Goal: Task Accomplishment & Management: Manage account settings

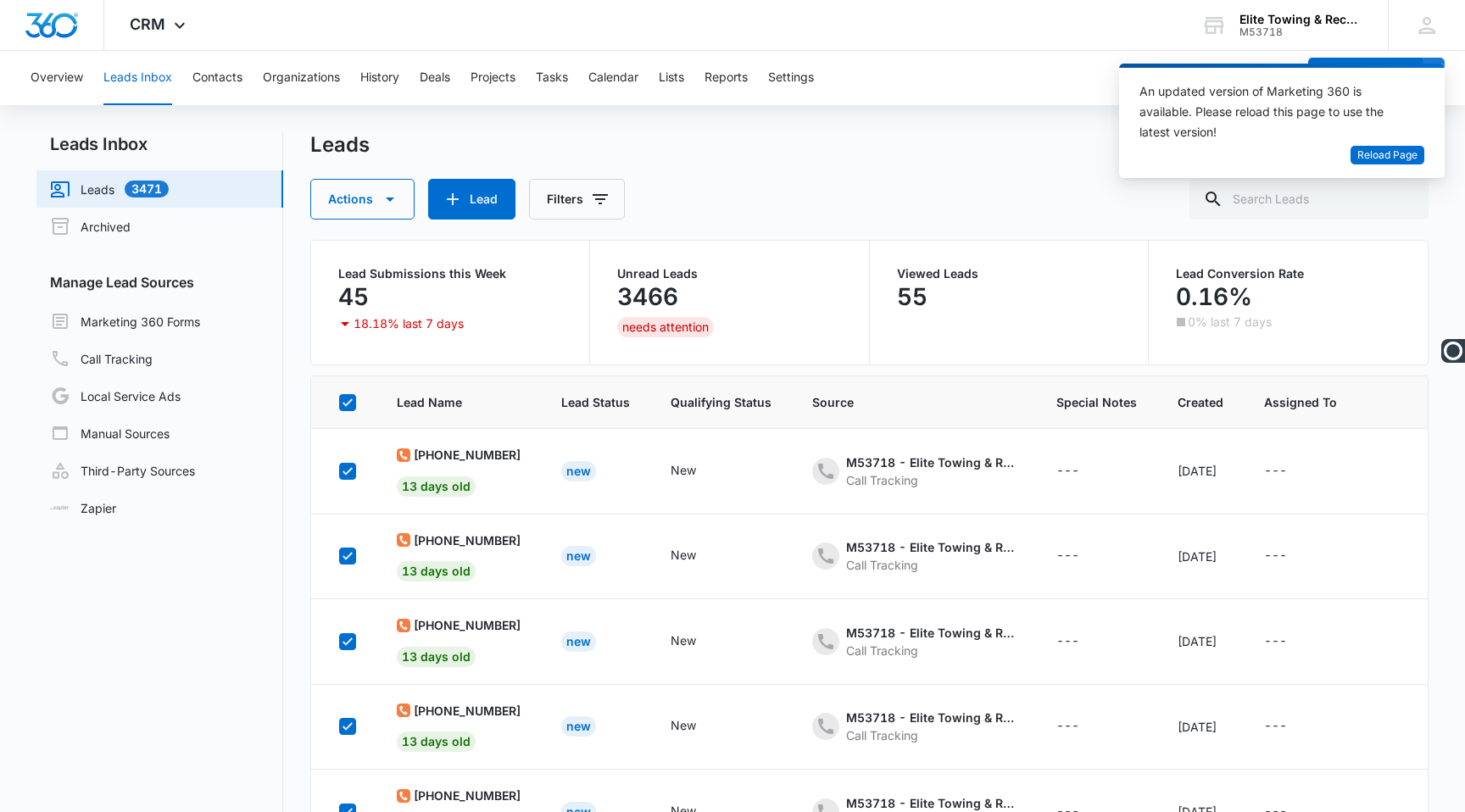
click at [1026, 148] on div "Leads" at bounding box center [869, 145] width 1119 height 27
click at [1353, 146] on button "Reload Page" at bounding box center [1387, 155] width 74 height 19
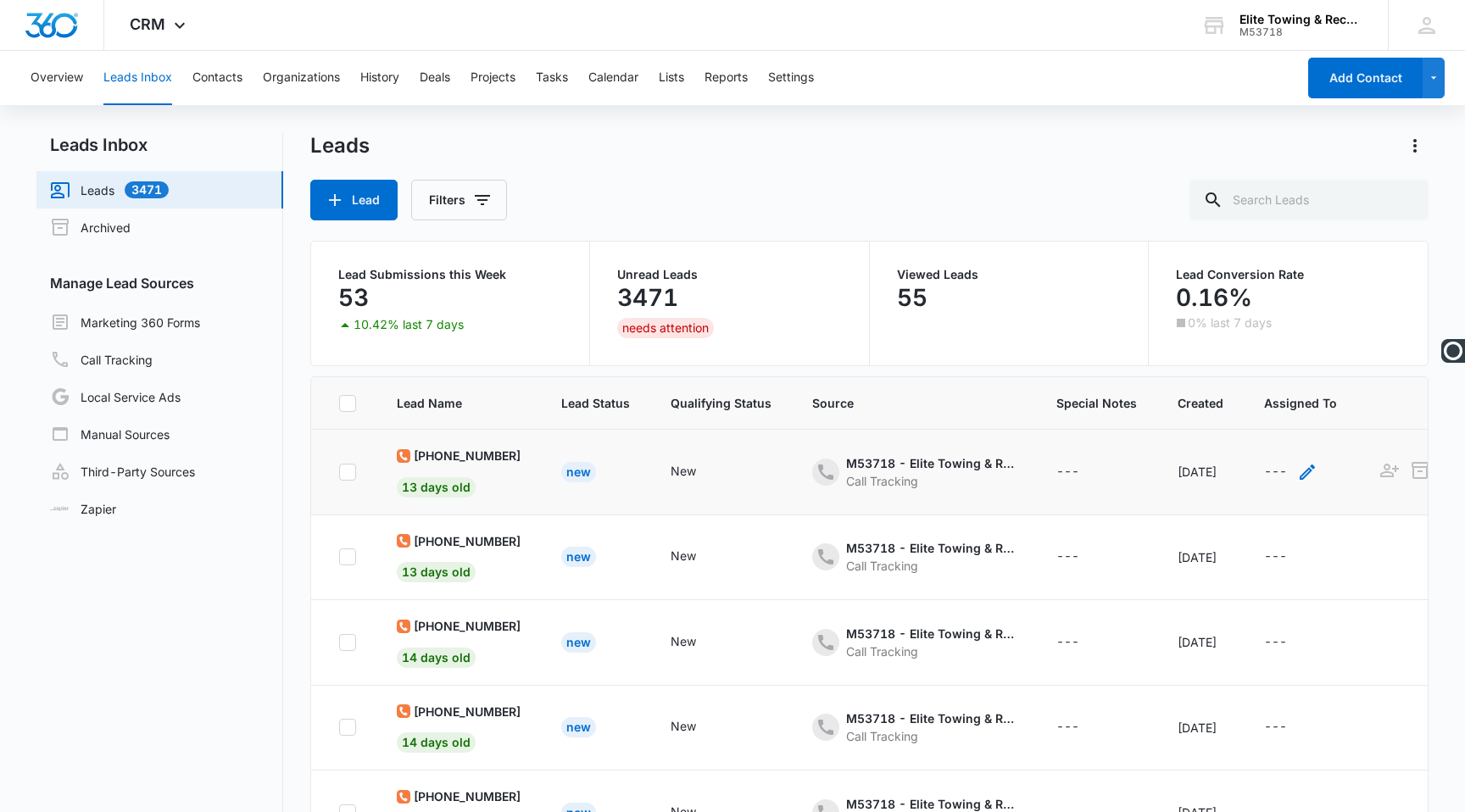
click at [1287, 471] on div "---" at bounding box center [1275, 472] width 23 height 20
click at [996, 176] on div "Leads Lead Filters" at bounding box center [869, 176] width 1119 height 88
click at [221, 78] on button "Contacts" at bounding box center [217, 78] width 50 height 55
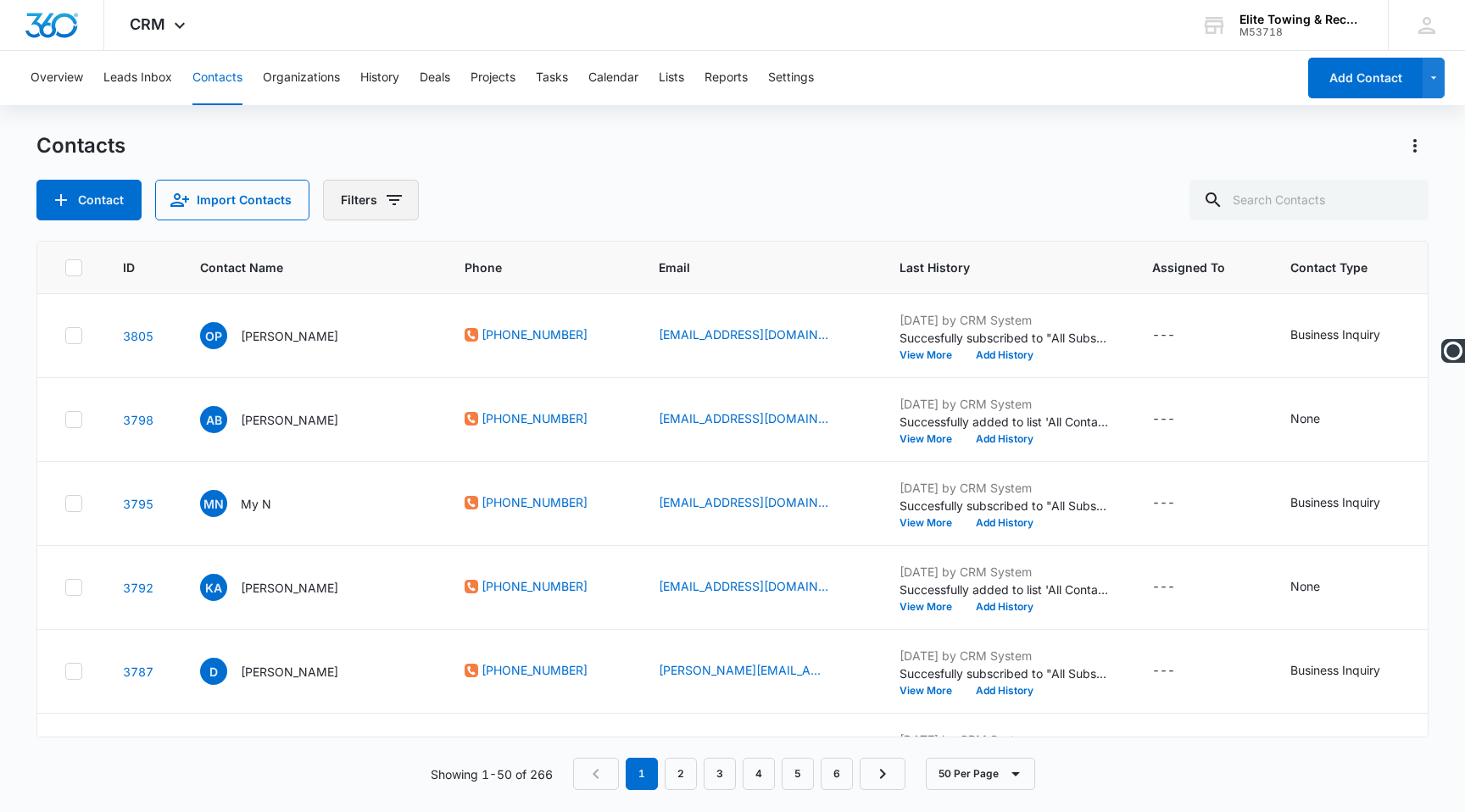
click at [397, 210] on icon "Filters" at bounding box center [394, 200] width 20 height 20
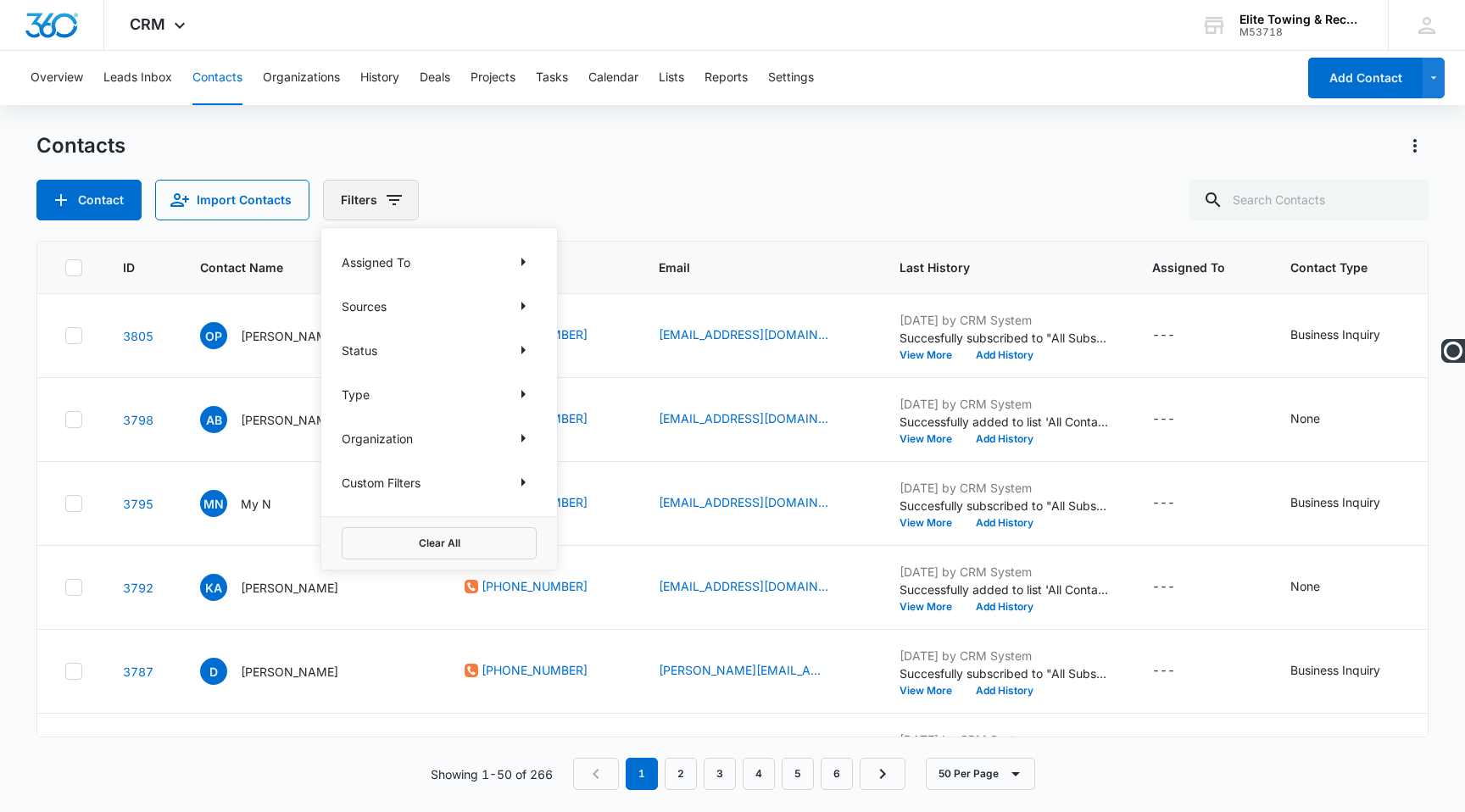
click at [397, 210] on icon "Filters" at bounding box center [394, 200] width 20 height 20
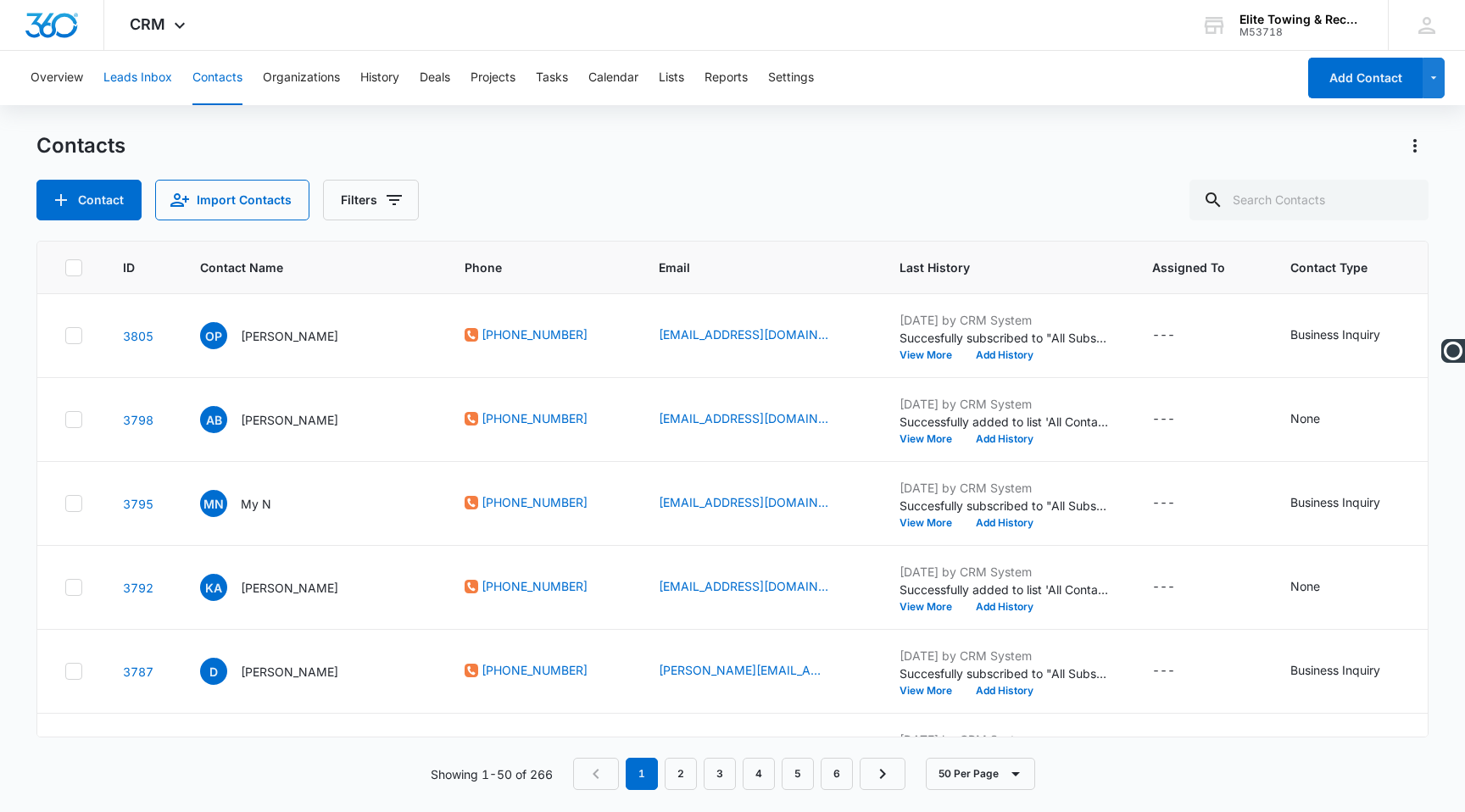
click at [149, 74] on button "Leads Inbox" at bounding box center [137, 78] width 68 height 55
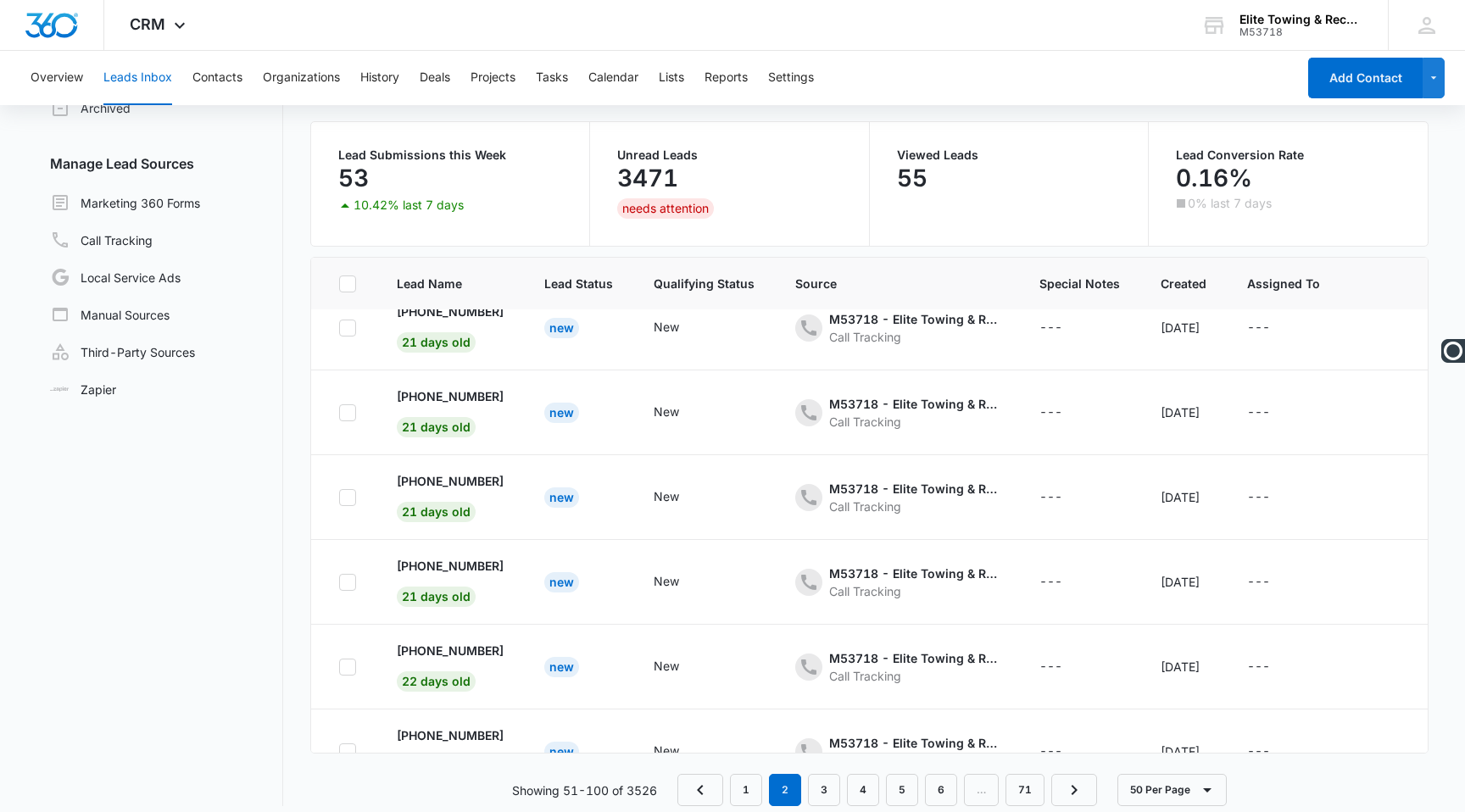
scroll to position [3795, 0]
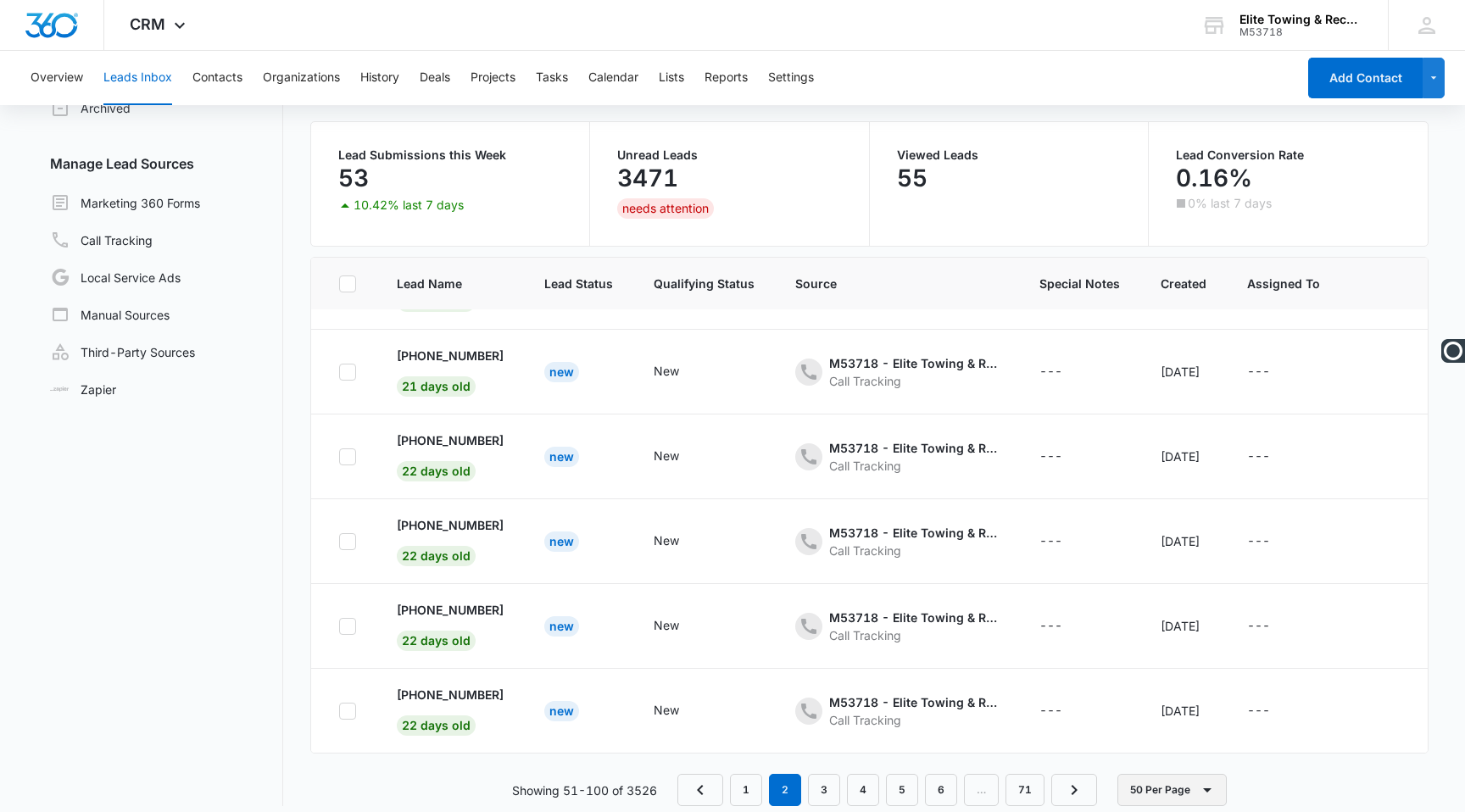
click at [1133, 787] on button "50 Per Page" at bounding box center [1172, 789] width 109 height 32
click at [1315, 789] on div "Showing 51-100 of 3526 1 2 3 4 5 6 … 71 50 Per Page 10 Per Page 20 Per Page 50 …" at bounding box center [869, 789] width 1119 height 32
click at [0, 0] on span "You have 7 announcements!" at bounding box center [0, 0] width 0 height 0
click at [0, 0] on button "Close the Guru extension" at bounding box center [0, 0] width 0 height 0
click at [1418, 23] on icon at bounding box center [1427, 26] width 26 height 26
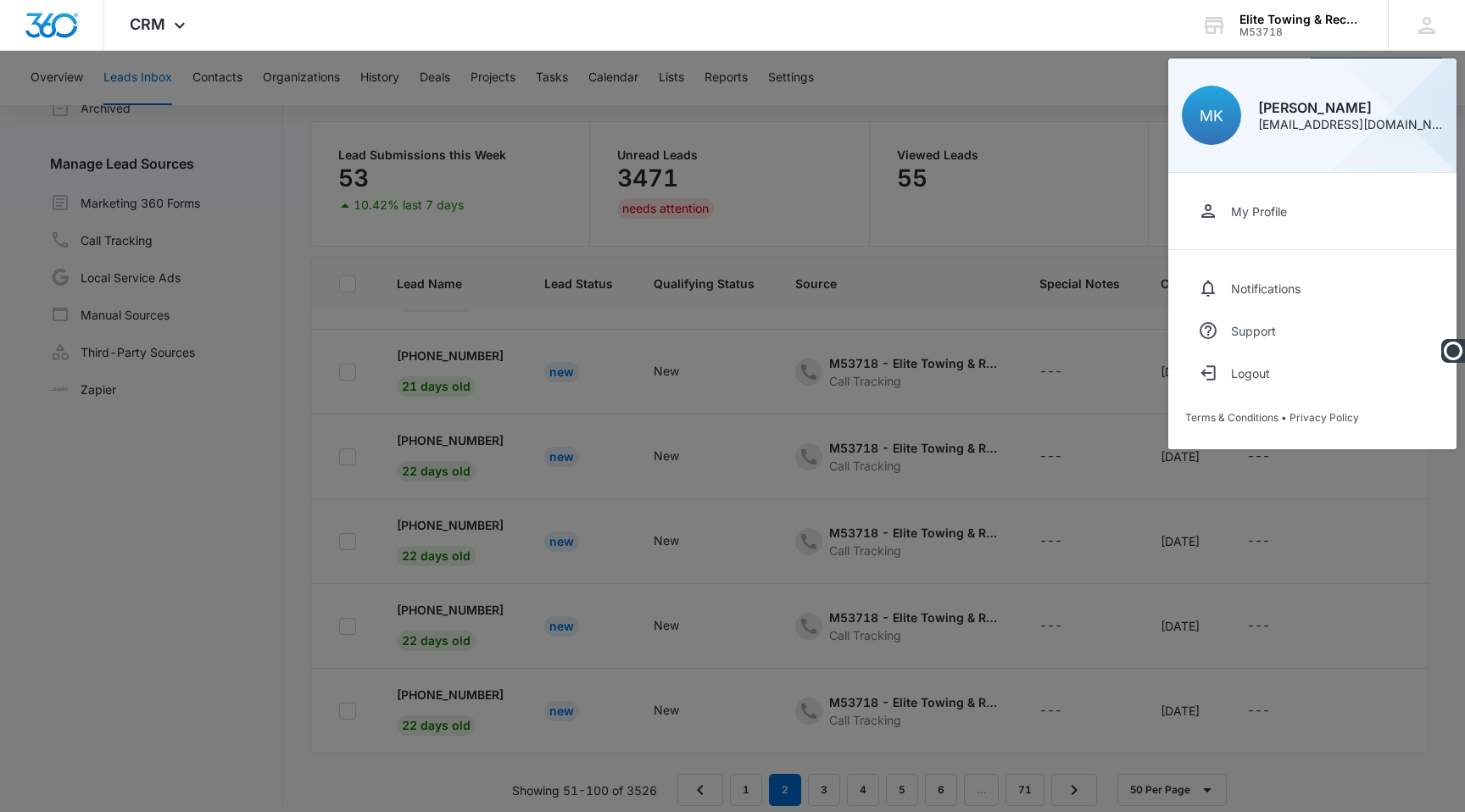
click at [1092, 90] on div at bounding box center [732, 406] width 1465 height 812
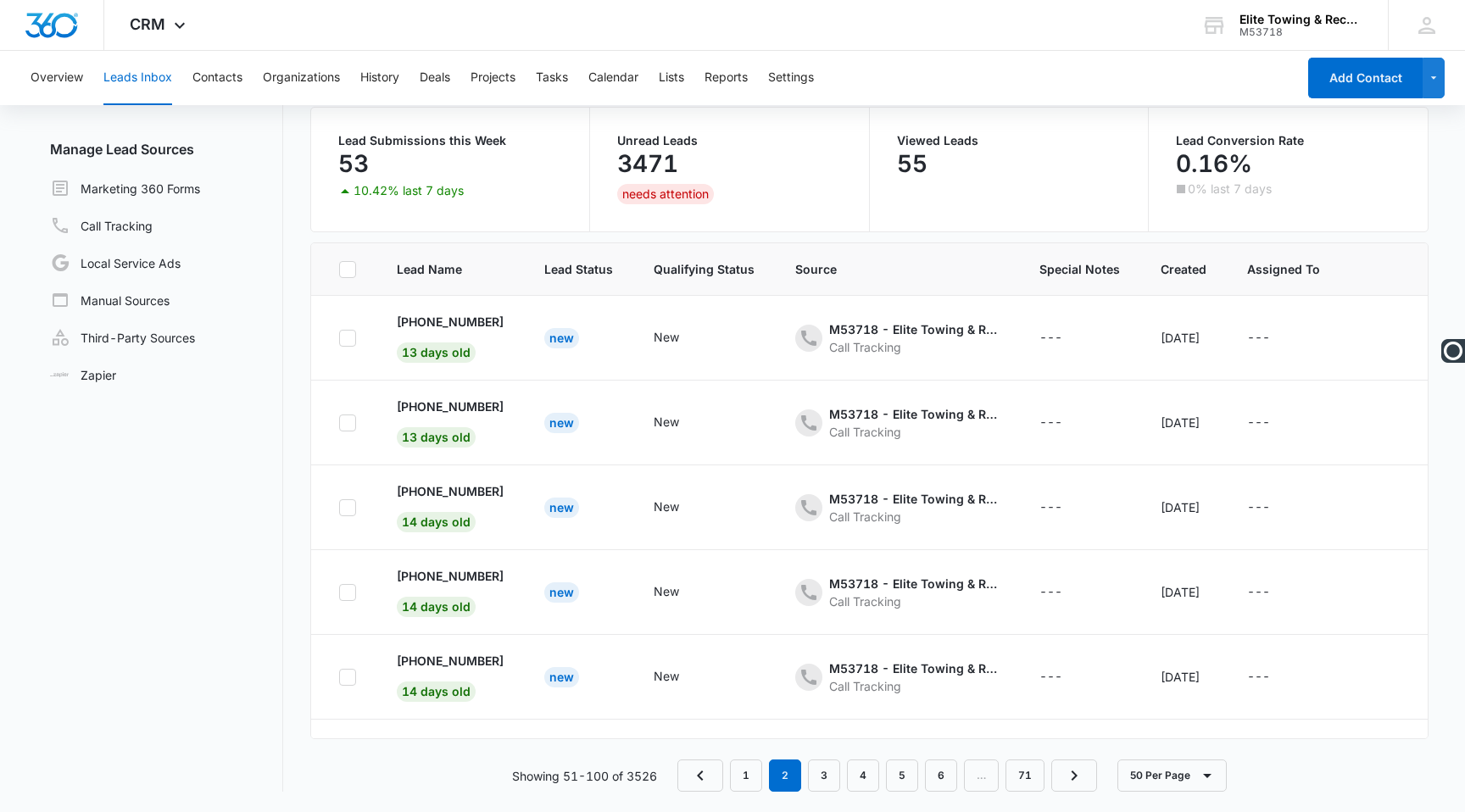
scroll to position [0, 0]
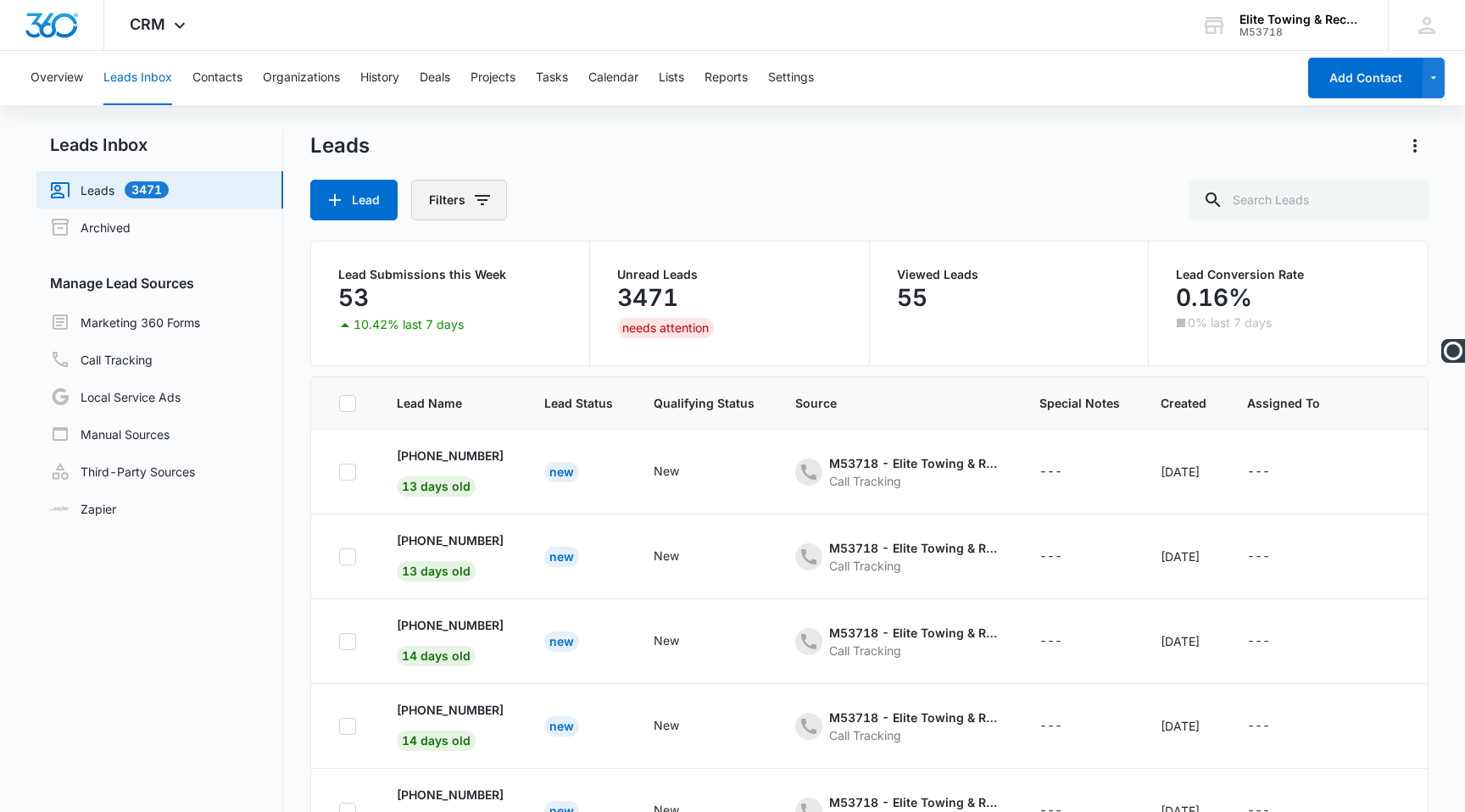
click at [443, 210] on button "Filters" at bounding box center [459, 200] width 96 height 41
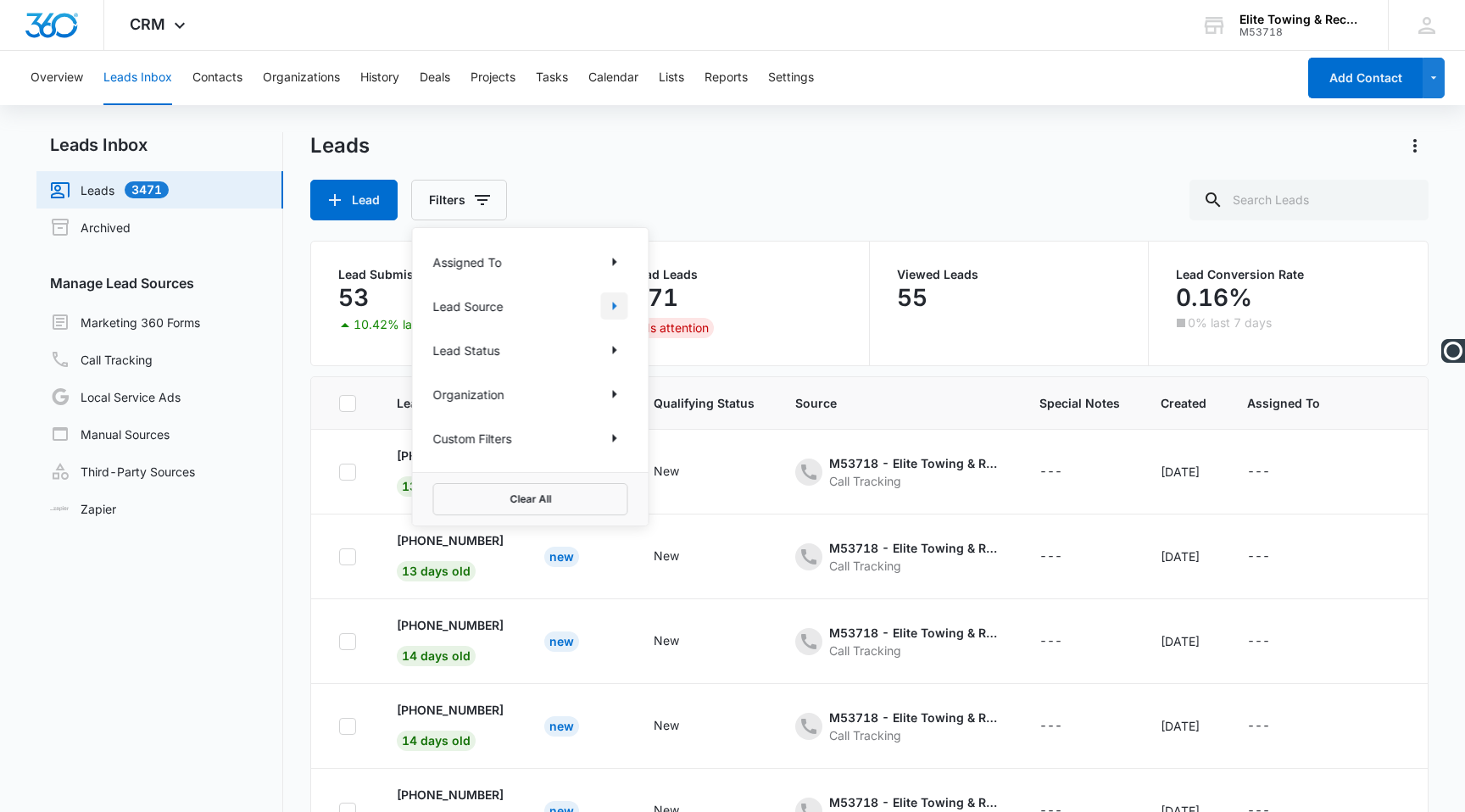
click at [619, 307] on icon "Show Lead Source filters" at bounding box center [614, 306] width 20 height 20
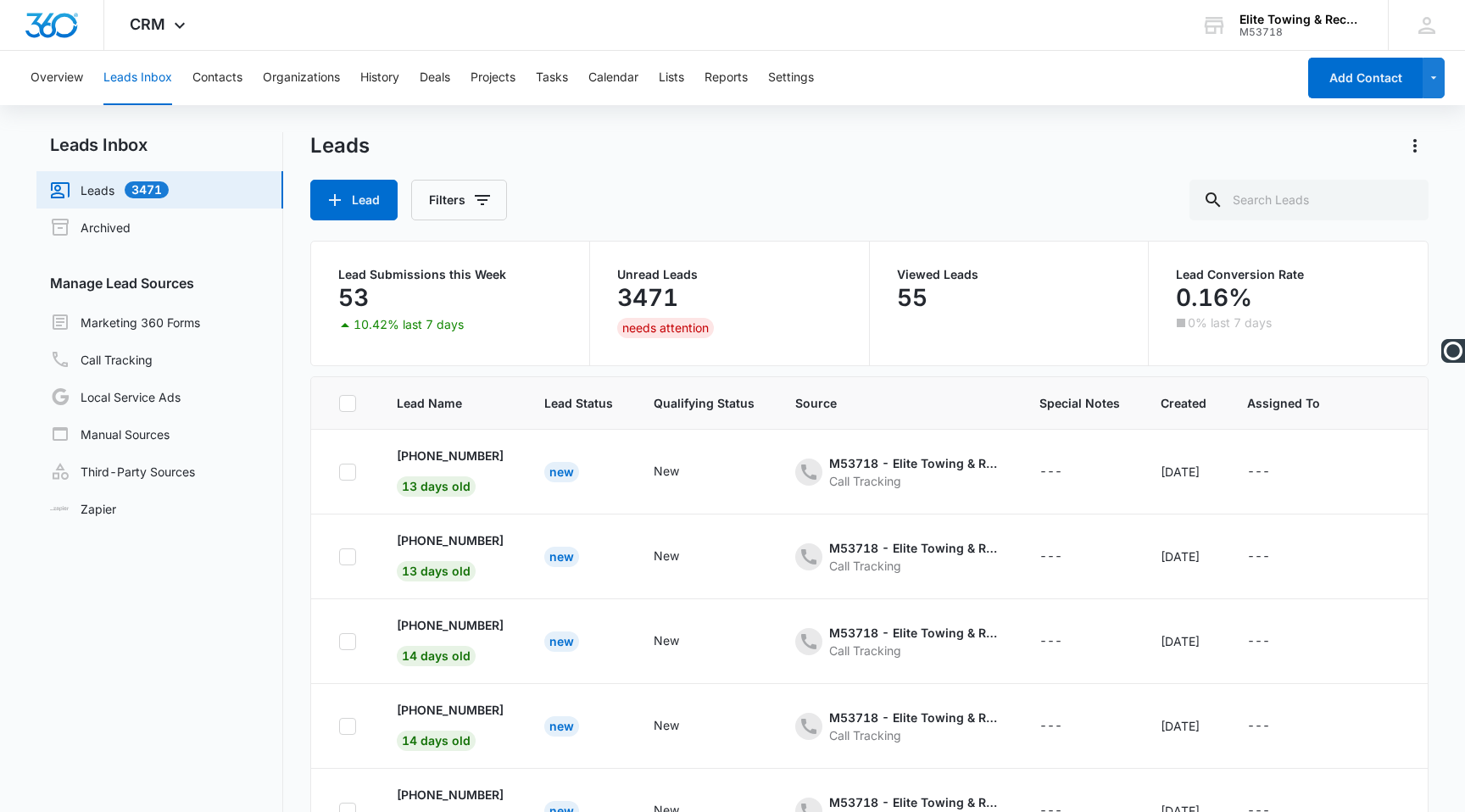
click at [756, 155] on div "Leads" at bounding box center [869, 146] width 1119 height 27
click at [431, 195] on button "Filters" at bounding box center [459, 200] width 96 height 41
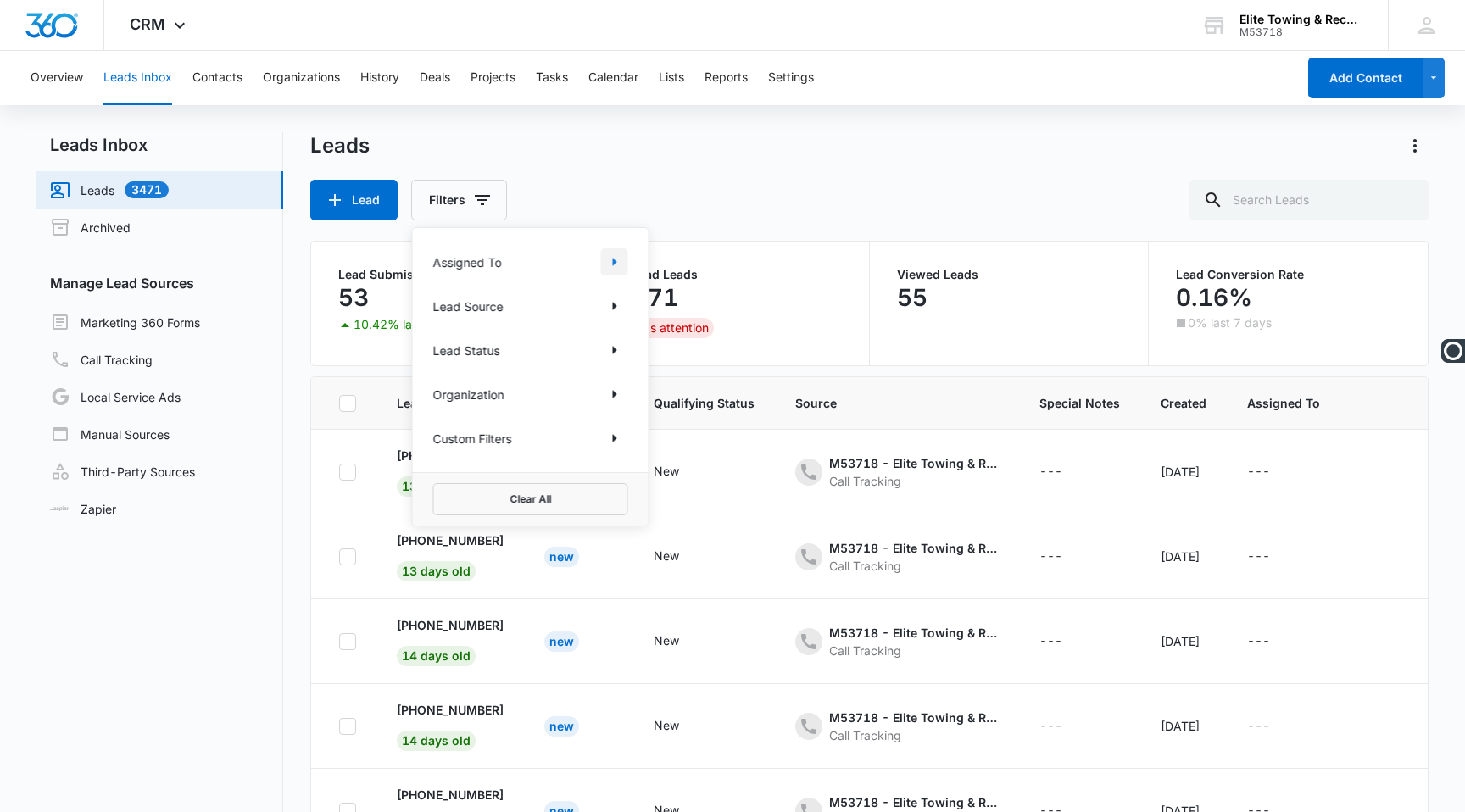
click at [620, 261] on icon "Show Assigned To filters" at bounding box center [614, 262] width 20 height 20
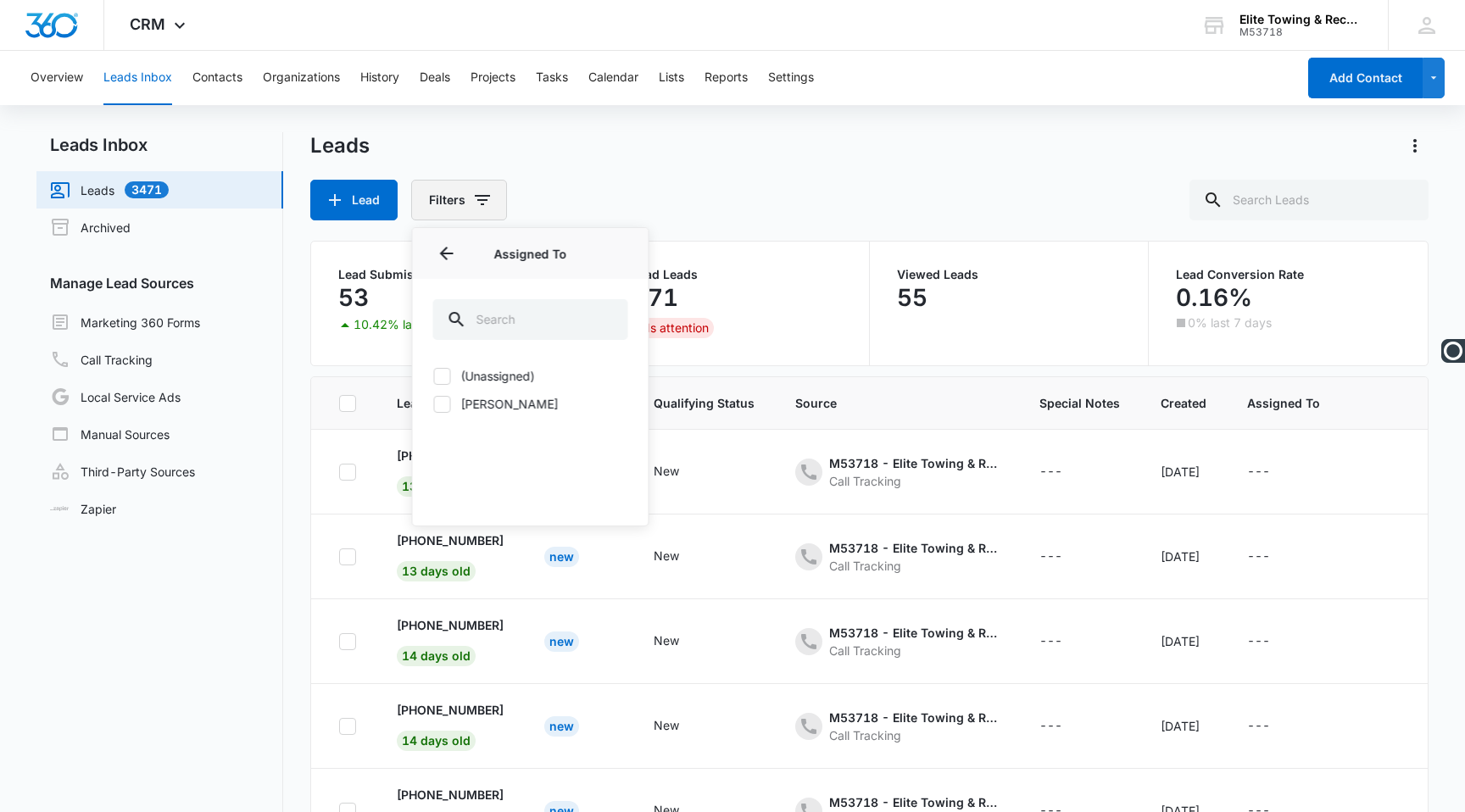
click at [476, 189] on button "Filters" at bounding box center [459, 200] width 96 height 41
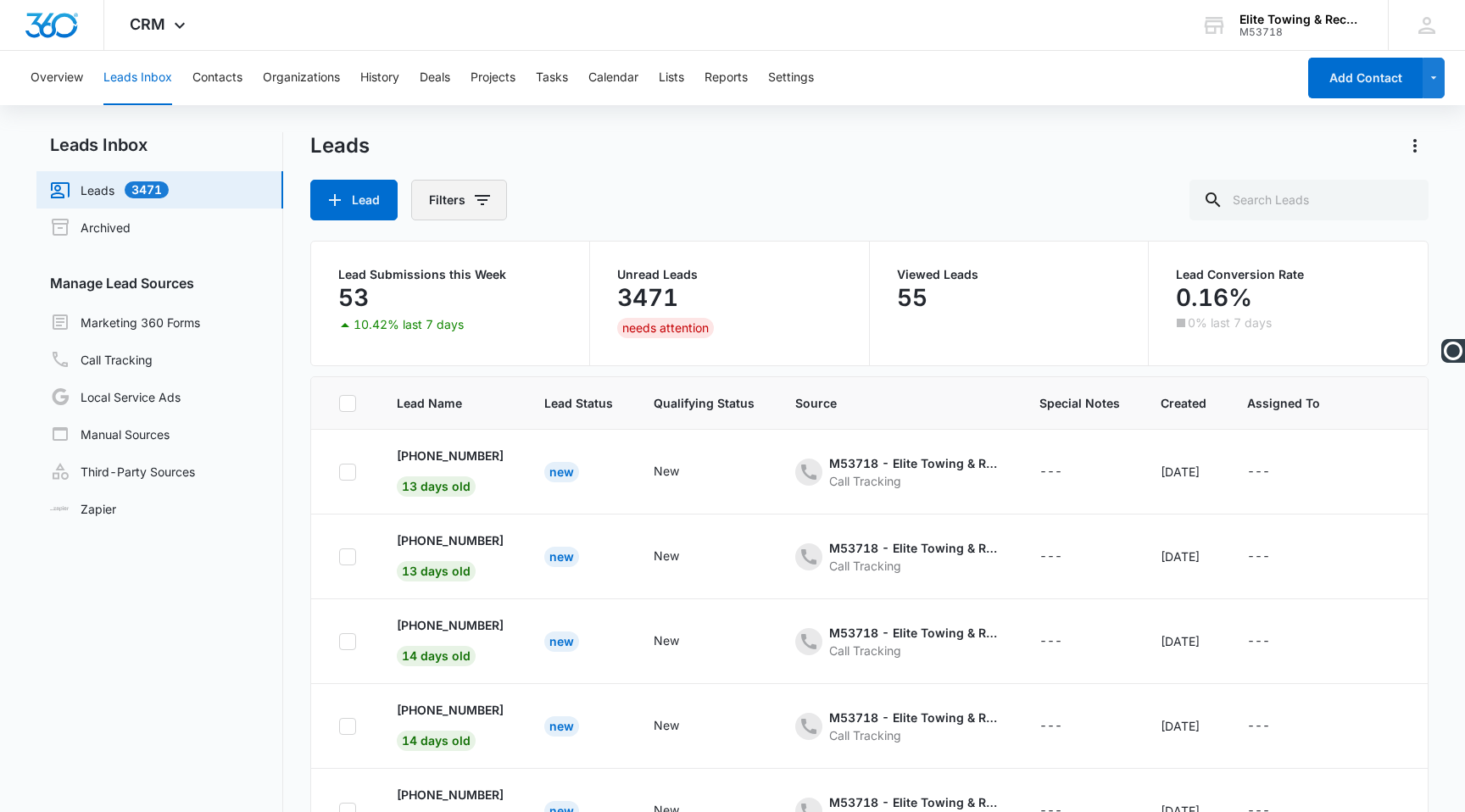
click at [476, 189] on button "Filters" at bounding box center [459, 200] width 96 height 41
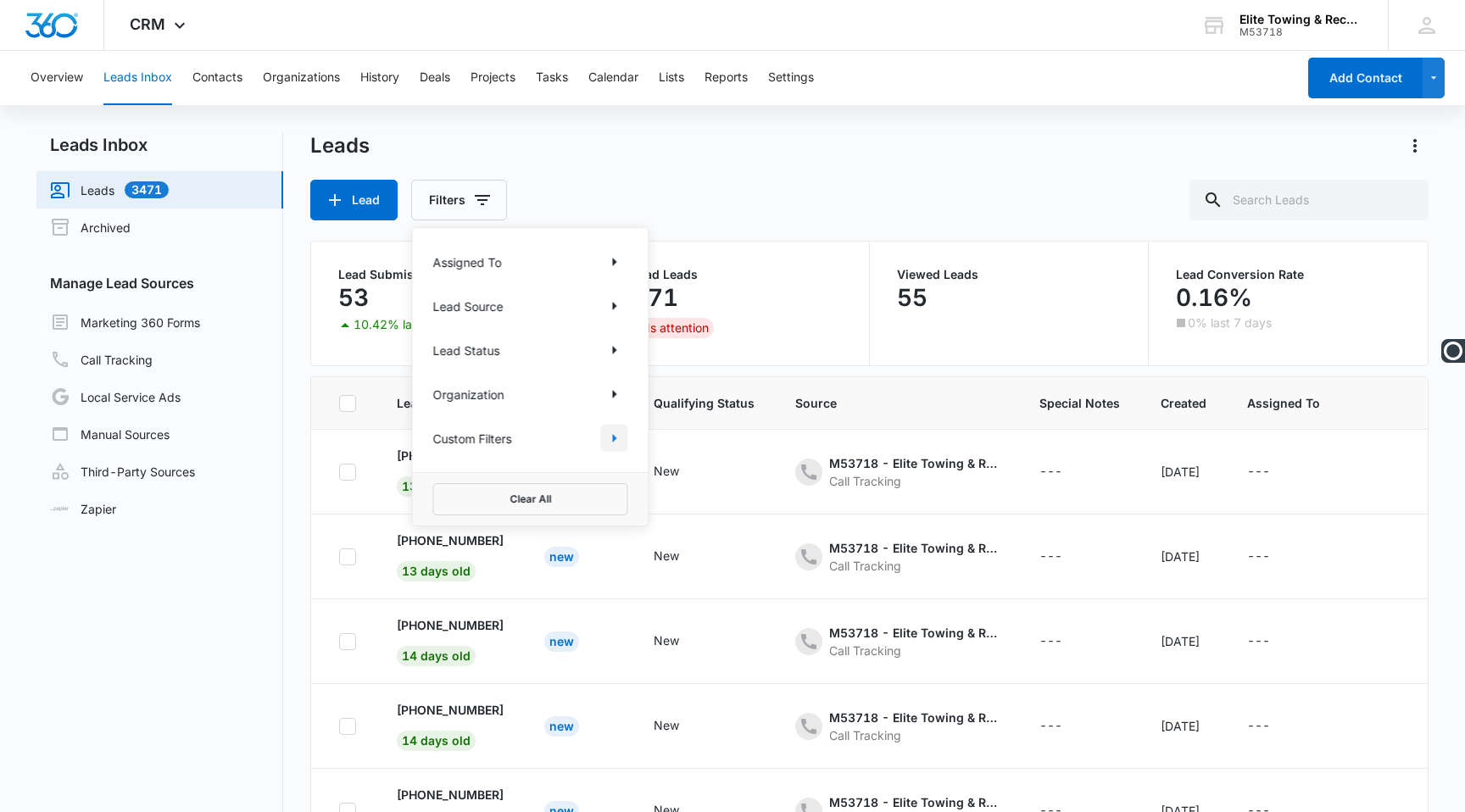
click at [612, 434] on icon "Show Custom Filters filters" at bounding box center [614, 438] width 20 height 20
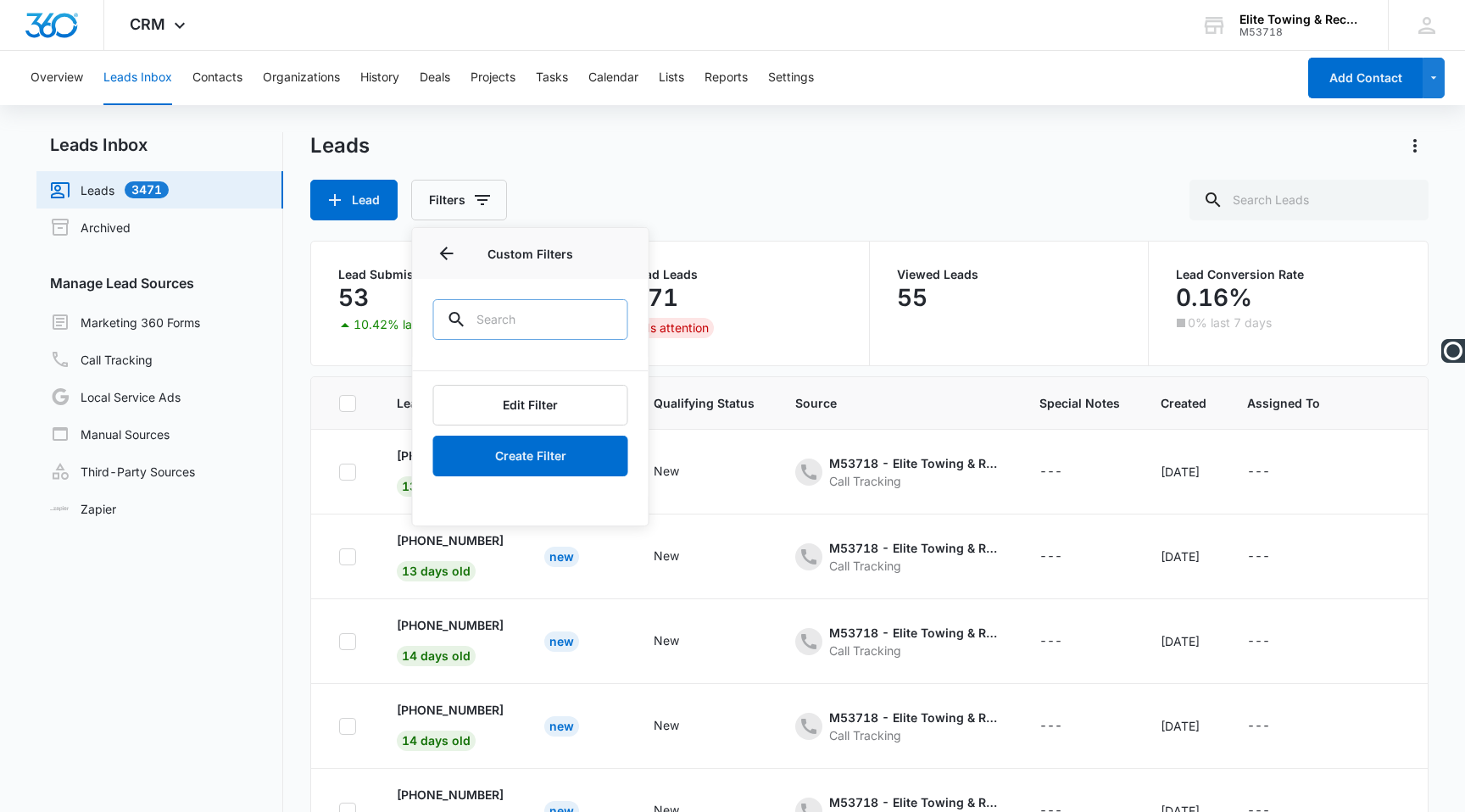
click at [522, 315] on input "text" at bounding box center [531, 319] width 195 height 41
type input "d"
click at [528, 457] on button "Create Filter" at bounding box center [531, 456] width 195 height 41
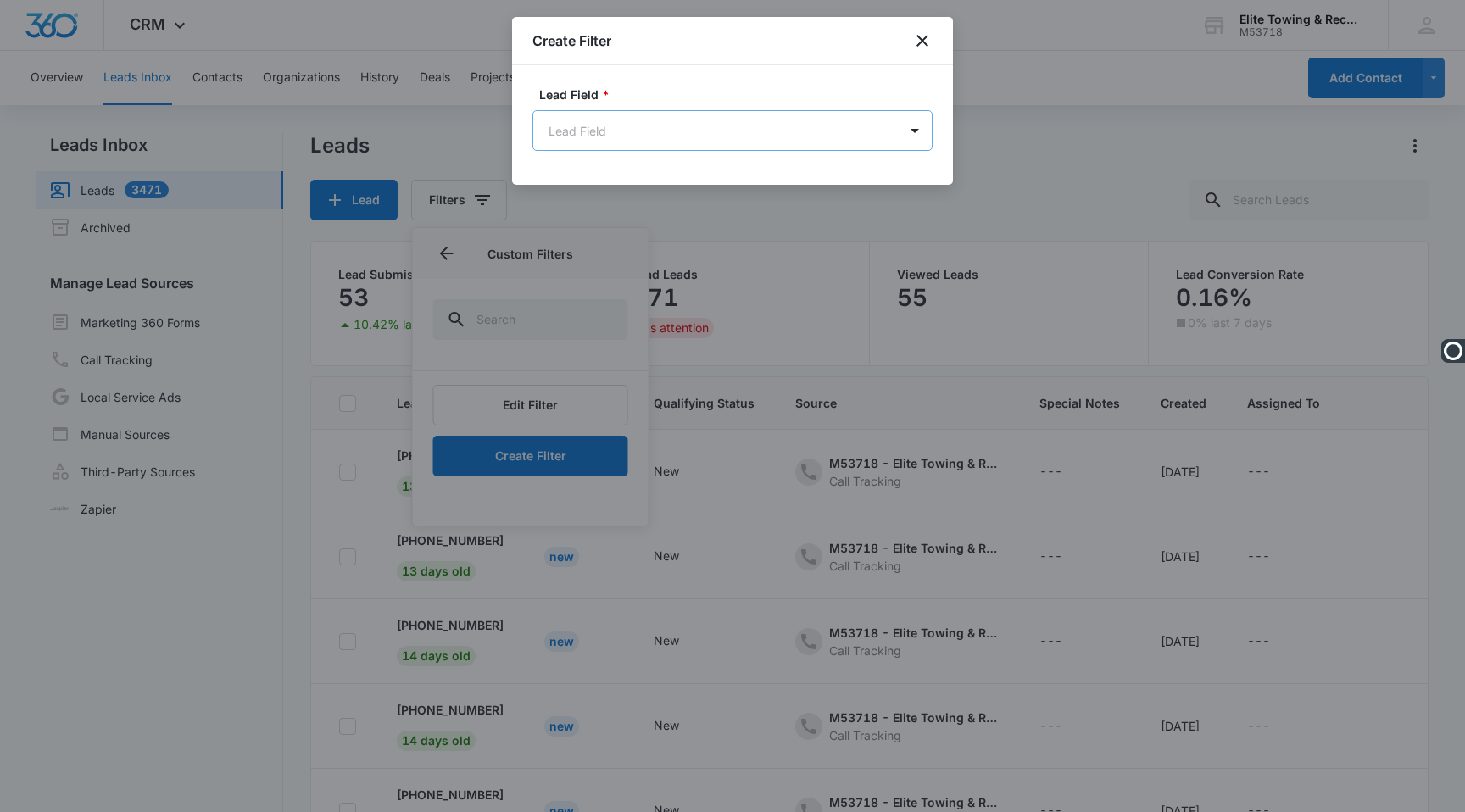
click at [667, 127] on body "CRM Apps Reputation Websites Forms CRM Email Social POS Content Ads Intelligenc…" at bounding box center [732, 473] width 1465 height 946
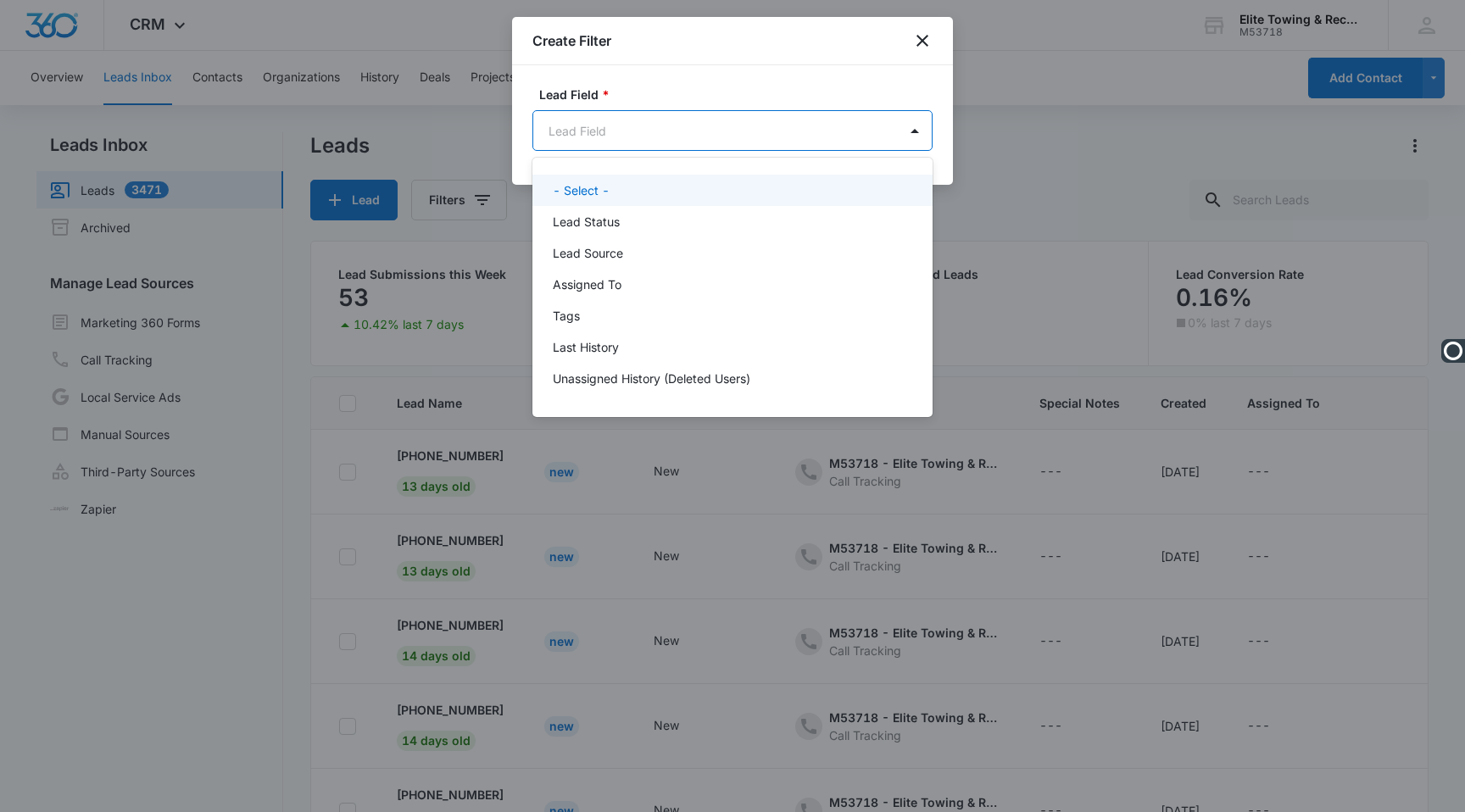
click at [1066, 82] on div at bounding box center [732, 406] width 1465 height 812
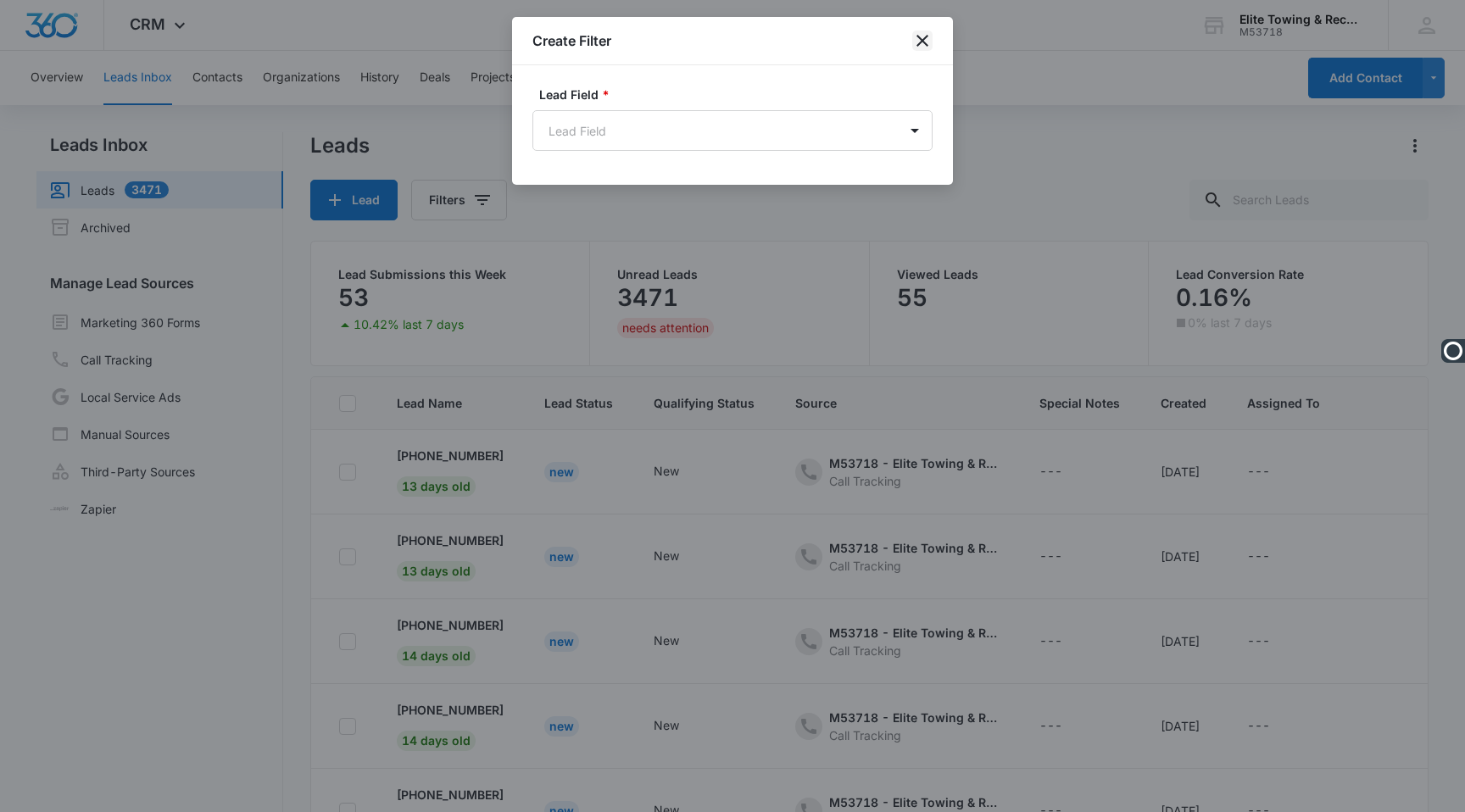
click at [923, 32] on icon "close" at bounding box center [923, 40] width 20 height 20
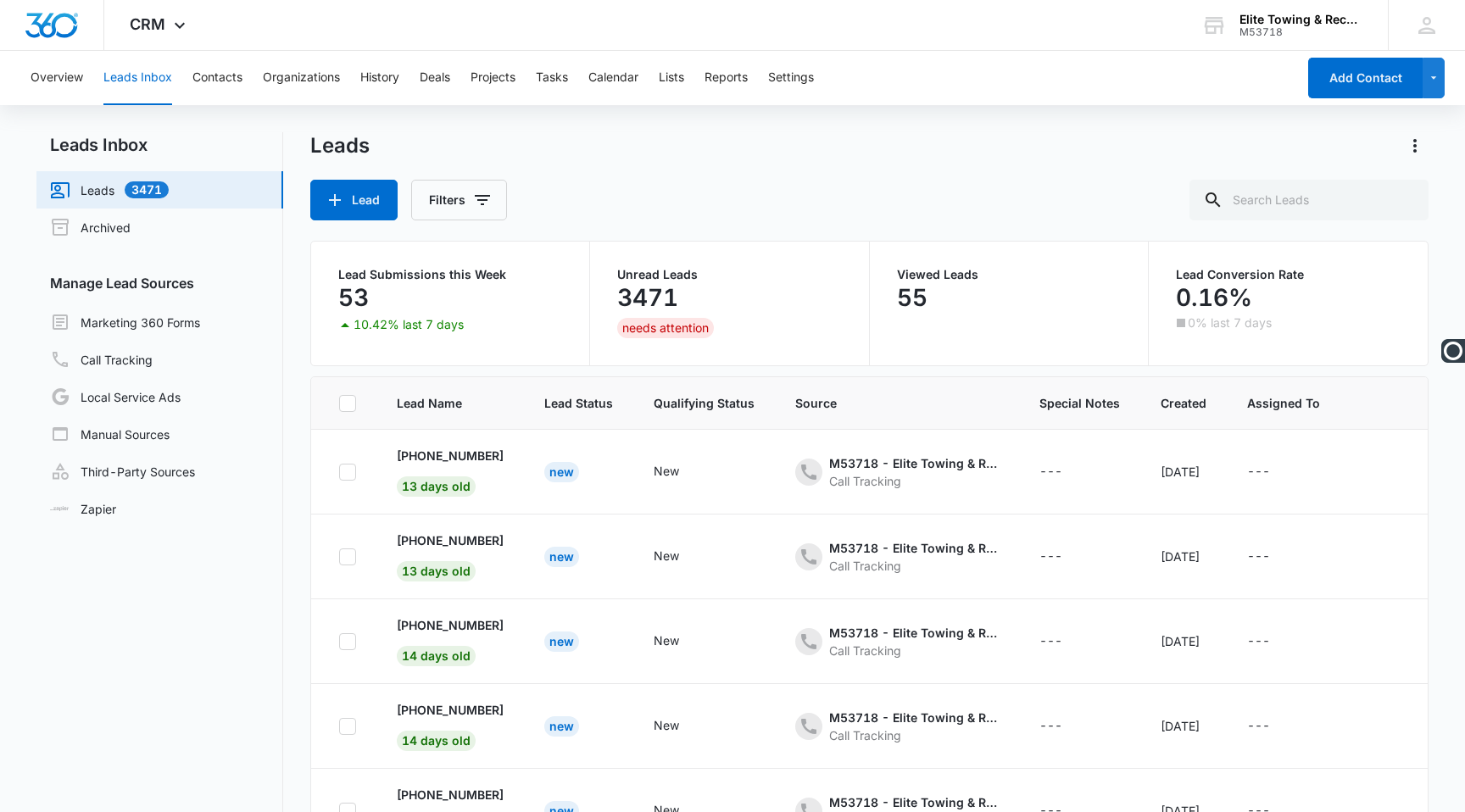
click at [346, 406] on icon at bounding box center [347, 403] width 15 height 15
click at [339, 404] on input "checkbox" at bounding box center [338, 403] width 1 height 1
checkbox input "true"
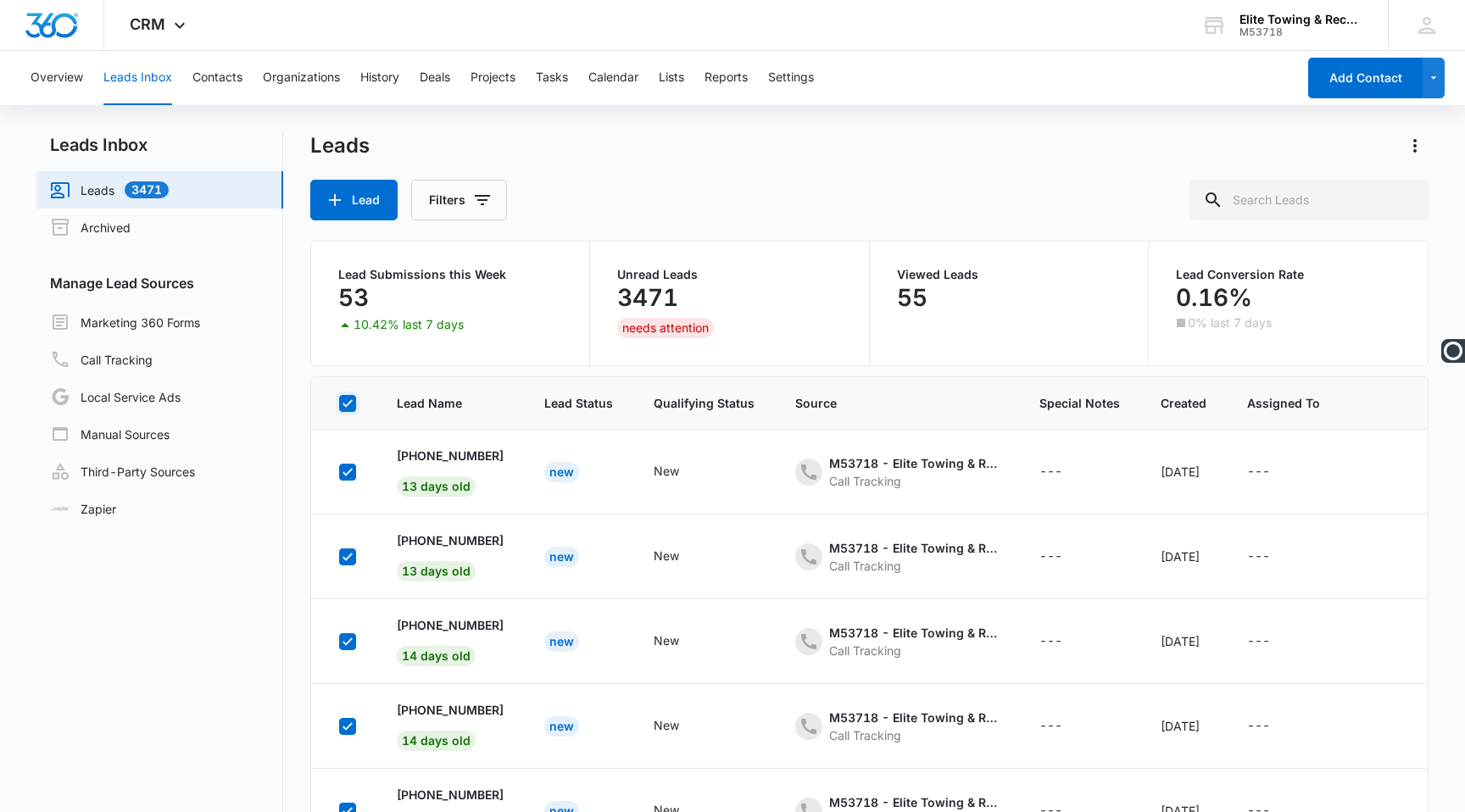
checkbox input "true"
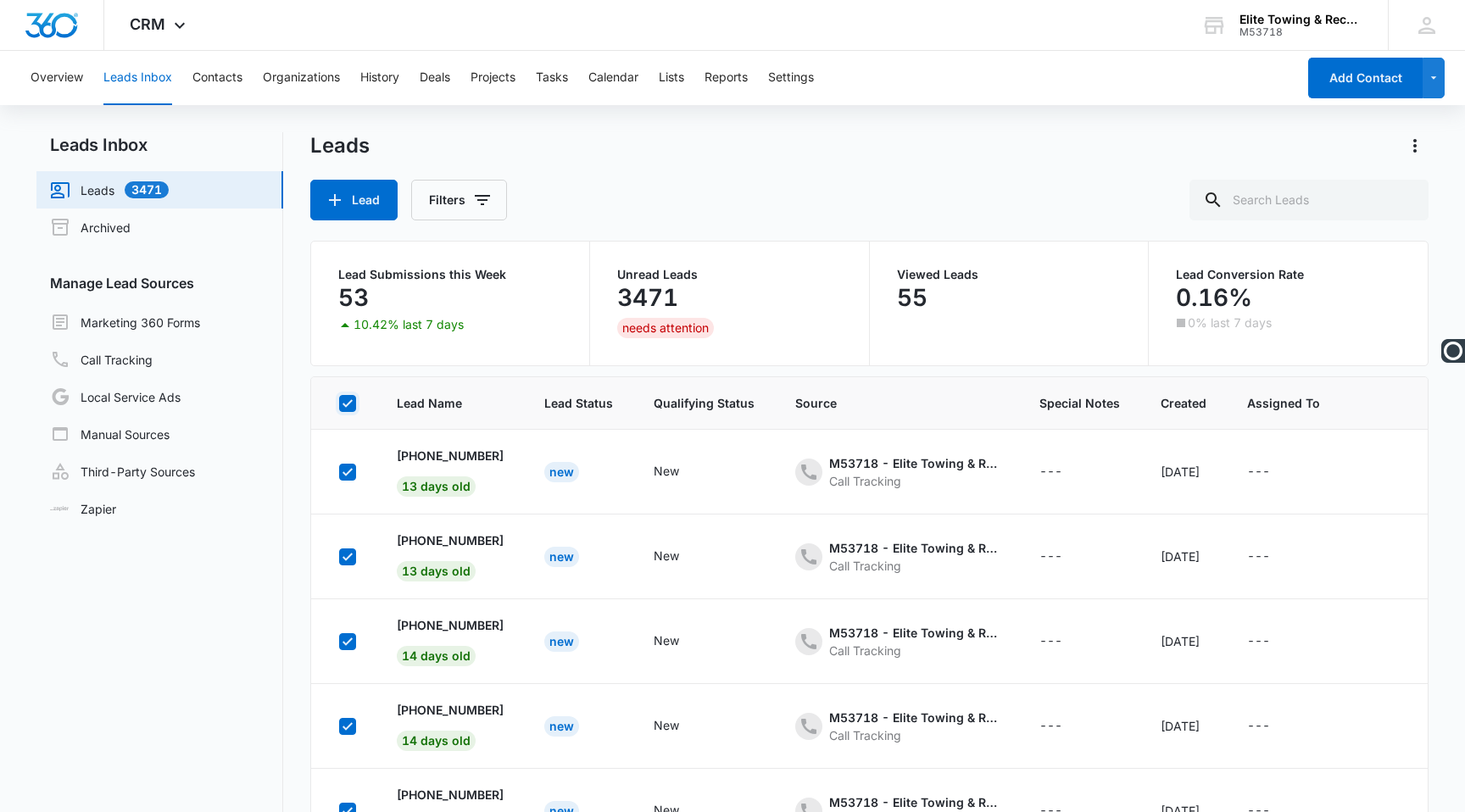
checkbox input "true"
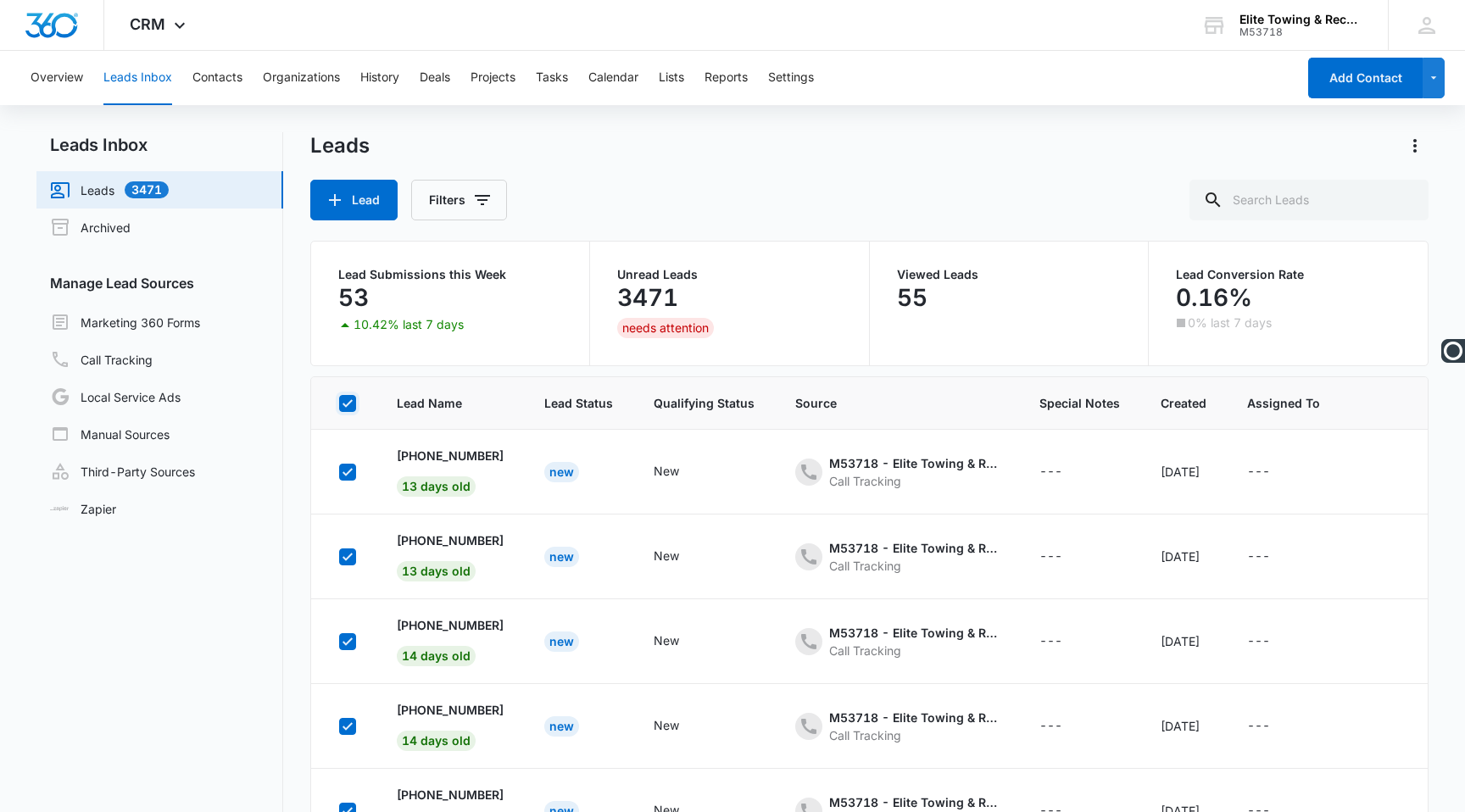
checkbox input "true"
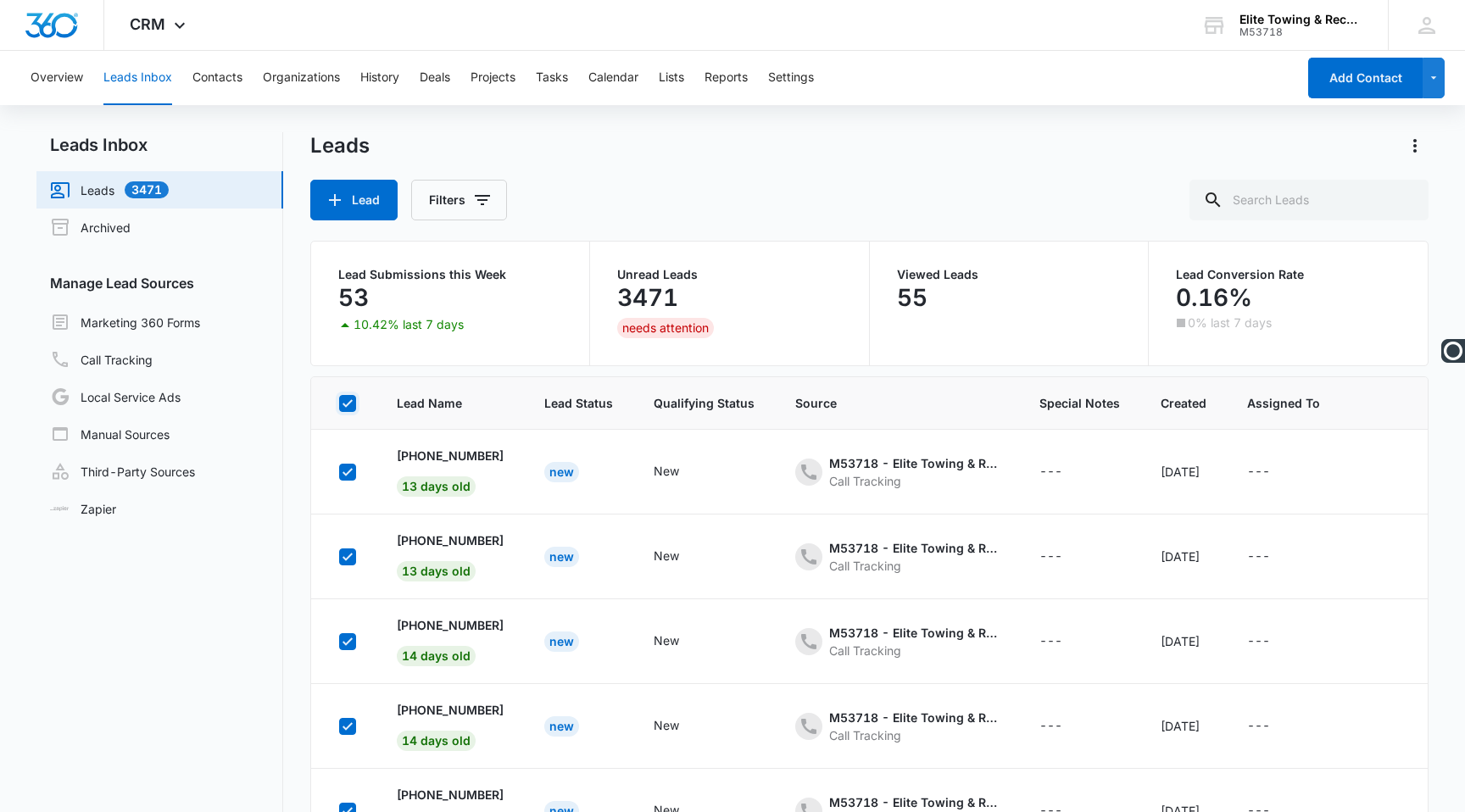
checkbox input "true"
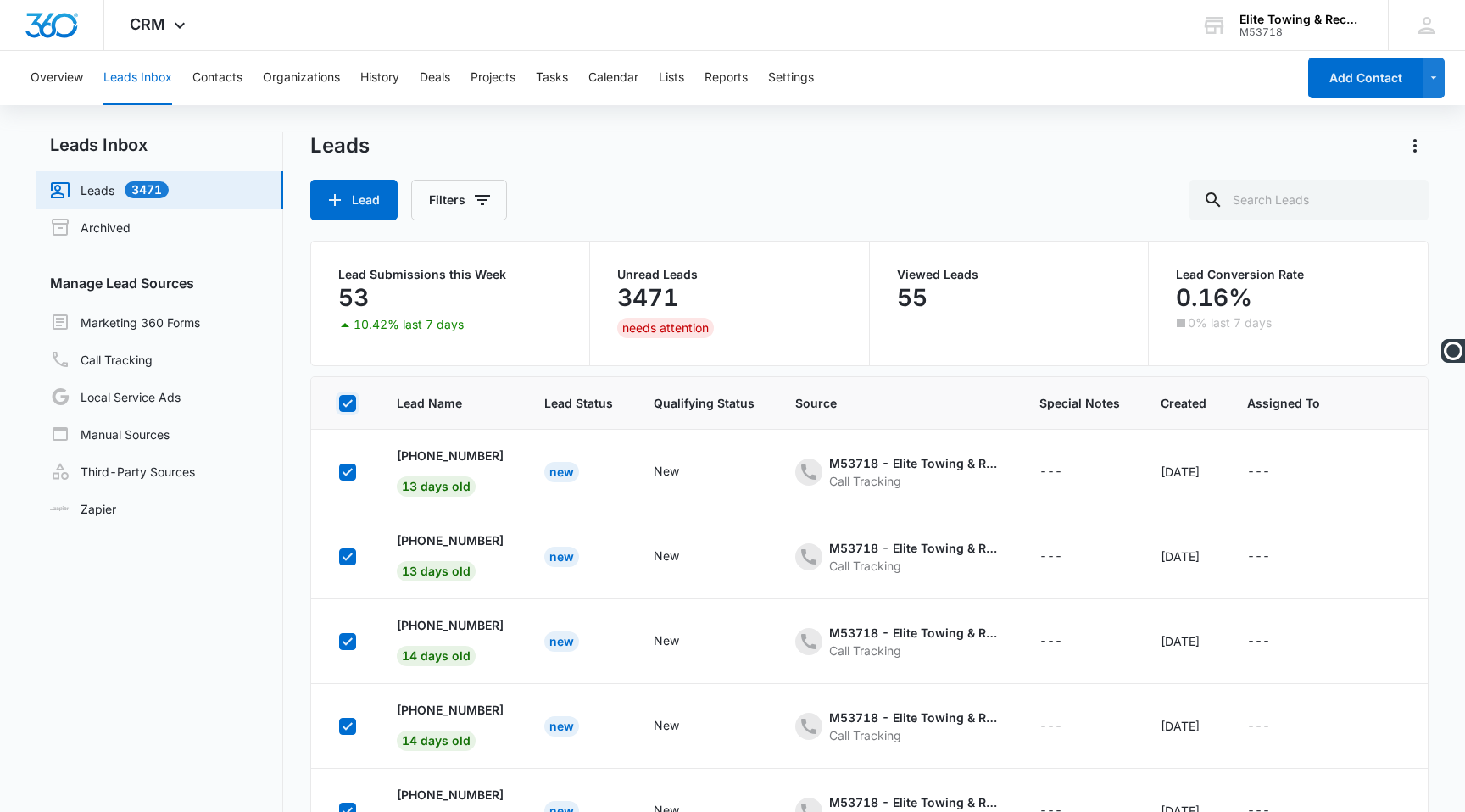
checkbox input "true"
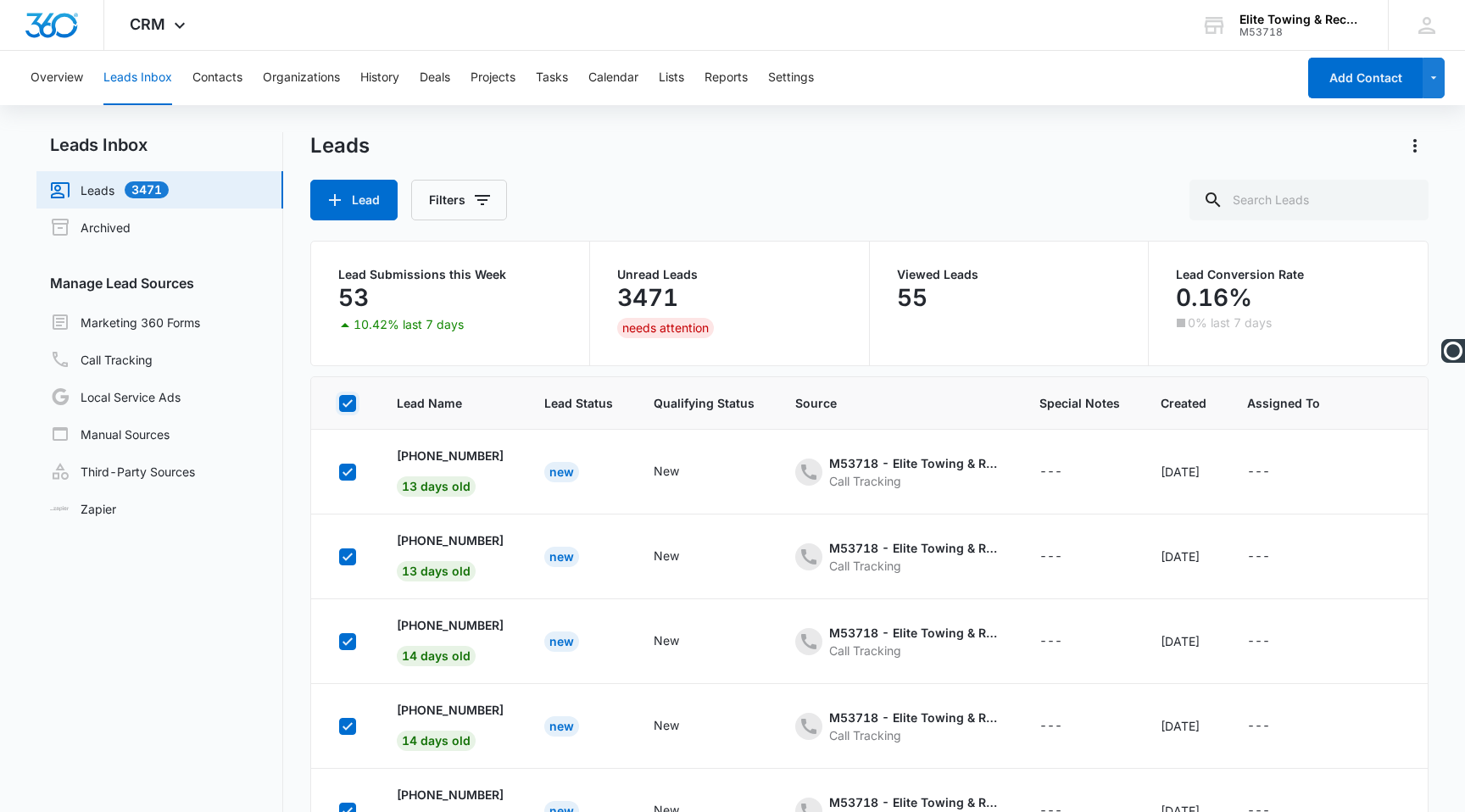
checkbox input "true"
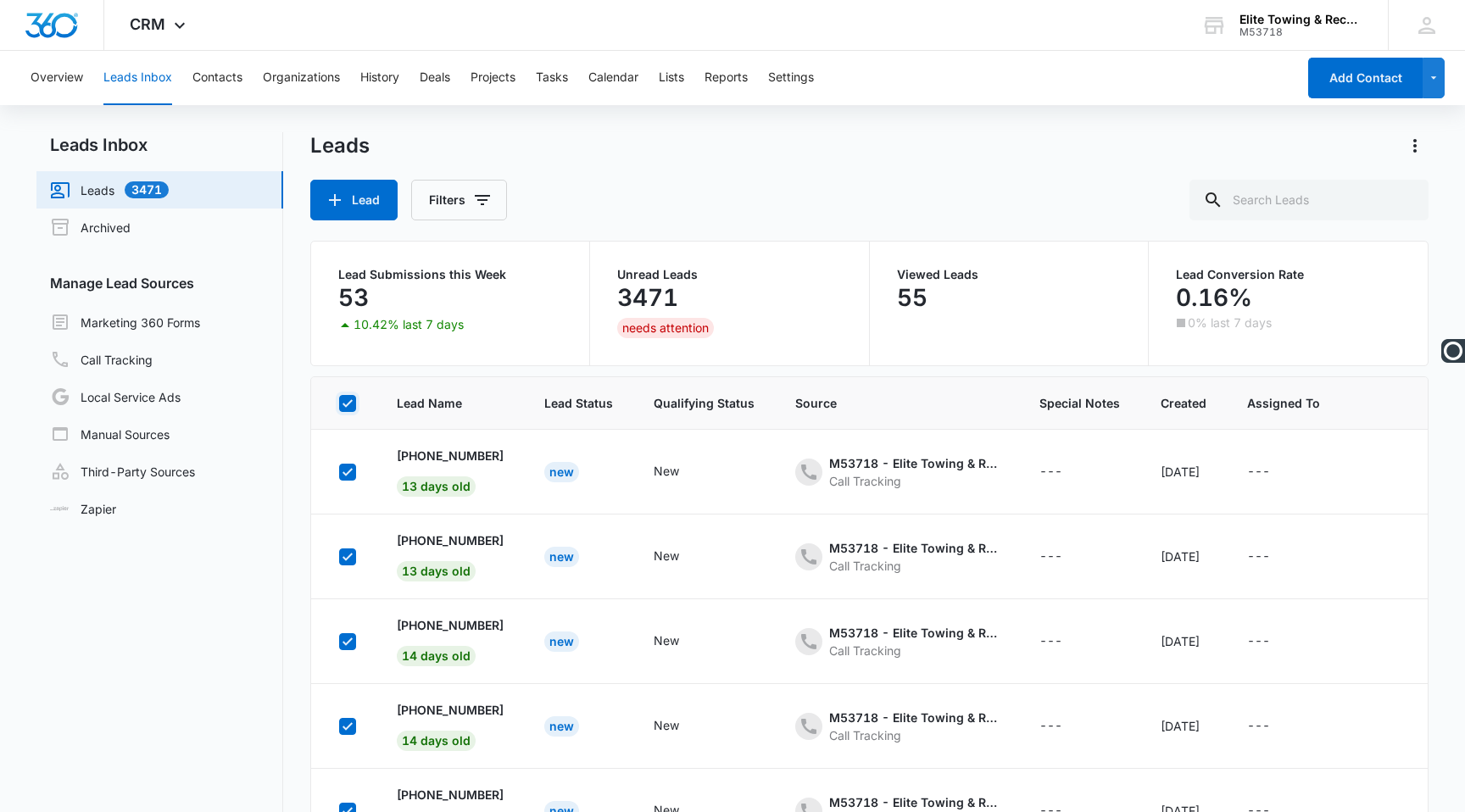
checkbox input "true"
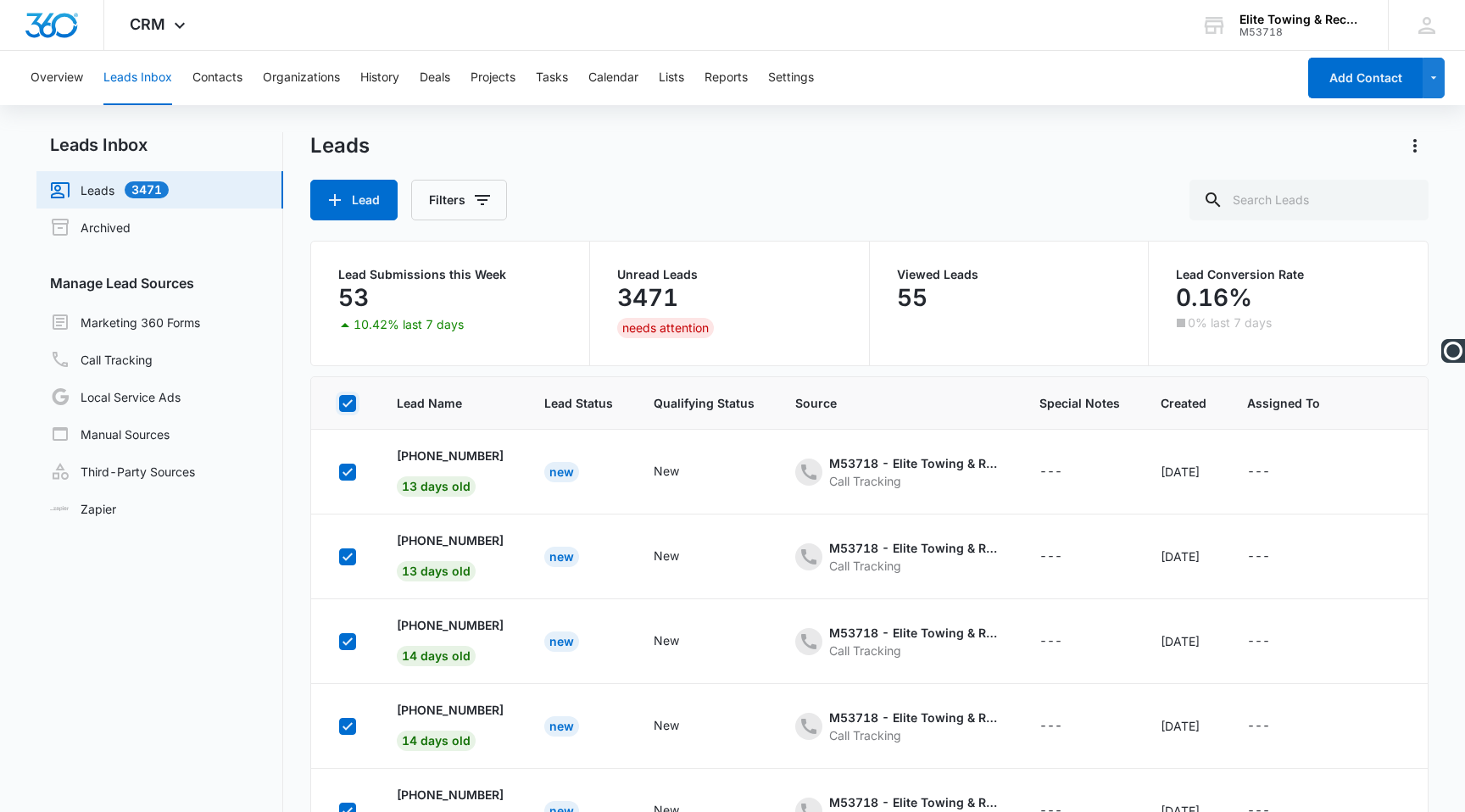
checkbox input "true"
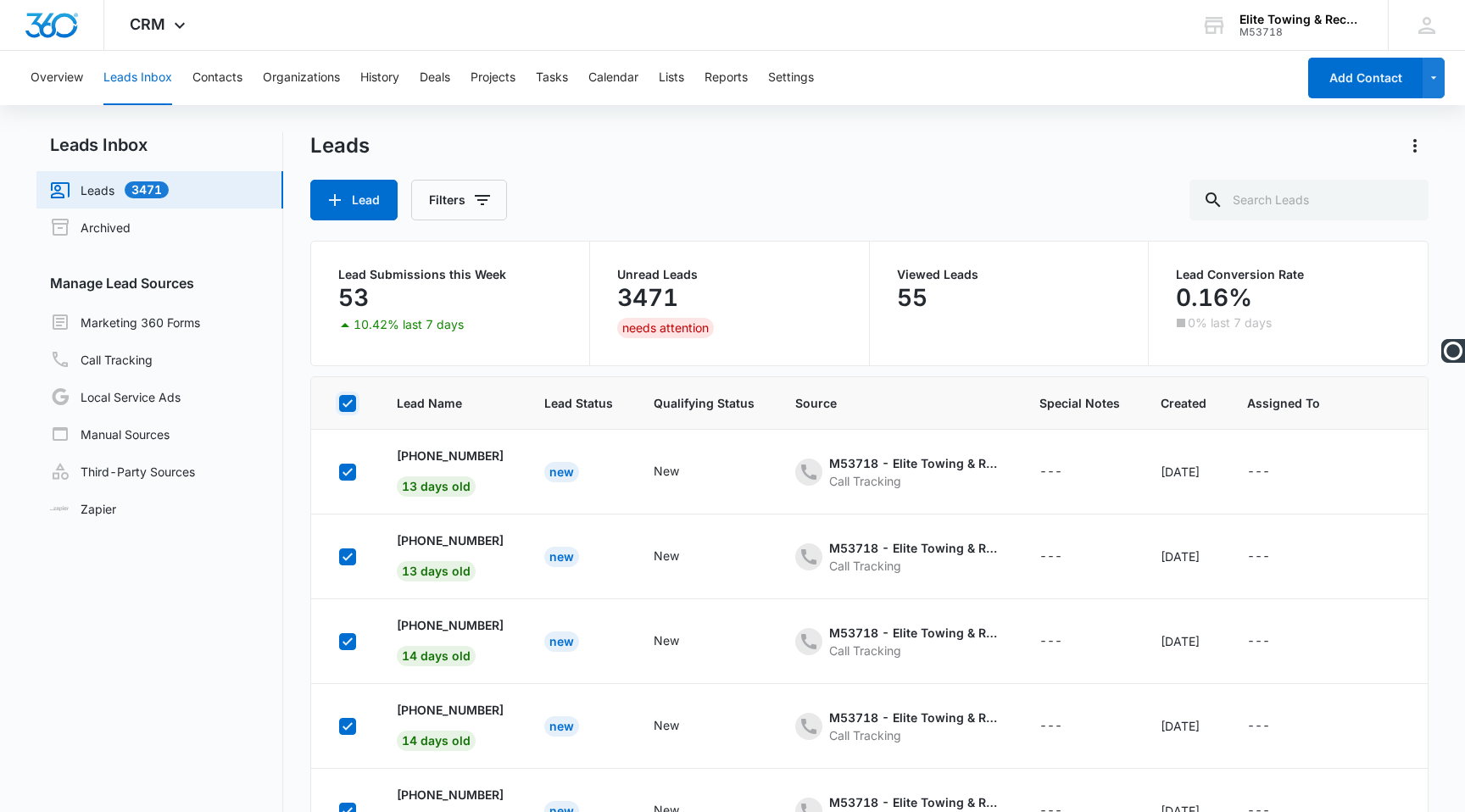
checkbox input "true"
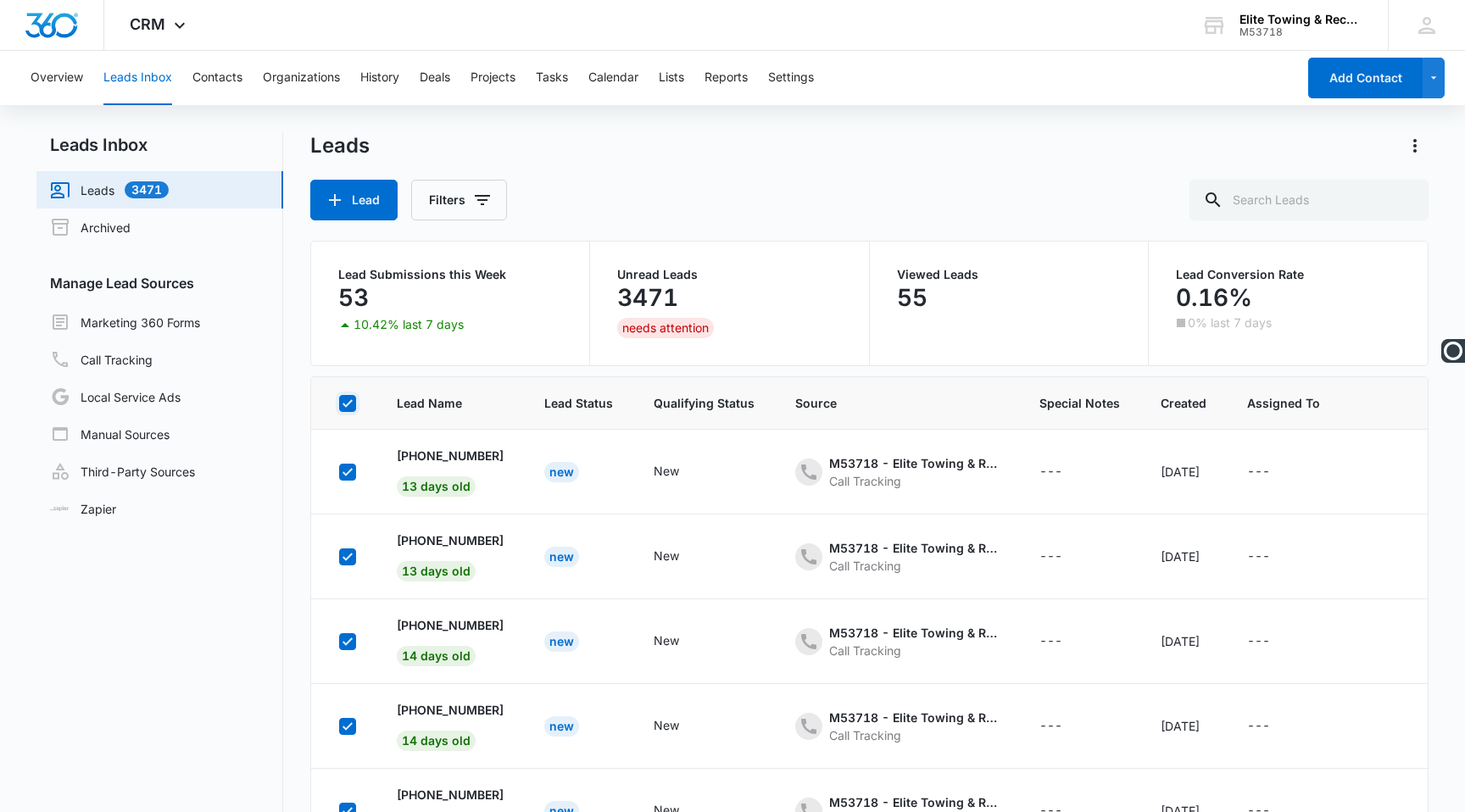
checkbox input "true"
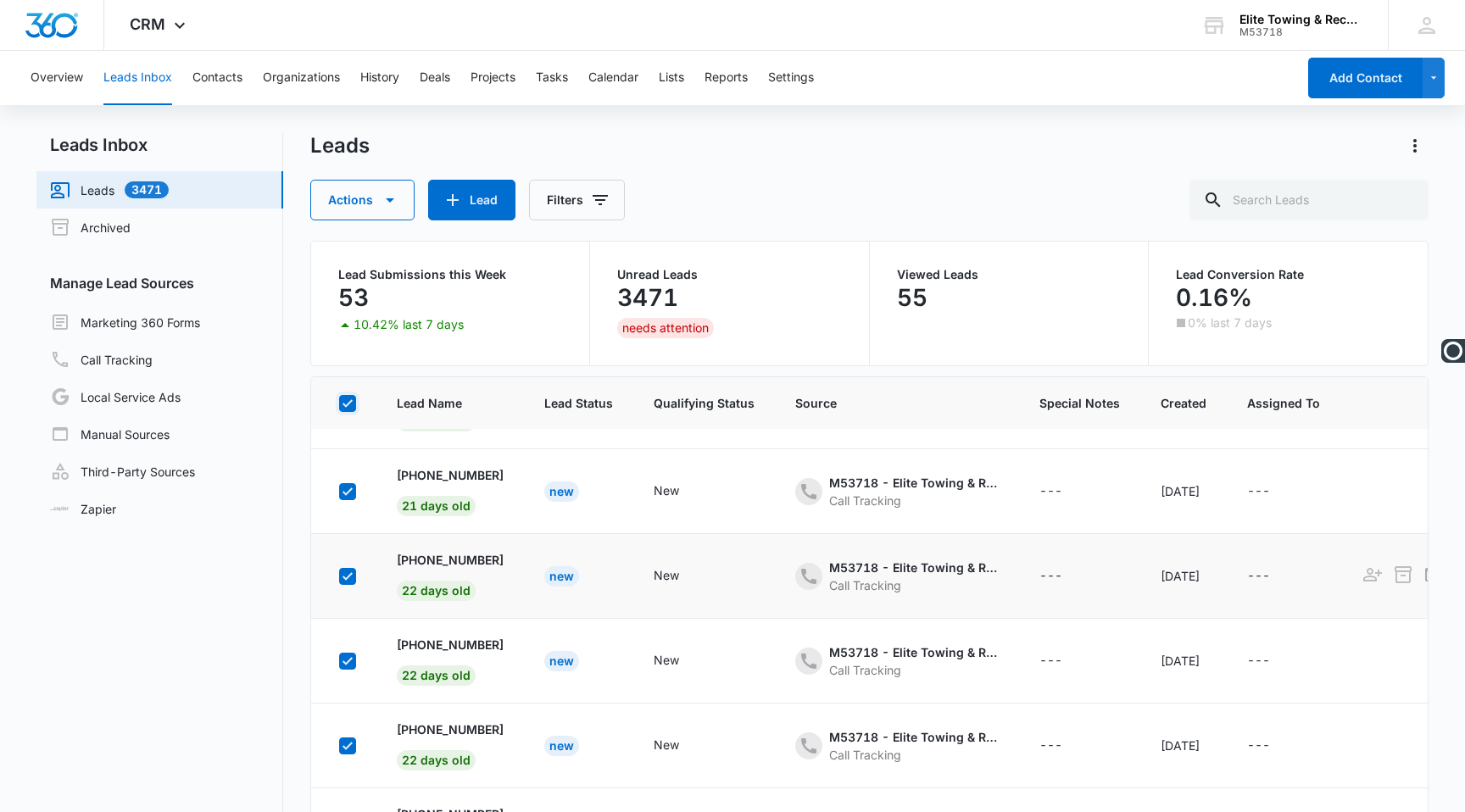
scroll to position [134, 0]
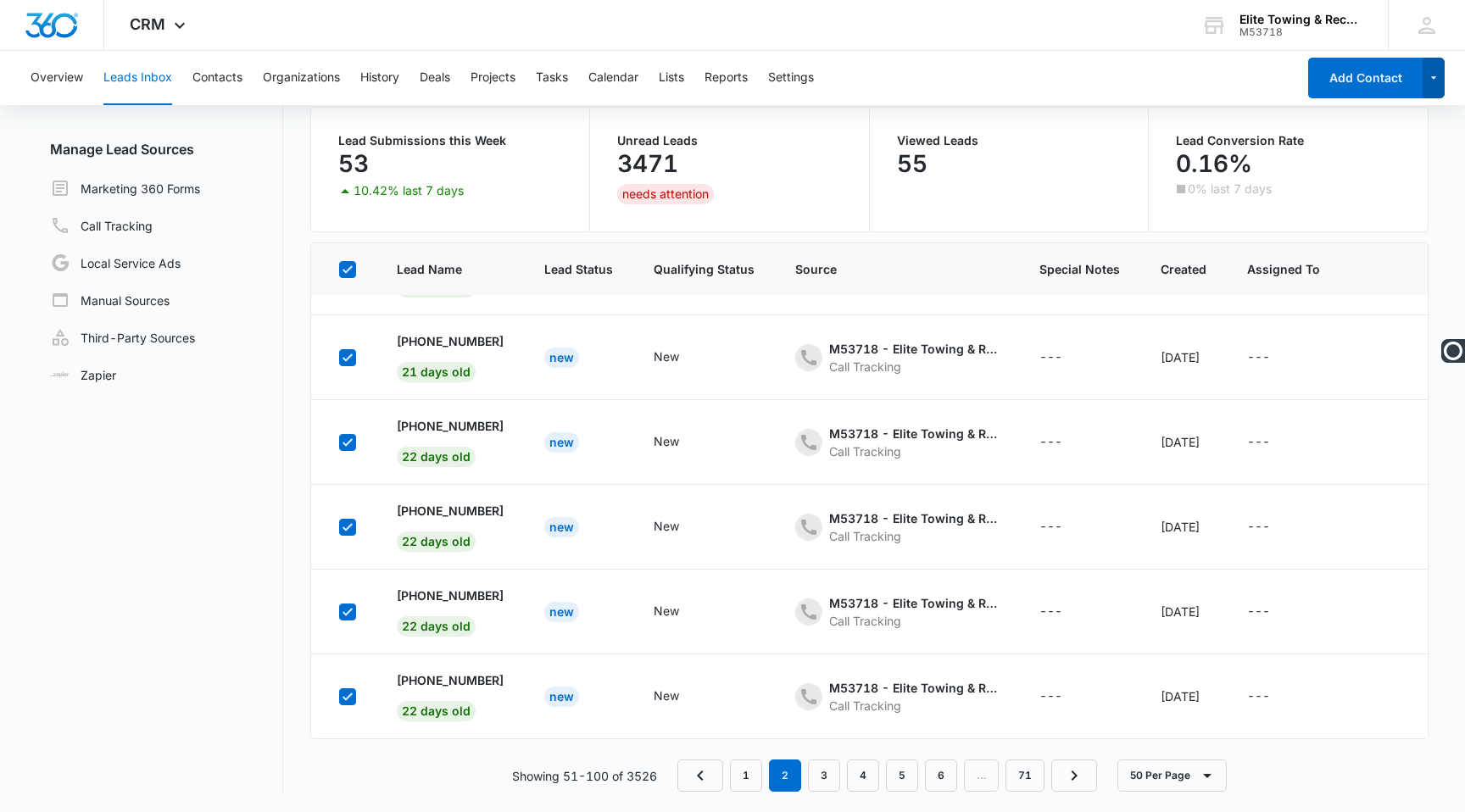
click at [1432, 78] on icon "button" at bounding box center [1433, 78] width 6 height 3
click at [1209, 80] on div "Overview Leads Inbox Contacts Organizations History Deals Projects Tasks Calend…" at bounding box center [658, 78] width 1276 height 55
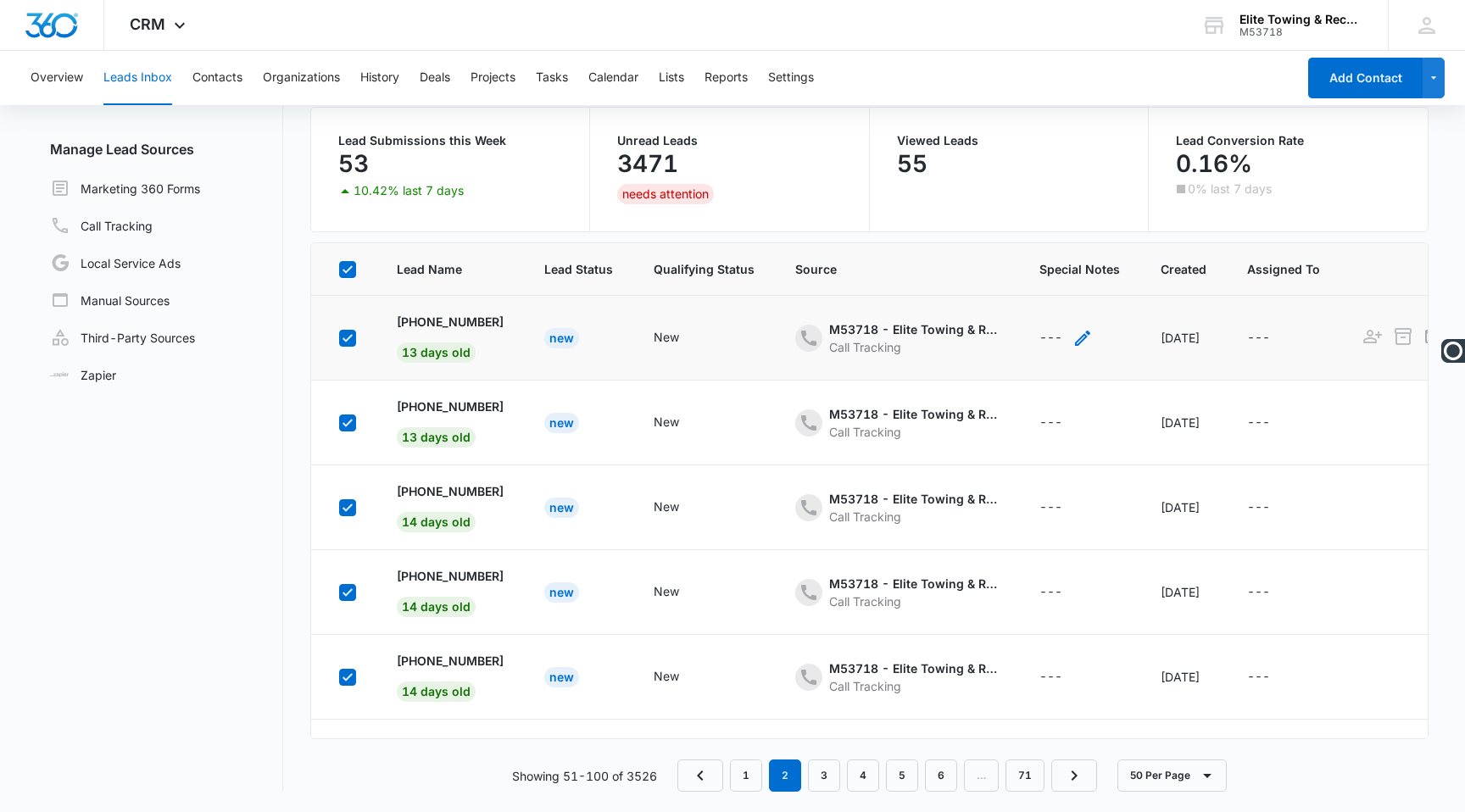
click at [1039, 345] on div "---" at bounding box center [1050, 338] width 23 height 20
click at [903, 273] on span "Source" at bounding box center [896, 270] width 203 height 18
click at [139, 215] on link "Call Tracking" at bounding box center [101, 225] width 103 height 20
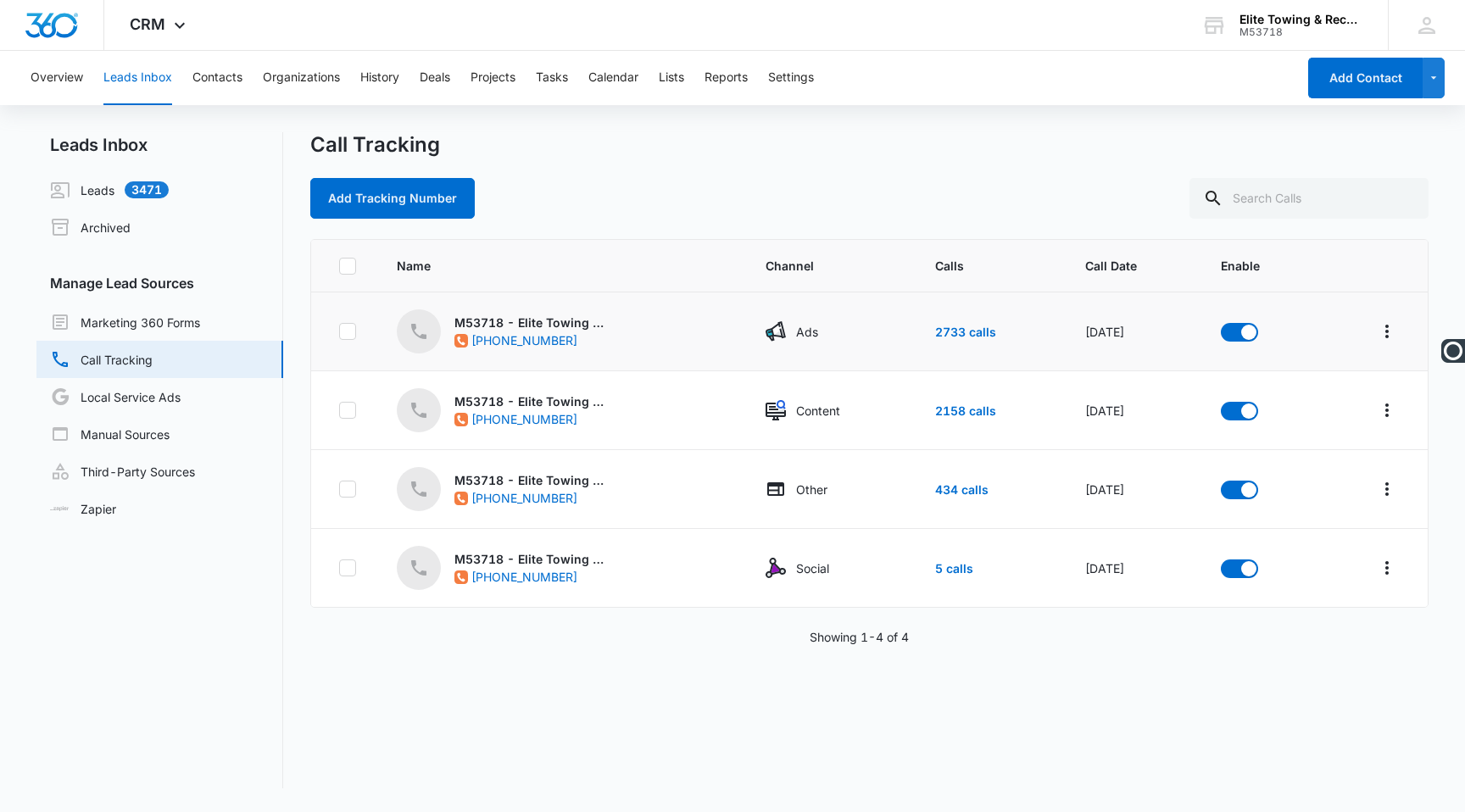
click at [348, 330] on icon at bounding box center [347, 331] width 10 height 7
click at [339, 332] on input "checkbox" at bounding box center [338, 332] width 1 height 1
checkbox input "true"
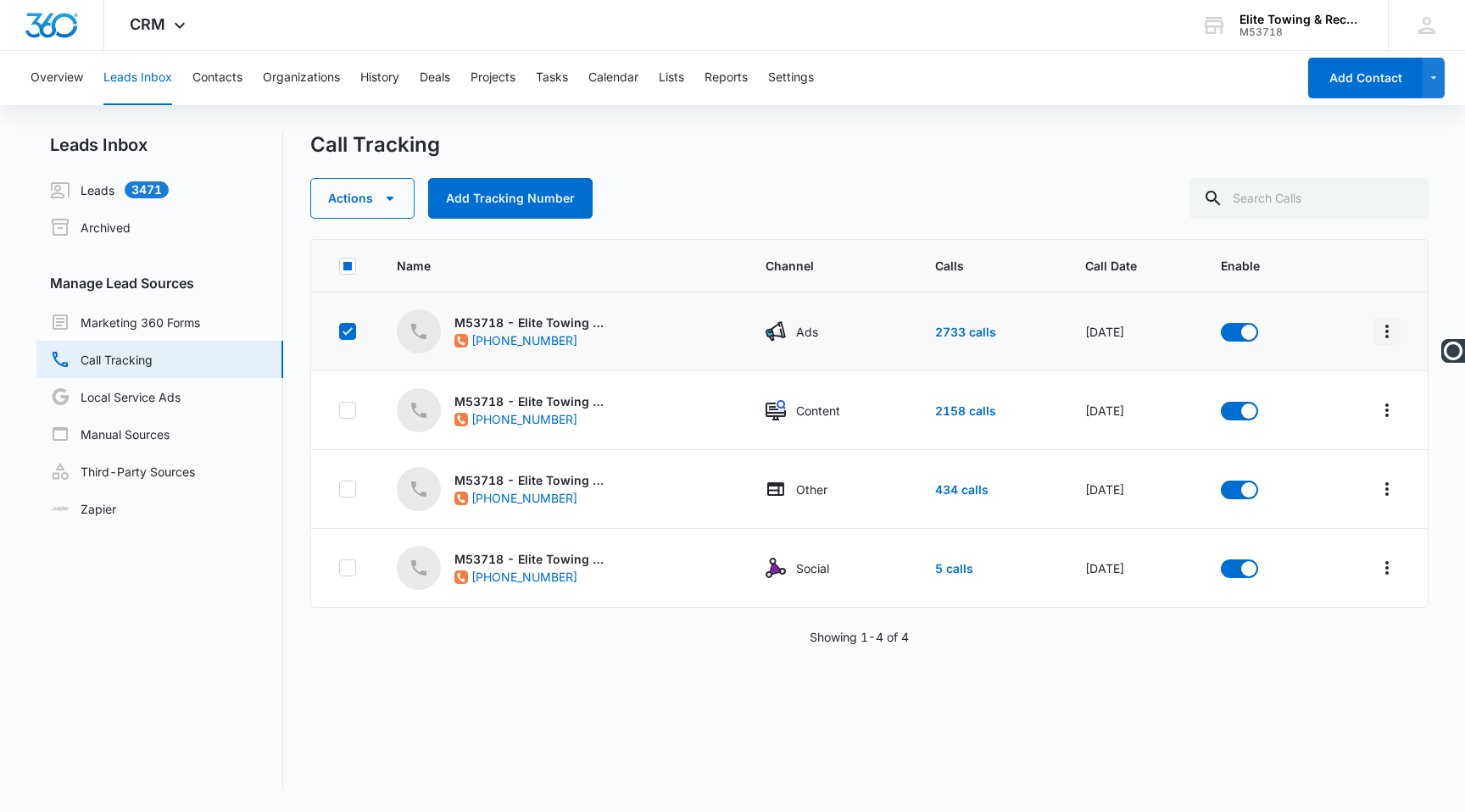
click at [1392, 329] on icon "Overflow Menu" at bounding box center [1387, 331] width 20 height 20
click at [1325, 402] on div "Field Mapping" at bounding box center [1311, 404] width 96 height 12
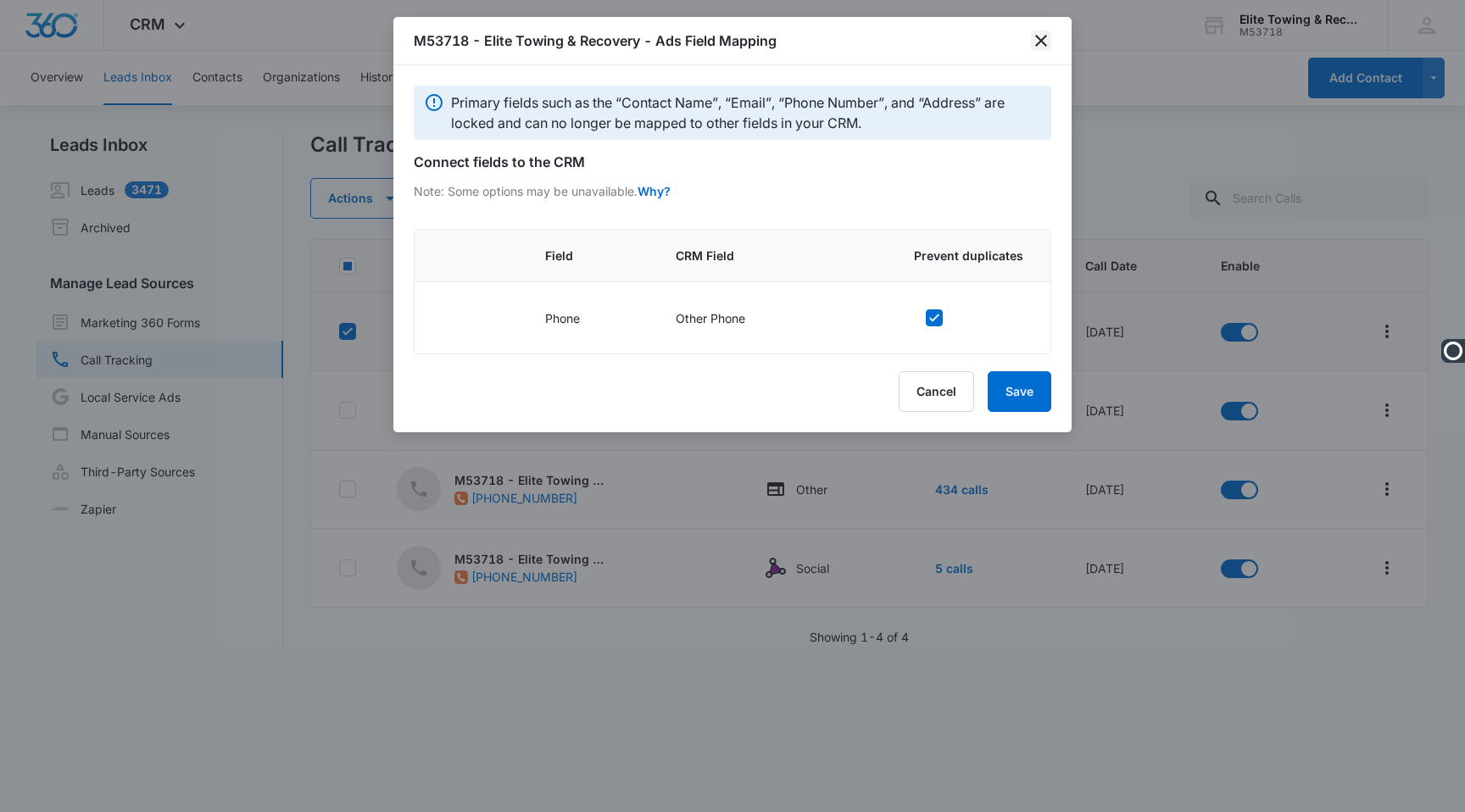
click at [1039, 45] on icon "close" at bounding box center [1041, 40] width 20 height 20
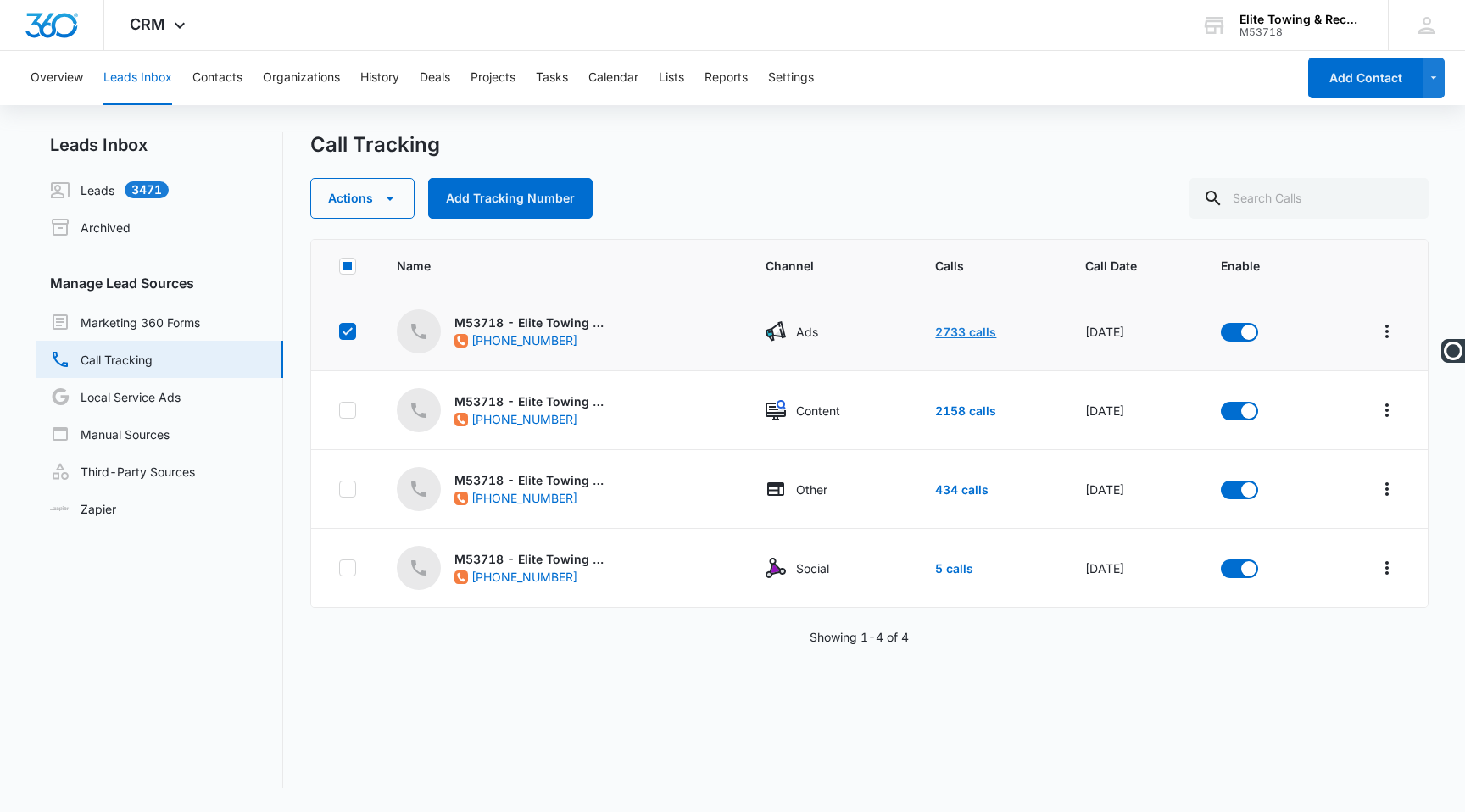
click at [945, 329] on link "2733 calls" at bounding box center [965, 332] width 61 height 15
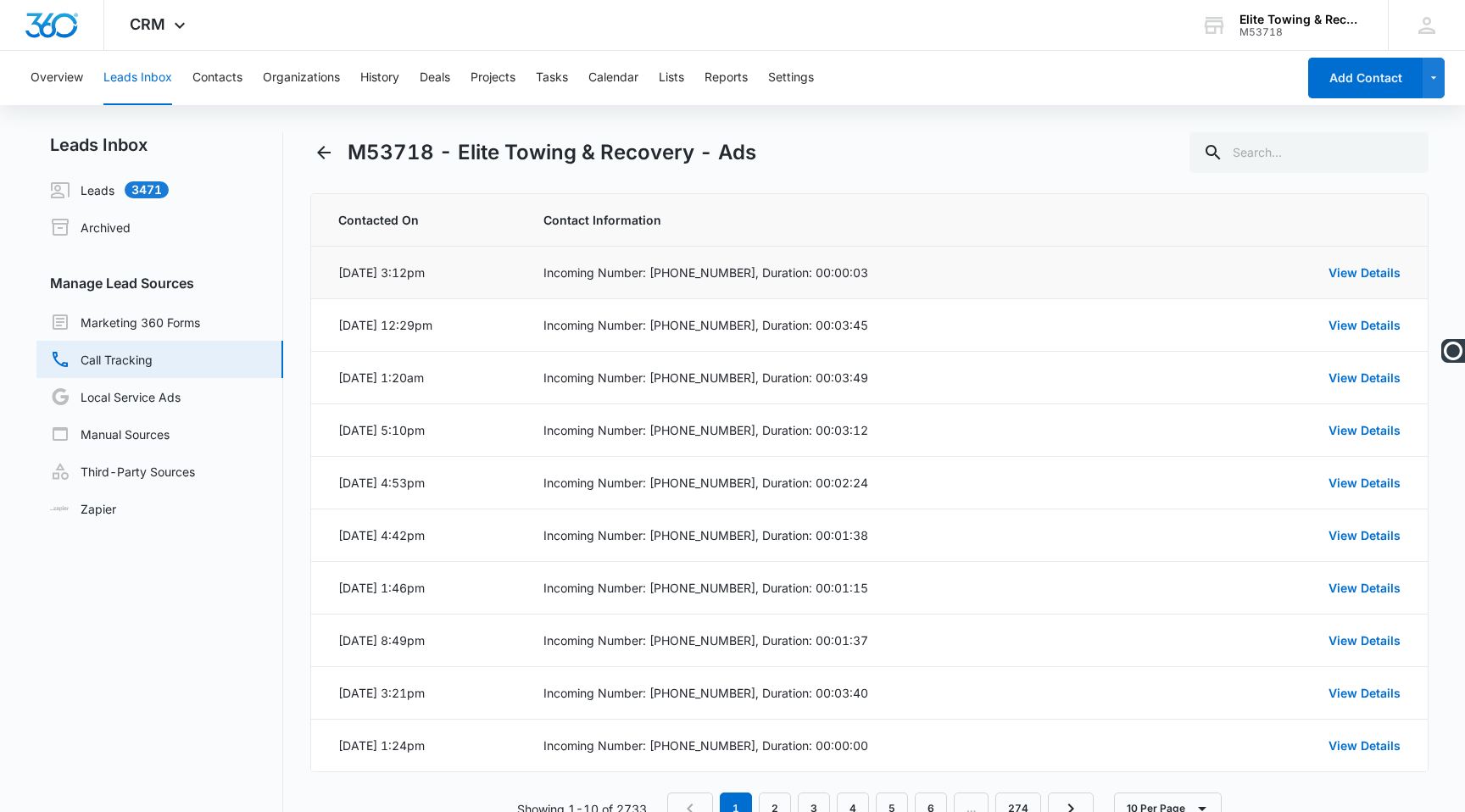
scroll to position [54, 0]
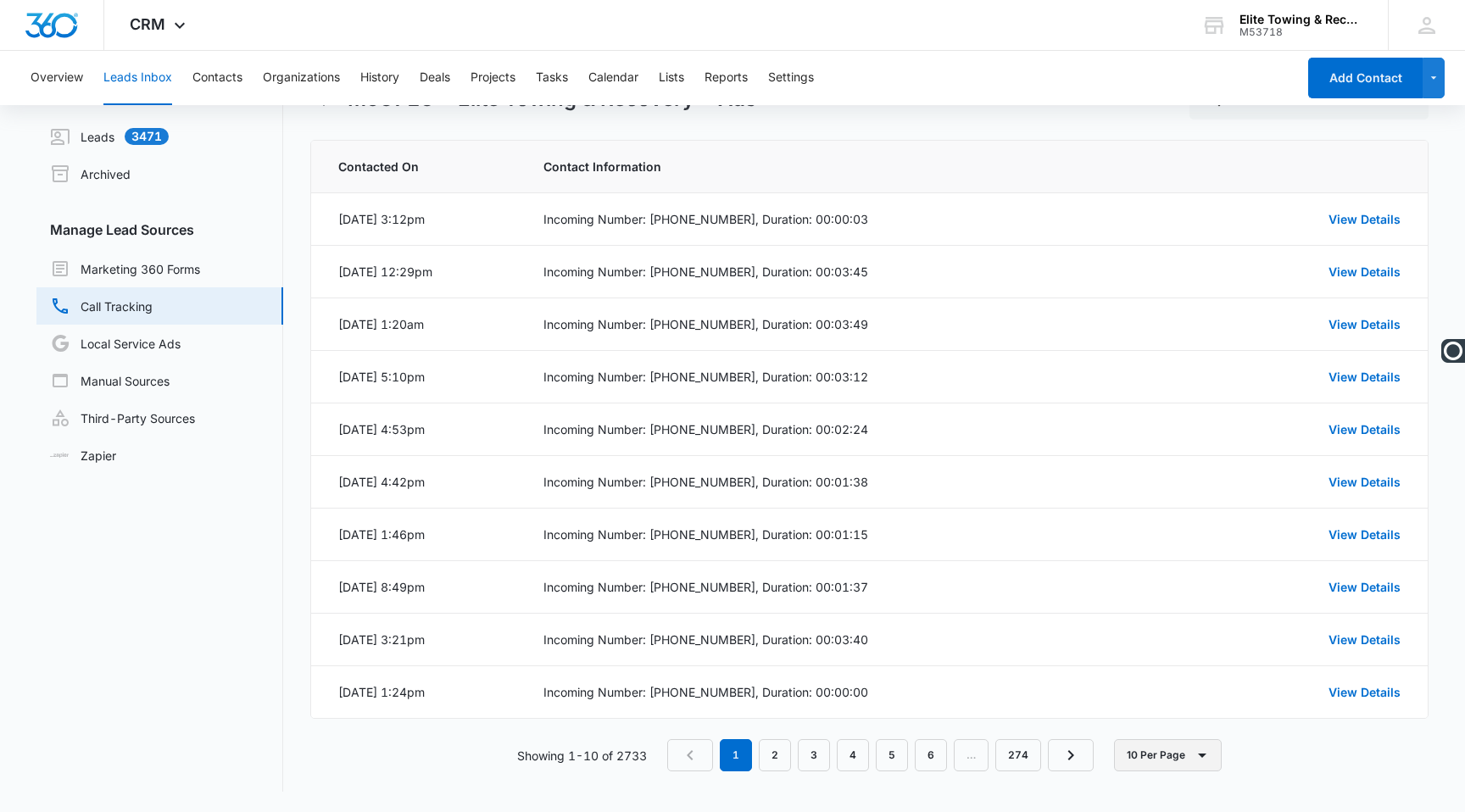
click at [1157, 761] on button "10 Per Page" at bounding box center [1168, 755] width 108 height 32
click at [1157, 715] on button "100 Per Page" at bounding box center [1184, 705] width 136 height 26
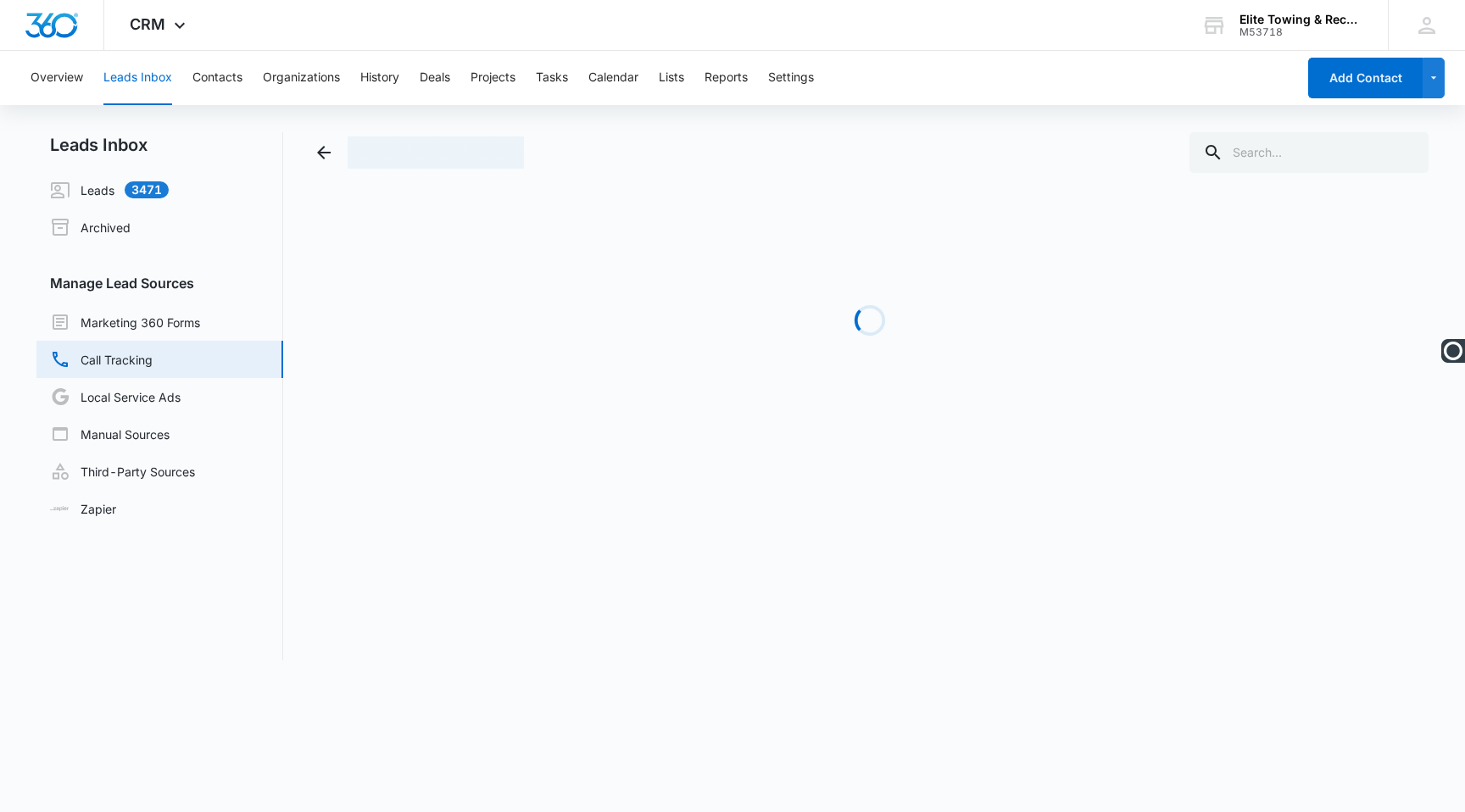
scroll to position [0, 0]
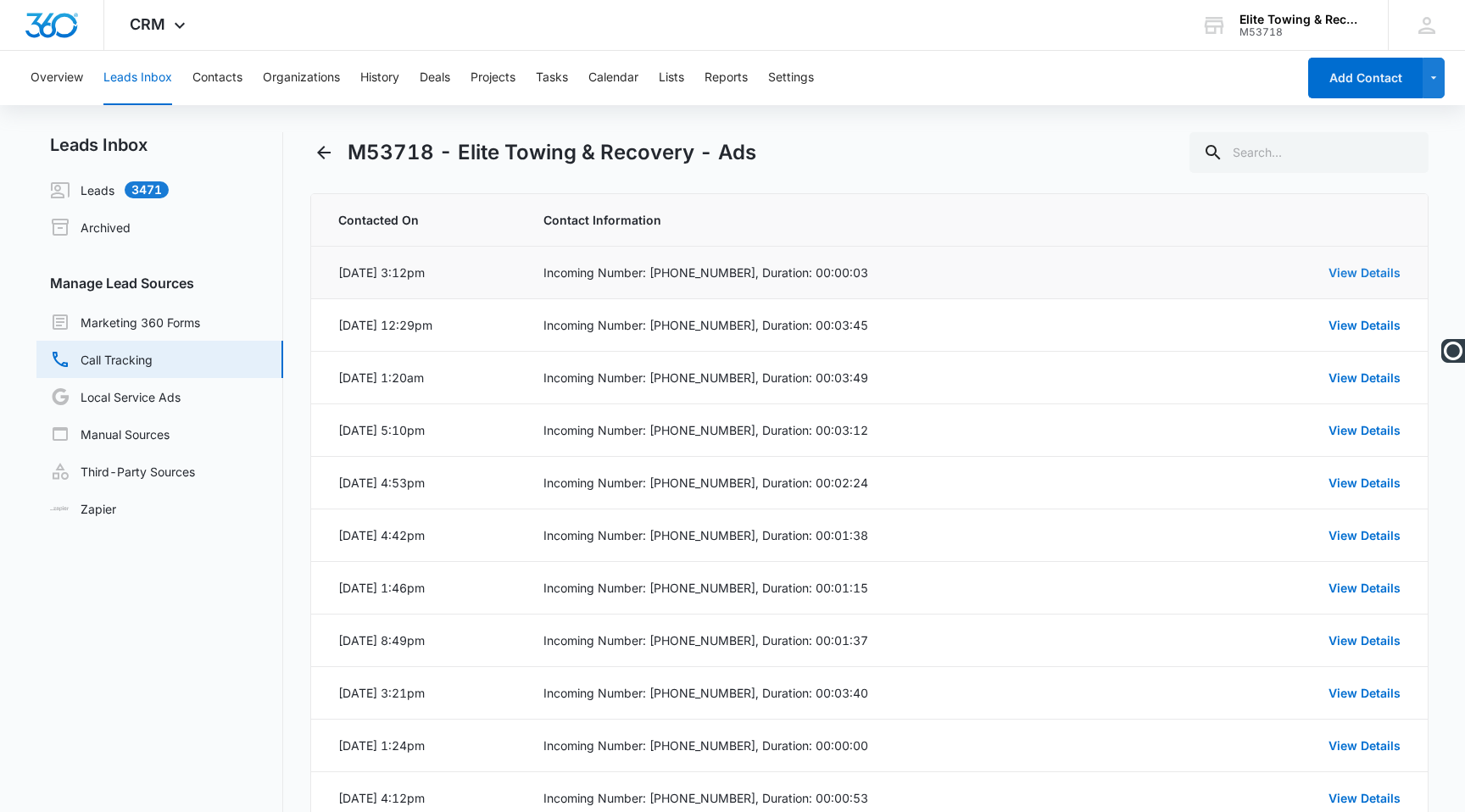
click at [1377, 274] on link "View Details" at bounding box center [1364, 272] width 72 height 15
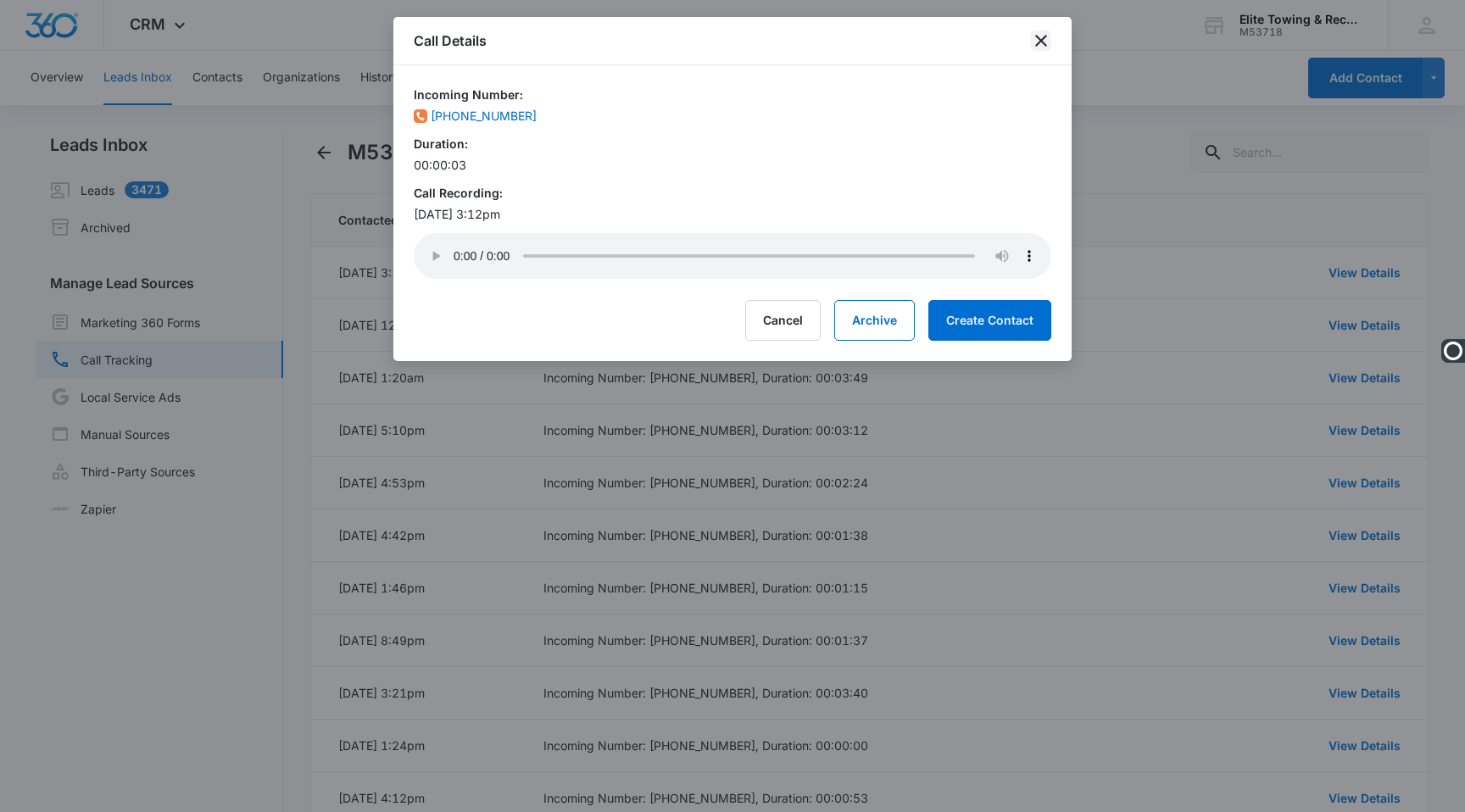
click at [1047, 36] on icon "close" at bounding box center [1041, 40] width 20 height 20
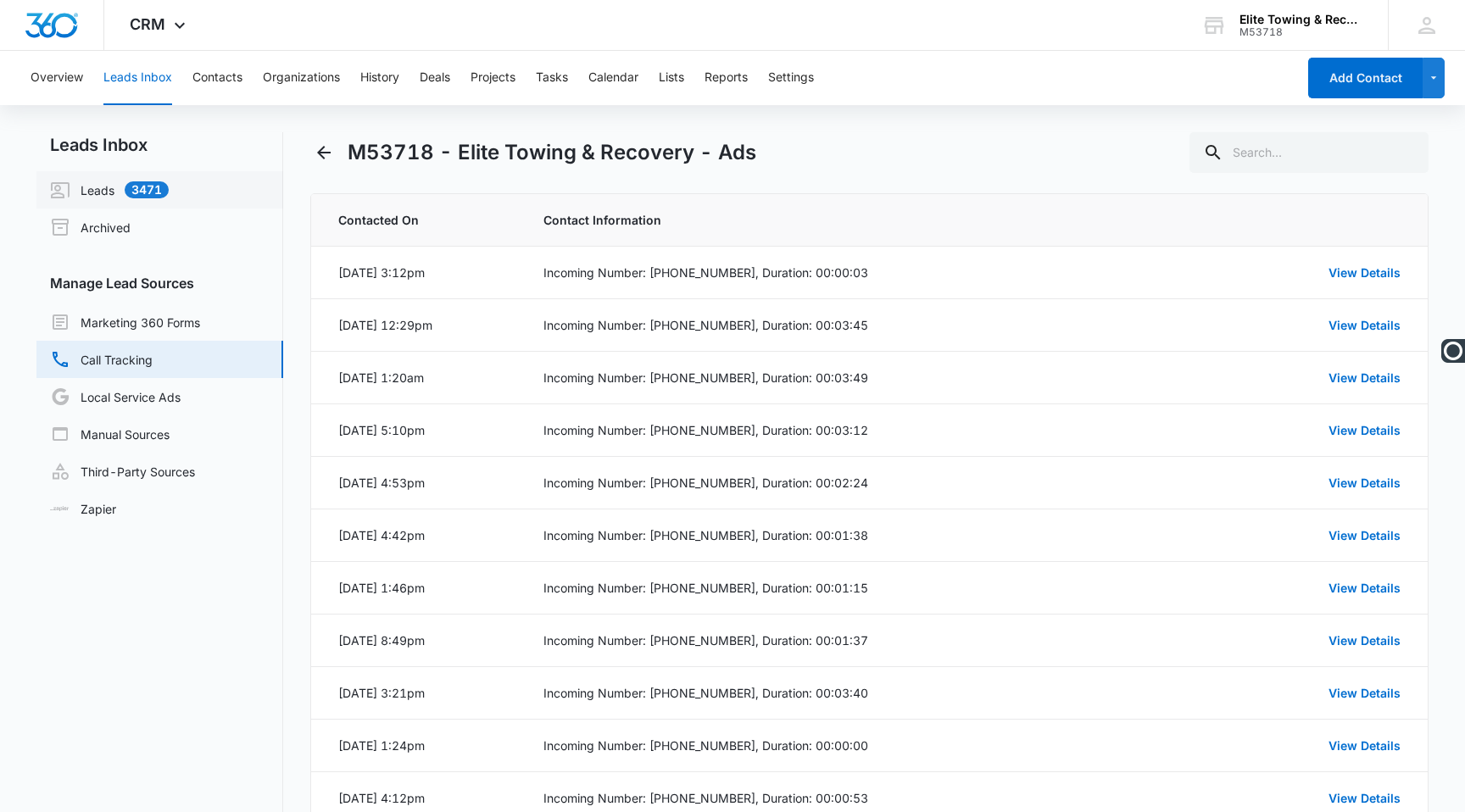
click at [169, 184] on link "Leads 3471" at bounding box center [109, 190] width 119 height 20
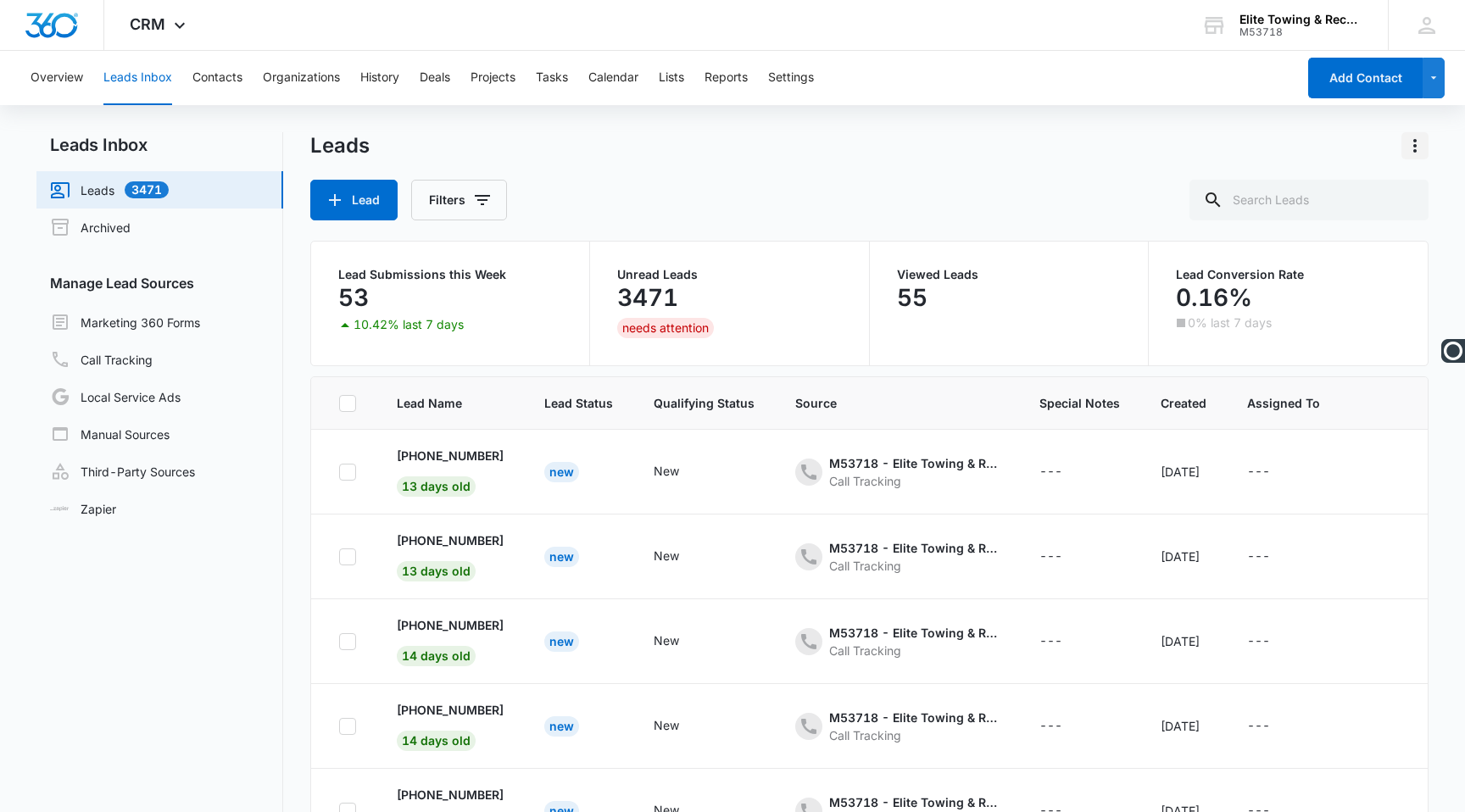
click at [1411, 148] on icon "Actions" at bounding box center [1415, 146] width 20 height 20
click at [1377, 183] on button "Export" at bounding box center [1378, 193] width 98 height 26
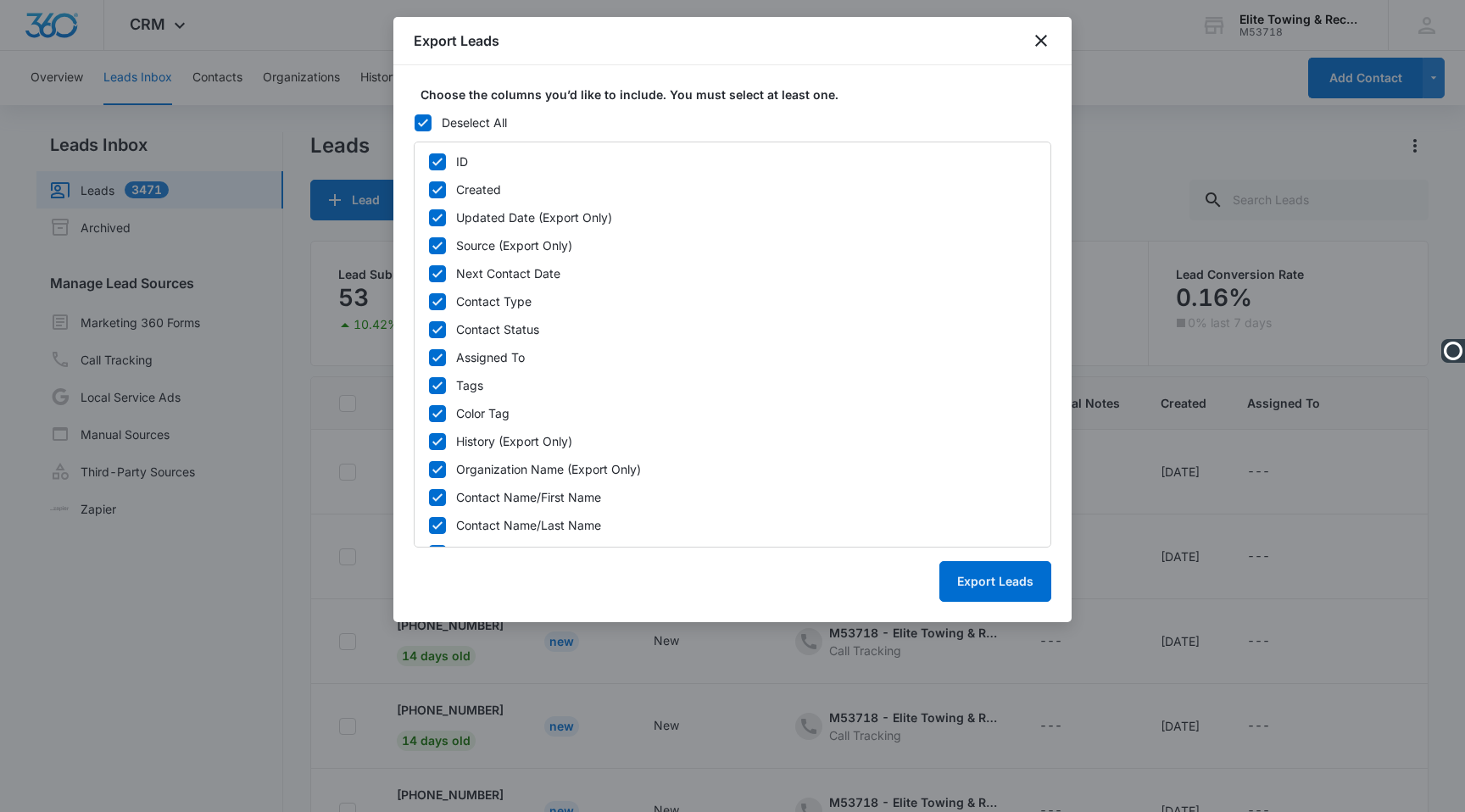
click at [439, 163] on icon at bounding box center [438, 161] width 15 height 15
click at [429, 163] on input "ID" at bounding box center [428, 161] width 1 height 12
checkbox input "false"
click at [436, 216] on icon at bounding box center [438, 218] width 15 height 15
click at [429, 216] on input "Updated Date (Export Only)" at bounding box center [428, 218] width 1 height 12
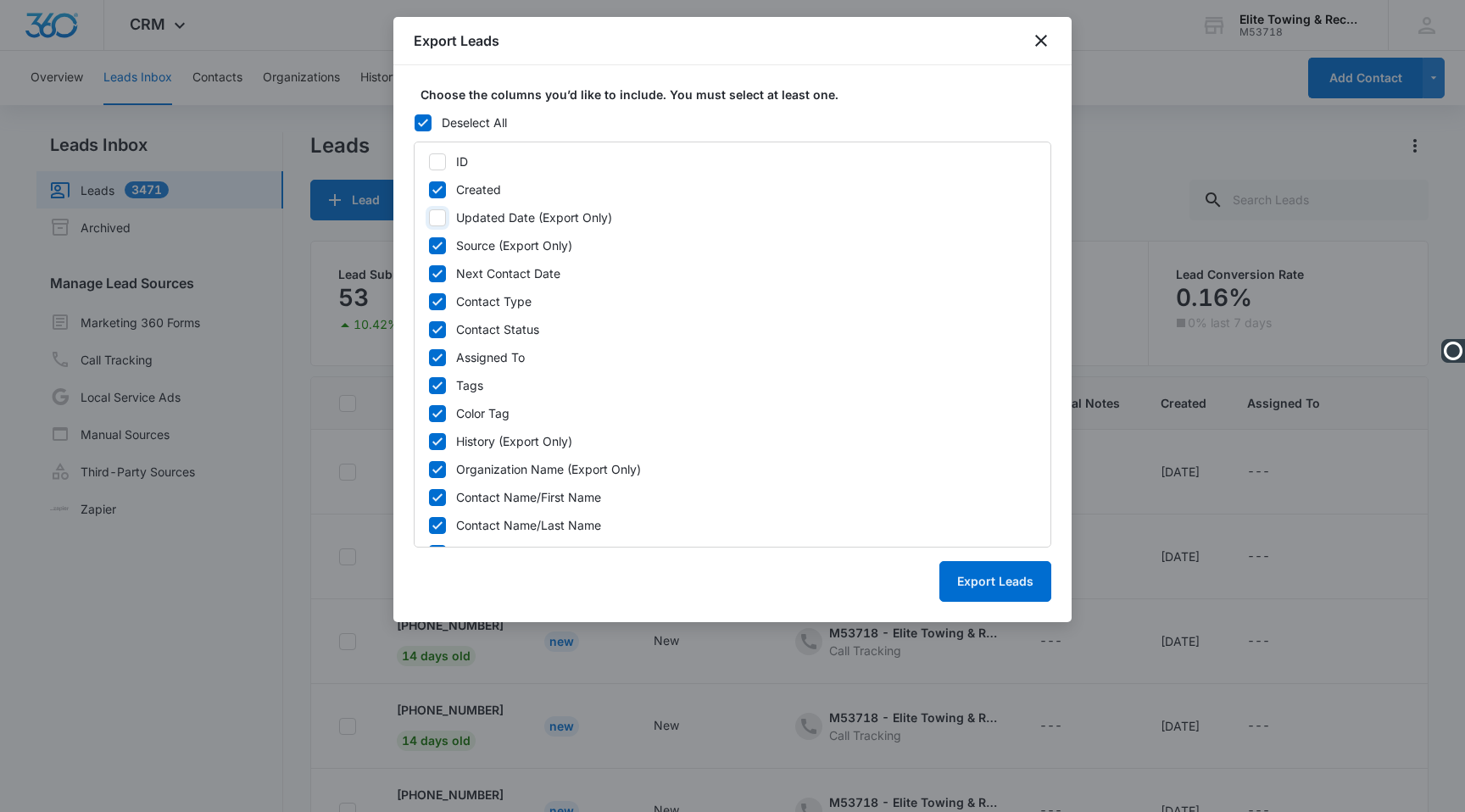
checkbox input "false"
click at [433, 242] on icon at bounding box center [438, 245] width 15 height 15
click at [429, 242] on input "Source (Export Only)" at bounding box center [428, 245] width 1 height 12
checkbox input "false"
click at [436, 269] on icon at bounding box center [438, 273] width 15 height 15
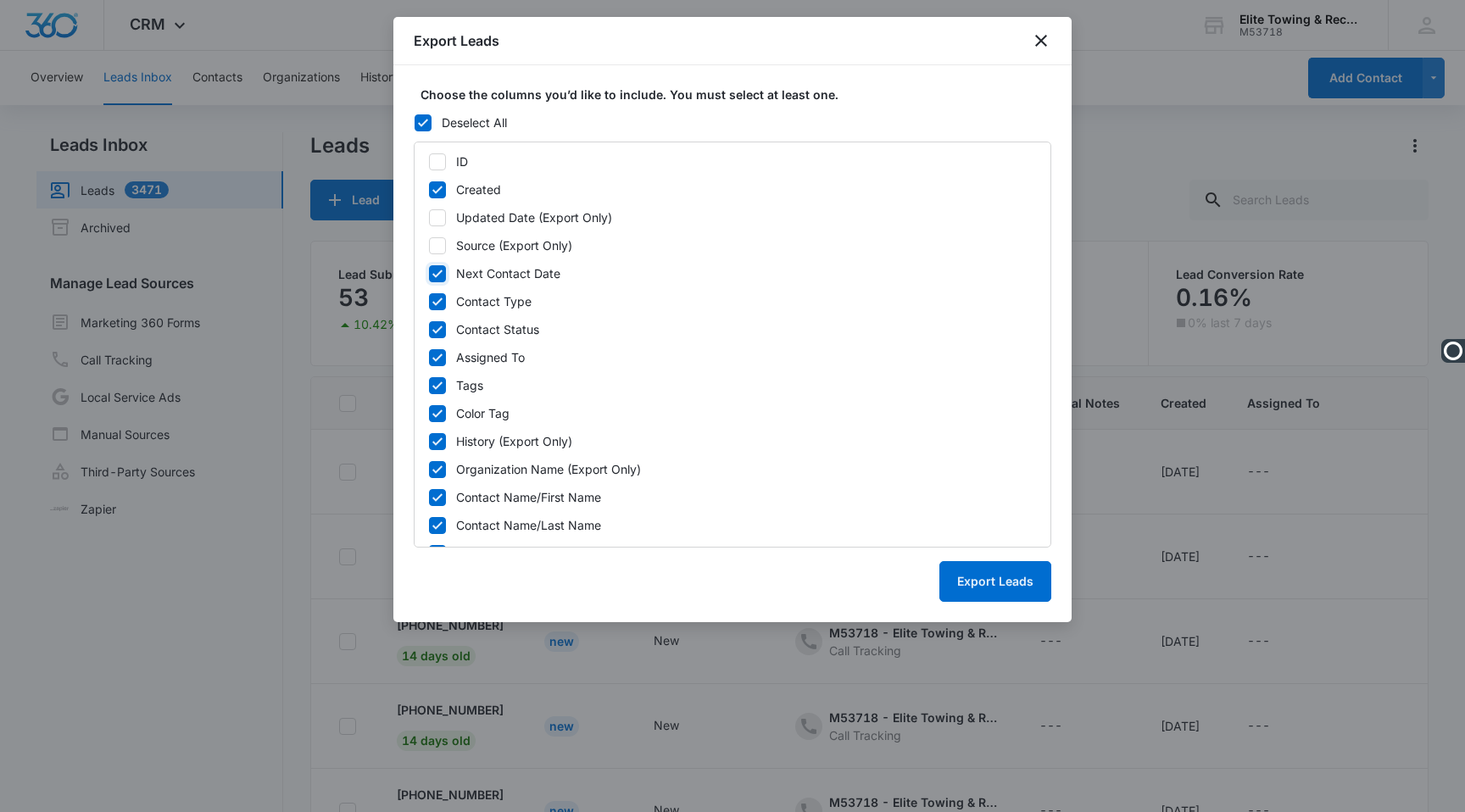
click at [429, 269] on input "Next Contact Date" at bounding box center [428, 273] width 1 height 12
checkbox input "false"
drag, startPoint x: 563, startPoint y: 35, endPoint x: 522, endPoint y: 66, distance: 51.4
click at [522, 66] on div "Export Leads Choose the columns you’d like to include. You must select at least…" at bounding box center [733, 320] width 678 height 605
click at [559, 43] on div "Export Leads" at bounding box center [733, 41] width 678 height 48
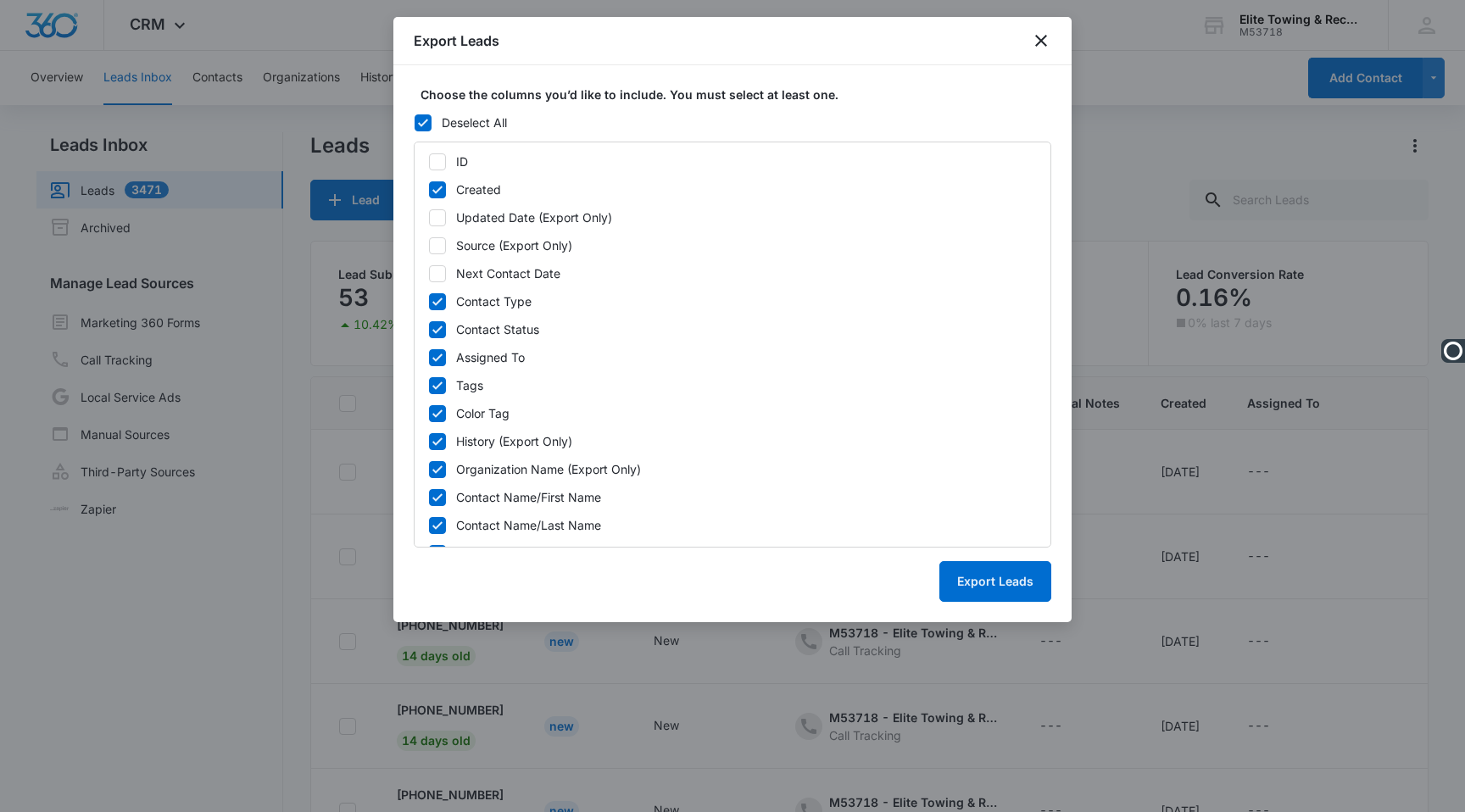
click at [436, 307] on icon at bounding box center [438, 302] width 15 height 15
click at [429, 307] on input "Contact Type" at bounding box center [428, 302] width 1 height 12
checkbox input "false"
click at [436, 326] on icon at bounding box center [438, 329] width 15 height 15
click at [429, 326] on input "Contact Status" at bounding box center [428, 329] width 1 height 12
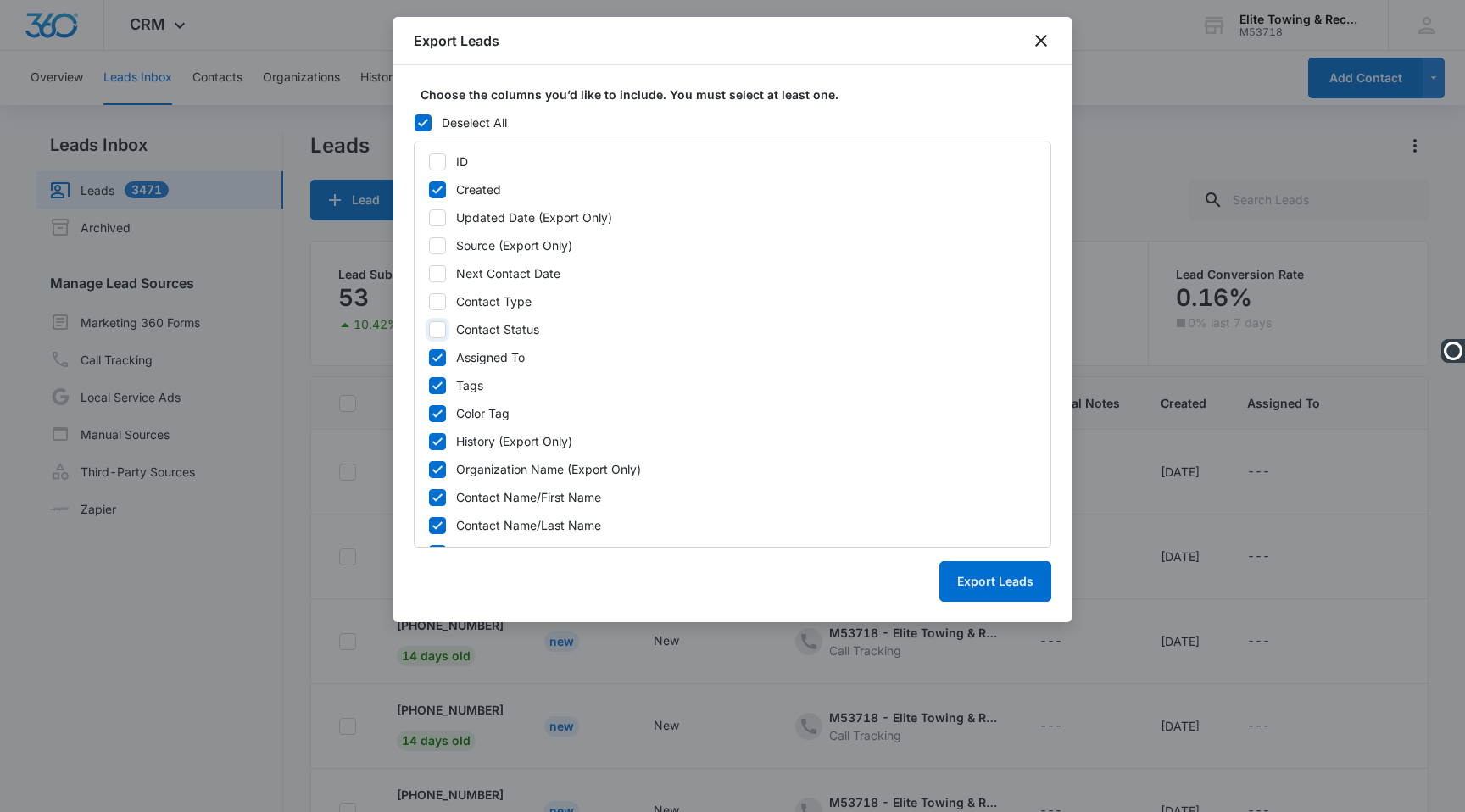
checkbox input "false"
click at [436, 351] on icon at bounding box center [438, 357] width 15 height 15
click at [429, 352] on input "Assigned To" at bounding box center [428, 357] width 1 height 12
checkbox input "false"
click at [435, 385] on icon at bounding box center [438, 385] width 15 height 15
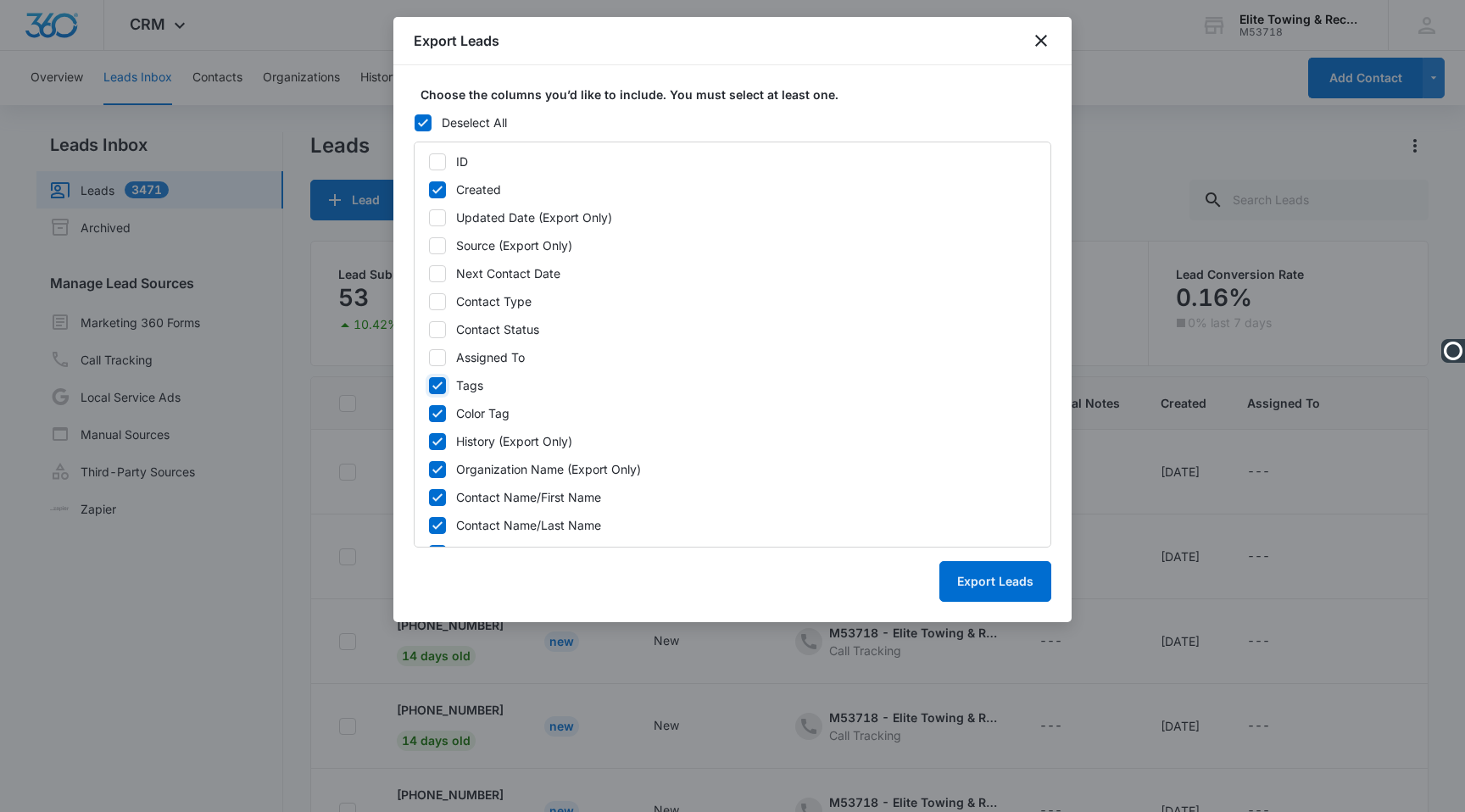
click at [429, 385] on input "Tags" at bounding box center [428, 385] width 1 height 12
checkbox input "false"
click at [435, 416] on icon at bounding box center [437, 413] width 10 height 7
click at [429, 416] on input "Color Tag" at bounding box center [428, 413] width 1 height 12
checkbox input "false"
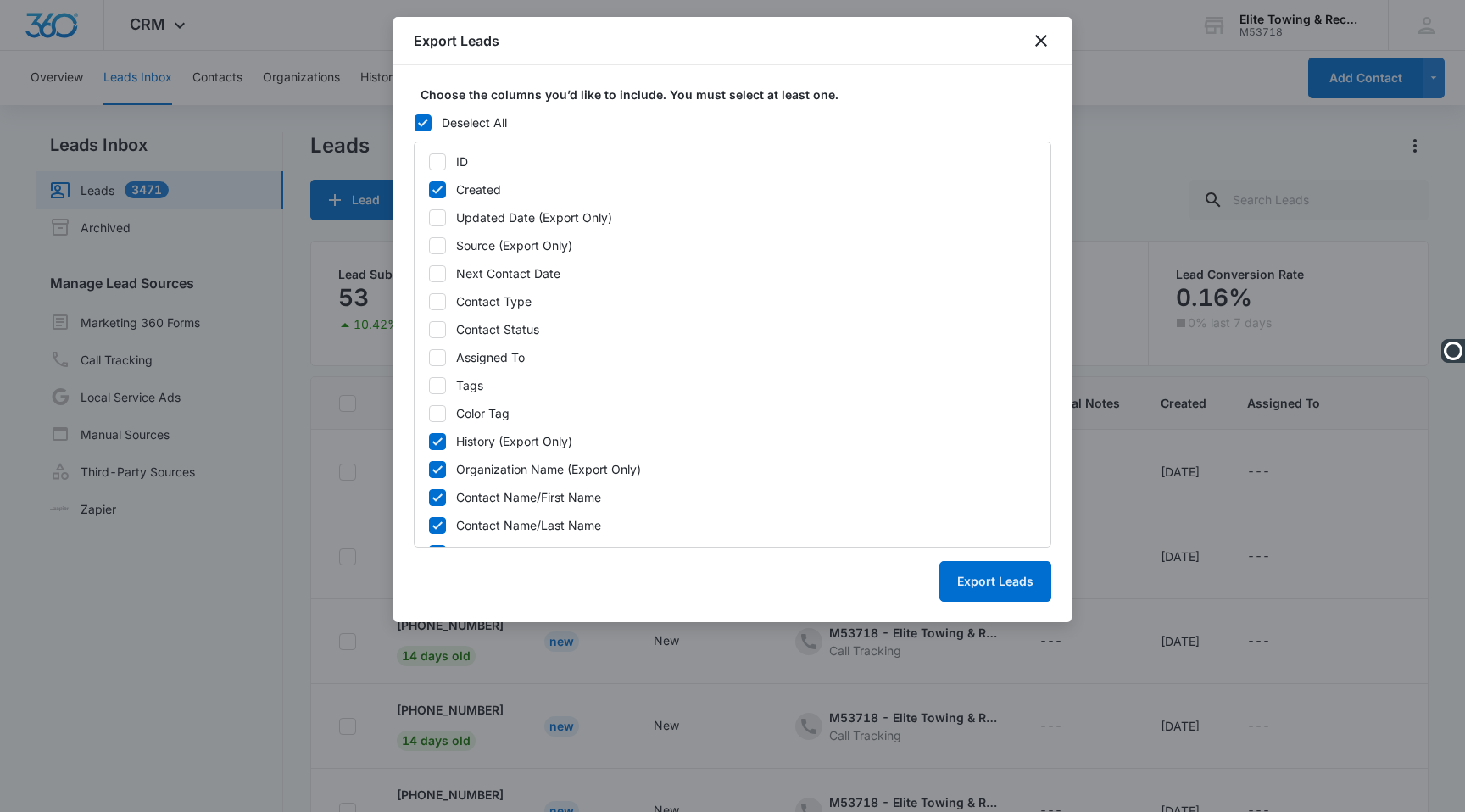
click at [435, 449] on label "History (Export Only)" at bounding box center [733, 441] width 609 height 18
click at [429, 447] on input "History (Export Only)" at bounding box center [428, 441] width 1 height 12
checkbox input "false"
click at [435, 466] on icon at bounding box center [438, 469] width 15 height 15
click at [429, 466] on input "Organization Name (Export Only)" at bounding box center [428, 469] width 1 height 12
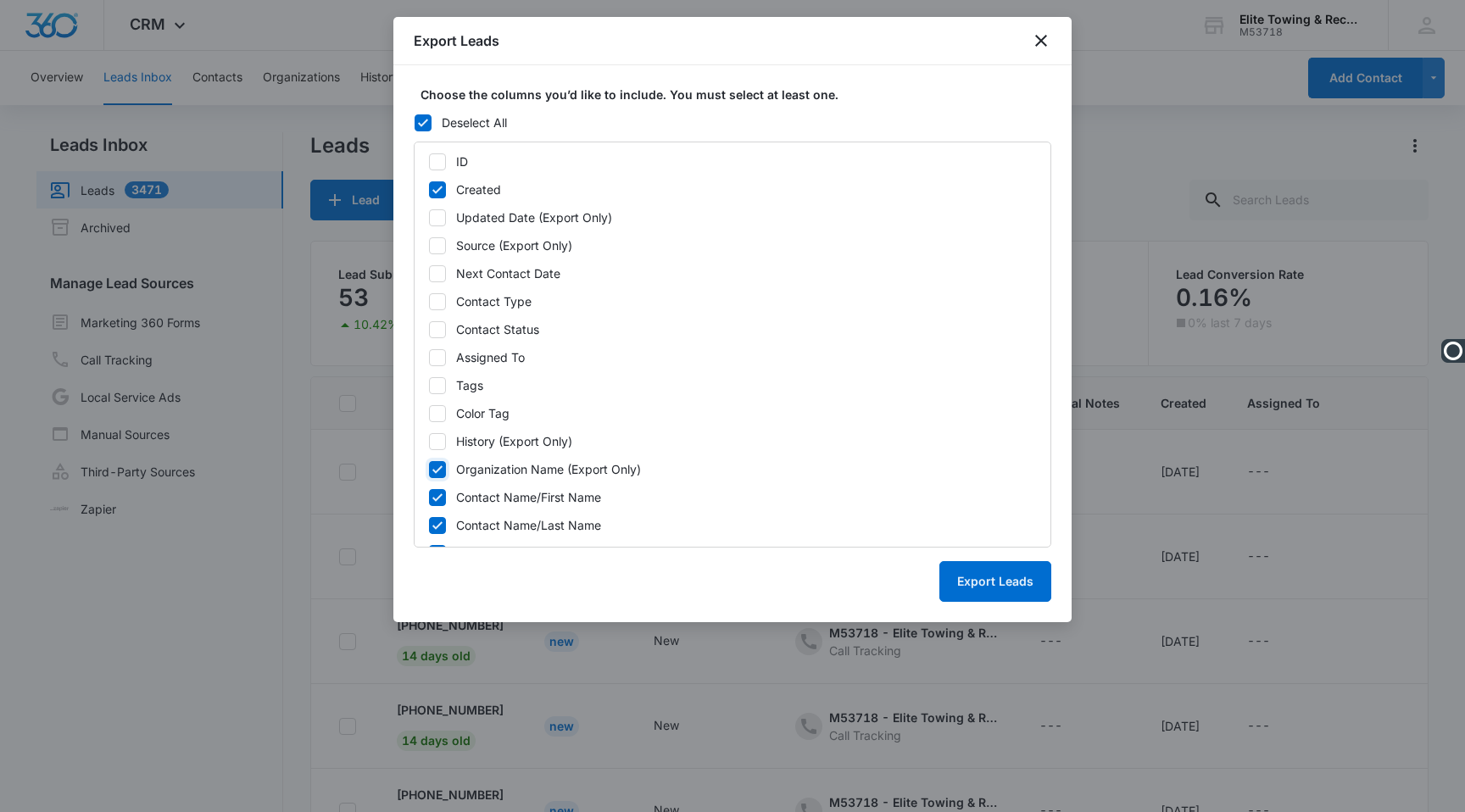
checkbox input "false"
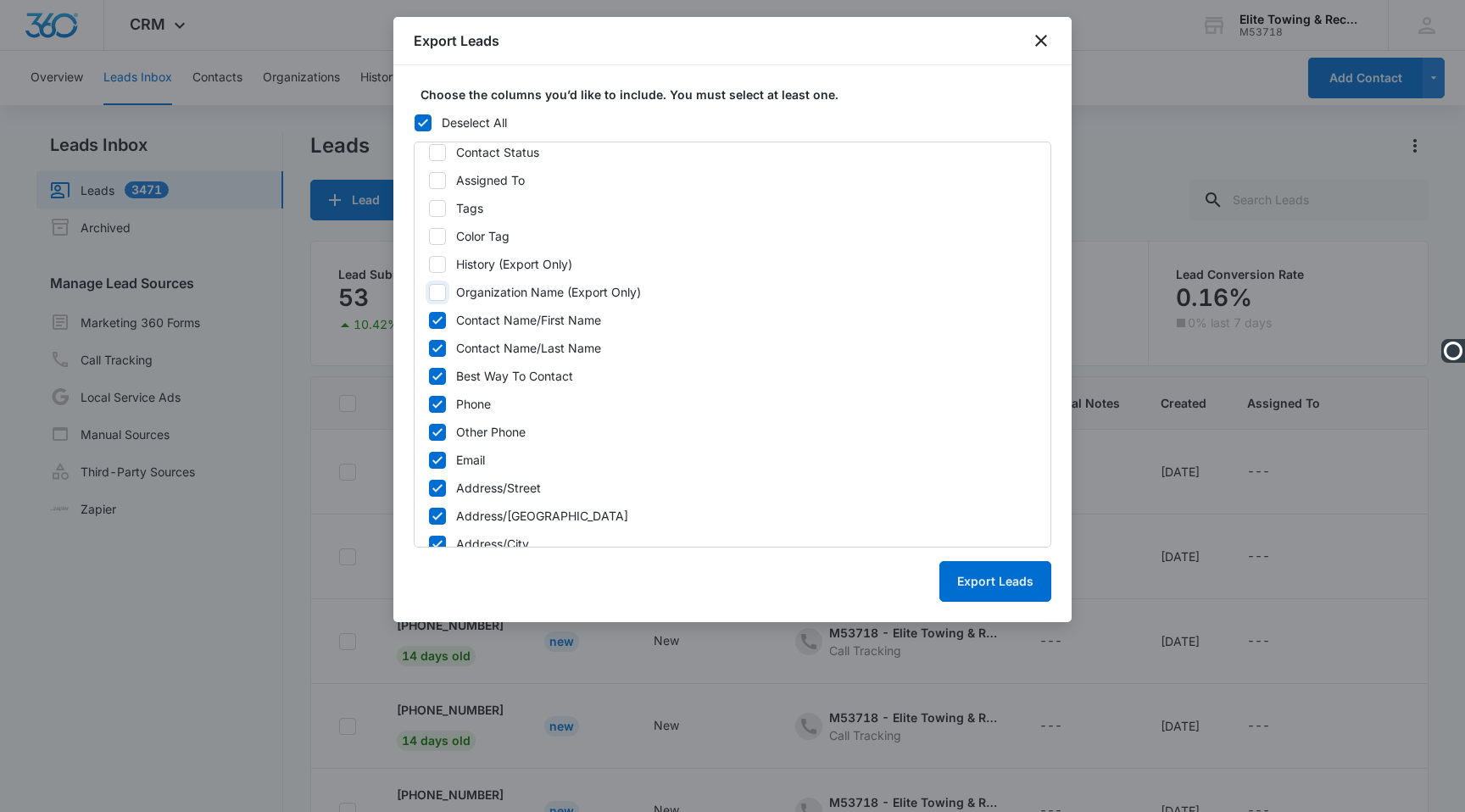
scroll to position [184, 0]
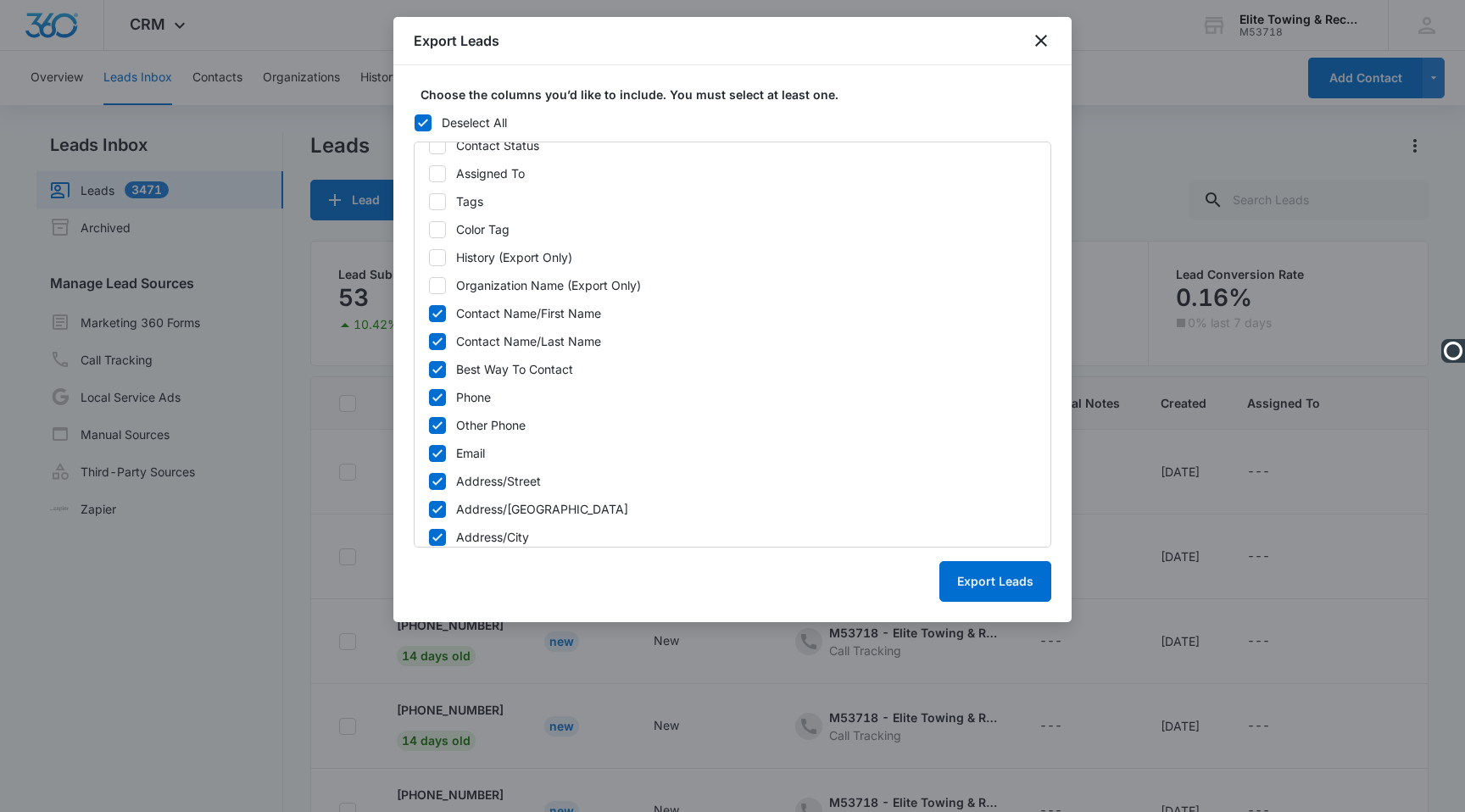
click at [439, 366] on icon at bounding box center [438, 369] width 15 height 15
click at [429, 366] on input "Best Way To Contact" at bounding box center [428, 369] width 1 height 12
checkbox input "false"
click at [432, 430] on icon at bounding box center [438, 425] width 15 height 15
click at [429, 430] on input "Other Phone" at bounding box center [428, 425] width 1 height 12
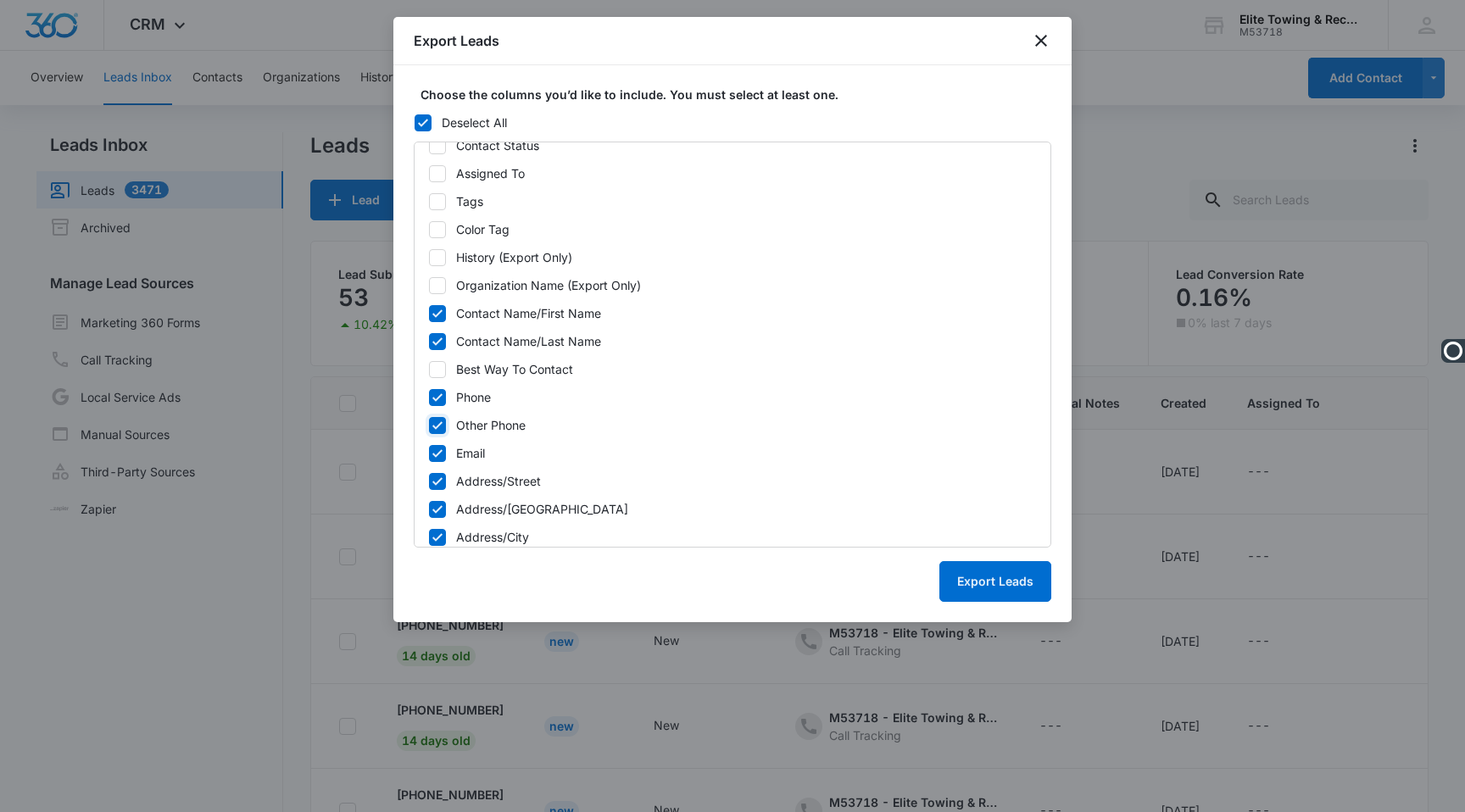
checkbox input "false"
click at [432, 449] on icon at bounding box center [438, 453] width 15 height 15
click at [429, 449] on input "Email" at bounding box center [428, 453] width 1 height 12
checkbox input "false"
click at [433, 485] on icon at bounding box center [438, 481] width 15 height 15
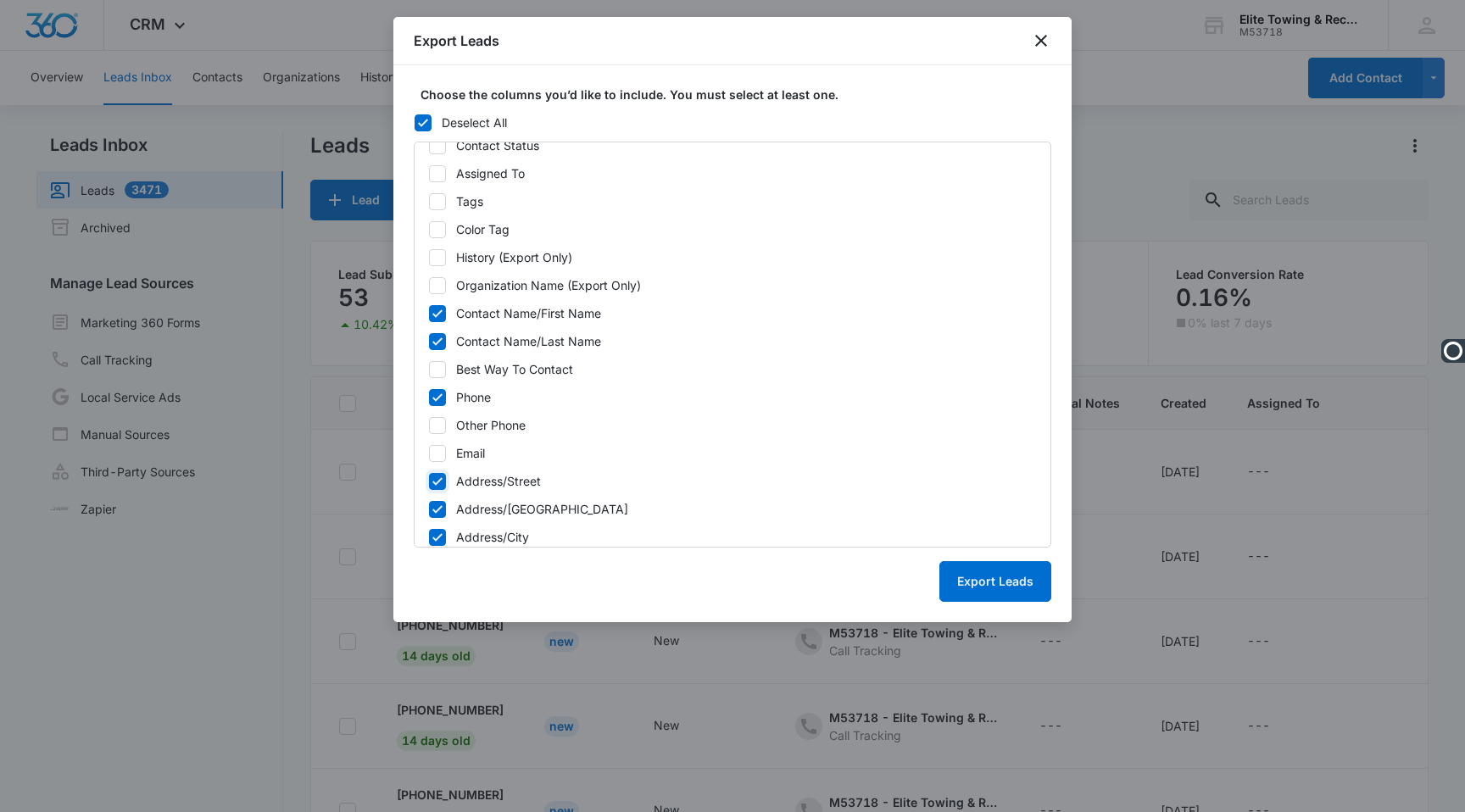
click at [429, 485] on input "Address/Street" at bounding box center [428, 481] width 1 height 12
checkbox input "false"
click at [433, 511] on icon at bounding box center [438, 509] width 15 height 15
click at [429, 511] on input "Address/Street 2" at bounding box center [428, 509] width 1 height 12
checkbox input "false"
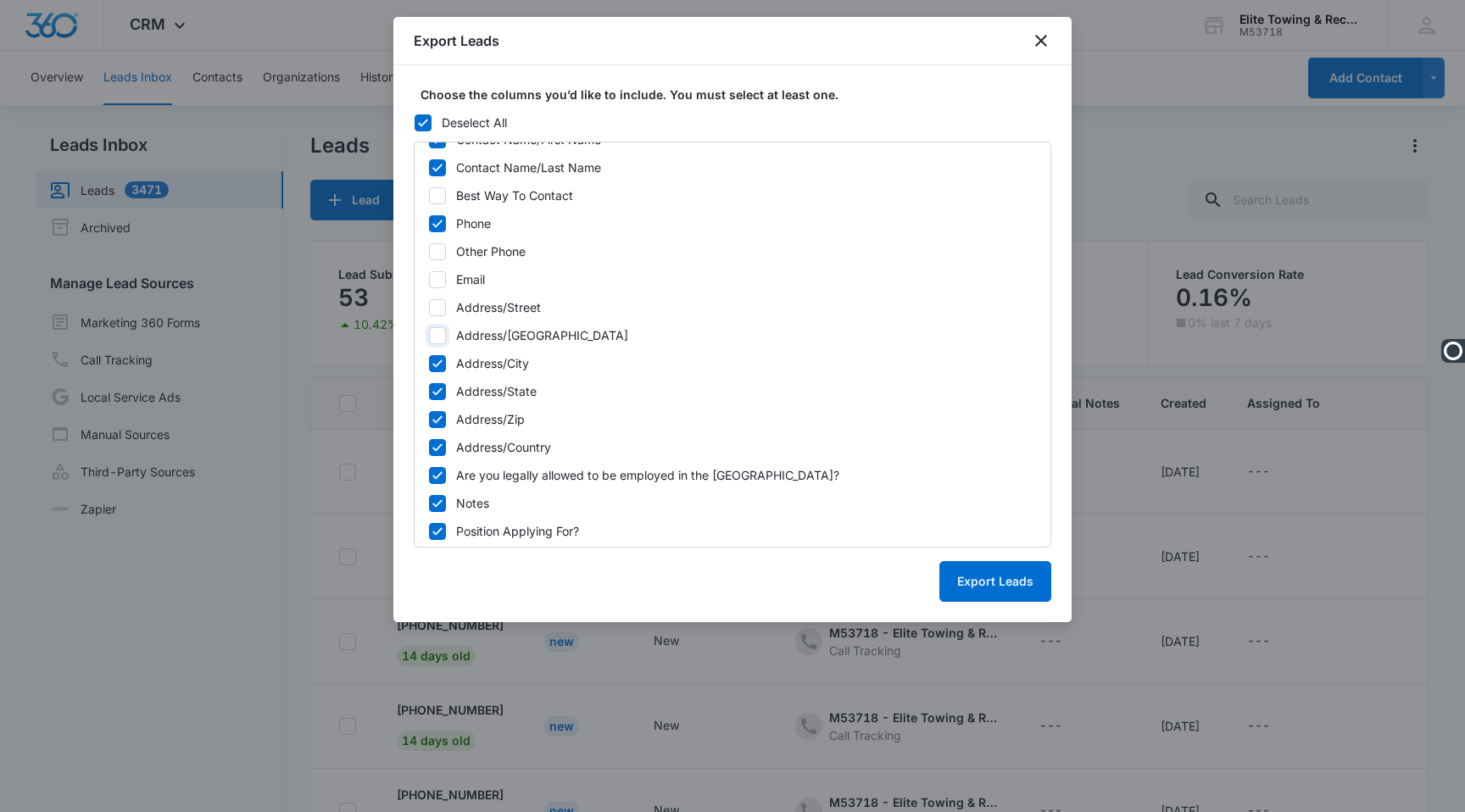
scroll to position [359, 0]
click at [435, 357] on icon at bounding box center [438, 362] width 15 height 15
click at [429, 357] on input "Address/City" at bounding box center [428, 362] width 1 height 12
checkbox input "false"
click at [434, 390] on icon at bounding box center [437, 389] width 10 height 7
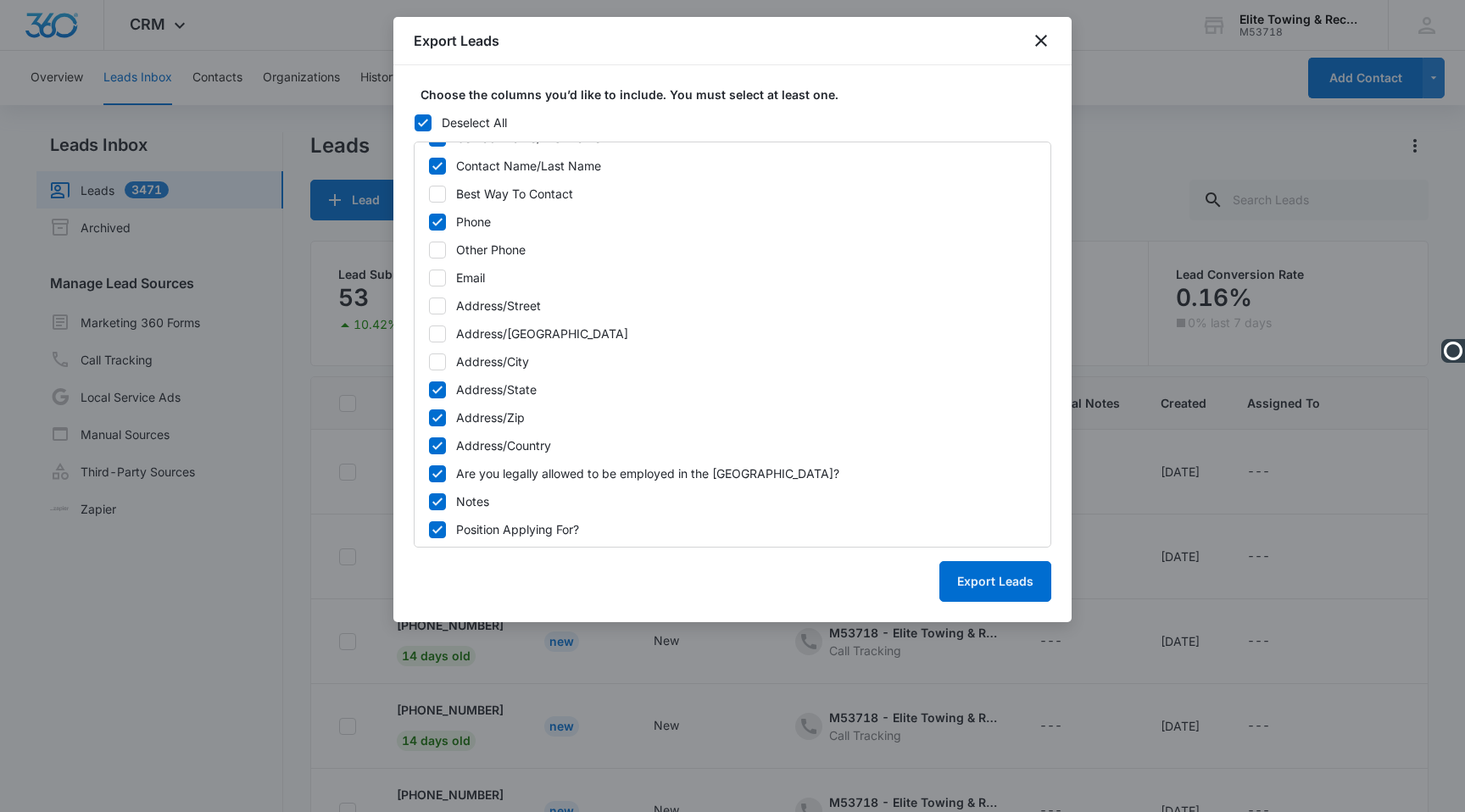
click at [429, 390] on input "Address/State" at bounding box center [428, 389] width 1 height 12
checkbox input "false"
click at [434, 416] on icon at bounding box center [438, 417] width 15 height 15
click at [429, 416] on input "Address/Zip" at bounding box center [428, 417] width 1 height 12
checkbox input "false"
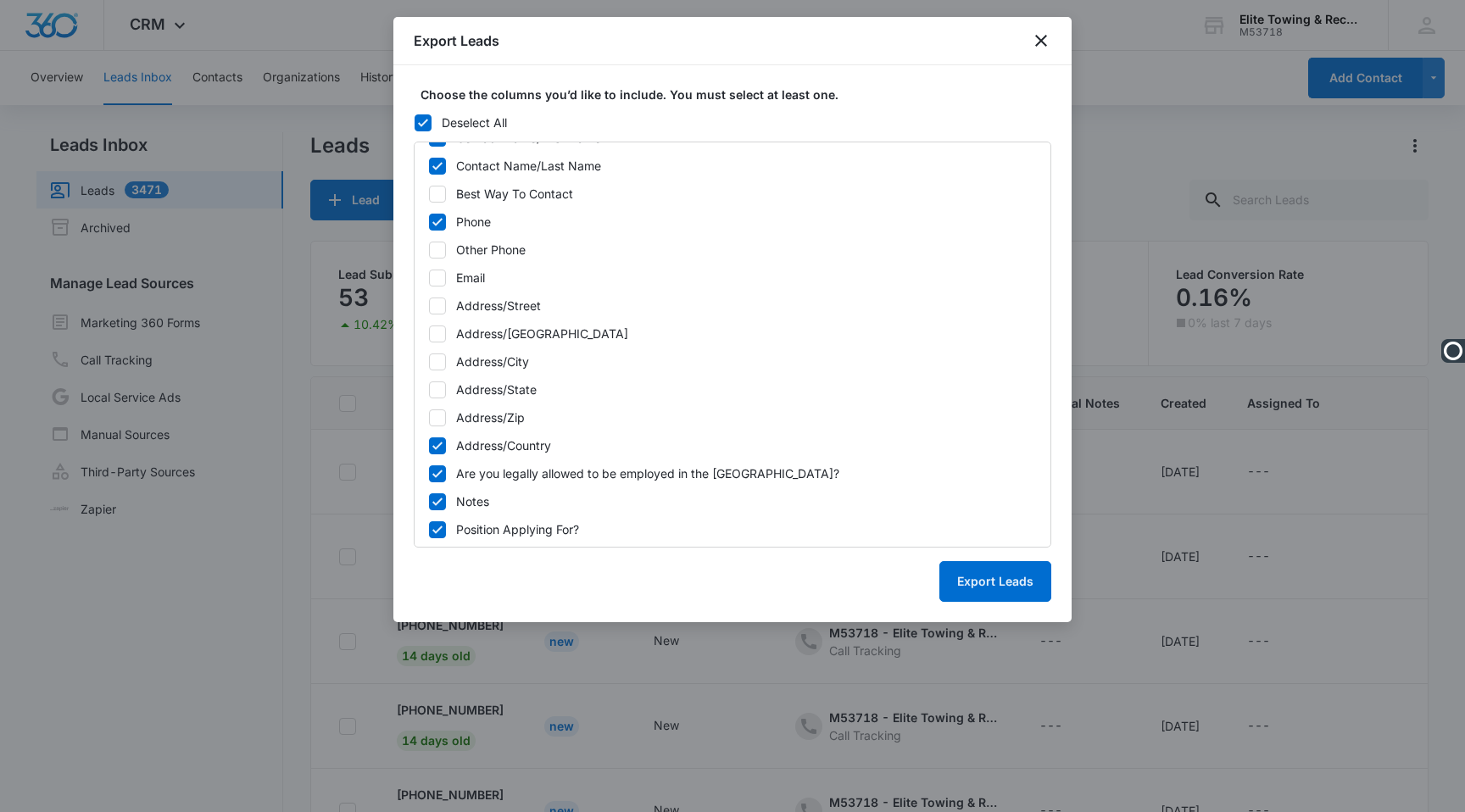
click at [434, 438] on icon at bounding box center [438, 446] width 15 height 15
click at [429, 440] on input "Address/Country" at bounding box center [428, 446] width 1 height 12
checkbox input "false"
click at [437, 457] on div "ID Created Updated Date (Export Only) Source (Export Only) Next Contact Date Co…" at bounding box center [732, 344] width 637 height 406
click at [437, 476] on icon at bounding box center [437, 473] width 10 height 7
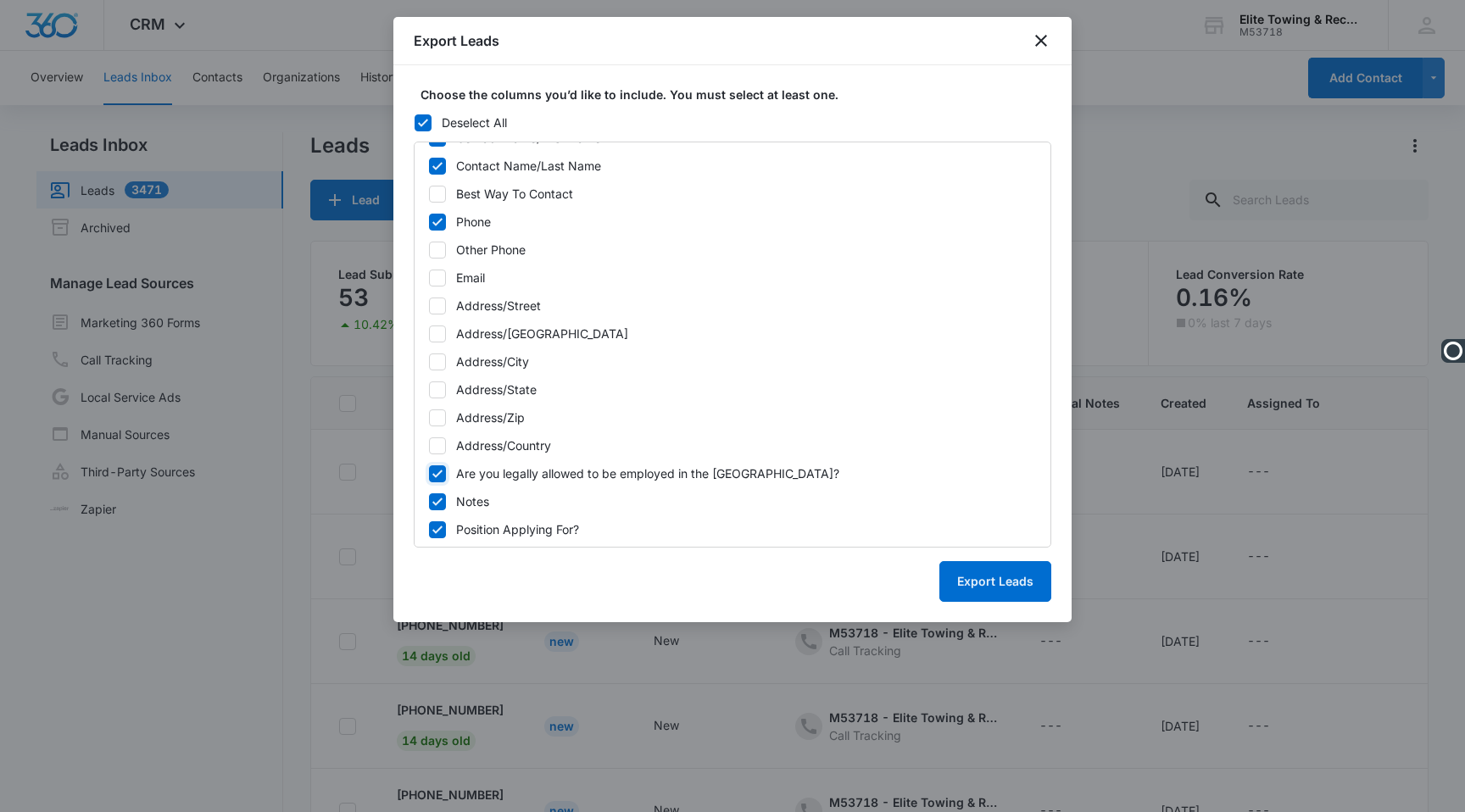
click at [429, 476] on input "Are you legally allowed to be employed in the US?" at bounding box center [428, 473] width 1 height 12
checkbox input "false"
click at [437, 507] on icon at bounding box center [438, 501] width 15 height 15
click at [429, 507] on input "Notes" at bounding box center [428, 501] width 1 height 12
checkbox input "false"
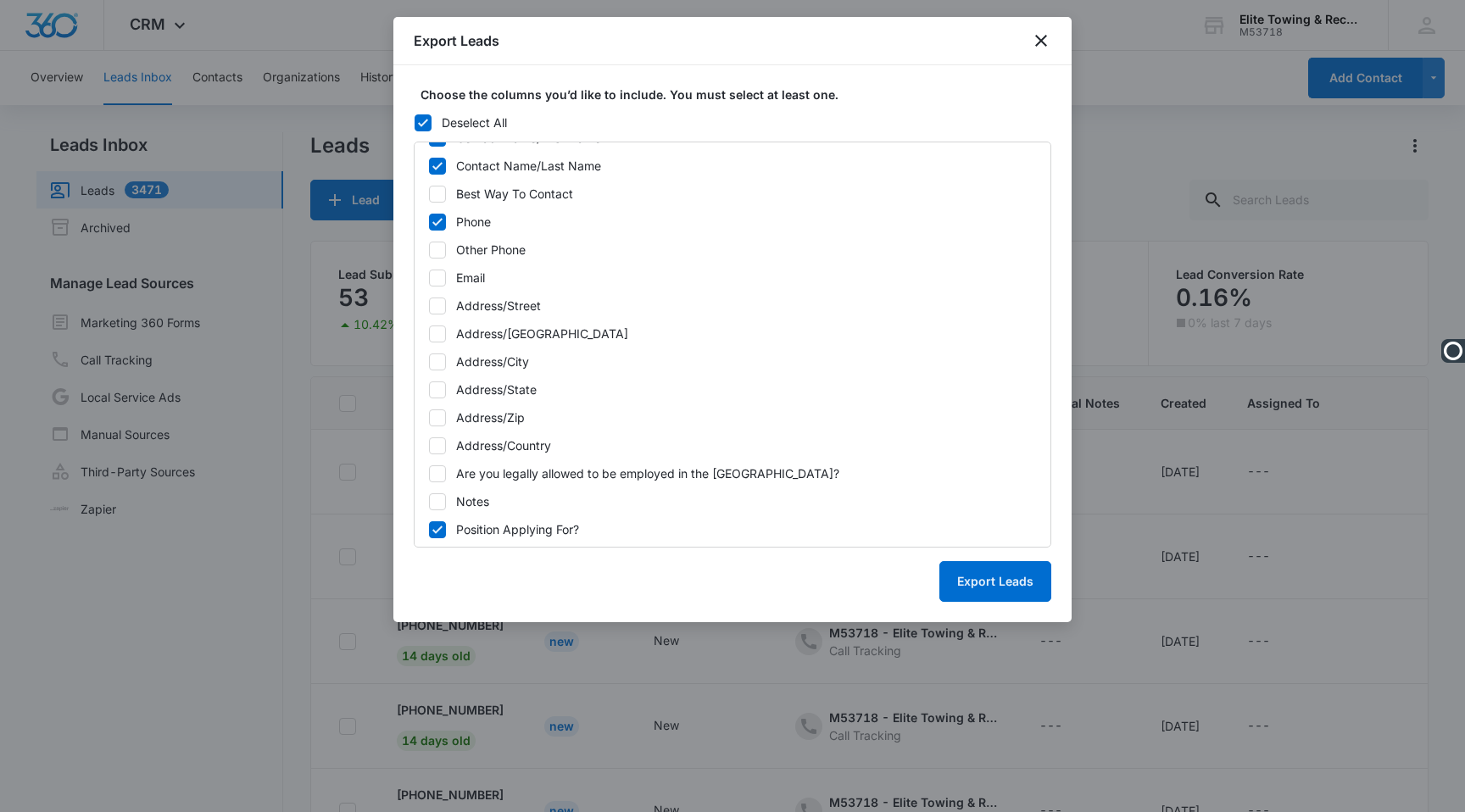
click at [437, 533] on icon at bounding box center [438, 529] width 15 height 15
click at [429, 533] on input "Position Applying For?" at bounding box center [428, 529] width 1 height 12
checkbox input "false"
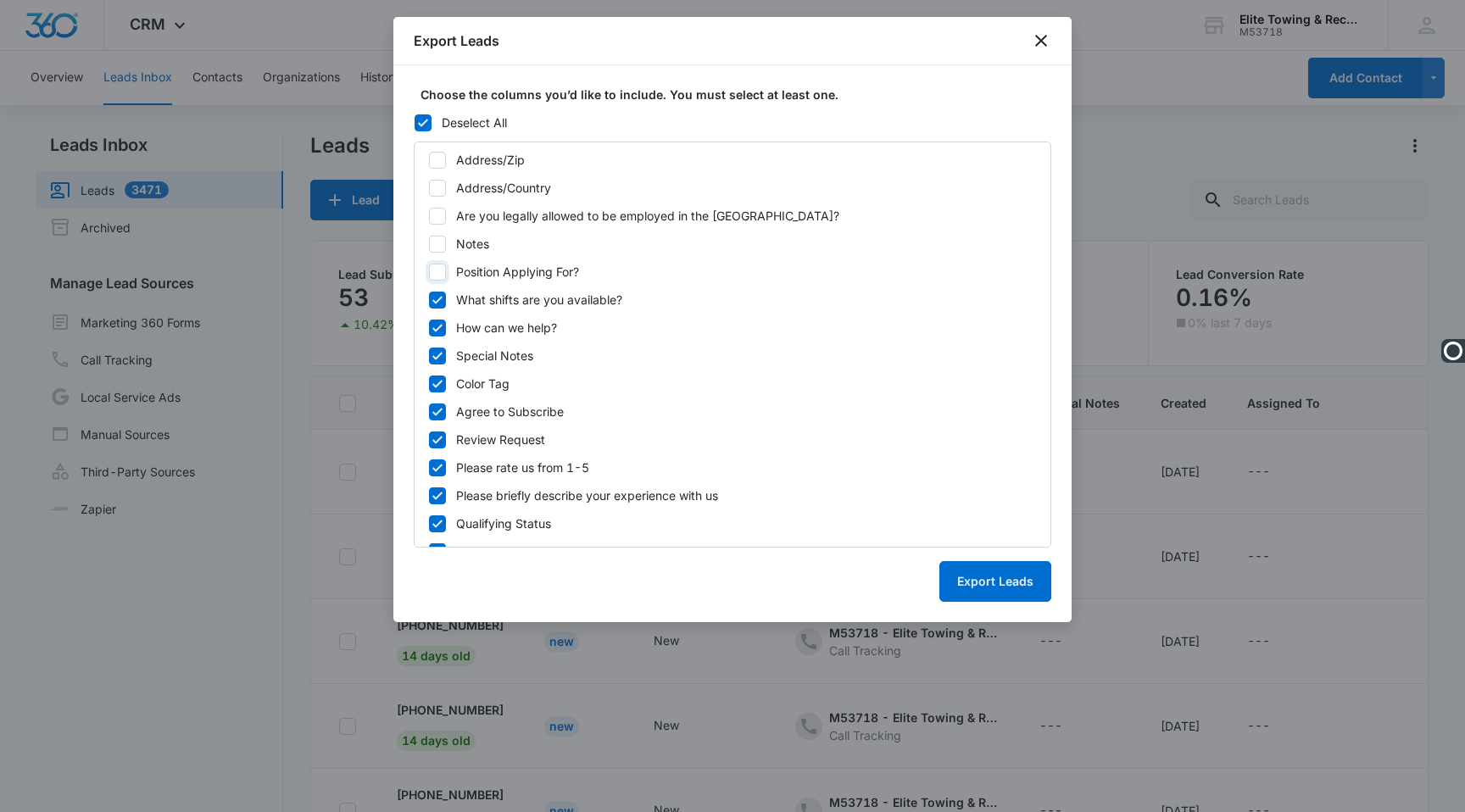
scroll to position [641, 0]
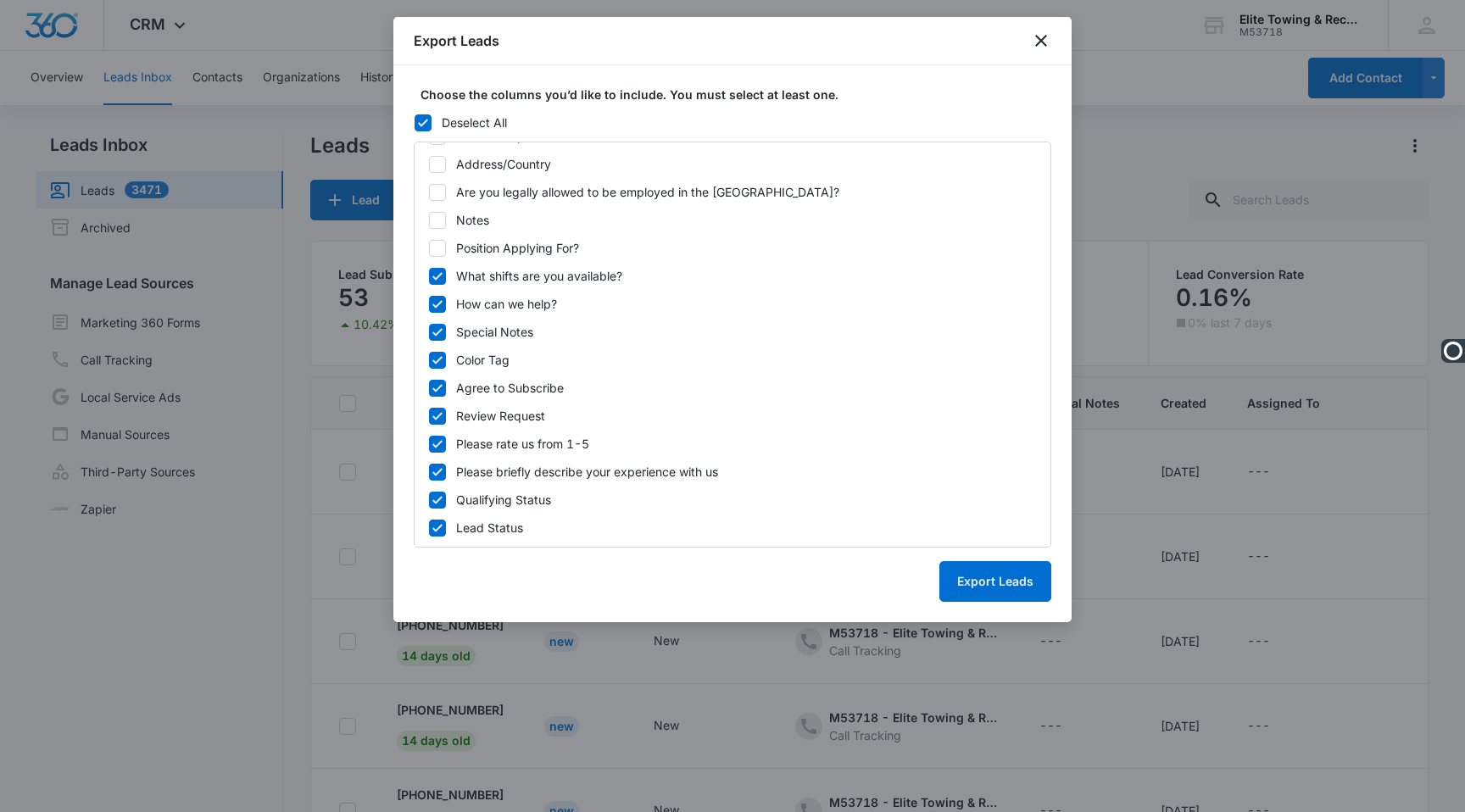
click at [434, 269] on icon at bounding box center [438, 276] width 15 height 15
click at [429, 271] on input "What shifts are you available?" at bounding box center [428, 276] width 1 height 12
checkbox input "false"
click at [437, 297] on icon at bounding box center [438, 304] width 15 height 15
click at [429, 298] on input "How can we help?" at bounding box center [428, 303] width 1 height 12
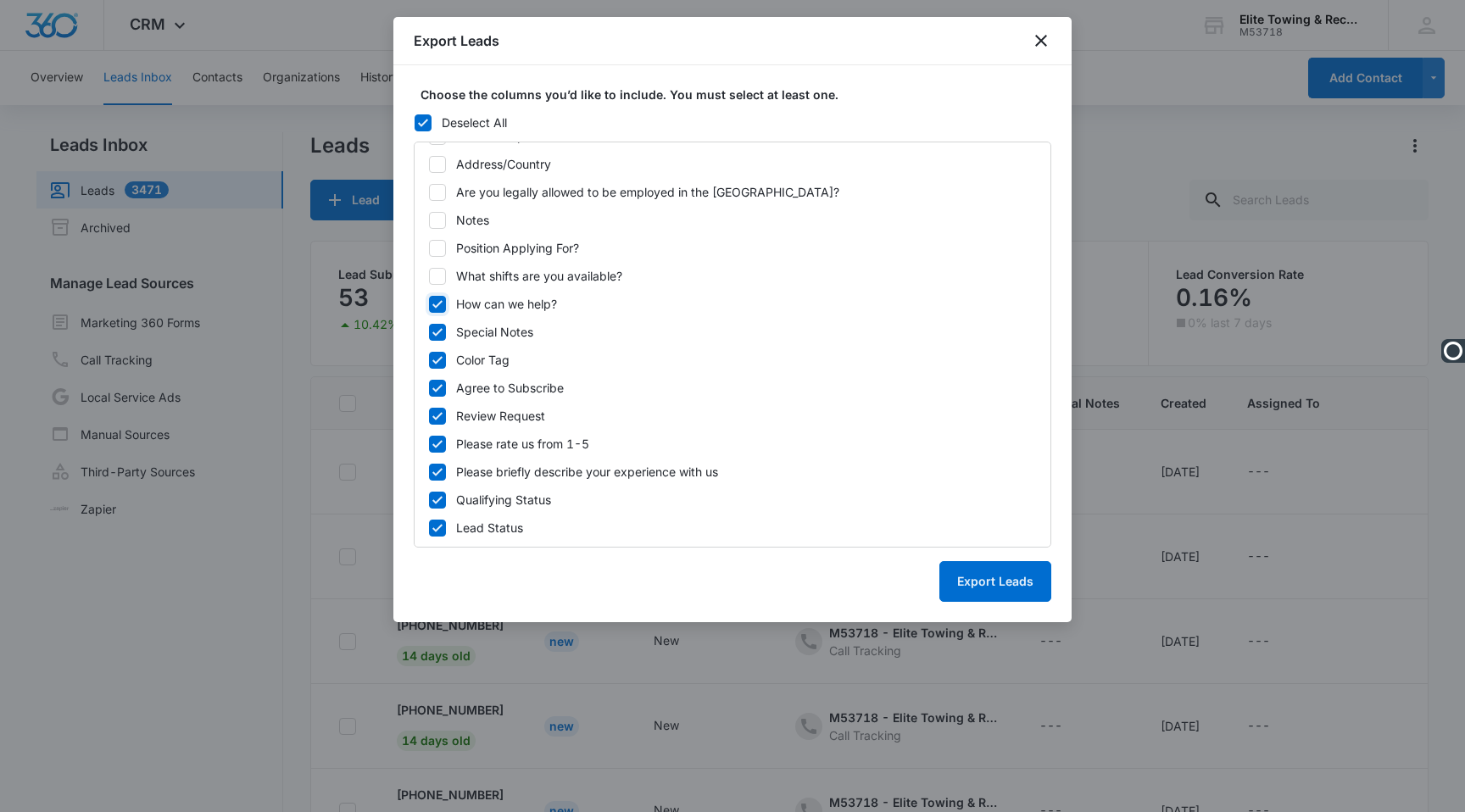
checkbox input "false"
click at [437, 329] on icon at bounding box center [438, 332] width 15 height 15
click at [429, 329] on input "Special Notes" at bounding box center [428, 332] width 1 height 12
checkbox input "false"
click at [437, 364] on icon at bounding box center [438, 360] width 15 height 15
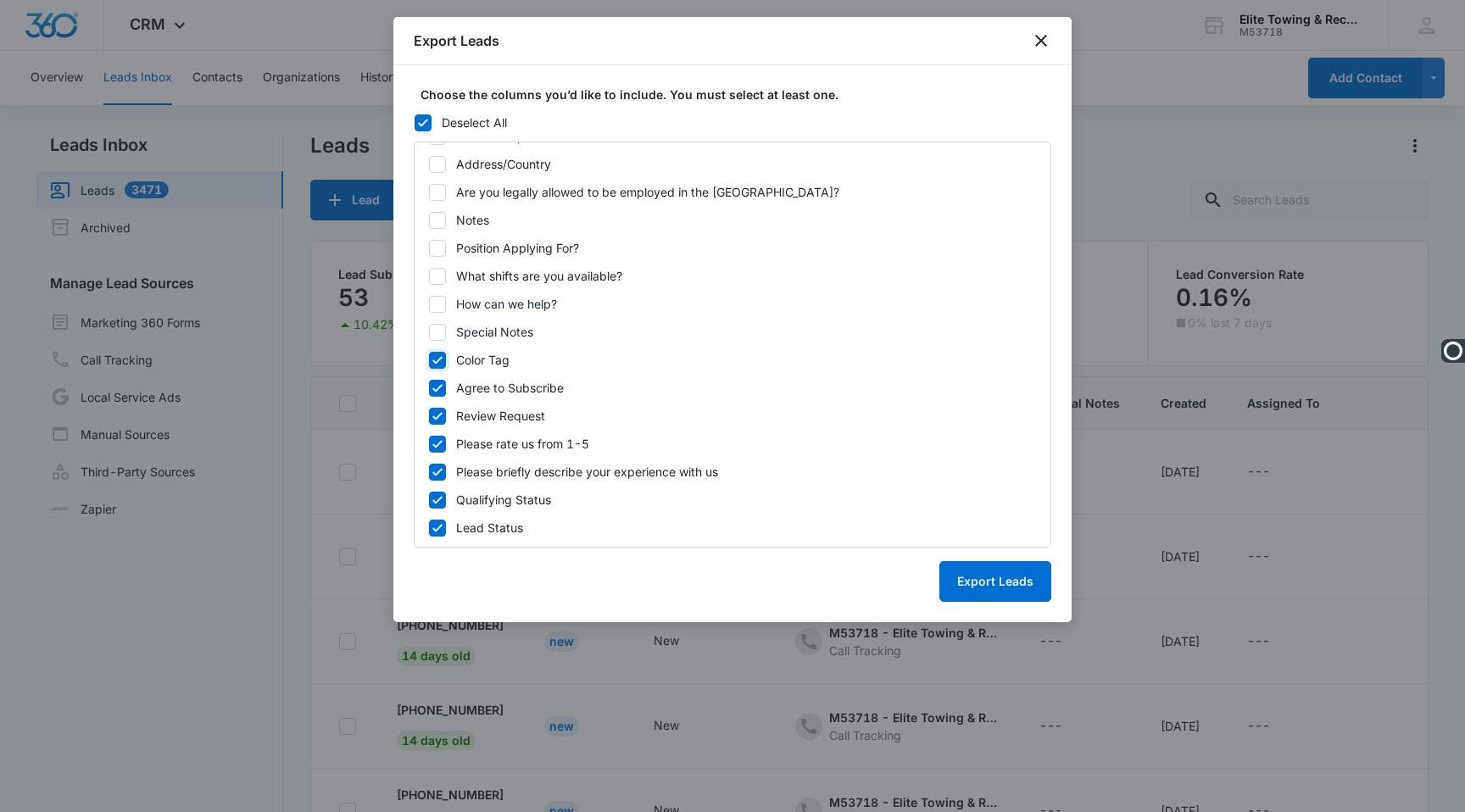
click at [429, 364] on input "Color Tag" at bounding box center [428, 360] width 1 height 12
checkbox input "false"
click at [437, 387] on icon at bounding box center [438, 388] width 15 height 15
click at [429, 387] on input "Agree to Subscribe" at bounding box center [428, 387] width 1 height 12
checkbox input "false"
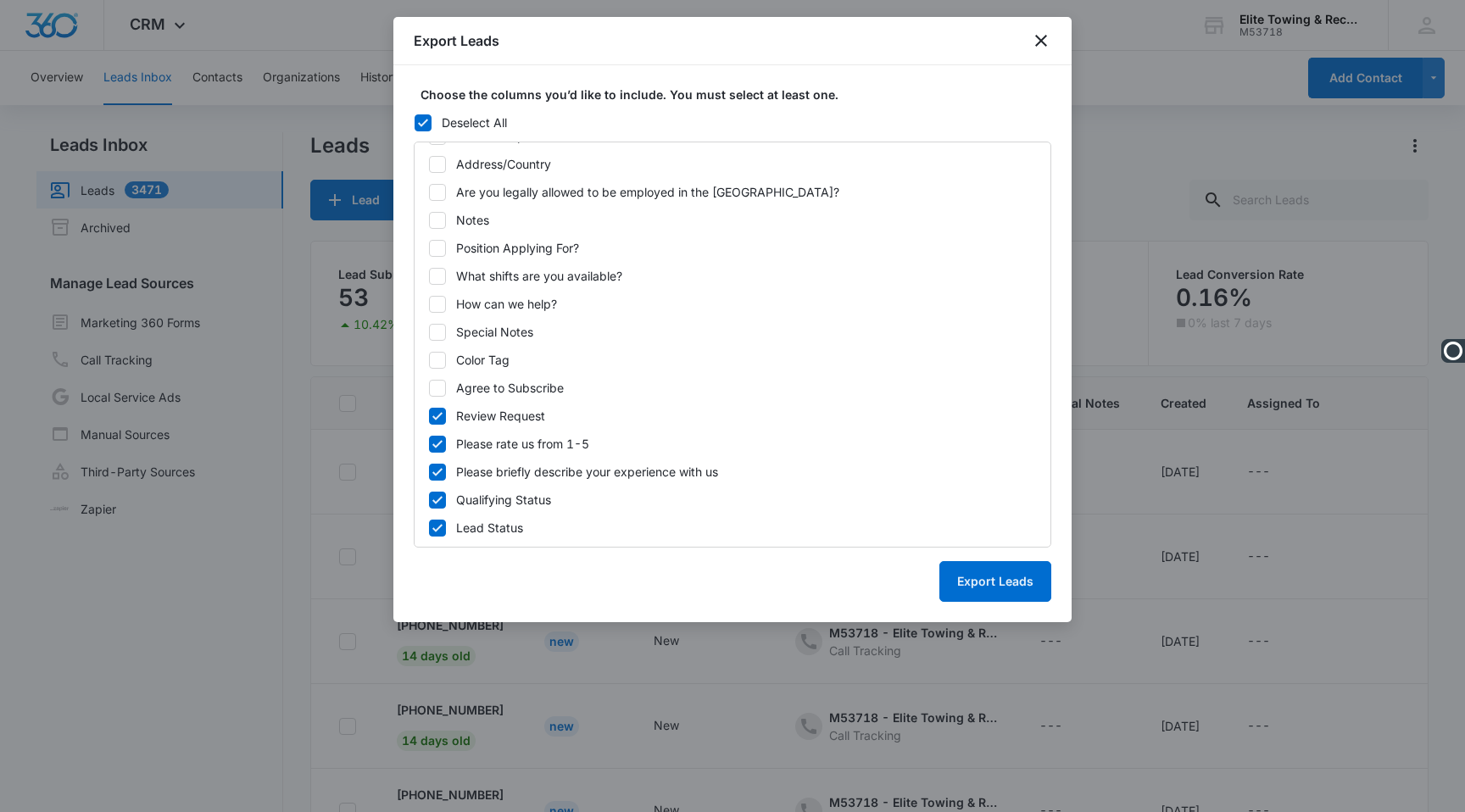
click at [437, 404] on div "ID Created Updated Date (Export Only) Source (Export Only) Next Contact Date Co…" at bounding box center [732, 344] width 637 height 406
click at [438, 410] on icon at bounding box center [438, 416] width 15 height 15
click at [429, 410] on input "Review Request" at bounding box center [428, 416] width 1 height 12
checkbox input "false"
click at [438, 443] on icon at bounding box center [437, 444] width 10 height 7
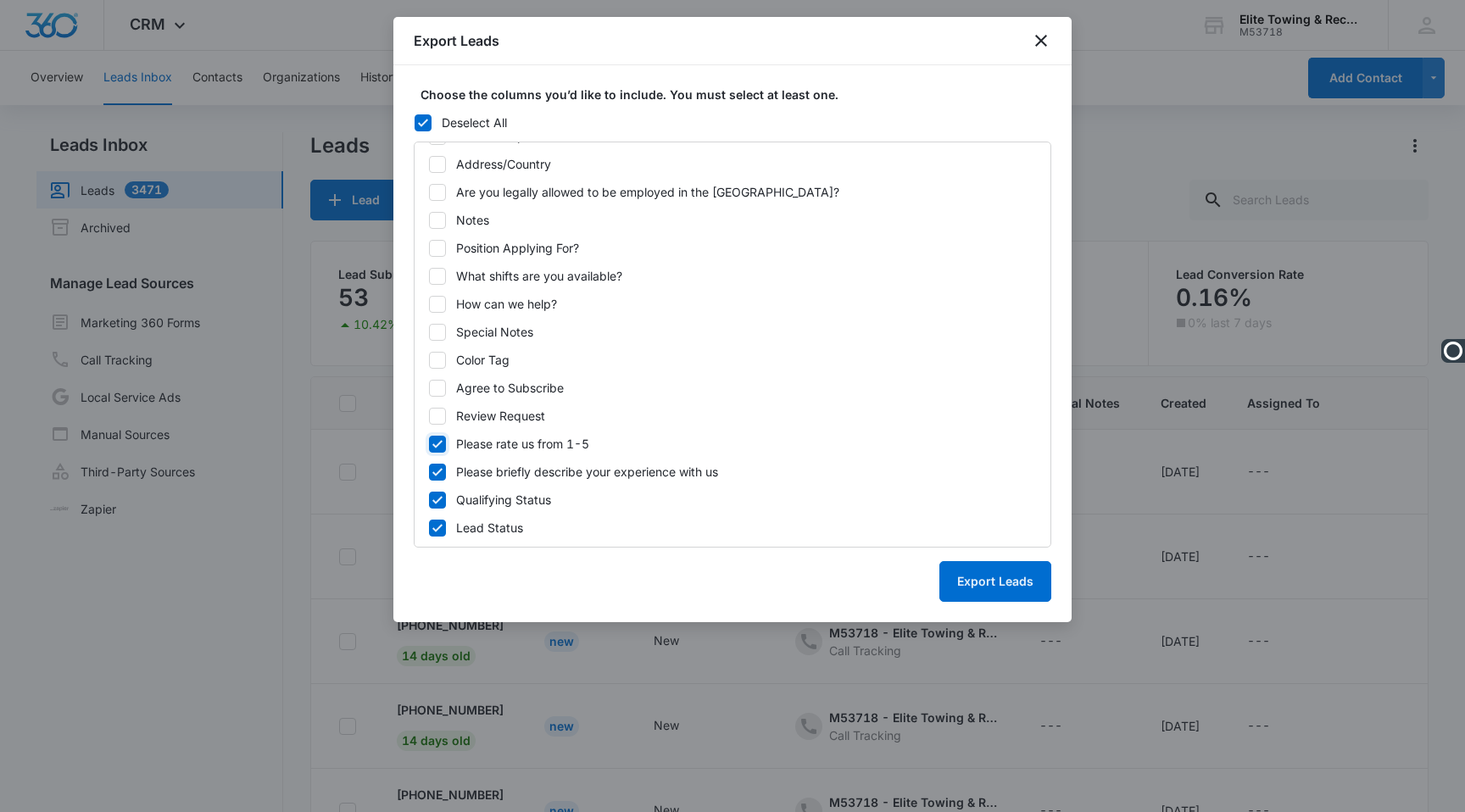
click at [429, 443] on input "Please rate us from 1-5" at bounding box center [428, 444] width 1 height 12
checkbox input "false"
click at [438, 466] on icon at bounding box center [438, 472] width 15 height 15
click at [429, 467] on input "Please briefly describe your experience with us" at bounding box center [428, 472] width 1 height 12
checkbox input "false"
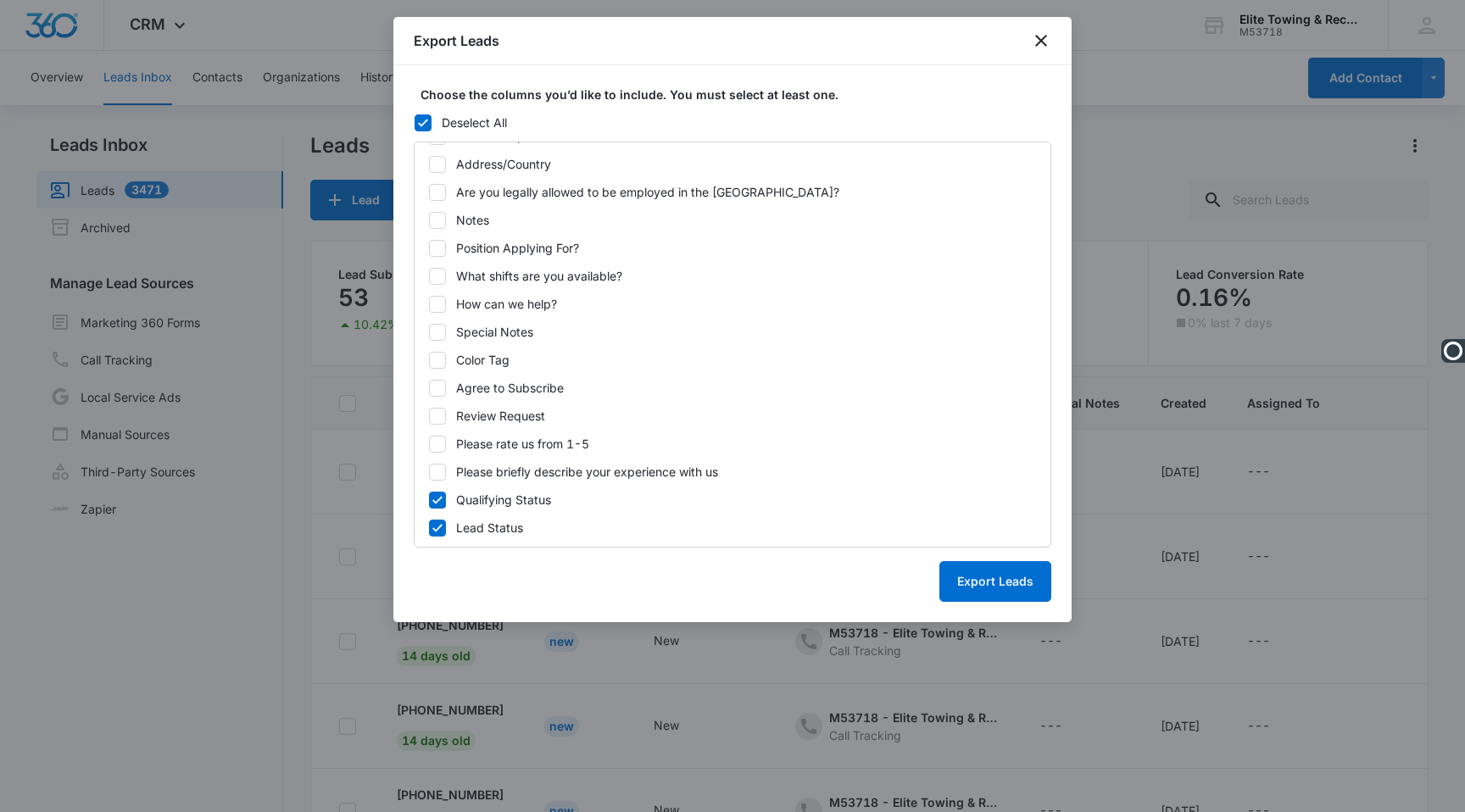
click at [438, 493] on icon at bounding box center [438, 499] width 15 height 15
click at [429, 494] on input "Qualifying Status" at bounding box center [428, 499] width 1 height 12
checkbox input "false"
click at [435, 519] on div at bounding box center [438, 528] width 17 height 17
click at [429, 522] on input "Lead Status" at bounding box center [428, 528] width 1 height 12
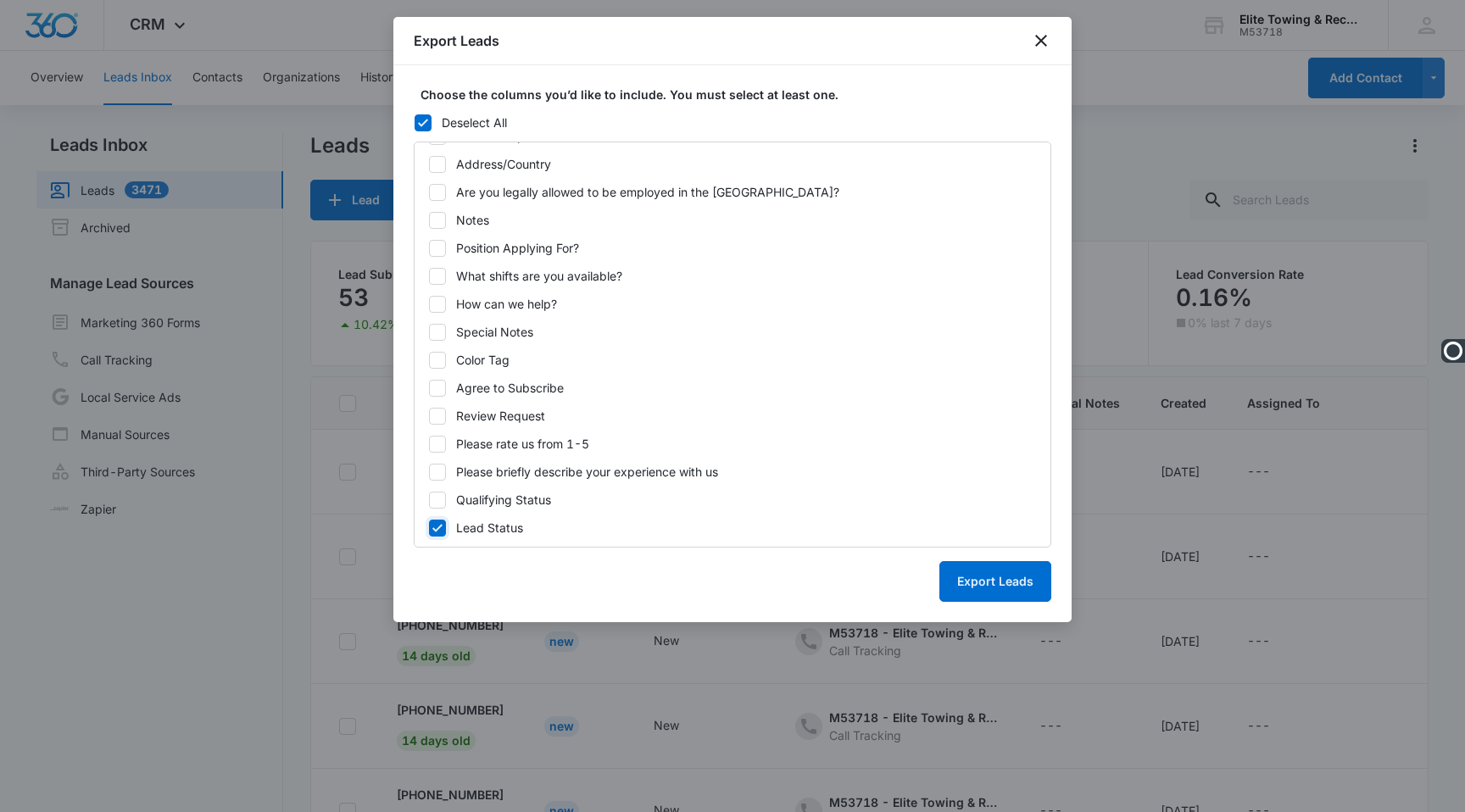
checkbox input "false"
click at [999, 584] on button "Export Leads" at bounding box center [995, 581] width 112 height 41
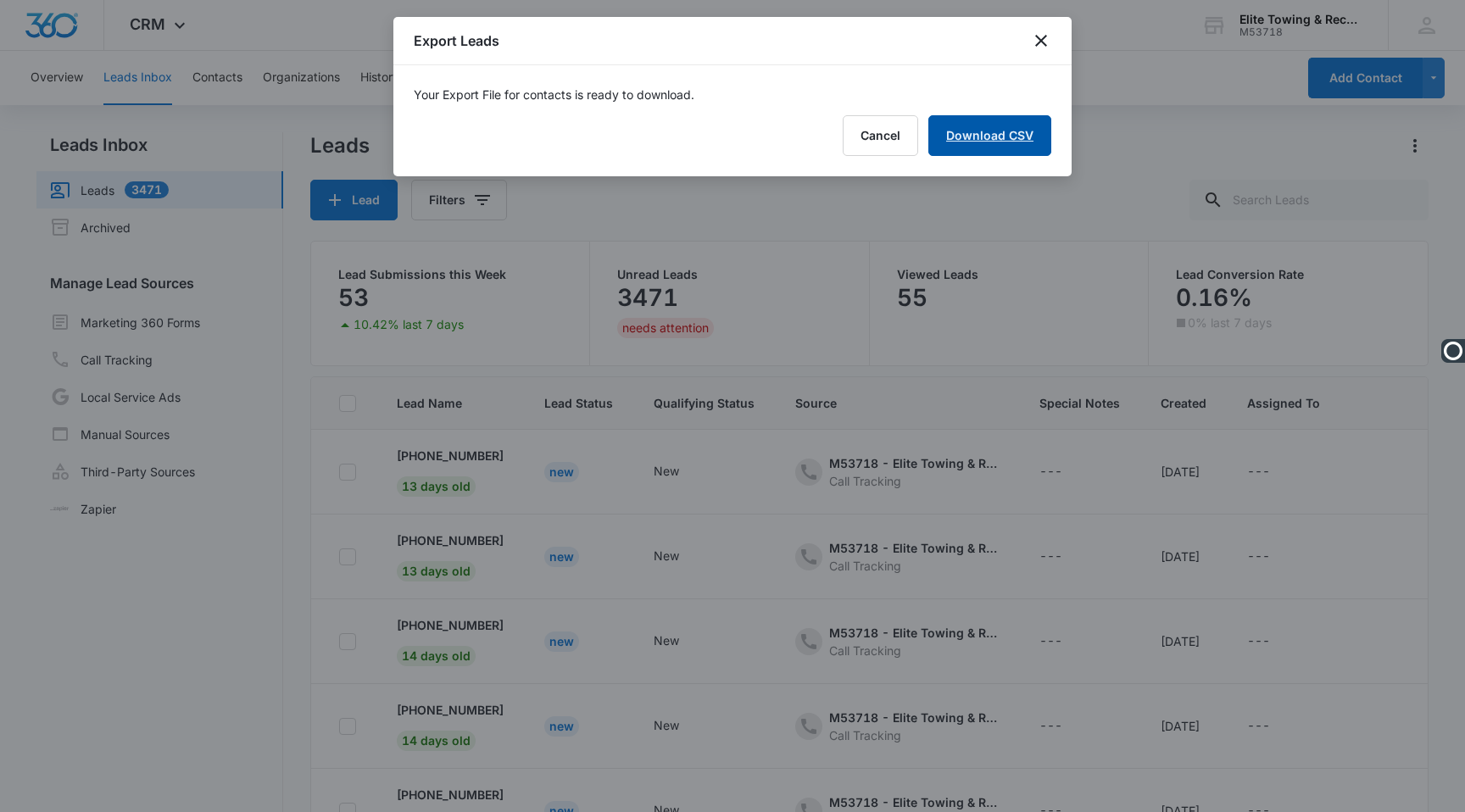
click at [990, 135] on link "Download CSV" at bounding box center [989, 135] width 123 height 41
click at [1039, 42] on icon "close" at bounding box center [1041, 40] width 12 height 12
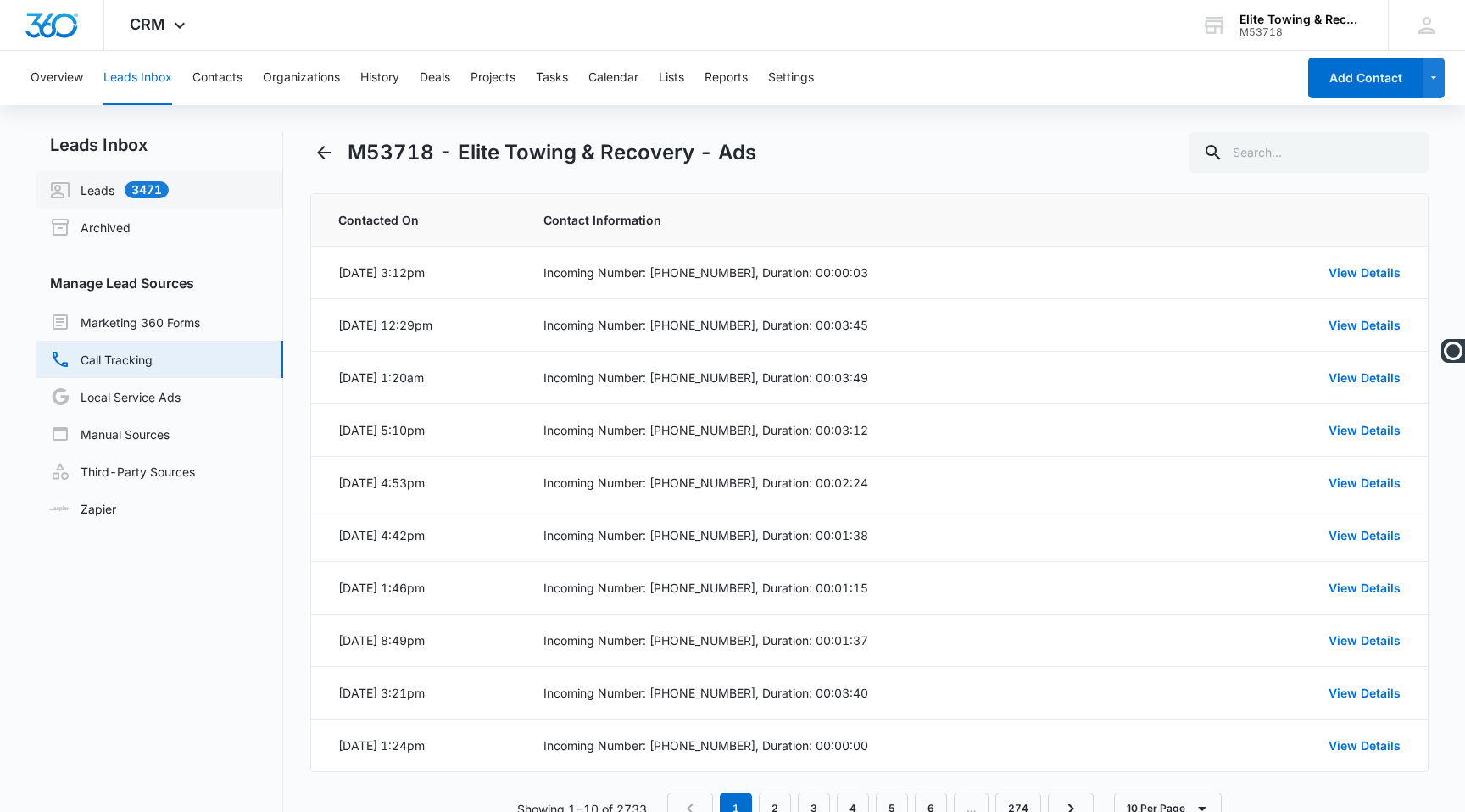
click at [92, 200] on link "Leads 3471" at bounding box center [109, 190] width 119 height 20
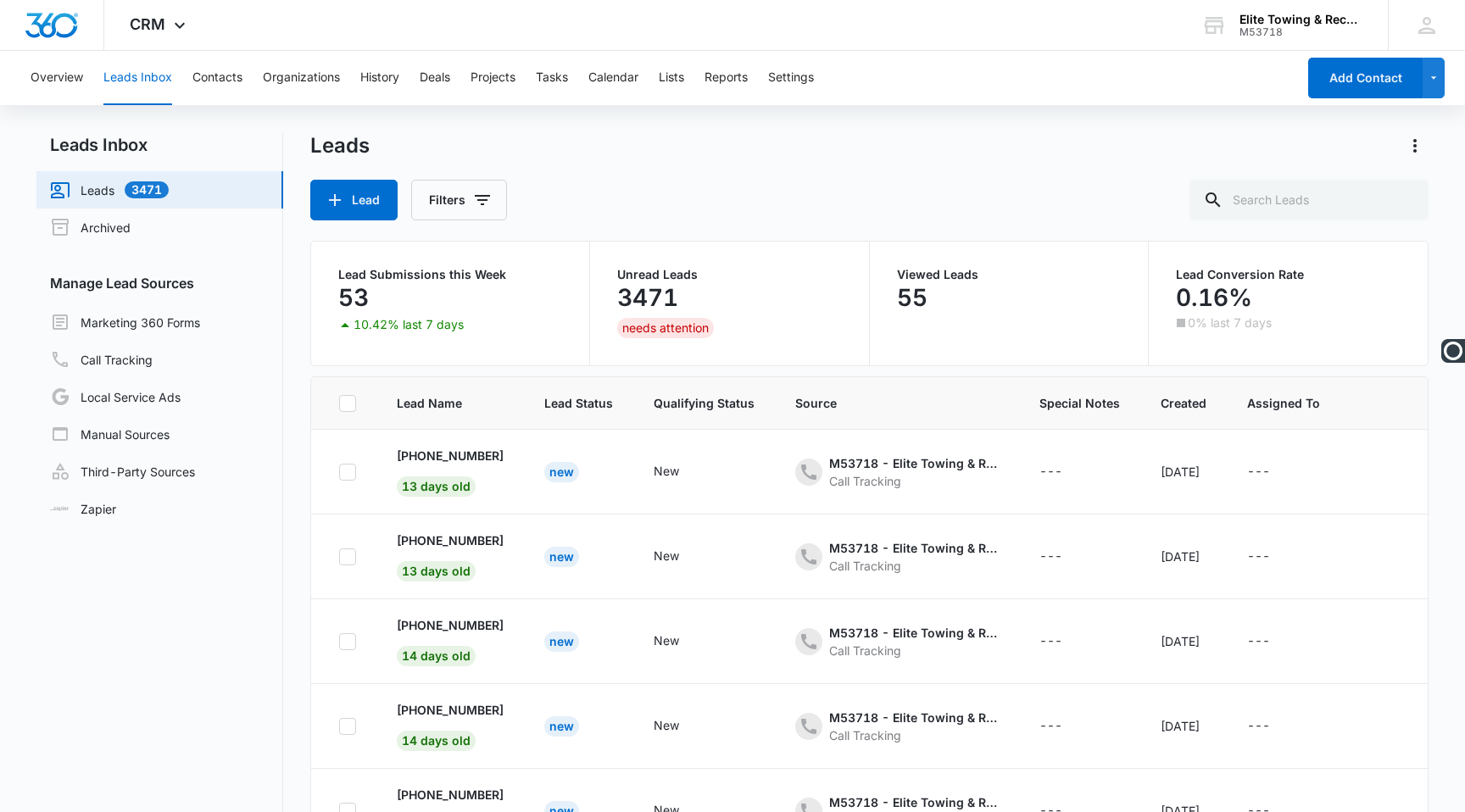
click at [124, 78] on button "Leads Inbox" at bounding box center [137, 78] width 68 height 55
click at [113, 183] on link "Leads 3471" at bounding box center [109, 190] width 119 height 20
click at [150, 333] on link "Marketing 360 Forms" at bounding box center [125, 322] width 150 height 20
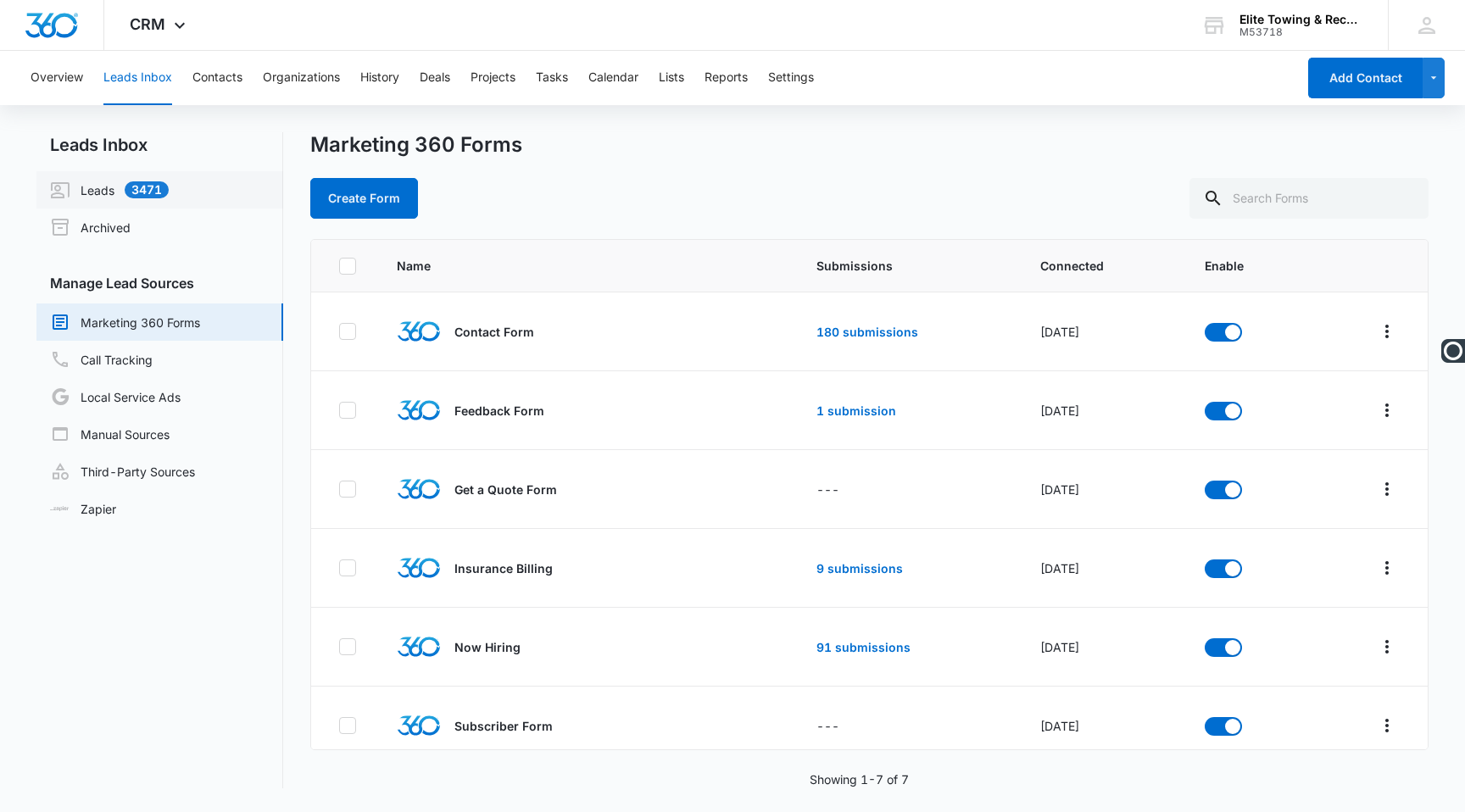
click at [169, 189] on link "Leads 3471" at bounding box center [109, 190] width 119 height 20
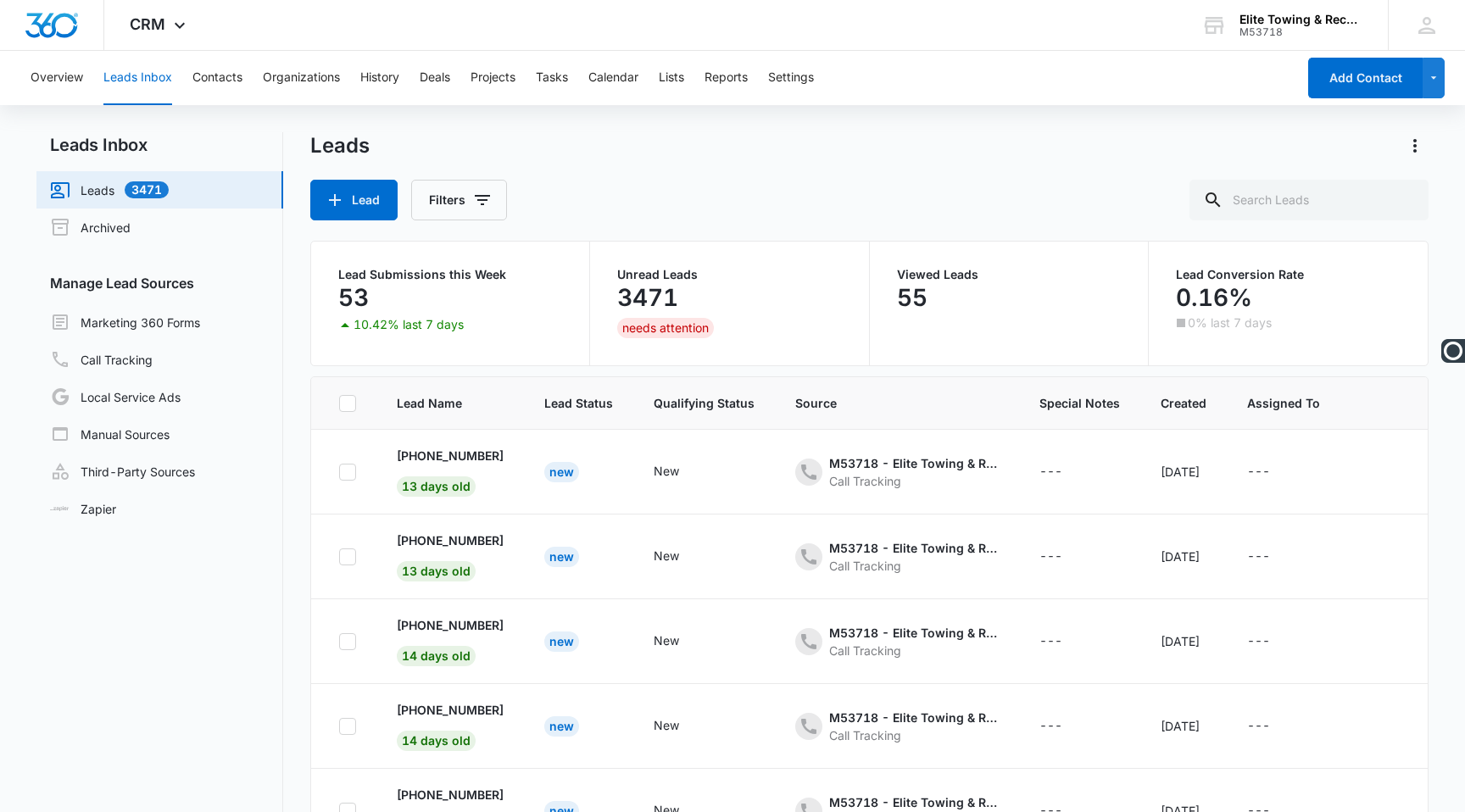
click at [135, 181] on link "Leads 3471" at bounding box center [109, 190] width 119 height 20
click at [58, 70] on button "Overview" at bounding box center [57, 78] width 53 height 55
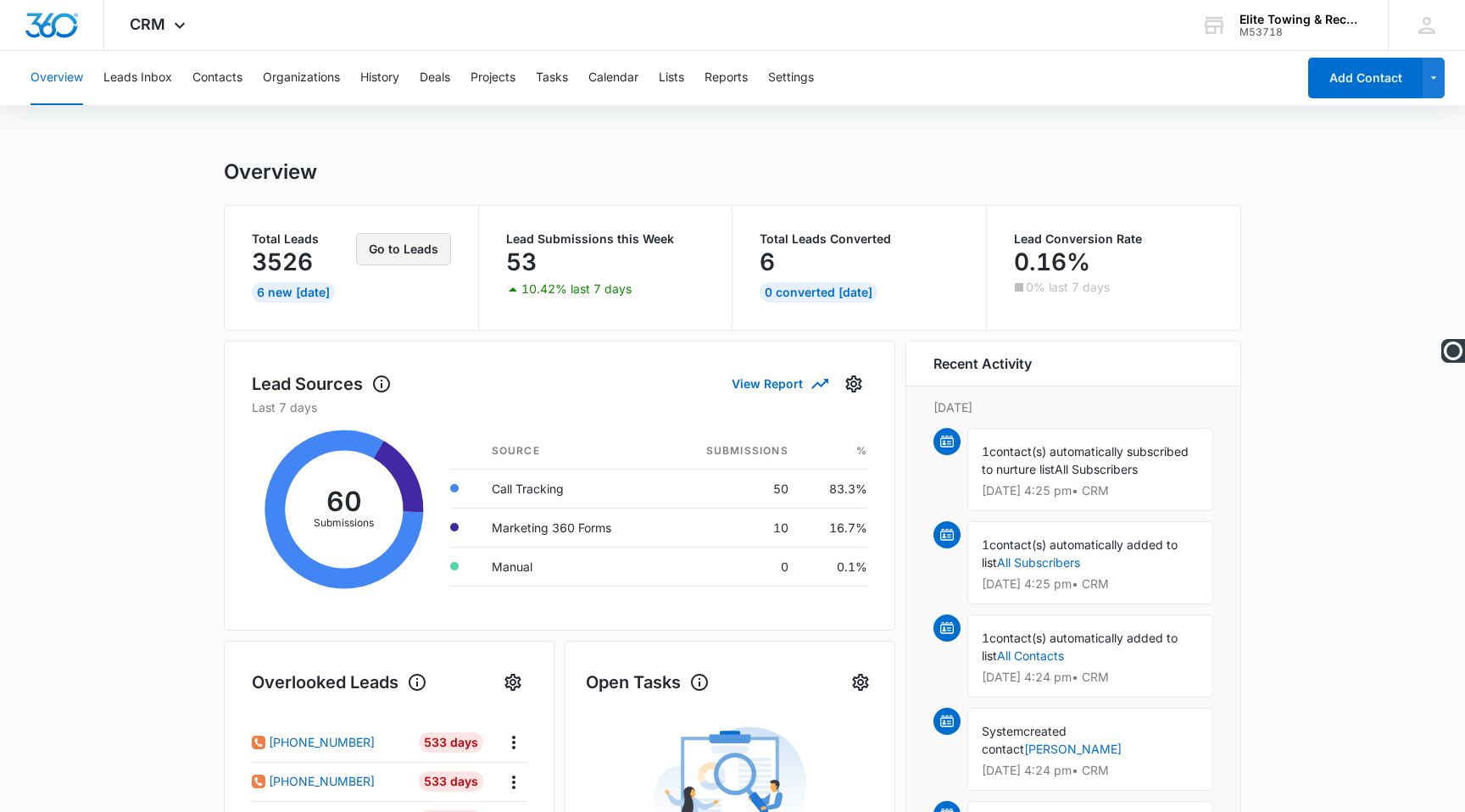
click at [399, 247] on button "Go to Leads" at bounding box center [404, 249] width 95 height 32
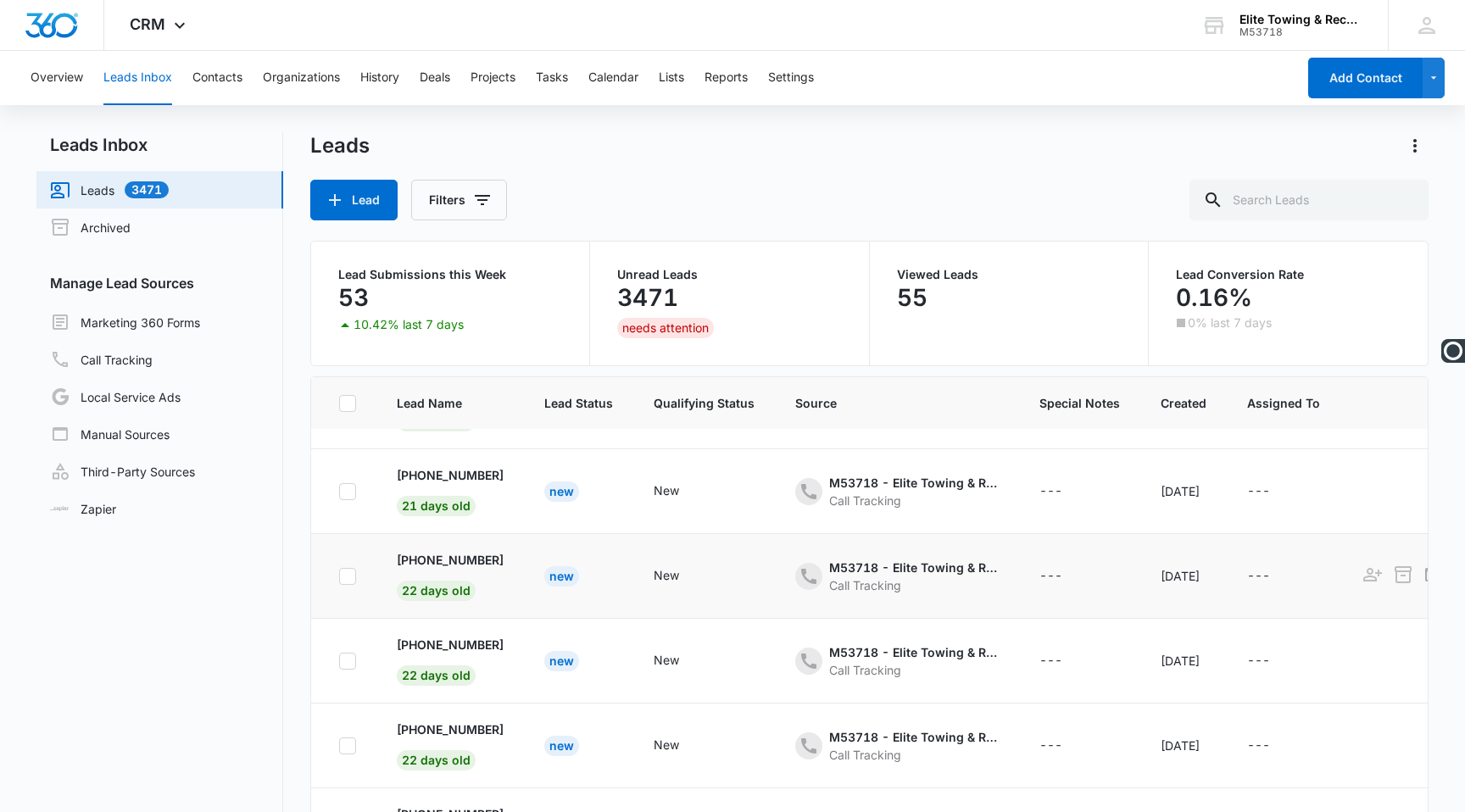
scroll to position [134, 0]
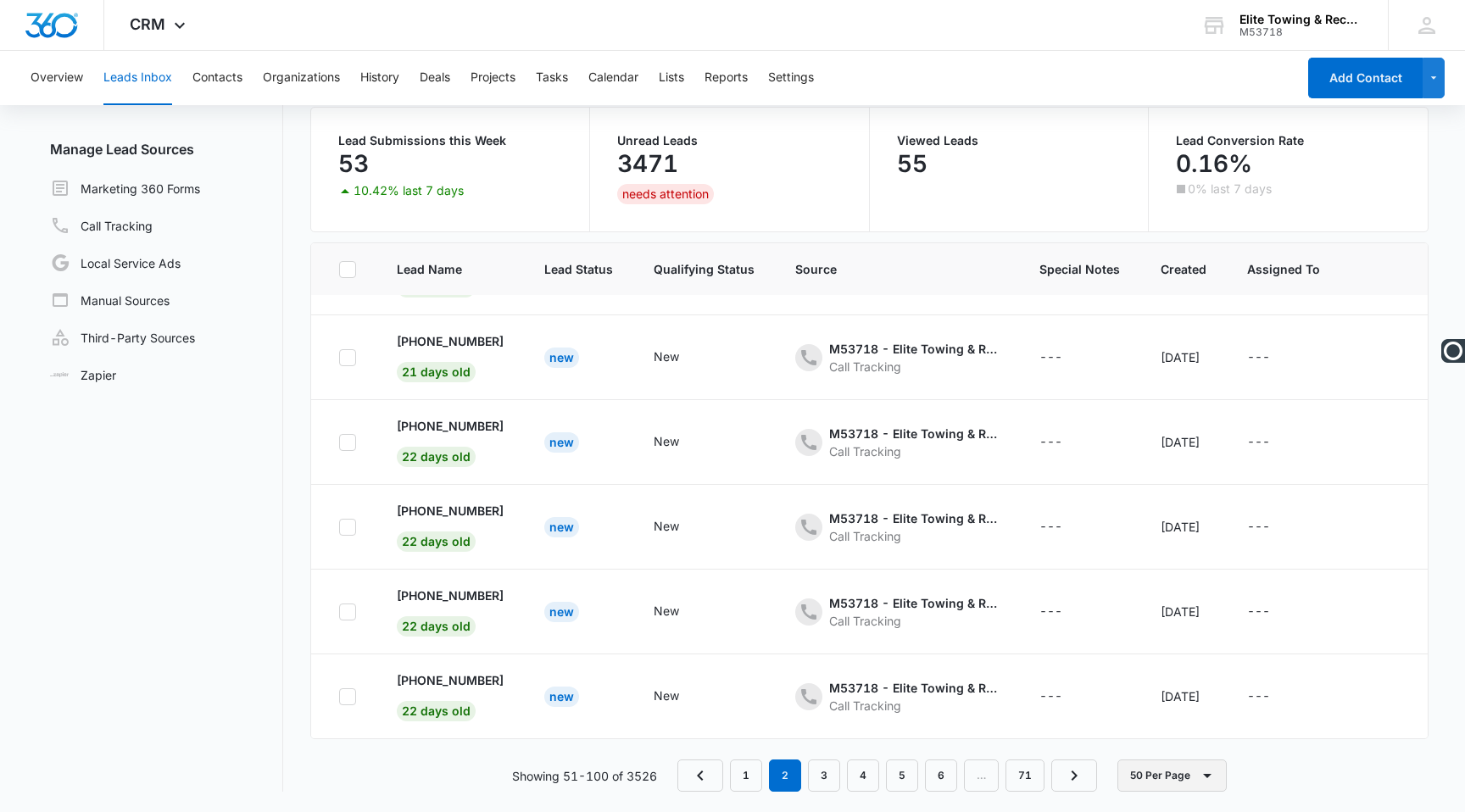
click at [1147, 781] on button "50 Per Page" at bounding box center [1172, 775] width 109 height 32
click at [1309, 767] on div "Showing 51-100 of 3526 1 2 3 4 5 6 … 71 50 Per Page" at bounding box center [869, 775] width 1119 height 32
click at [973, 769] on nav "1 2 3 4 5 6 … 71" at bounding box center [887, 775] width 419 height 32
click at [985, 785] on nav "1 2 3 4 5 6 … 71" at bounding box center [887, 775] width 419 height 32
click at [961, 775] on nav "1 2 3 4 5 6 … 71" at bounding box center [887, 775] width 419 height 32
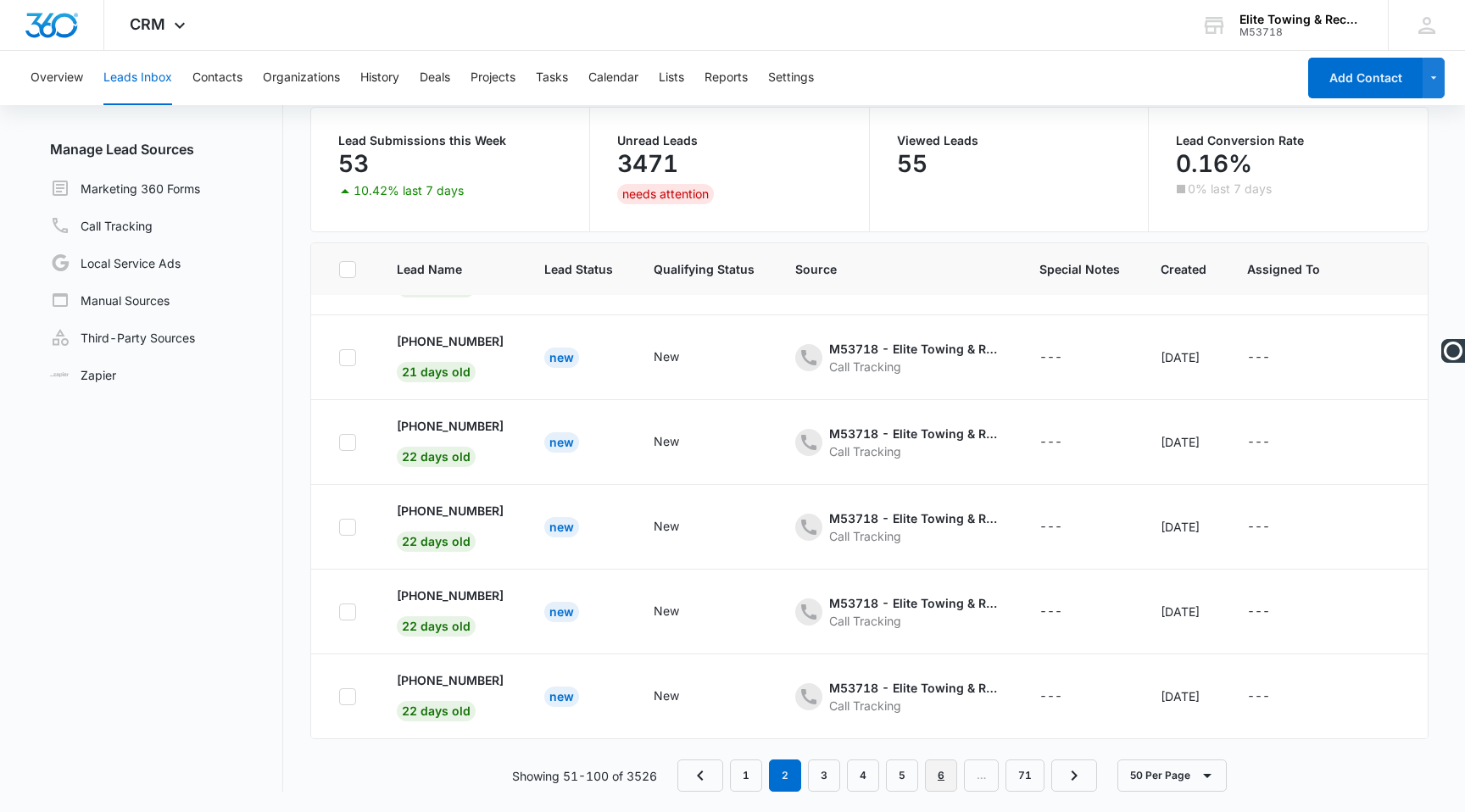
click at [947, 775] on link "6" at bounding box center [941, 775] width 32 height 32
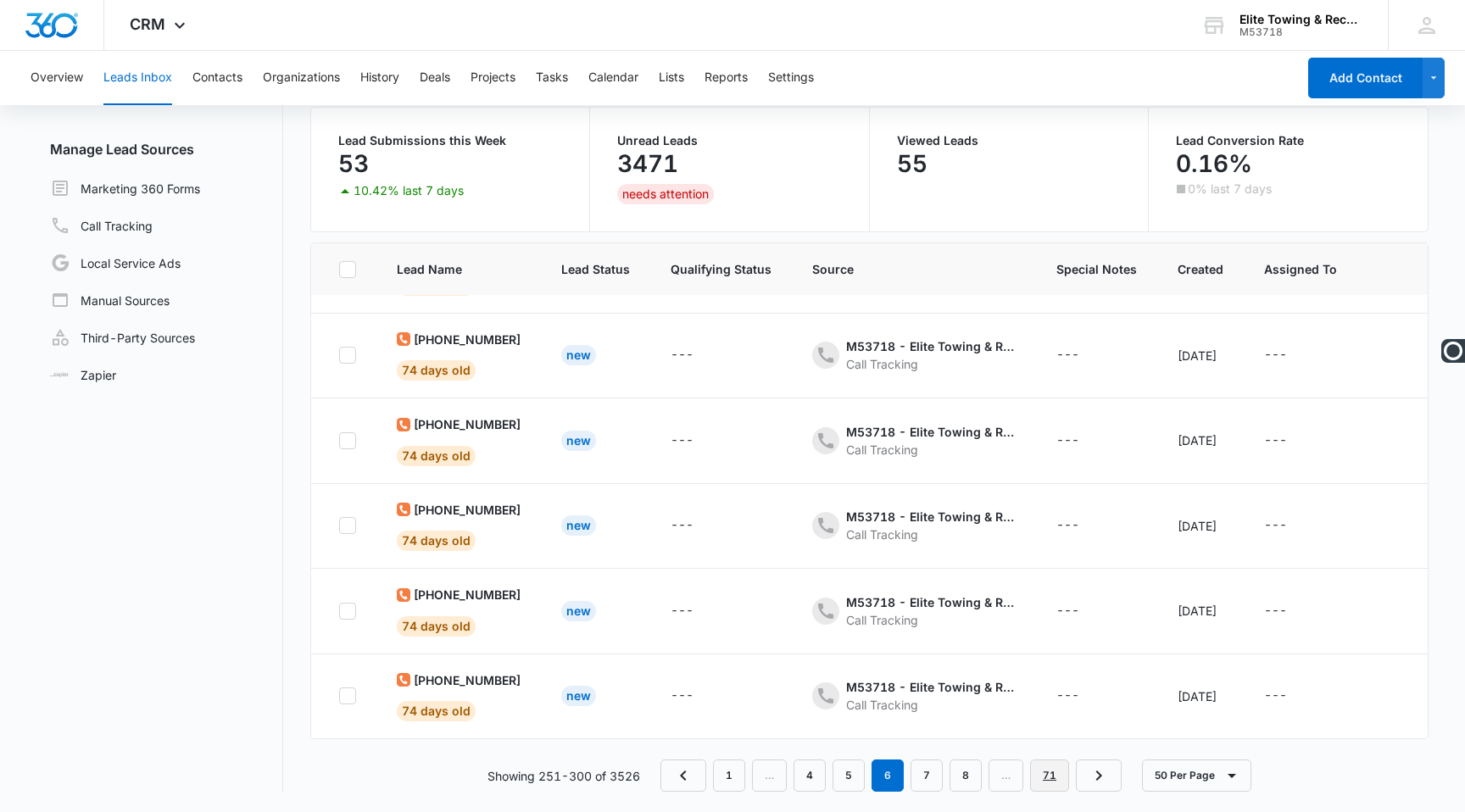
click at [1048, 775] on link "71" at bounding box center [1049, 775] width 39 height 32
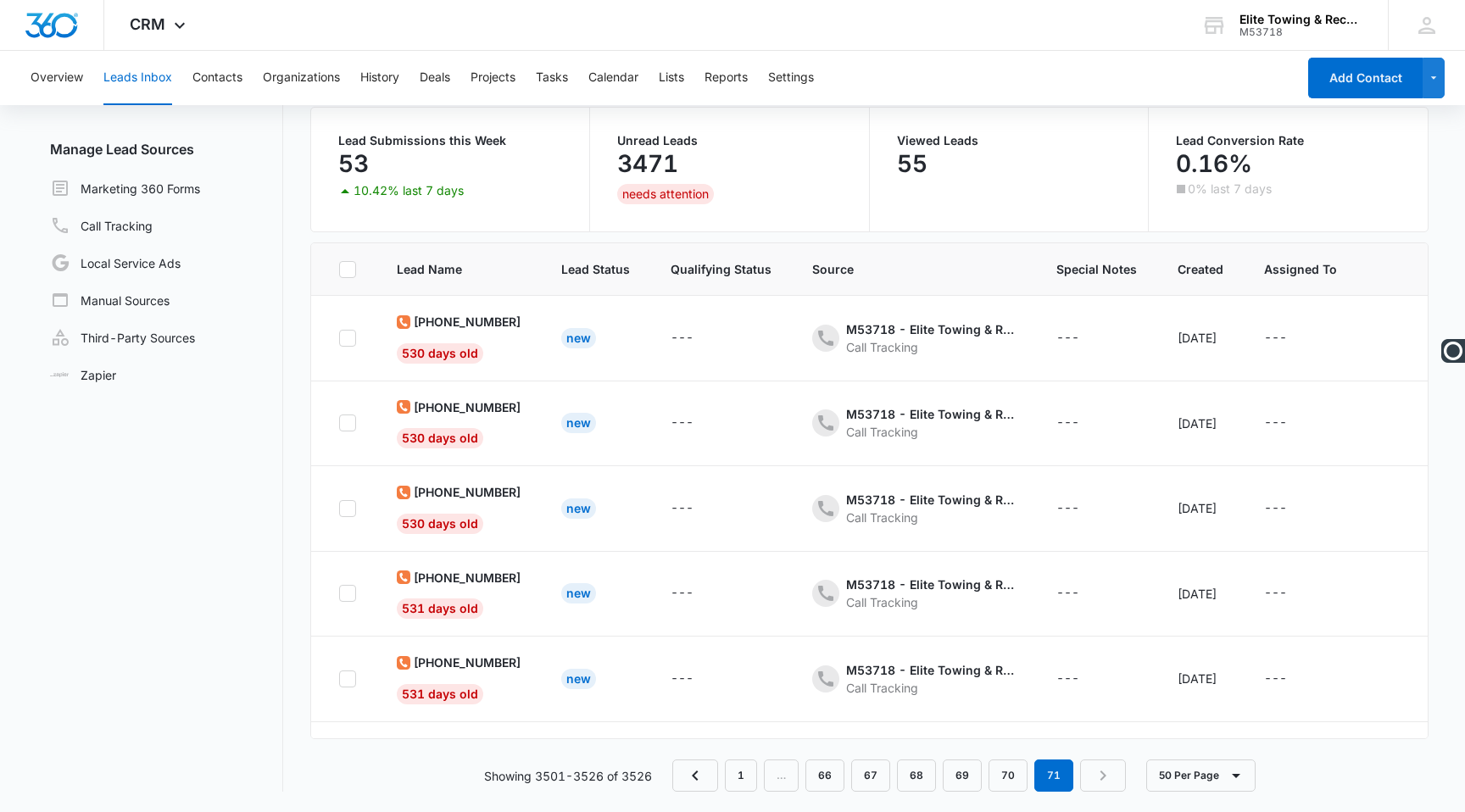
scroll to position [0, 0]
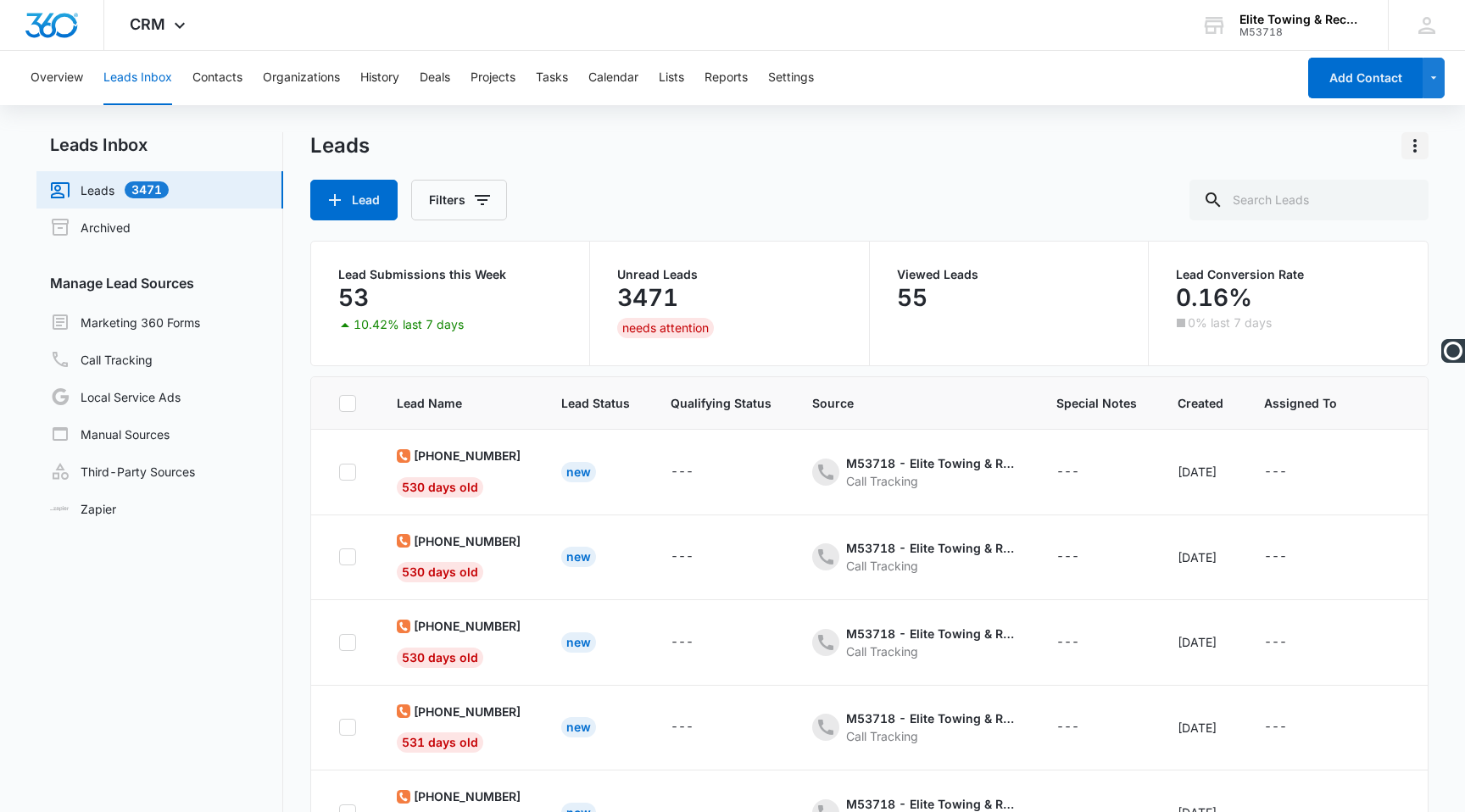
click at [1414, 139] on icon "Actions" at bounding box center [1415, 146] width 20 height 20
click at [1375, 188] on div "Export" at bounding box center [1368, 193] width 36 height 12
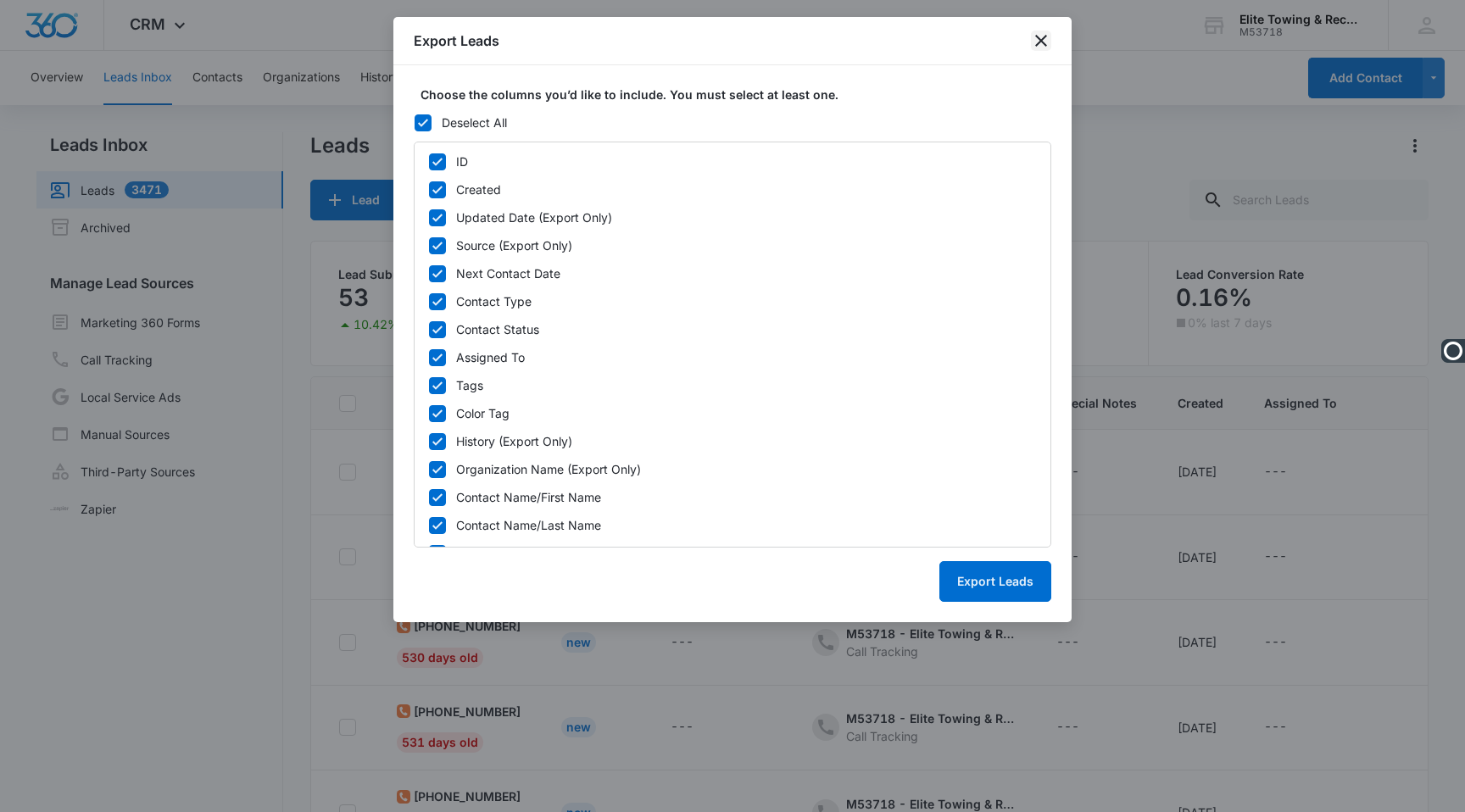
click at [1043, 39] on icon "close" at bounding box center [1041, 40] width 12 height 12
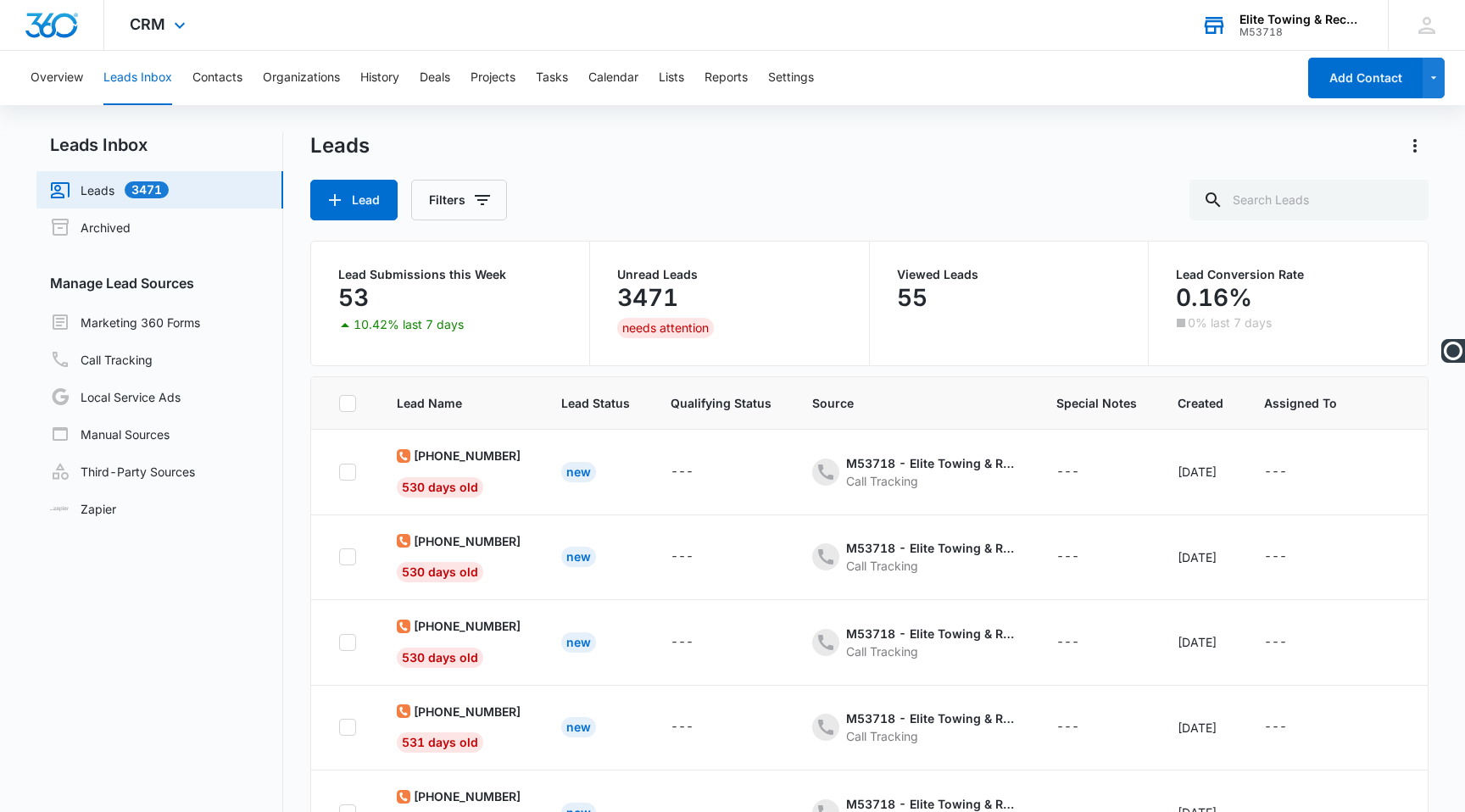
click at [1351, 10] on div "Elite Towing & Recovery M53718 Your Accounts View All" at bounding box center [1282, 25] width 212 height 50
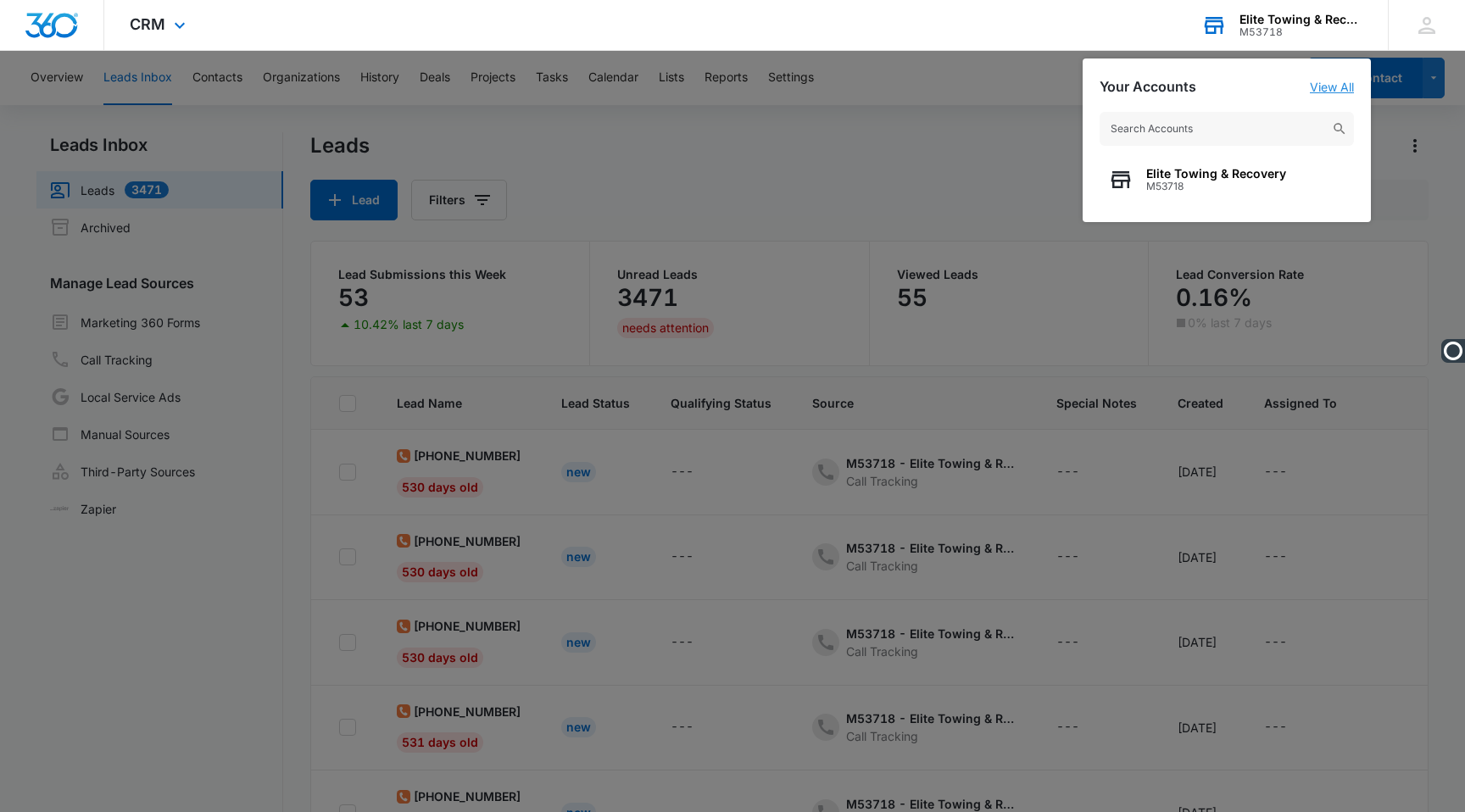
click at [1318, 89] on link "View All" at bounding box center [1332, 87] width 44 height 15
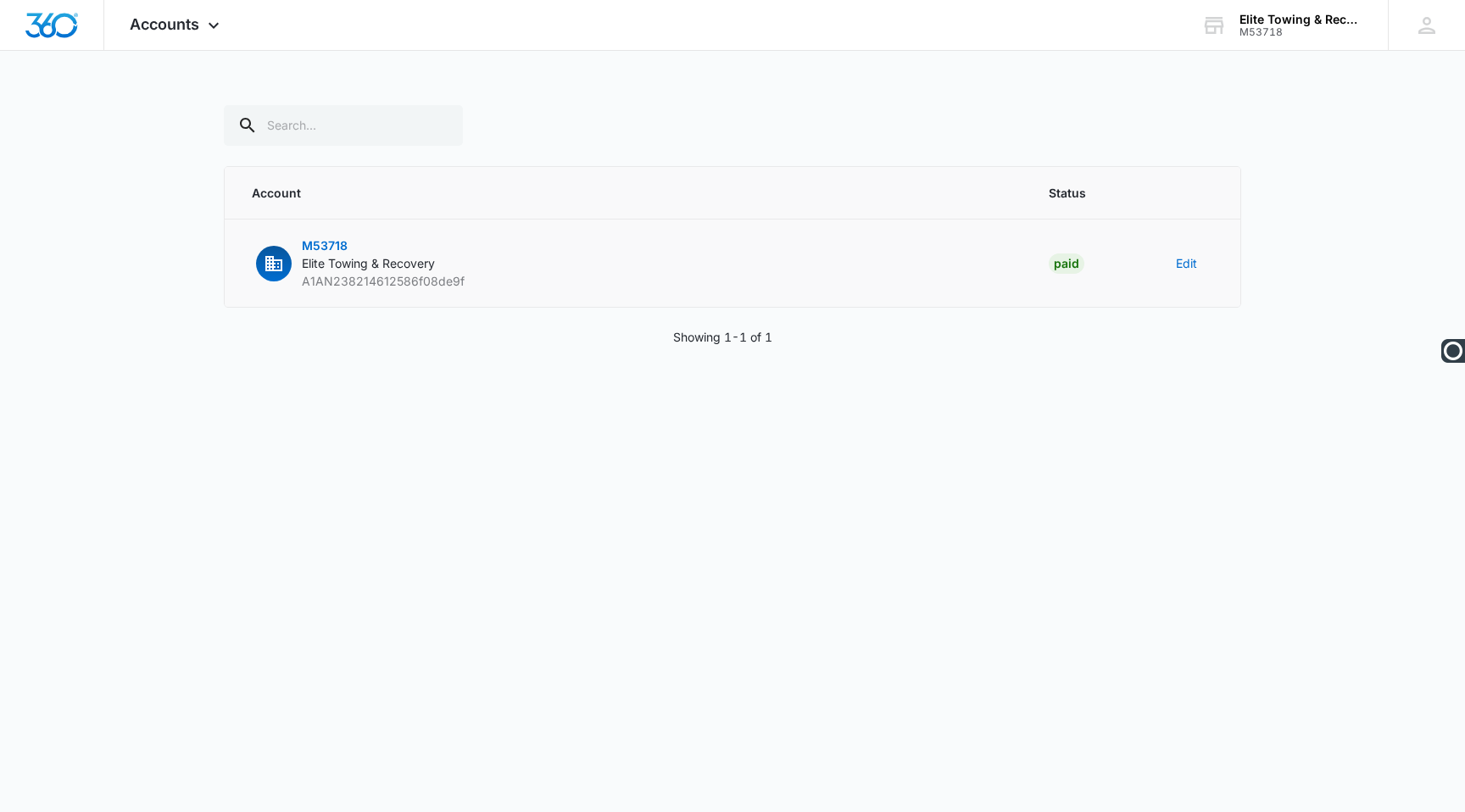
click at [397, 262] on span "Elite Towing & Recovery" at bounding box center [368, 263] width 133 height 15
click at [323, 268] on span "Elite Towing & Recovery" at bounding box center [368, 263] width 133 height 15
click at [318, 236] on p "M53718 Elite Towing & Recovery A1AN238214612586f08de9f" at bounding box center [383, 262] width 163 height 54
click at [330, 244] on span "M53718" at bounding box center [325, 245] width 46 height 15
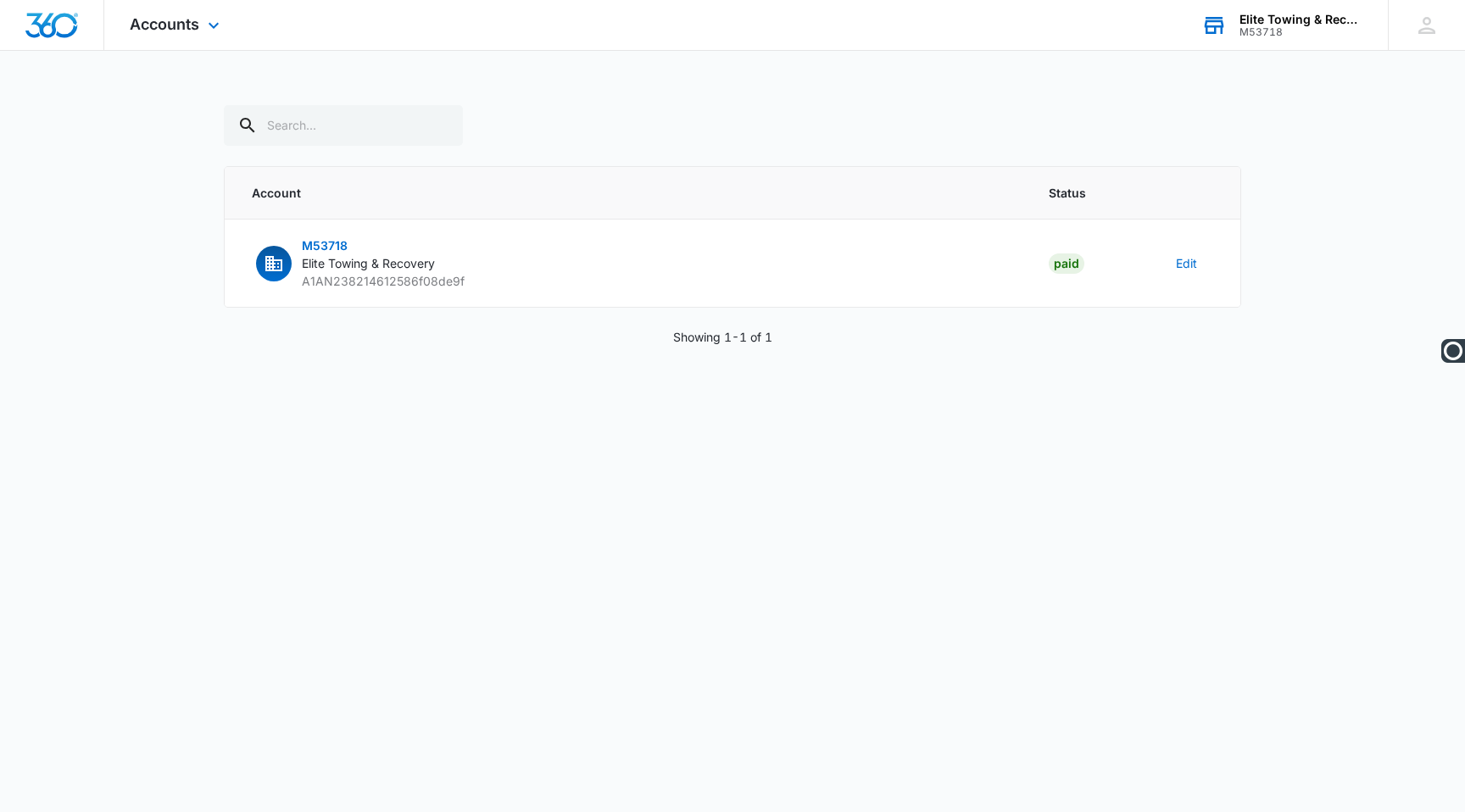
click at [1328, 23] on div "Elite Towing & Recovery" at bounding box center [1302, 19] width 124 height 14
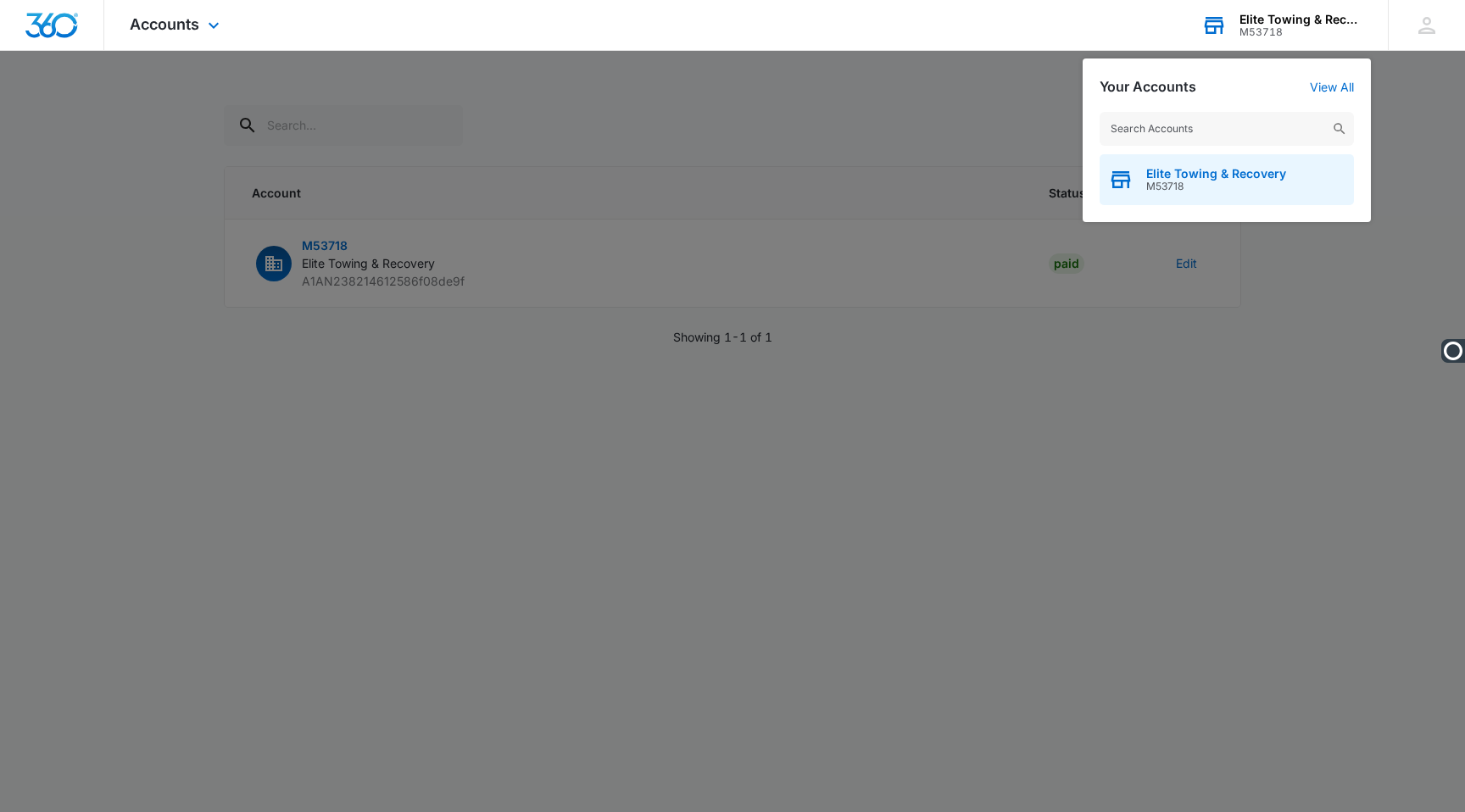
click at [1206, 170] on span "Elite Towing & Recovery" at bounding box center [1215, 173] width 139 height 14
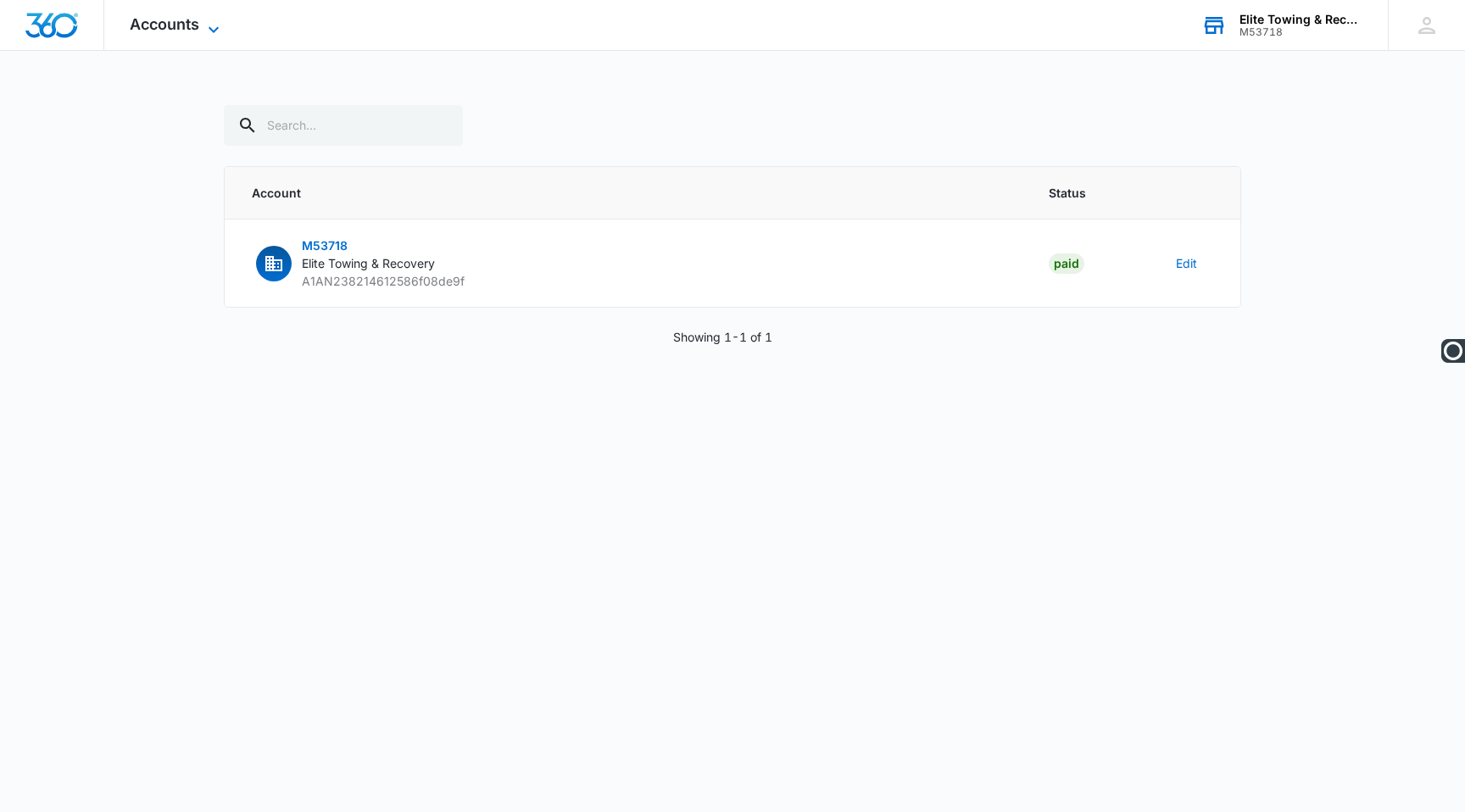
click at [169, 18] on span "Accounts" at bounding box center [164, 25] width 69 height 18
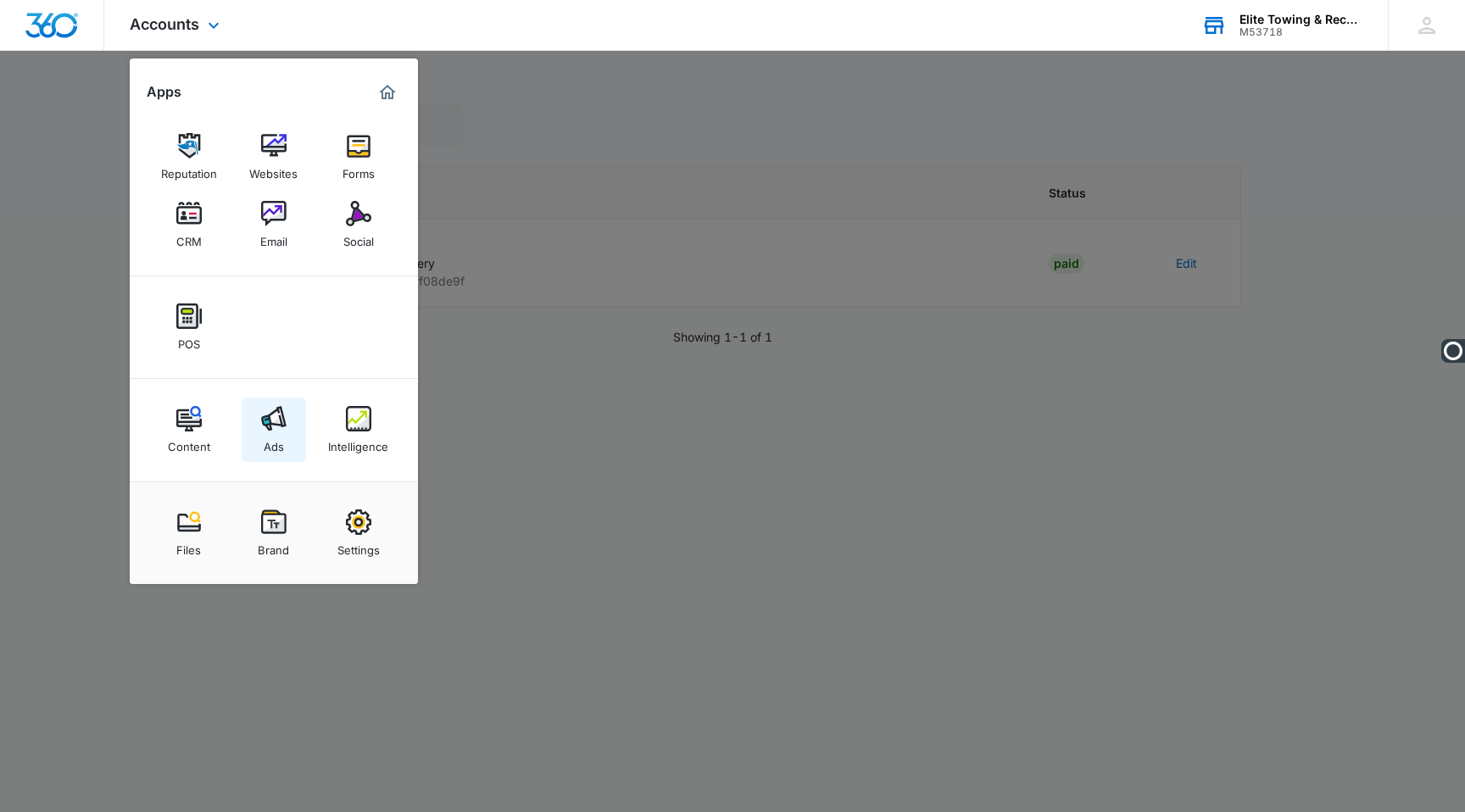
click at [273, 445] on div "Ads" at bounding box center [273, 442] width 20 height 22
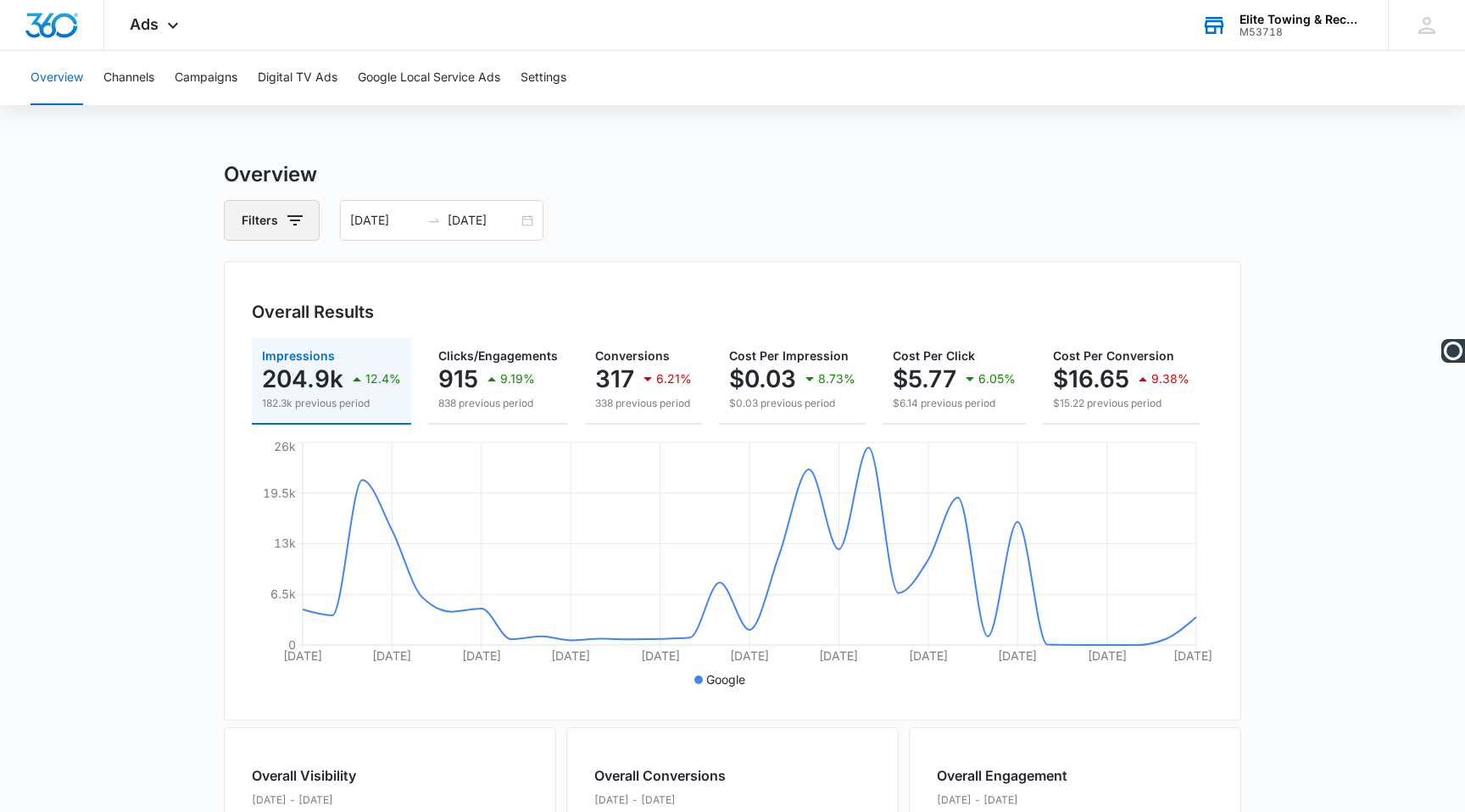
click at [307, 200] on button "Filters" at bounding box center [272, 220] width 96 height 41
click at [173, 278] on main "Overview Filters Channel Type Clear All 07/12/2025 08/11/2025 Overall Results I…" at bounding box center [732, 767] width 1465 height 1217
click at [211, 77] on button "Campaigns" at bounding box center [206, 78] width 63 height 55
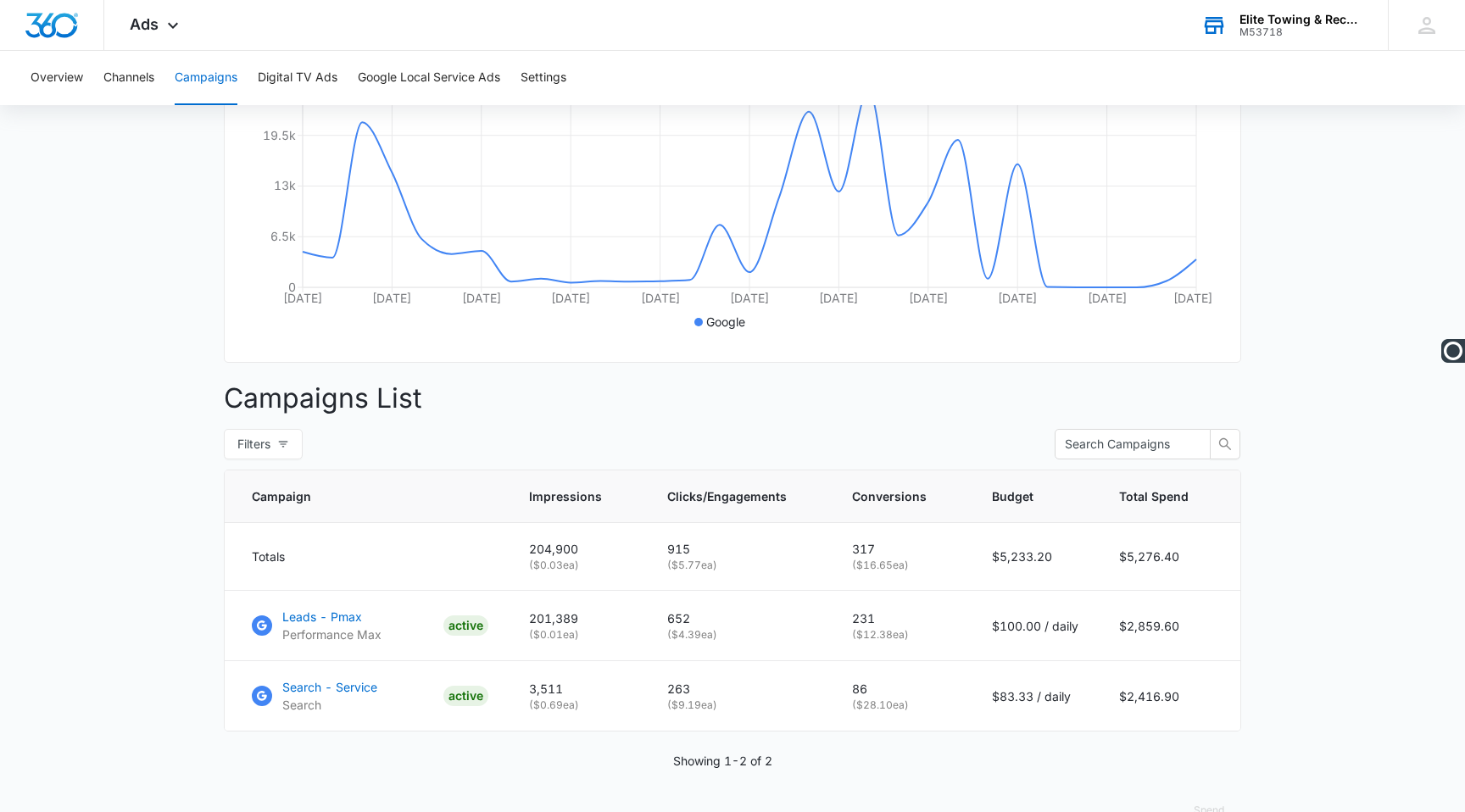
scroll to position [396, 0]
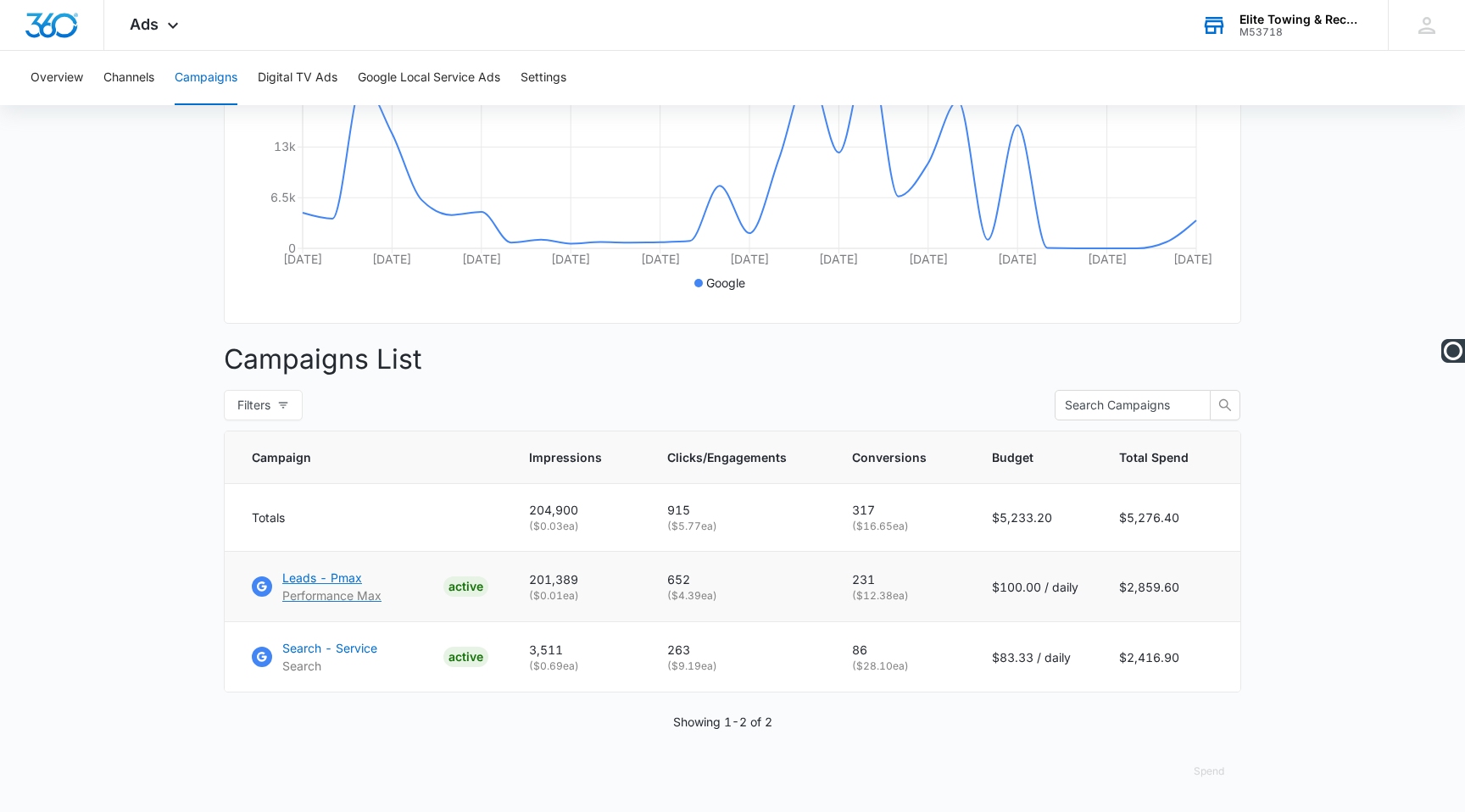
click at [346, 570] on p "Leads - Pmax" at bounding box center [332, 578] width 99 height 18
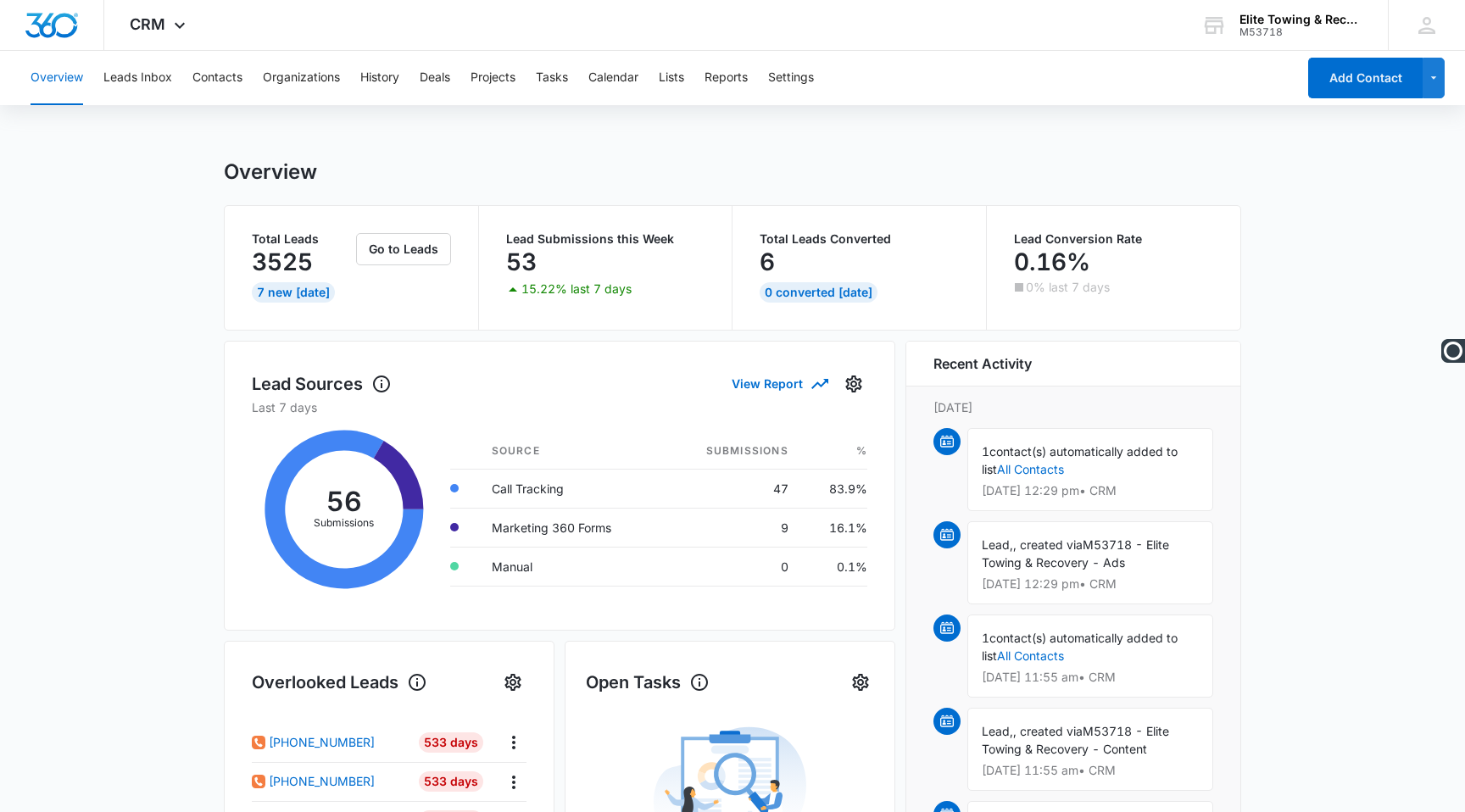
scroll to position [92, 0]
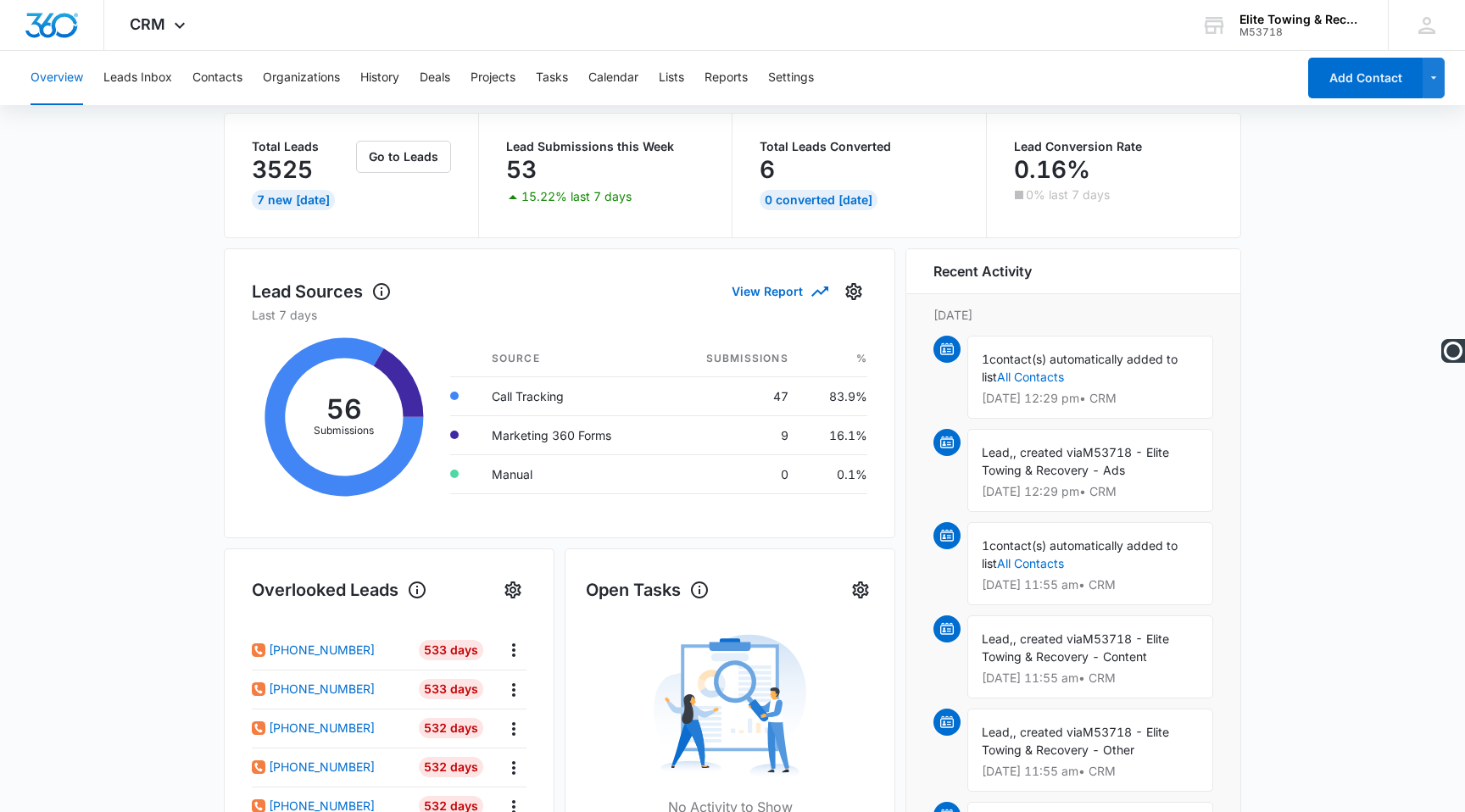
click at [129, 262] on main "Overview Total Leads 3525 7 New Today Go to Leads Lead Submissions this Week 53…" at bounding box center [732, 718] width 1465 height 1304
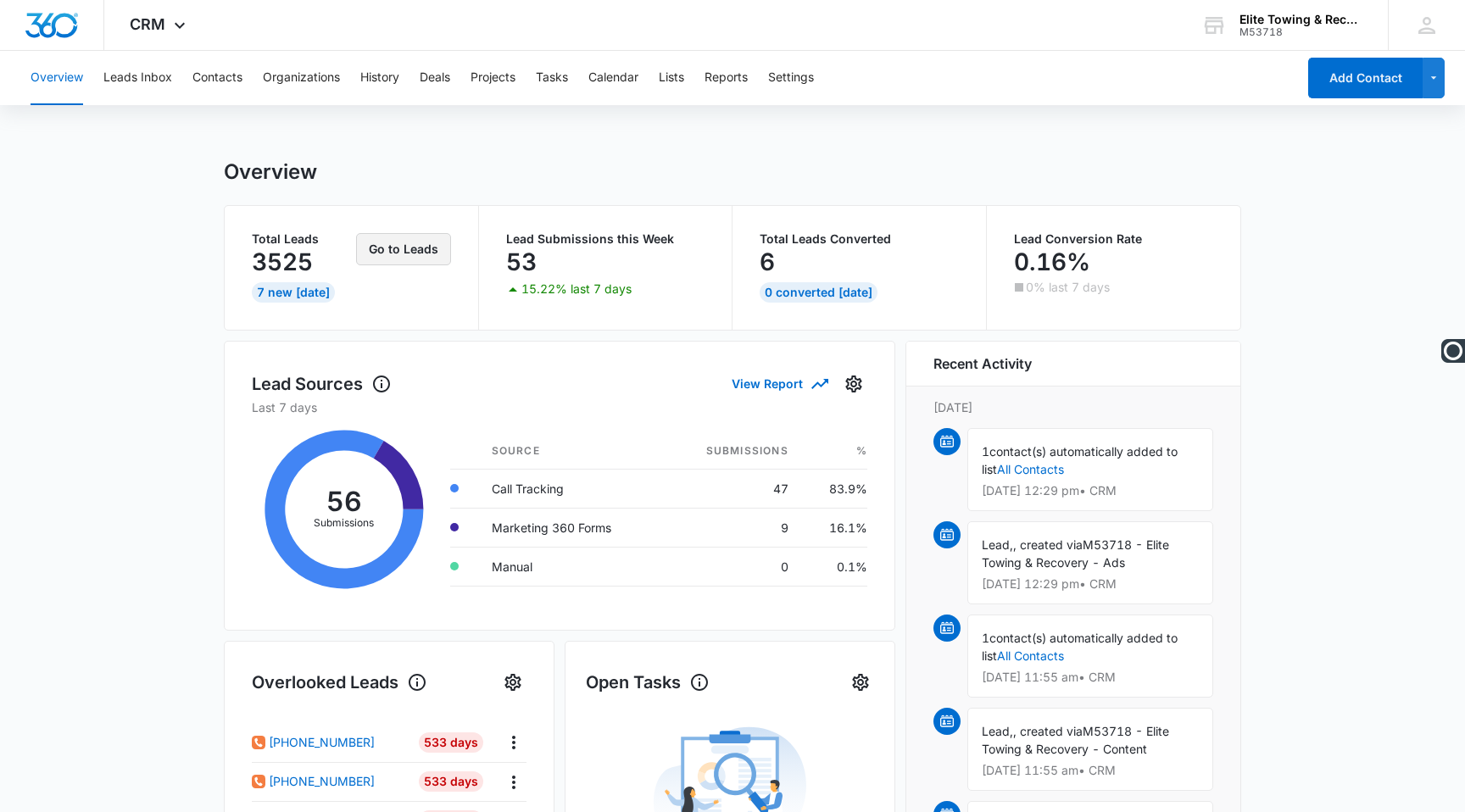
click at [416, 244] on button "Go to Leads" at bounding box center [404, 249] width 95 height 32
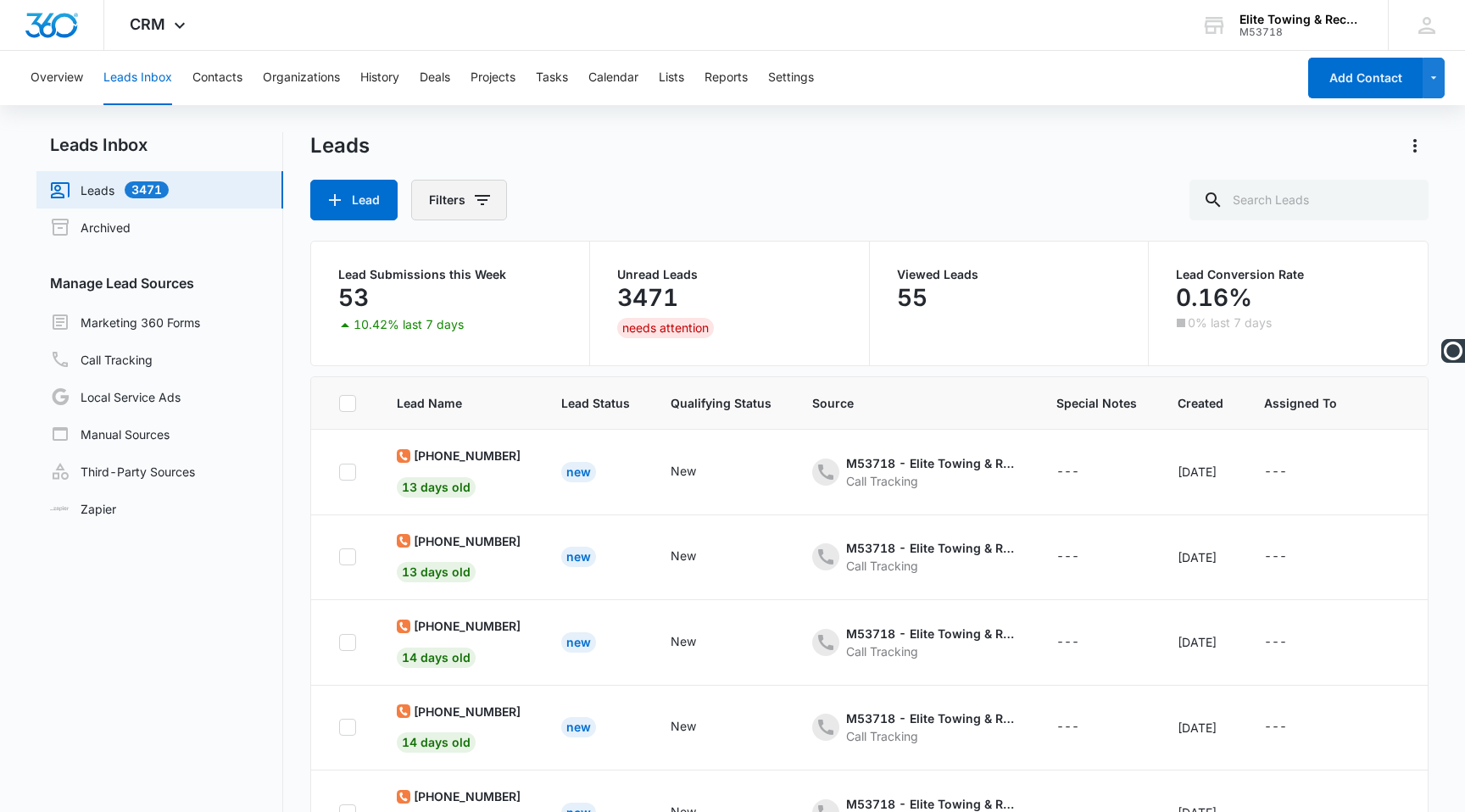
click at [465, 193] on button "Filters" at bounding box center [459, 200] width 96 height 41
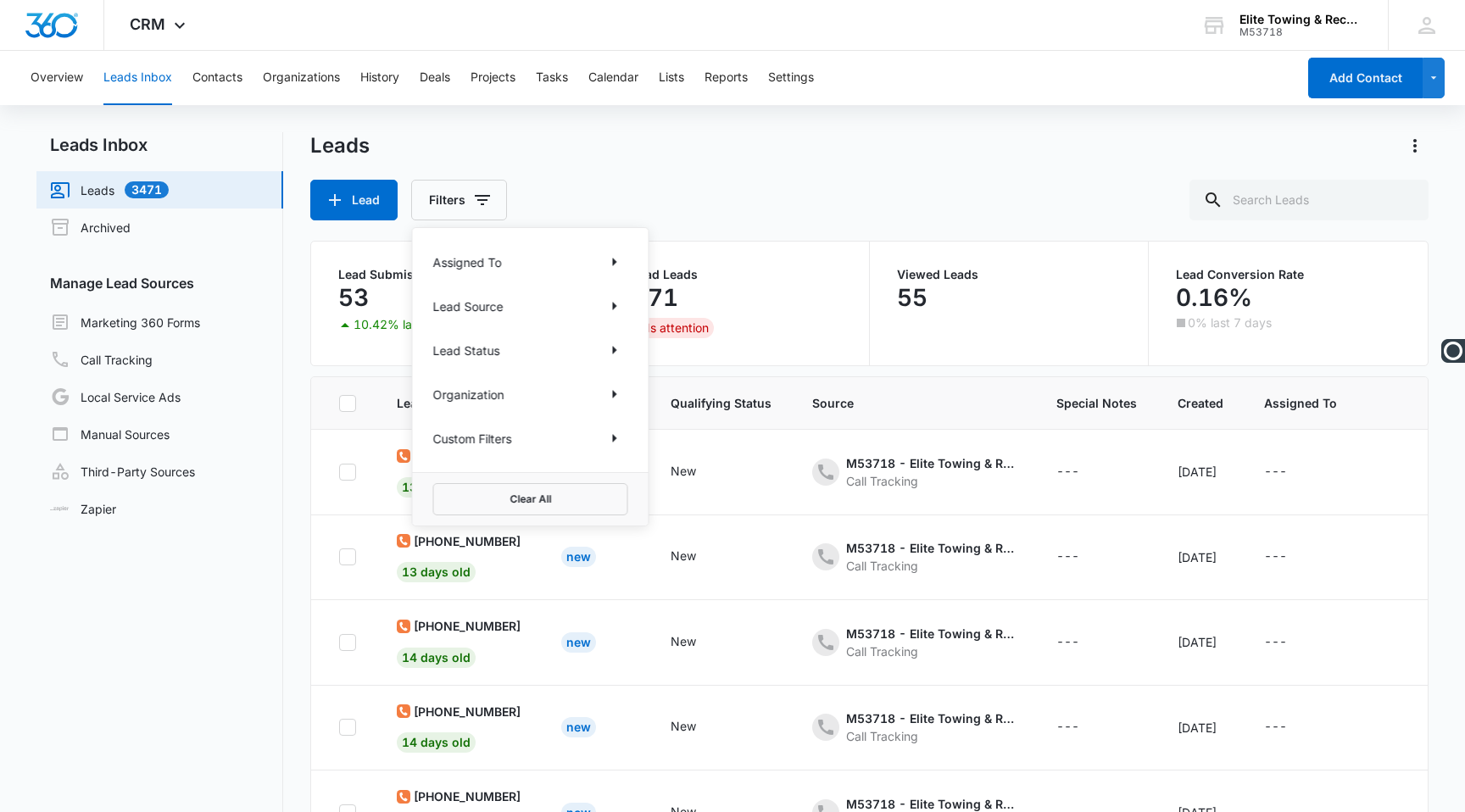
click at [816, 203] on div "Lead Filters Assigned To Lead Source Lead Status Organization Custom Filters Cl…" at bounding box center [869, 200] width 1119 height 41
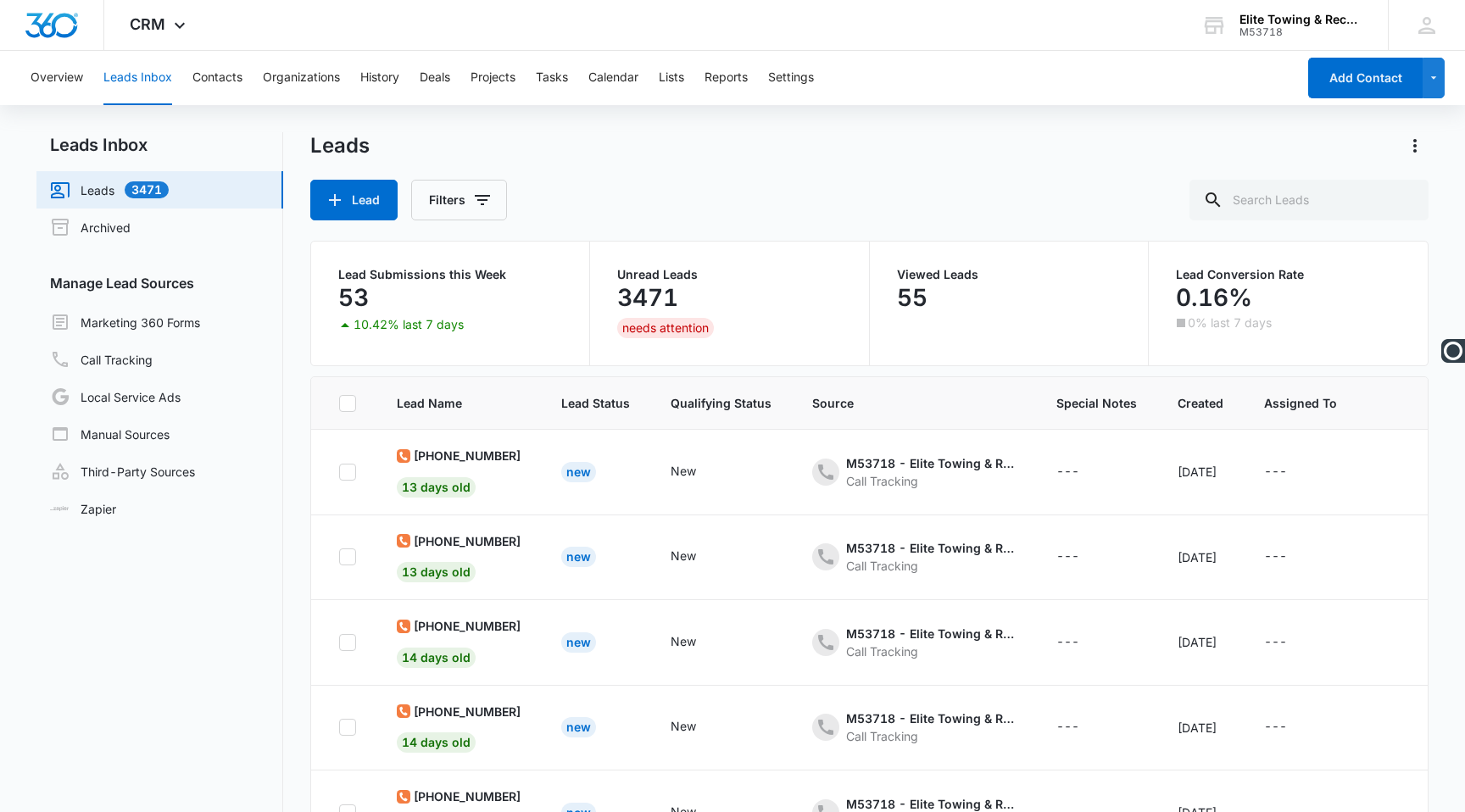
click at [1188, 418] on th "Created" at bounding box center [1200, 404] width 87 height 53
click at [1186, 407] on span "Created" at bounding box center [1201, 403] width 46 height 18
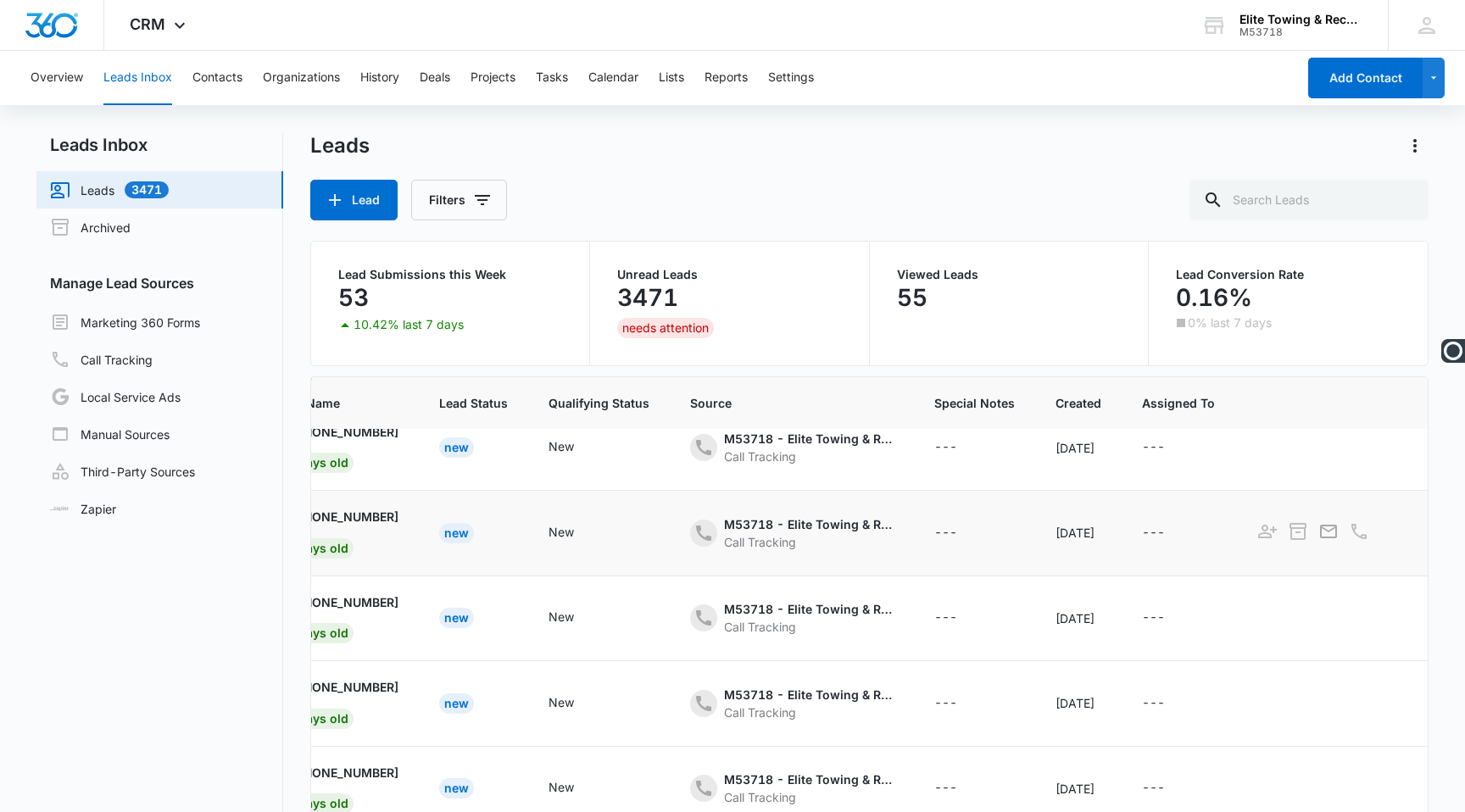
scroll to position [1813, 0]
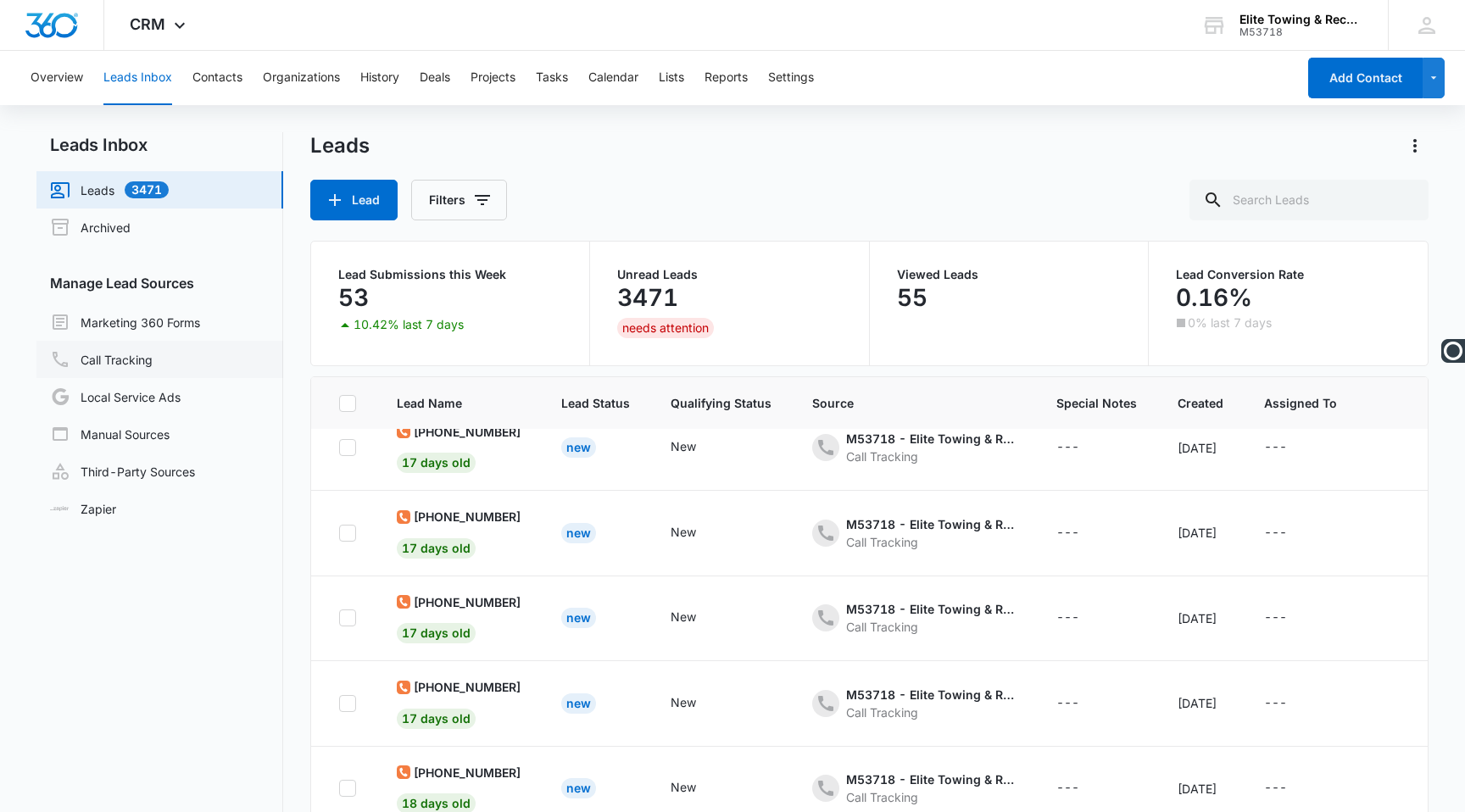
click at [139, 364] on link "Call Tracking" at bounding box center [101, 359] width 103 height 20
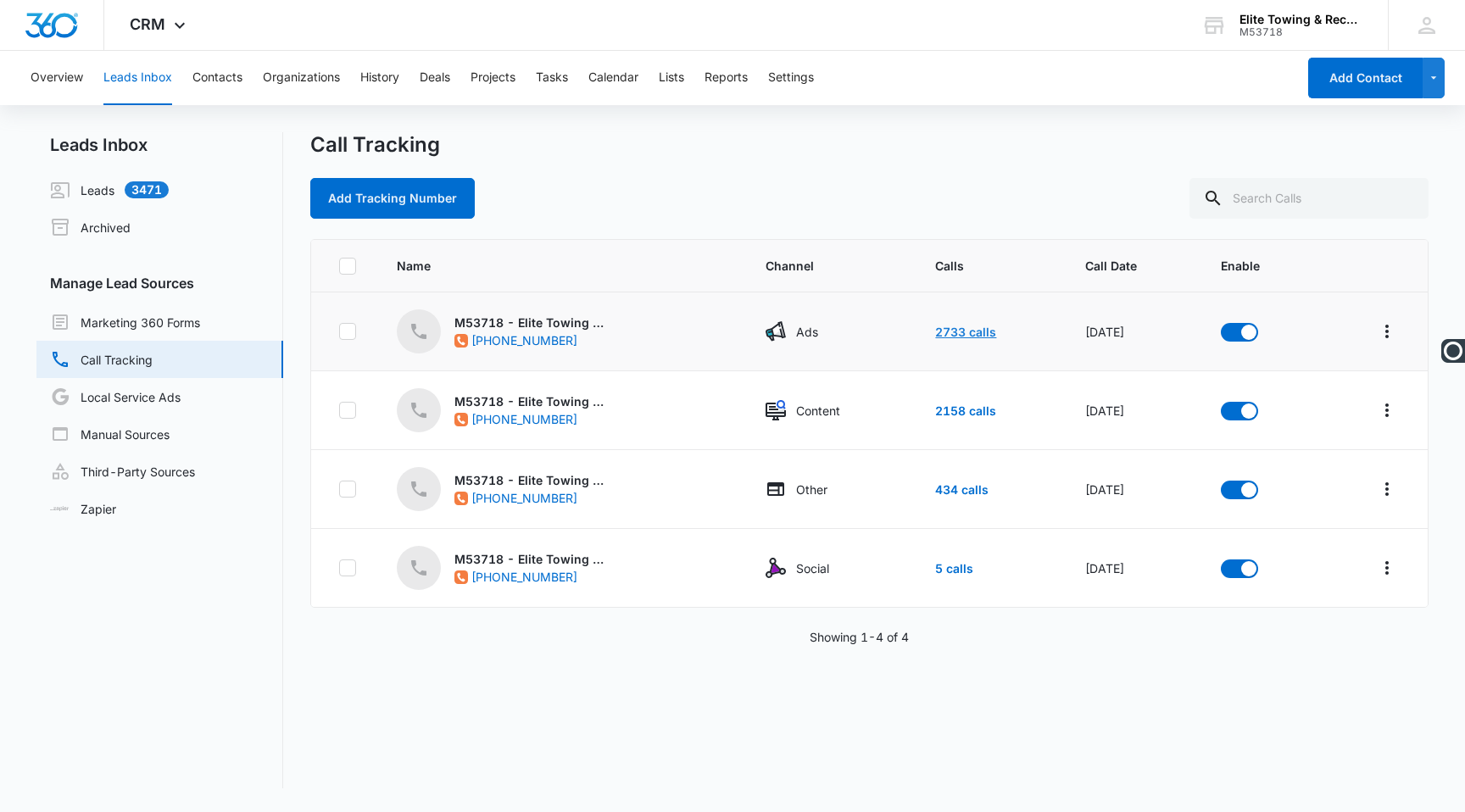
click at [935, 331] on link "2733 calls" at bounding box center [965, 332] width 61 height 15
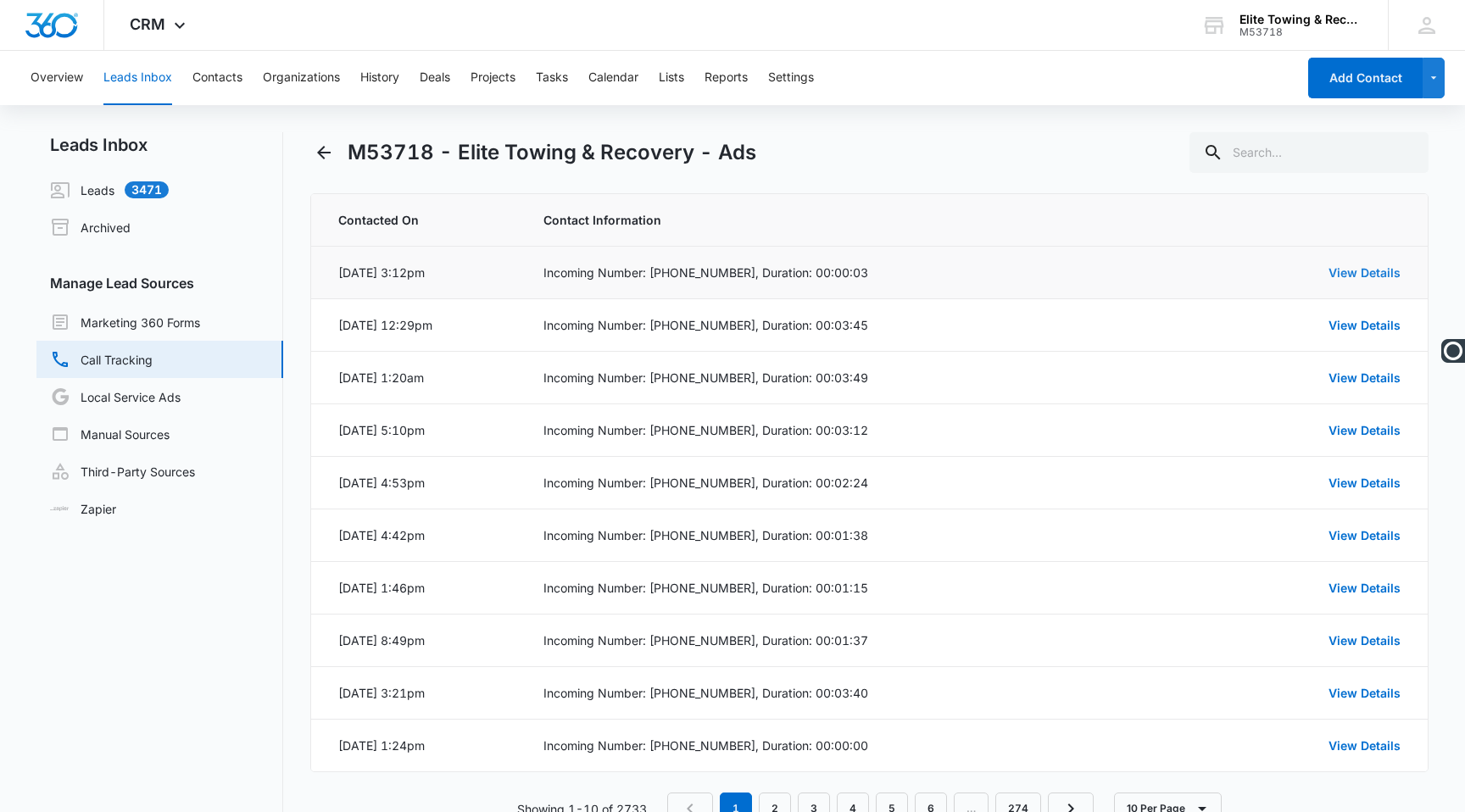
click at [1369, 274] on link "View Details" at bounding box center [1364, 272] width 72 height 15
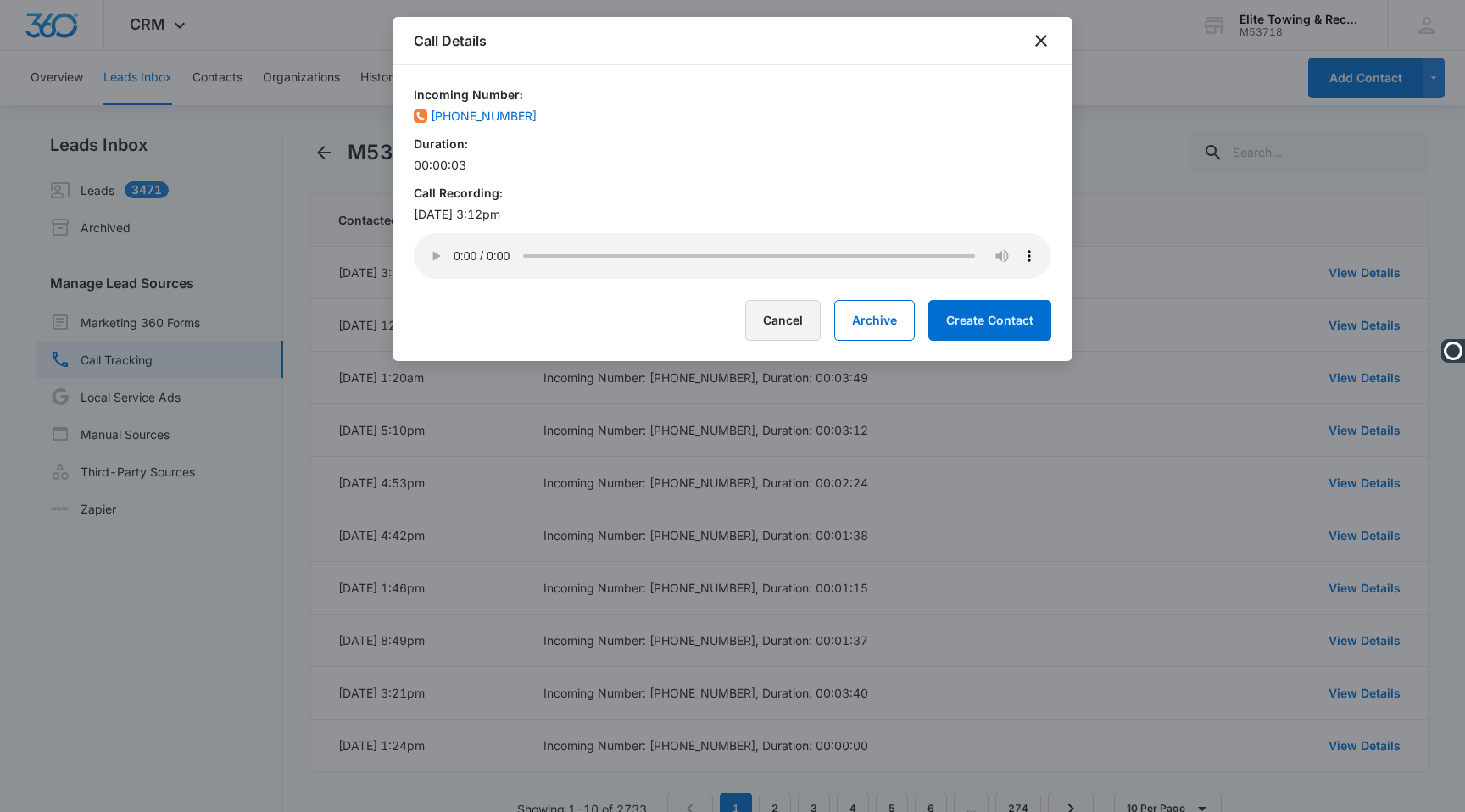
click at [779, 328] on button "Cancel" at bounding box center [782, 320] width 76 height 41
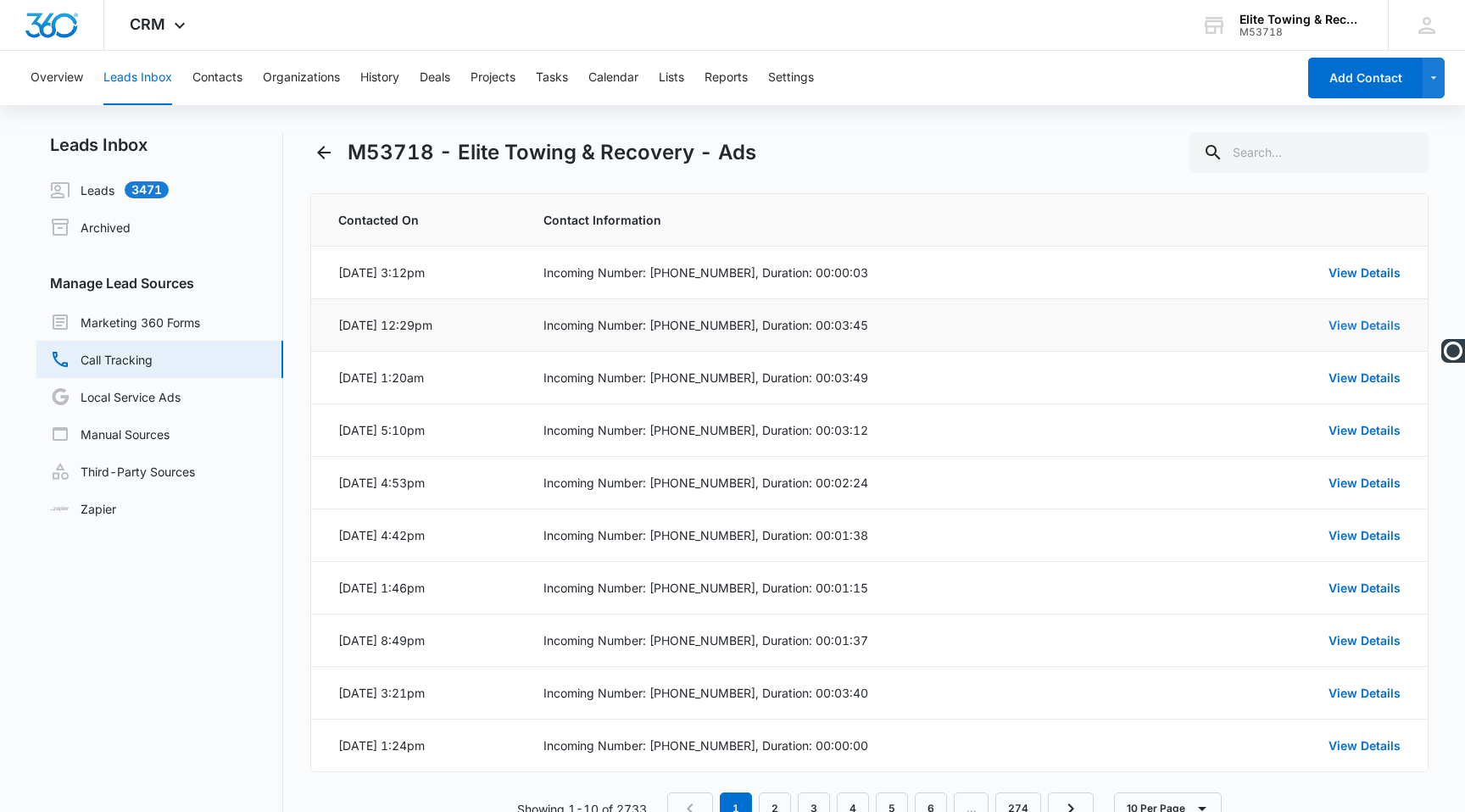
click at [1342, 327] on link "View Details" at bounding box center [1364, 325] width 72 height 15
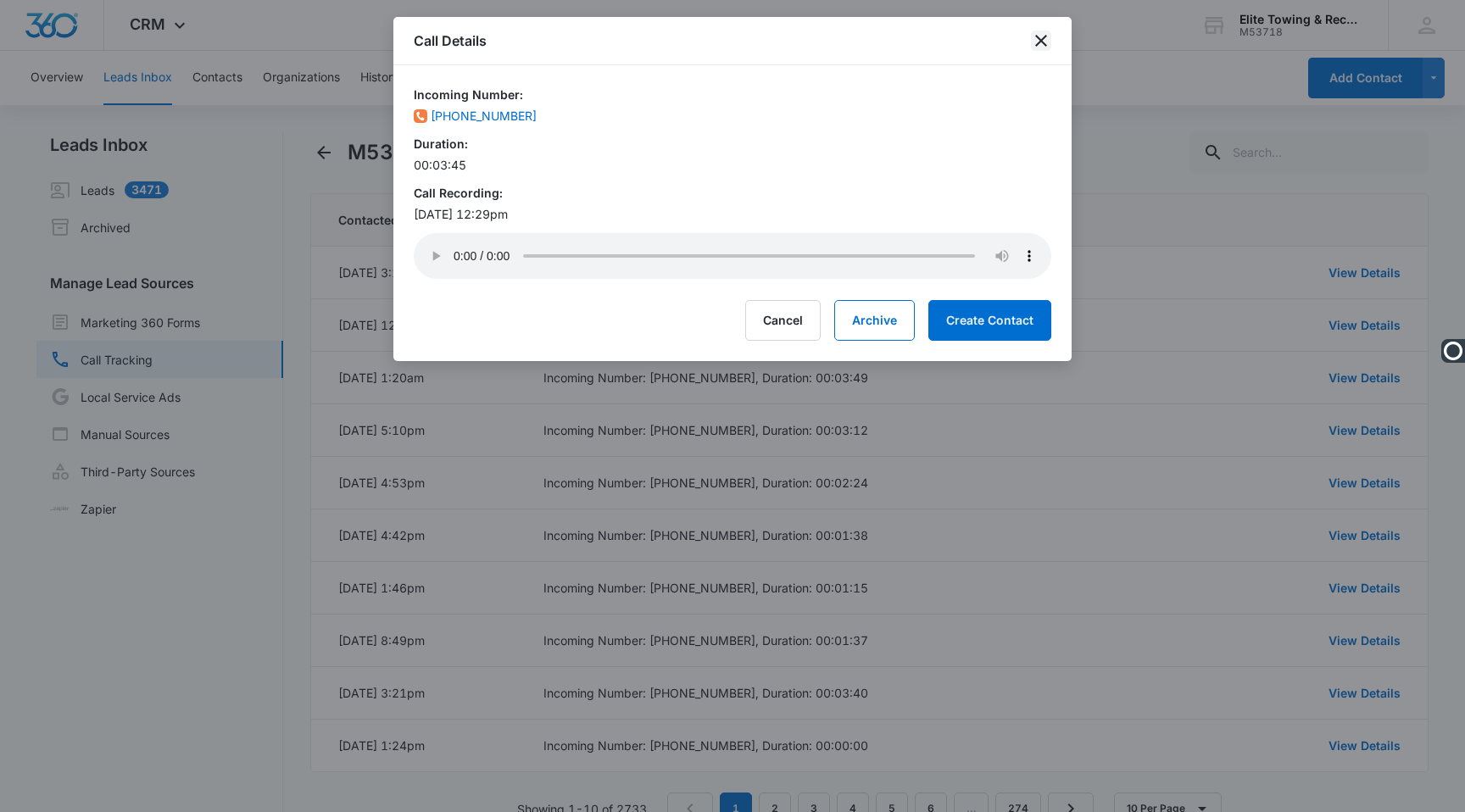
click at [1041, 44] on icon "close" at bounding box center [1041, 40] width 20 height 20
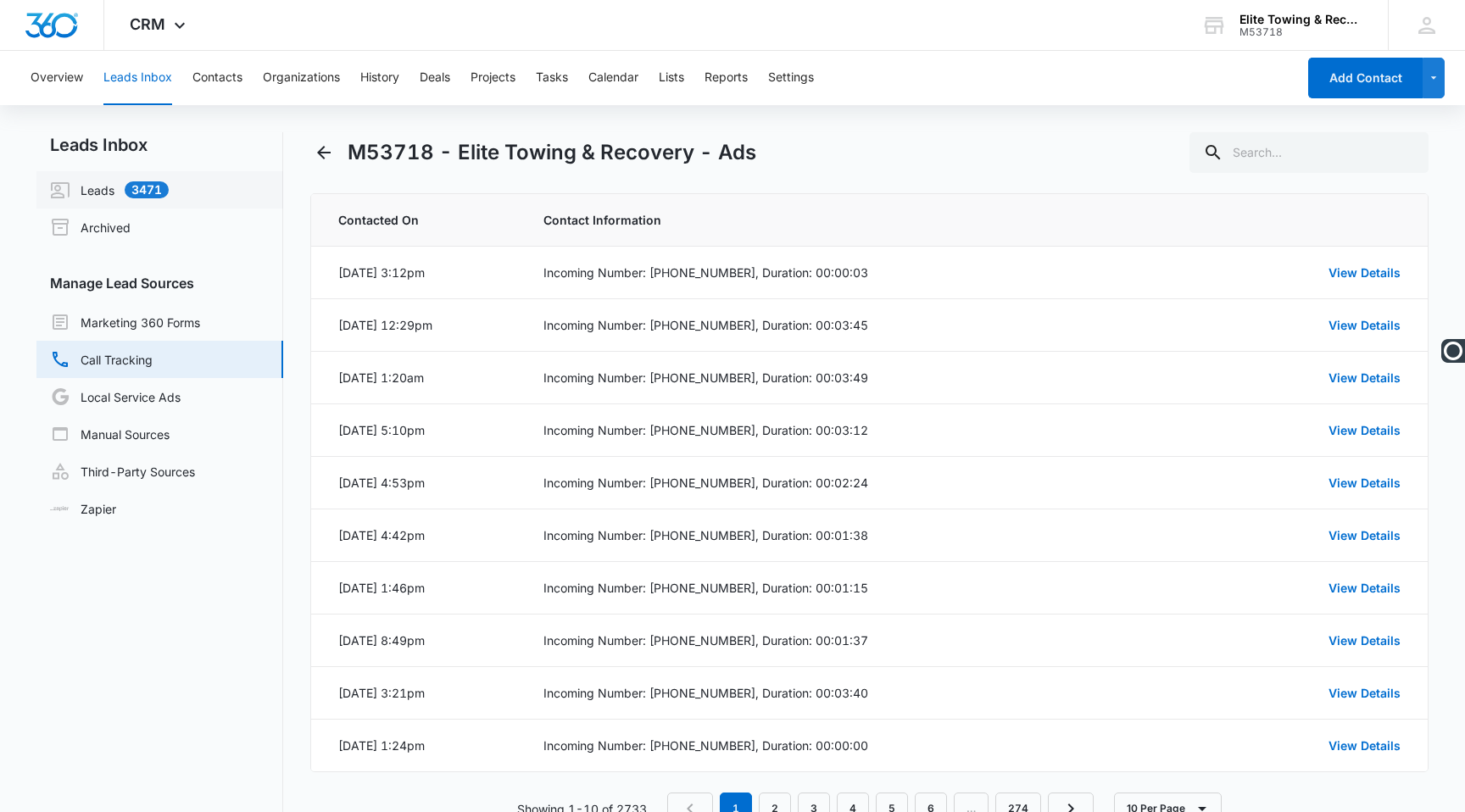
click at [100, 196] on link "Leads 3471" at bounding box center [109, 190] width 119 height 20
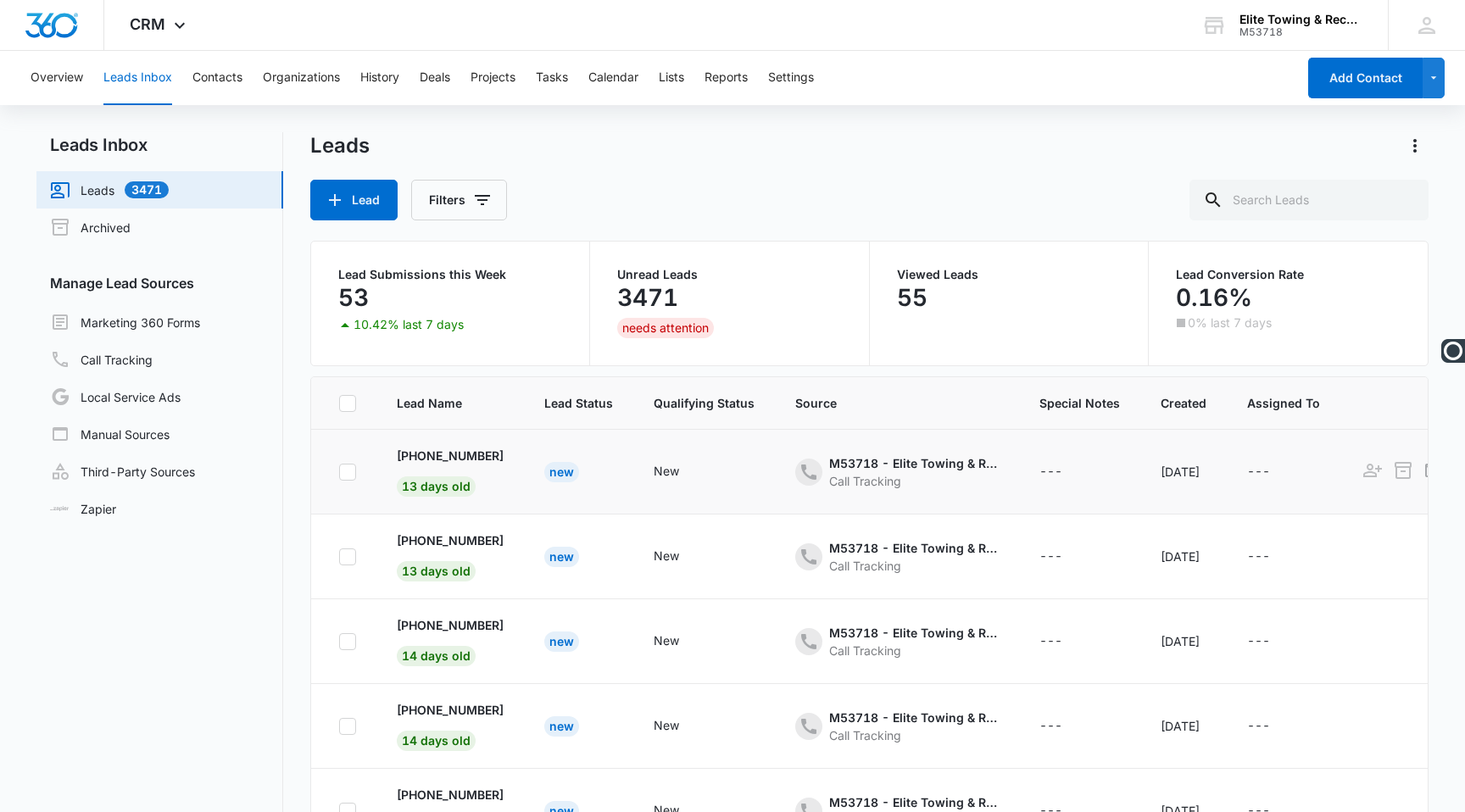
scroll to position [197, 0]
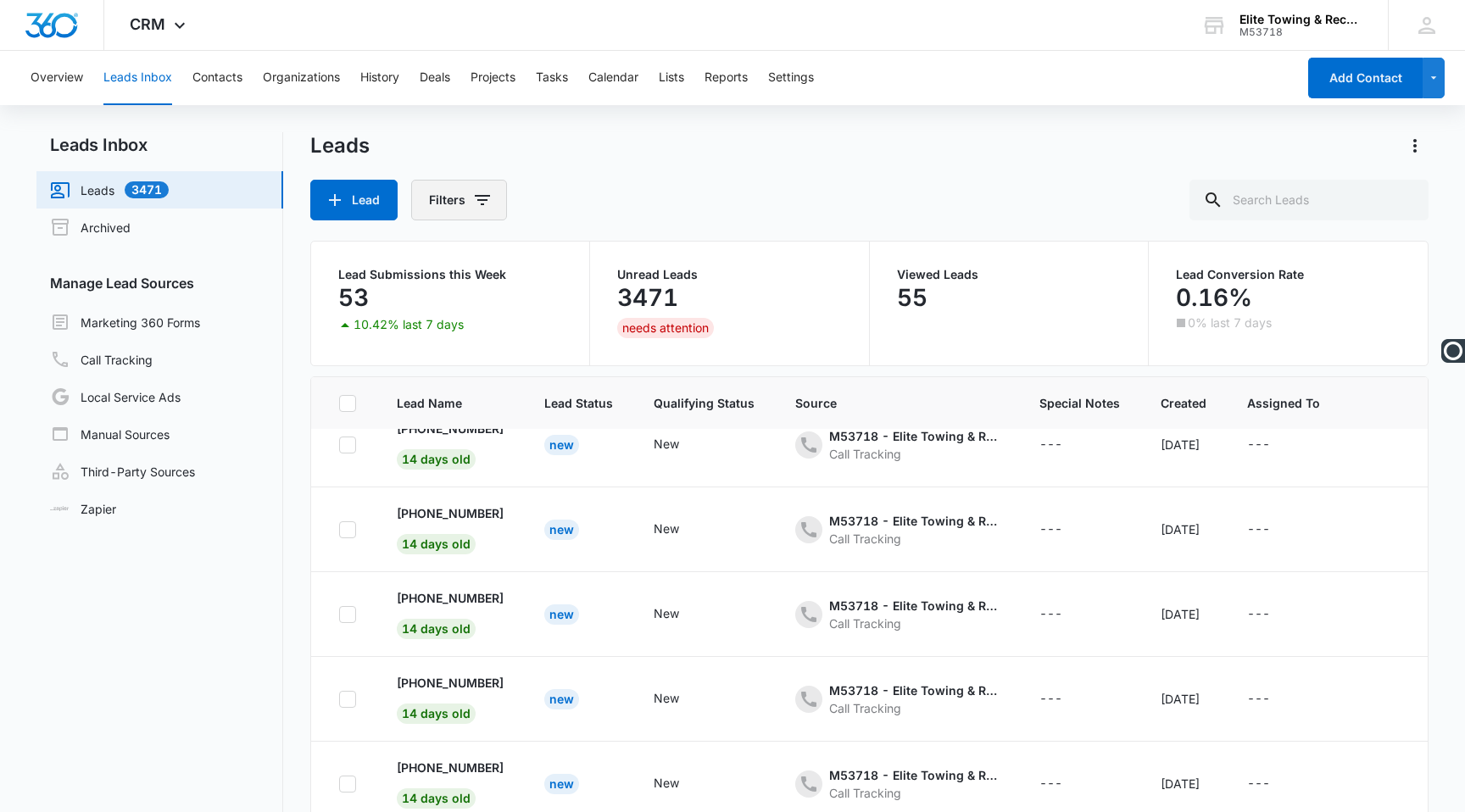
click at [459, 209] on button "Filters" at bounding box center [459, 200] width 96 height 41
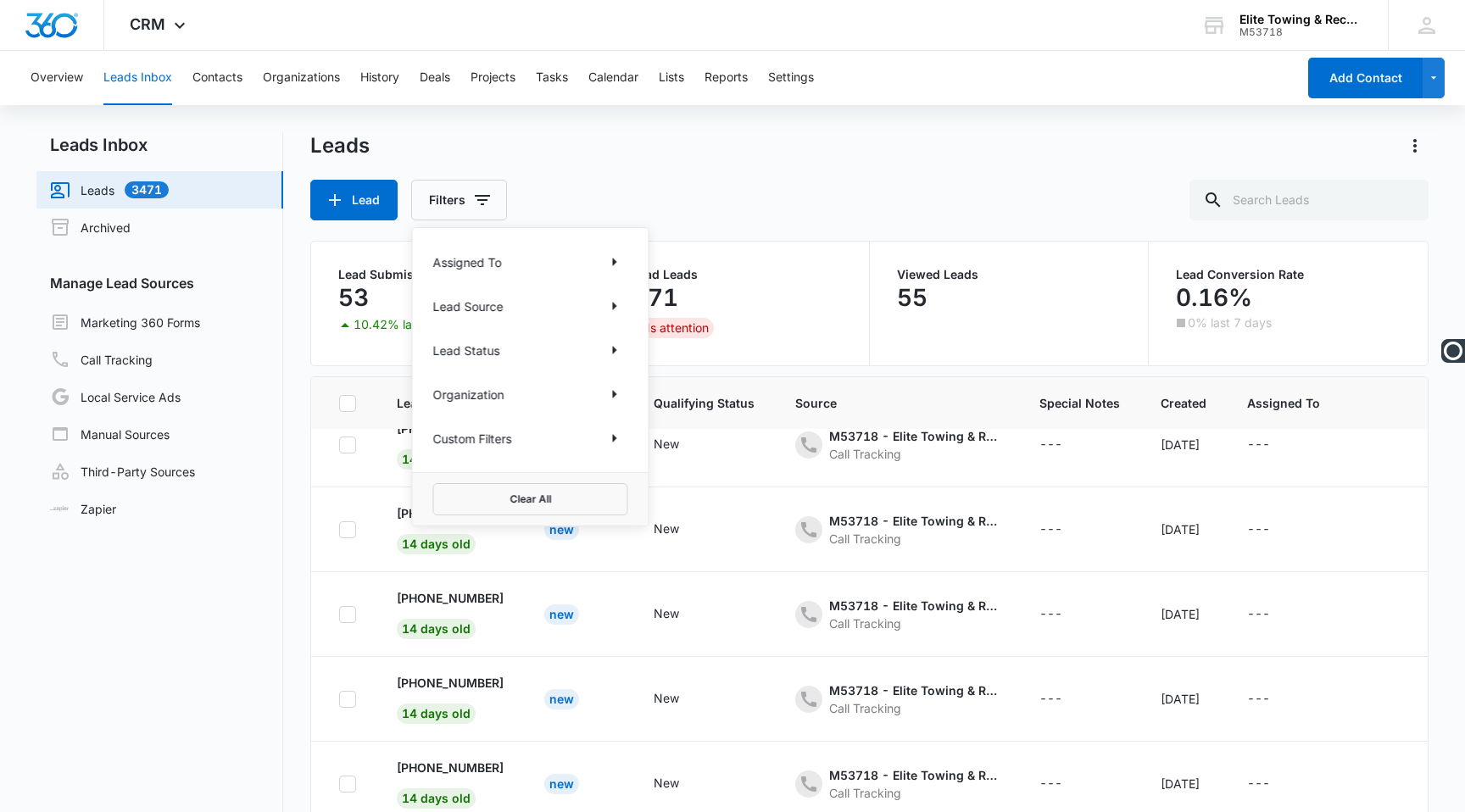
click at [537, 434] on div "Custom Filters" at bounding box center [531, 438] width 195 height 27
click at [480, 438] on p "Custom Filters" at bounding box center [472, 439] width 78 height 18
click at [614, 443] on icon "Show Custom Filters filters" at bounding box center [614, 438] width 20 height 20
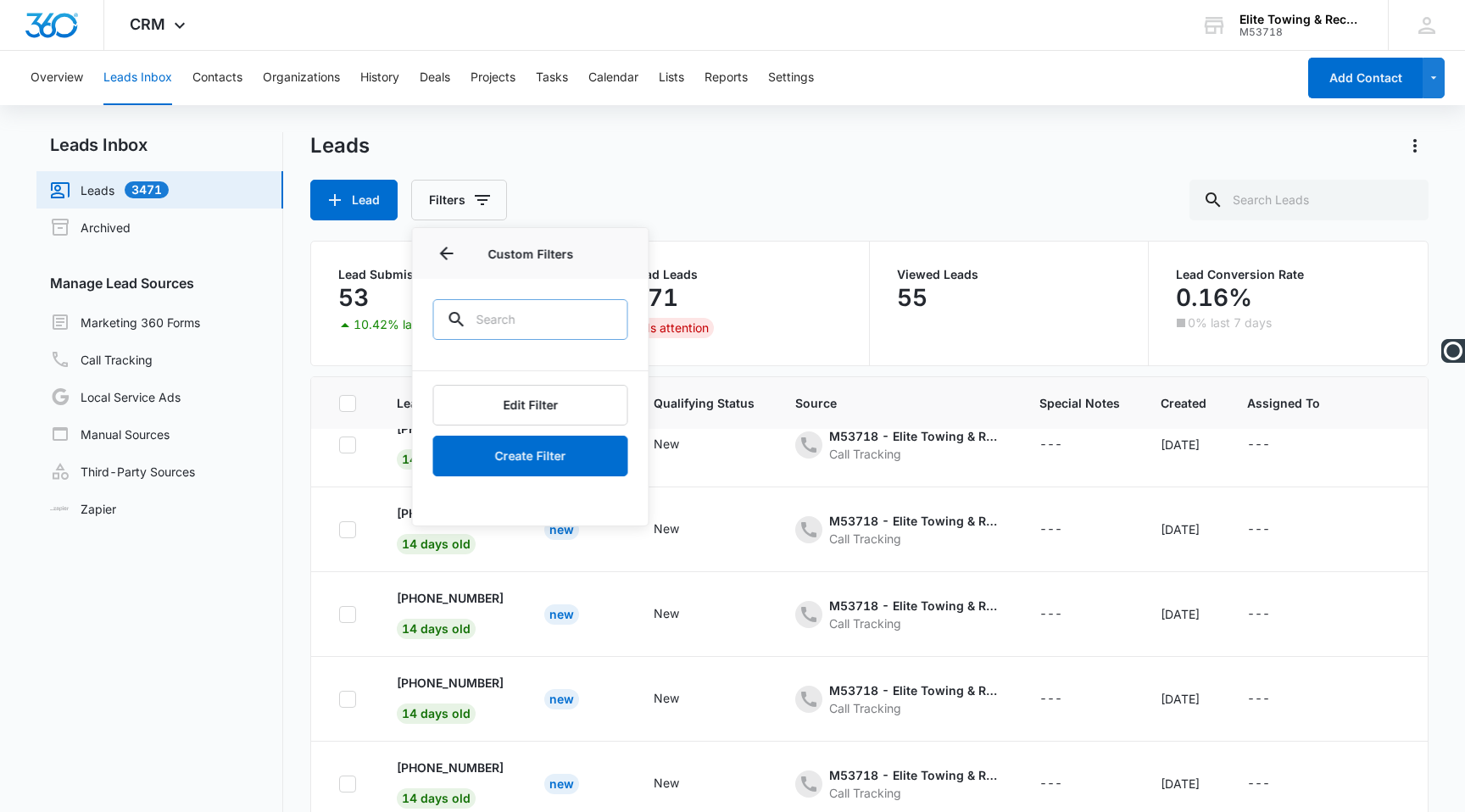
click at [477, 311] on input "text" at bounding box center [531, 319] width 195 height 41
click at [752, 173] on div "Leads Lead Filters Assigned To Lead Source Lead Status Organization Custom Filt…" at bounding box center [869, 176] width 1119 height 88
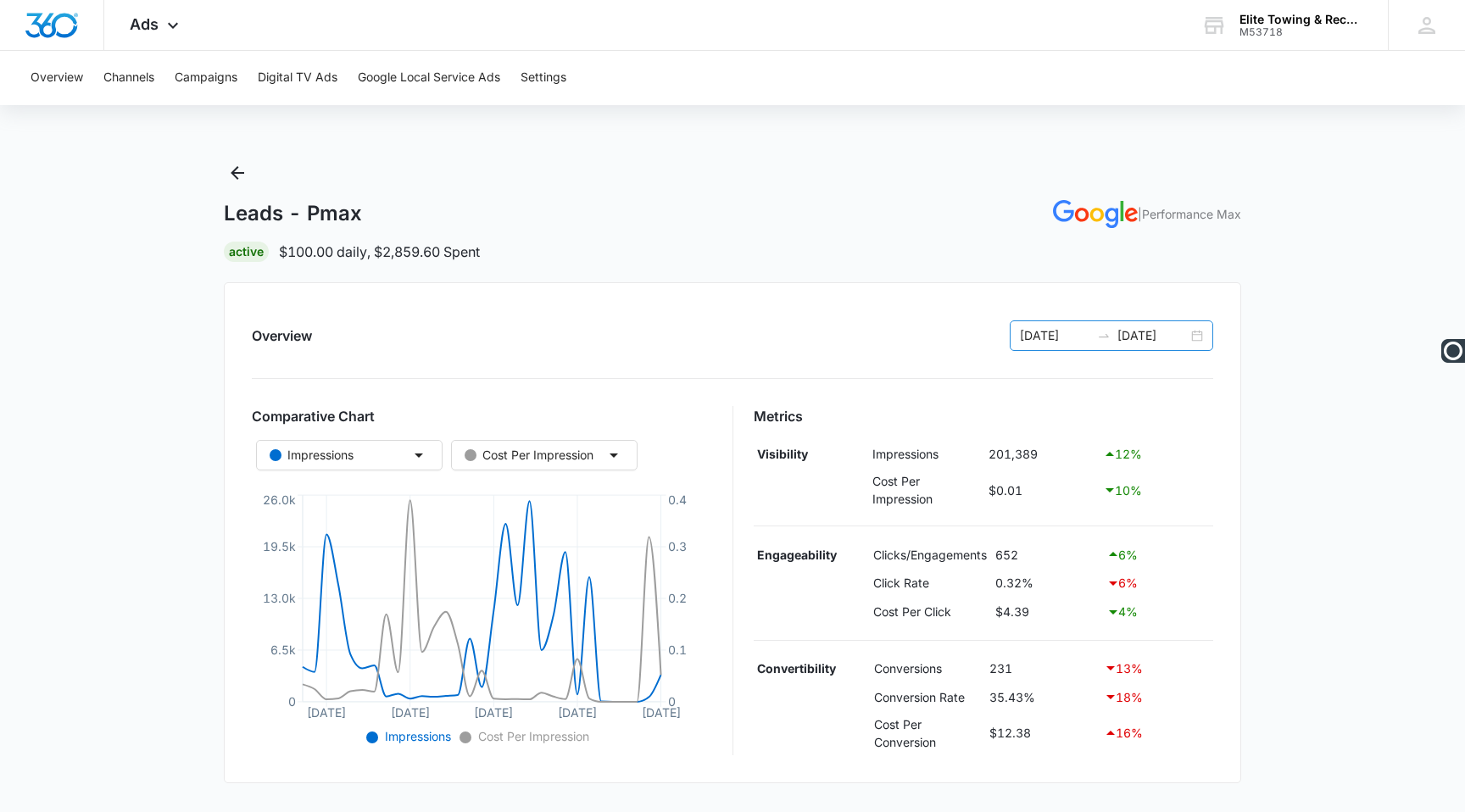
click at [1199, 334] on div "07/12/2025 08/11/2025" at bounding box center [1111, 335] width 203 height 30
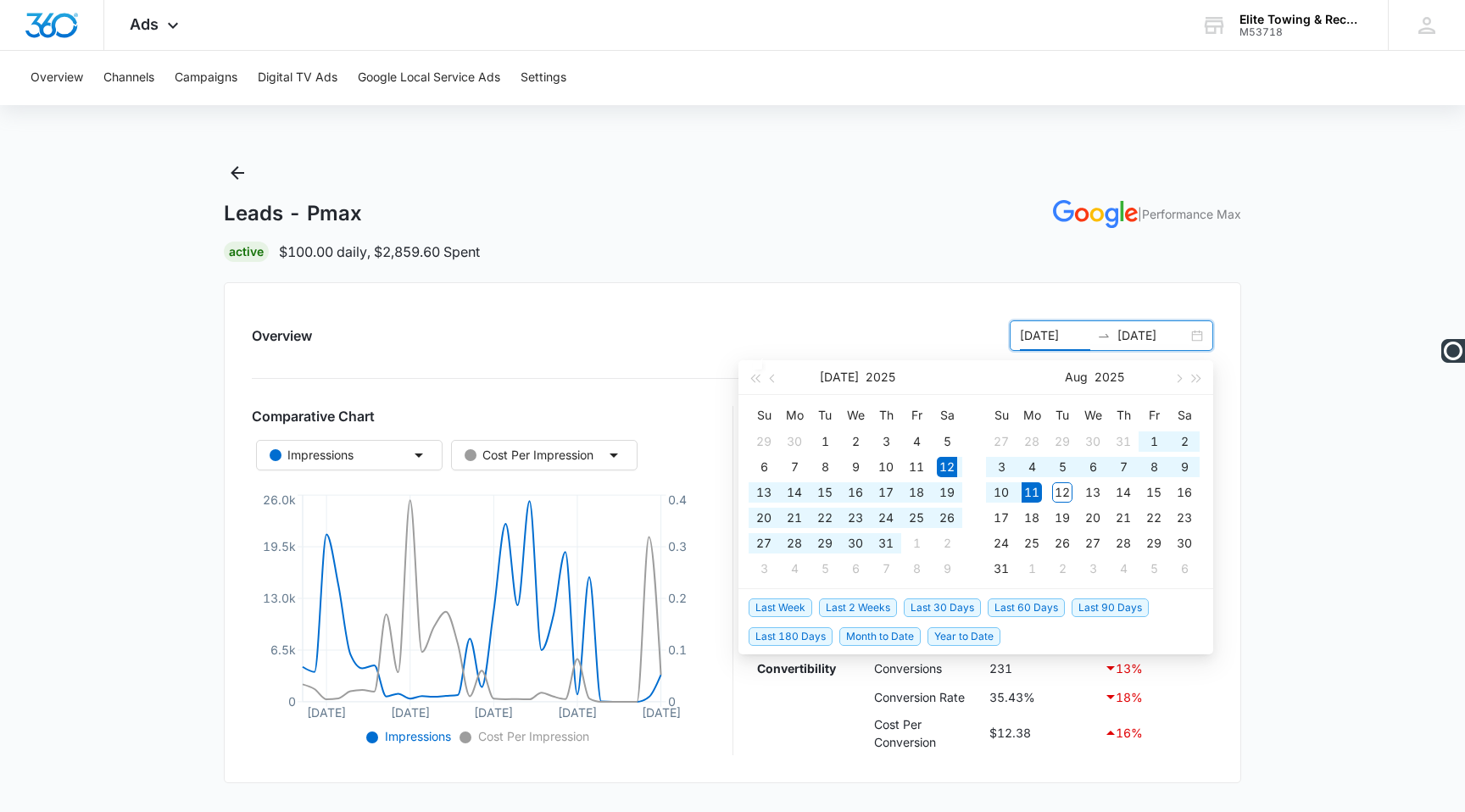
type input "07/12/2025"
click at [968, 634] on span "Year to Date" at bounding box center [964, 636] width 73 height 18
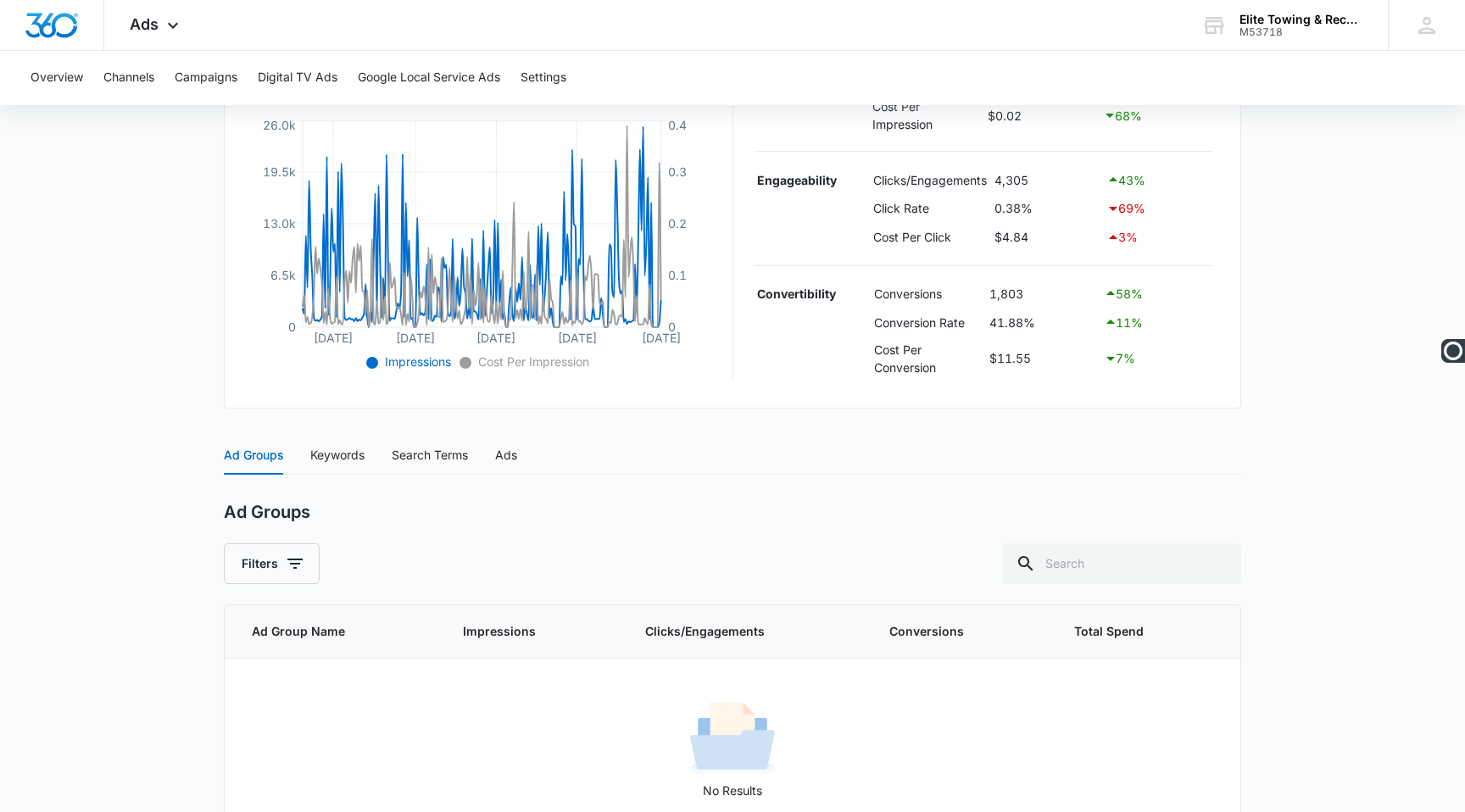
scroll to position [375, 0]
click at [517, 445] on div "Ads" at bounding box center [506, 454] width 22 height 18
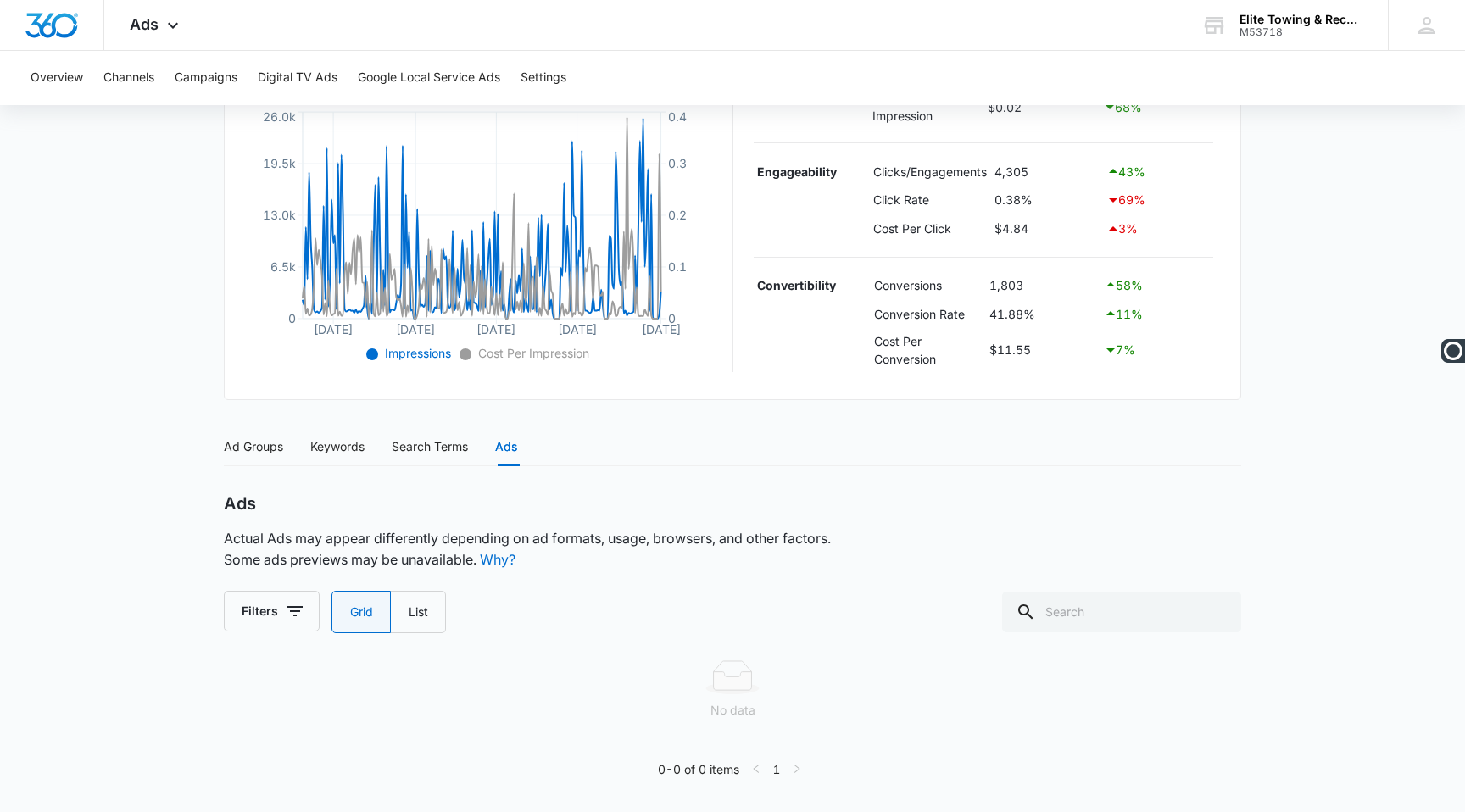
scroll to position [0, 0]
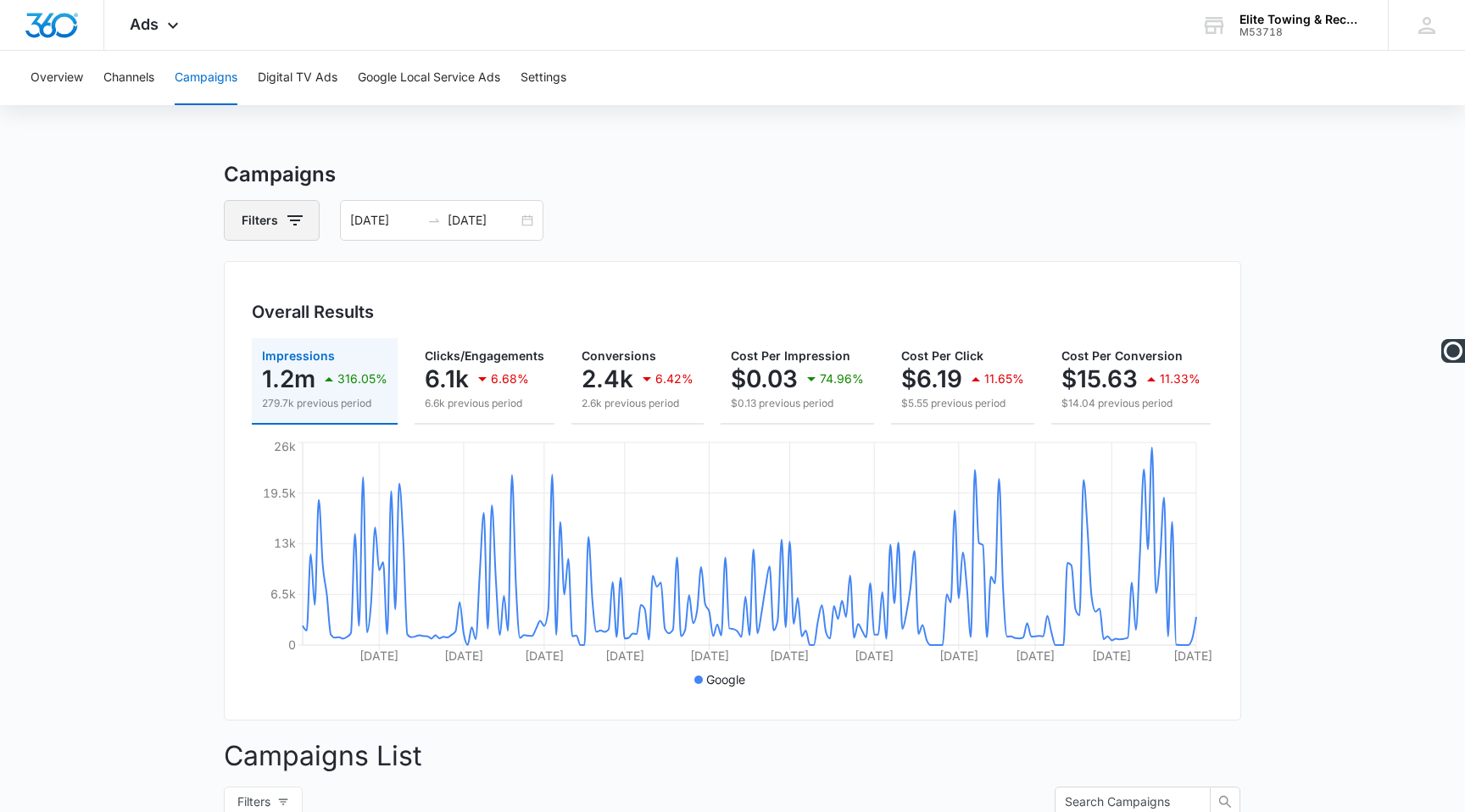
click at [284, 221] on icon "button" at bounding box center [294, 221] width 20 height 20
click at [987, 211] on div "Filters Channel Type Clear All [DATE] [DATE]" at bounding box center [733, 220] width 1017 height 41
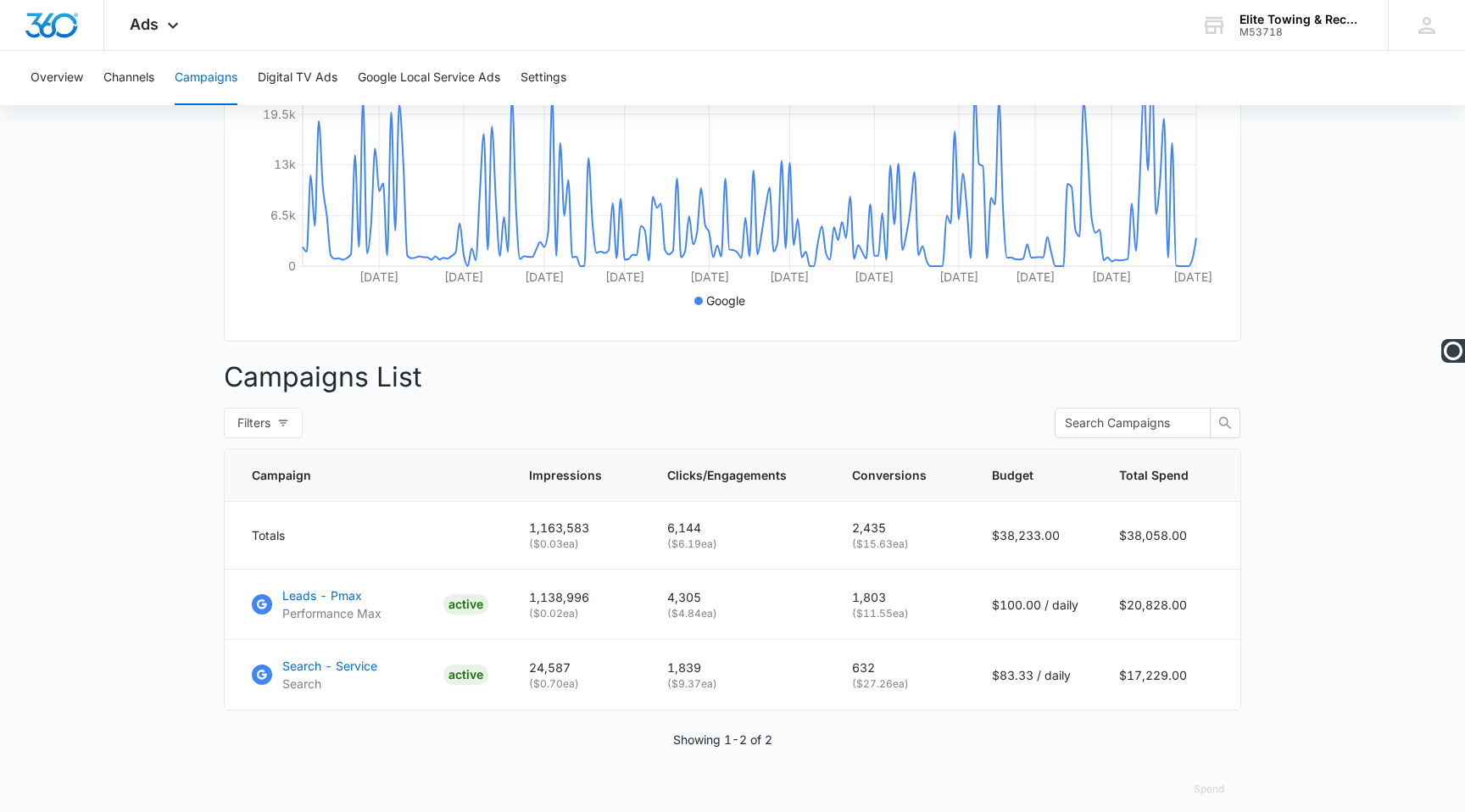
scroll to position [396, 0]
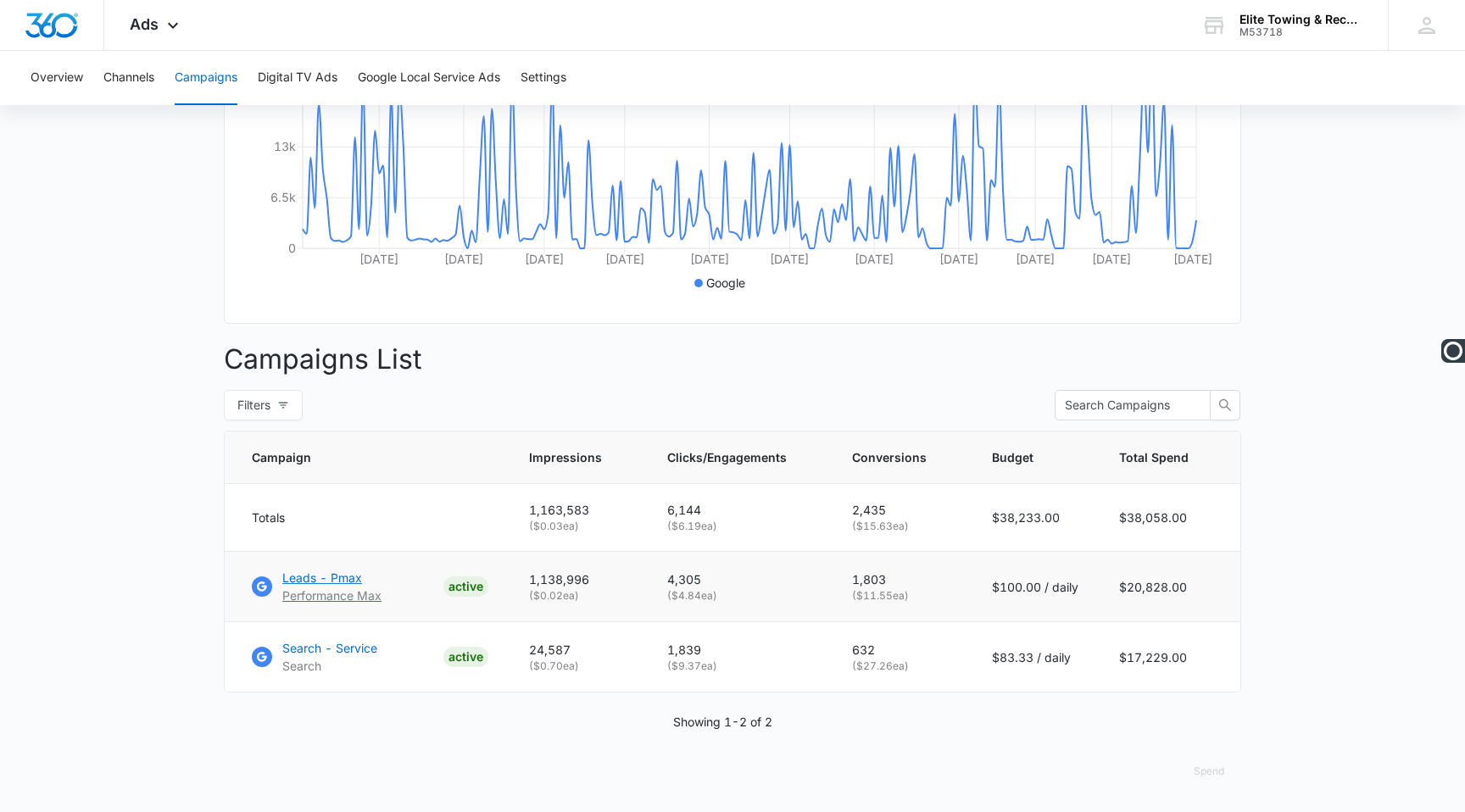
click at [333, 575] on p "Leads - Pmax" at bounding box center [332, 578] width 99 height 18
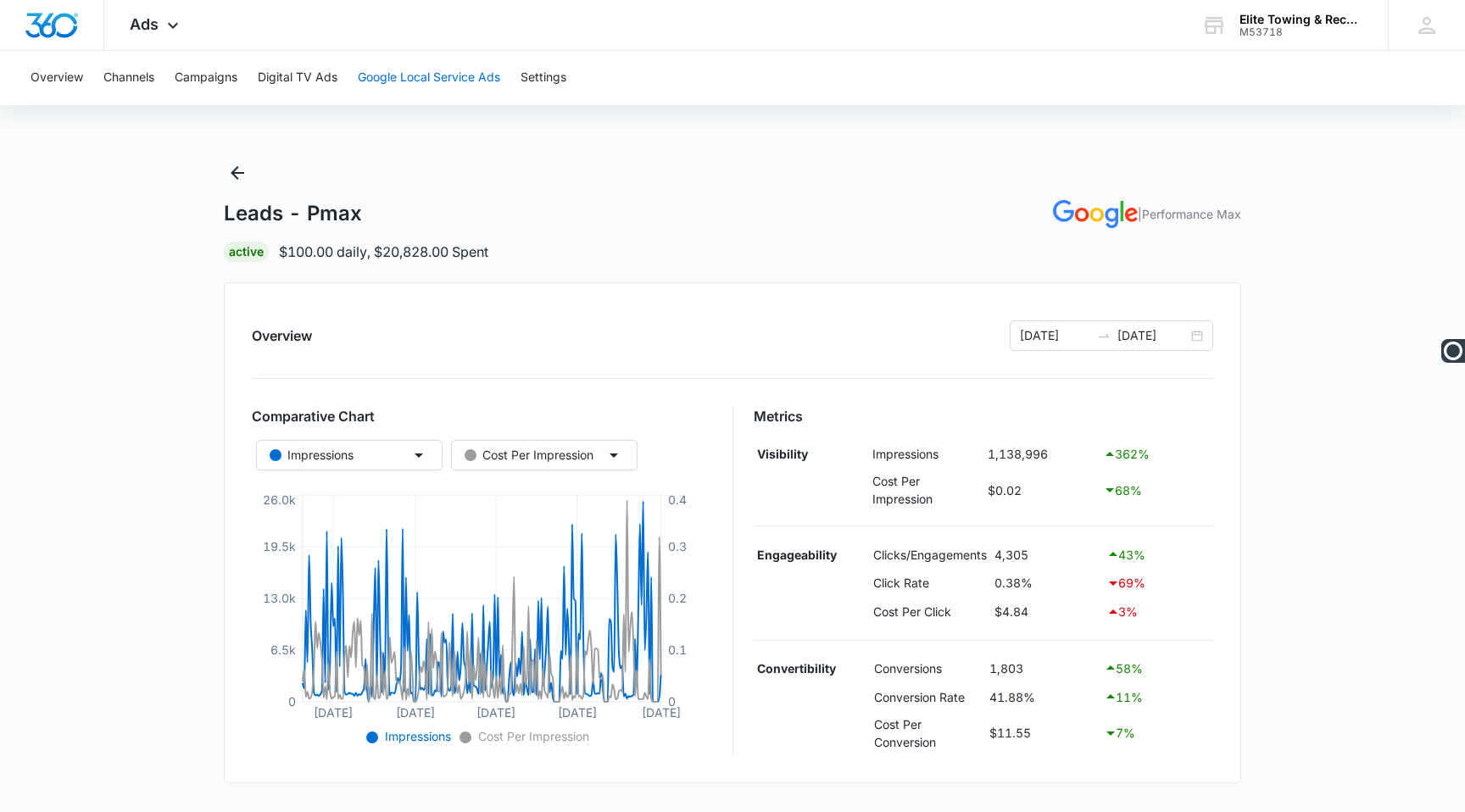
click at [443, 82] on button "Google Local Service Ads" at bounding box center [428, 78] width 142 height 55
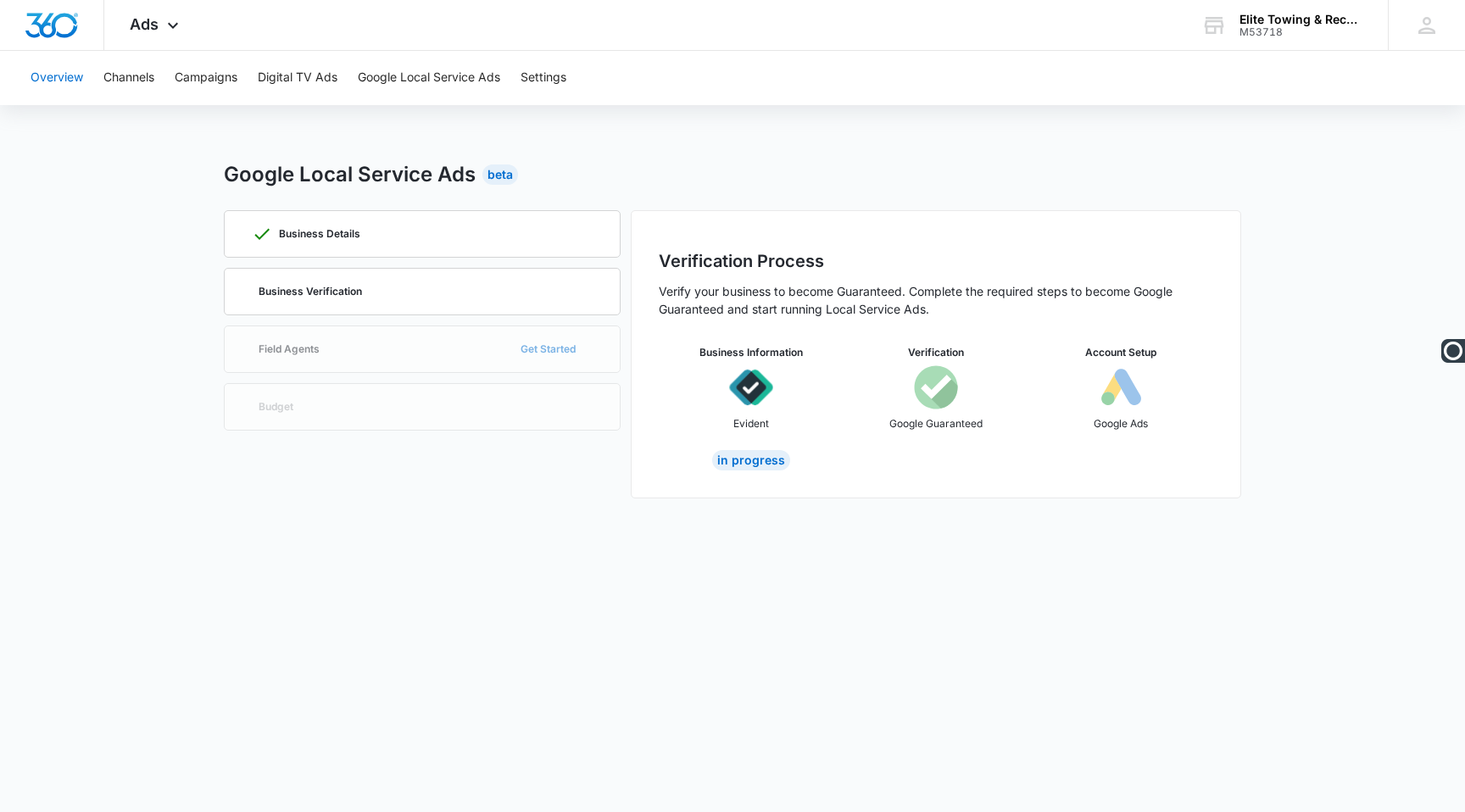
click at [57, 86] on button "Overview" at bounding box center [57, 78] width 53 height 55
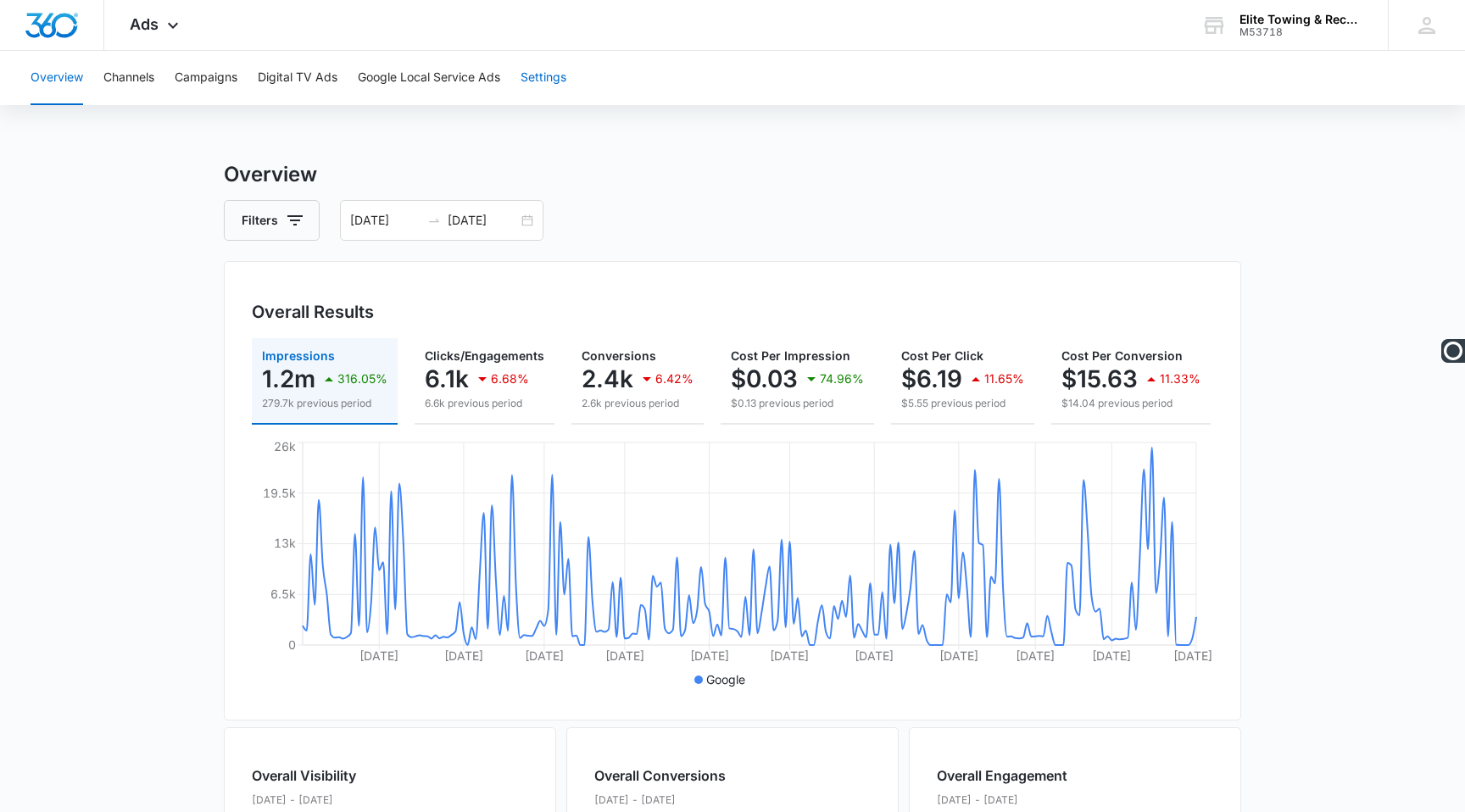
click at [544, 78] on button "Settings" at bounding box center [543, 78] width 46 height 55
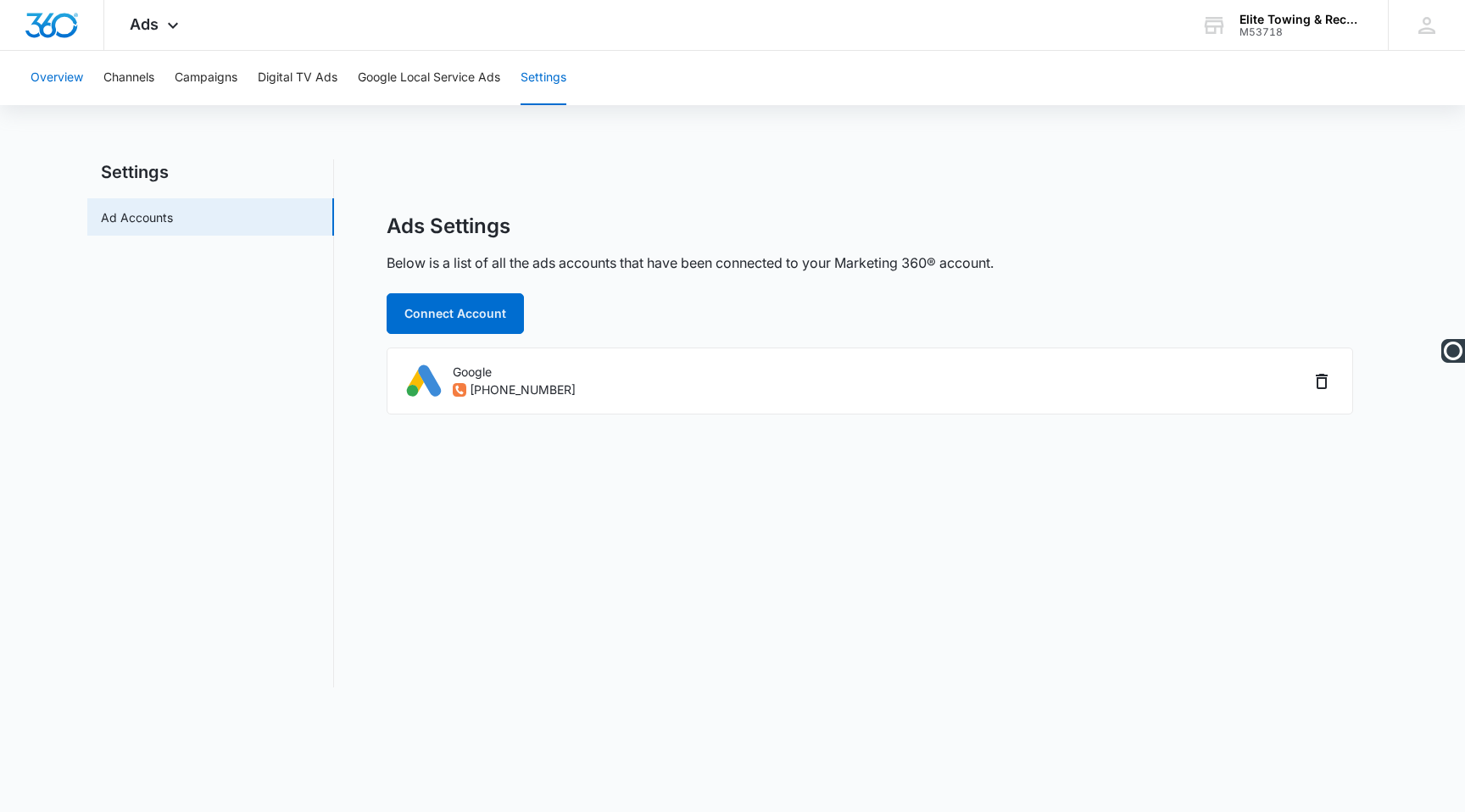
click at [33, 78] on button "Overview" at bounding box center [57, 78] width 53 height 55
